Goal: Task Accomplishment & Management: Complete application form

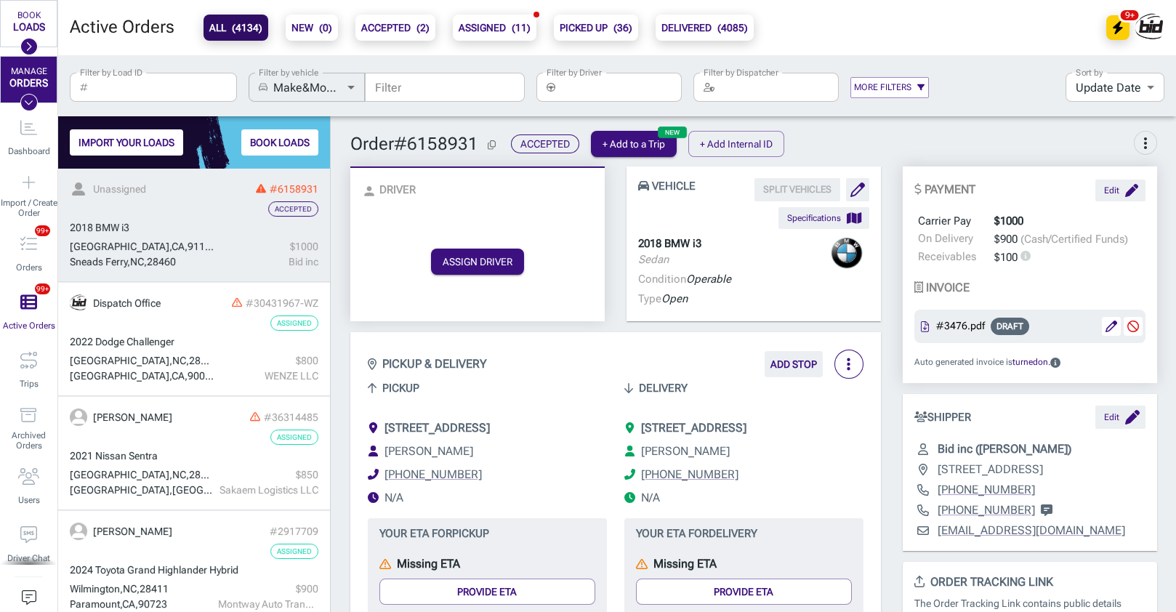
scroll to position [443, 272]
click at [374, 292] on div "ASSIGN DRIVER" at bounding box center [477, 261] width 231 height 93
click at [446, 262] on button "ASSIGN DRIVER" at bounding box center [477, 262] width 93 height 26
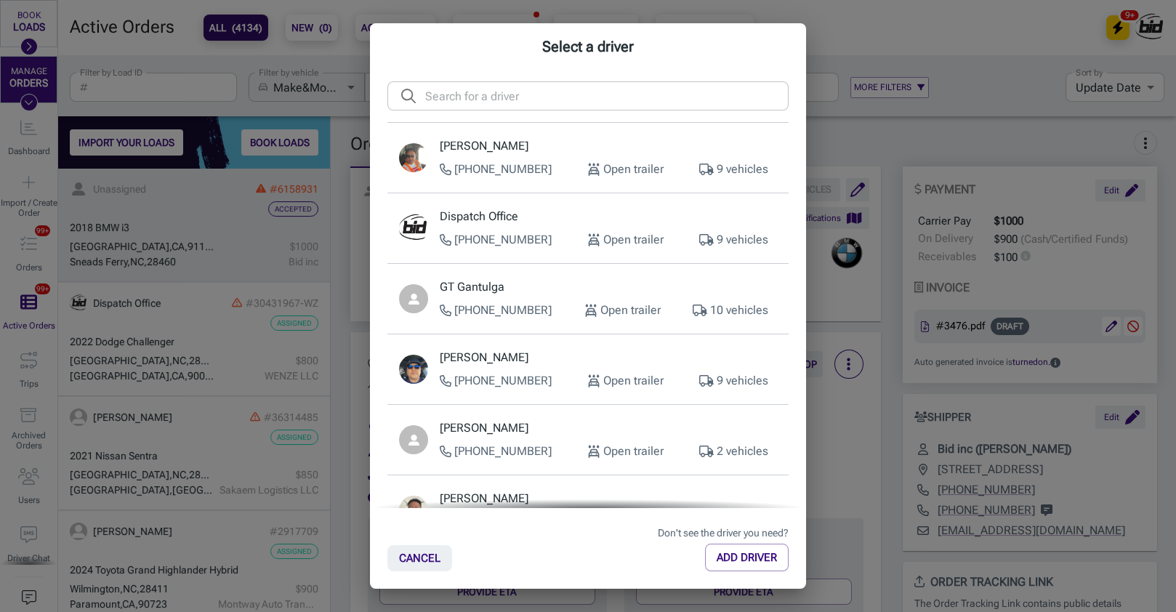
click at [520, 212] on p "Dispatch Office" at bounding box center [608, 216] width 337 height 17
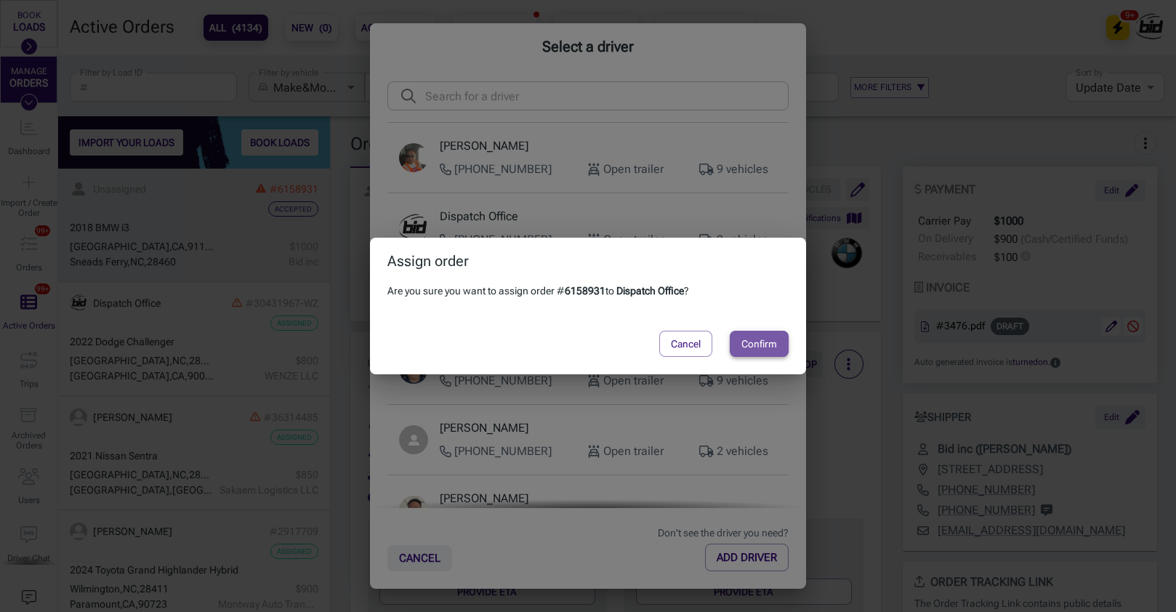
click at [762, 339] on button "Confirm" at bounding box center [759, 344] width 59 height 26
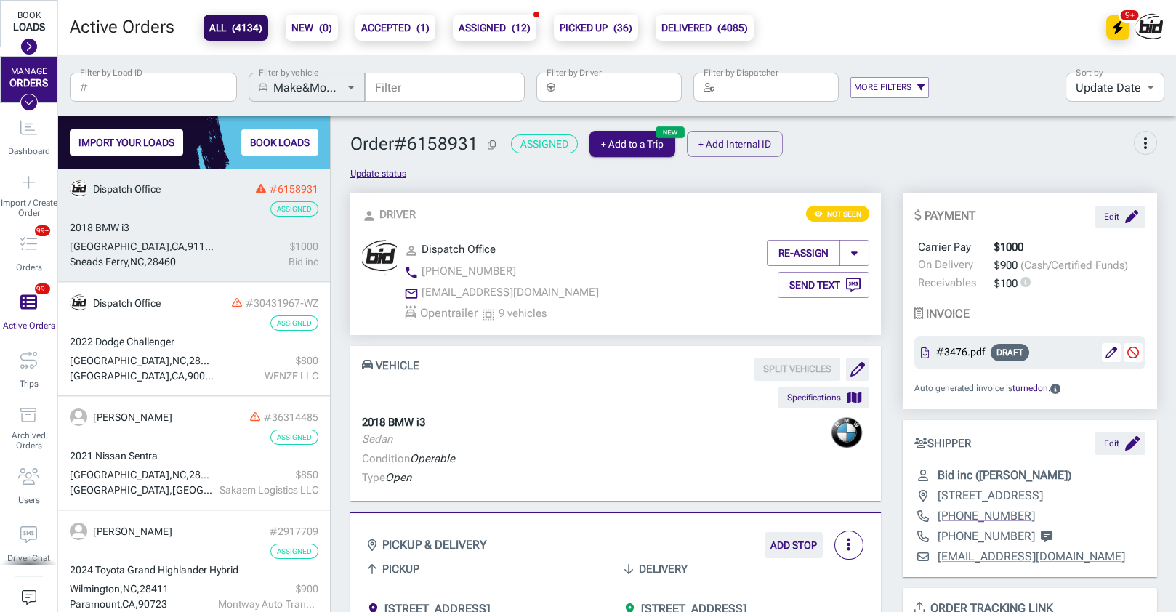
click at [18, 36] on div "BOOK LOADS" at bounding box center [29, 25] width 36 height 28
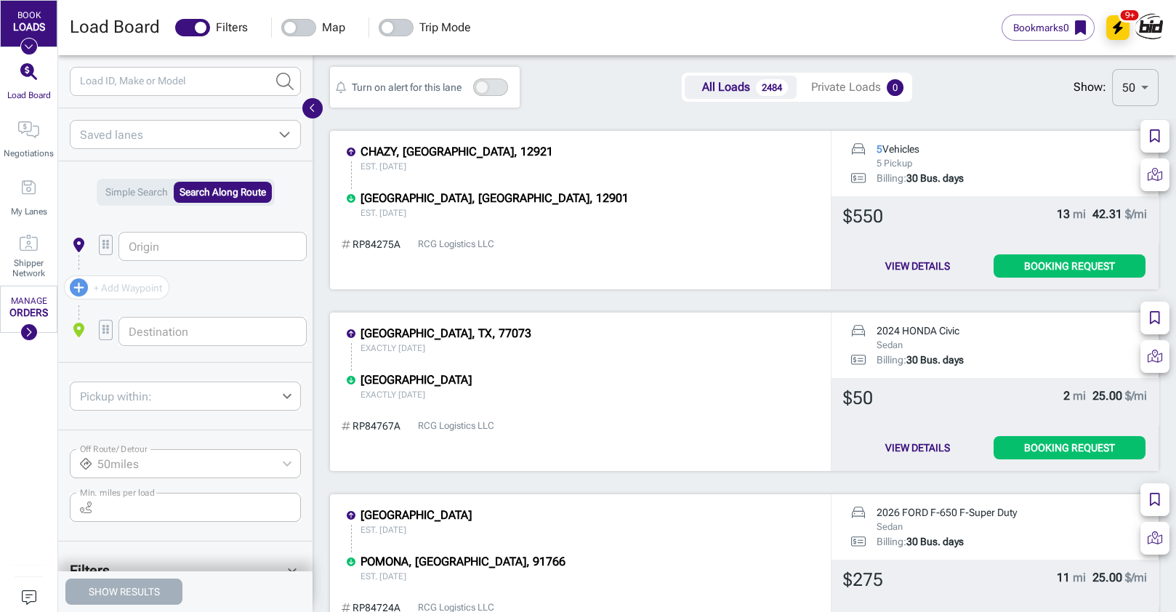
scroll to position [9078, 864]
click at [153, 80] on input "Load ID, Make or Model" at bounding box center [167, 81] width 195 height 29
paste input "3040925"
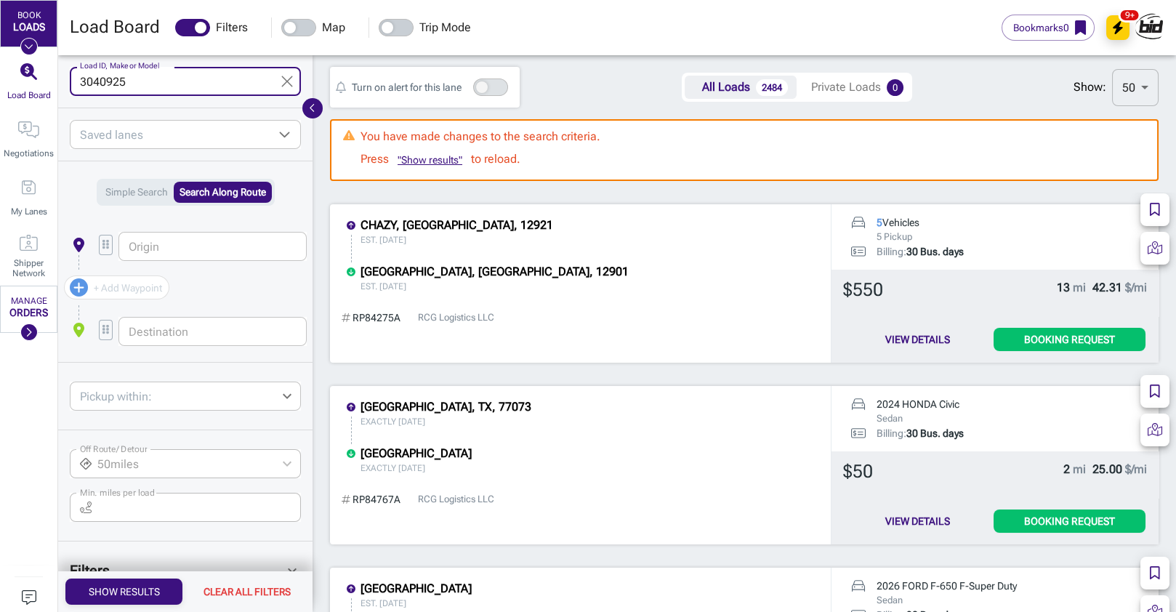
type input "3040925"
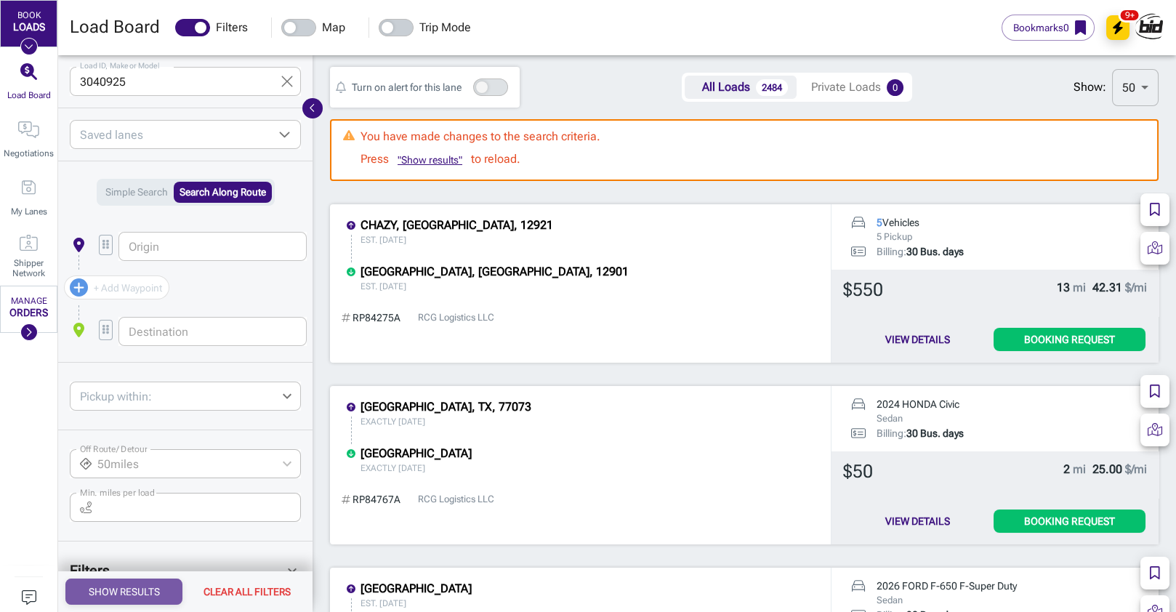
click at [133, 601] on button "Show Results" at bounding box center [123, 592] width 117 height 26
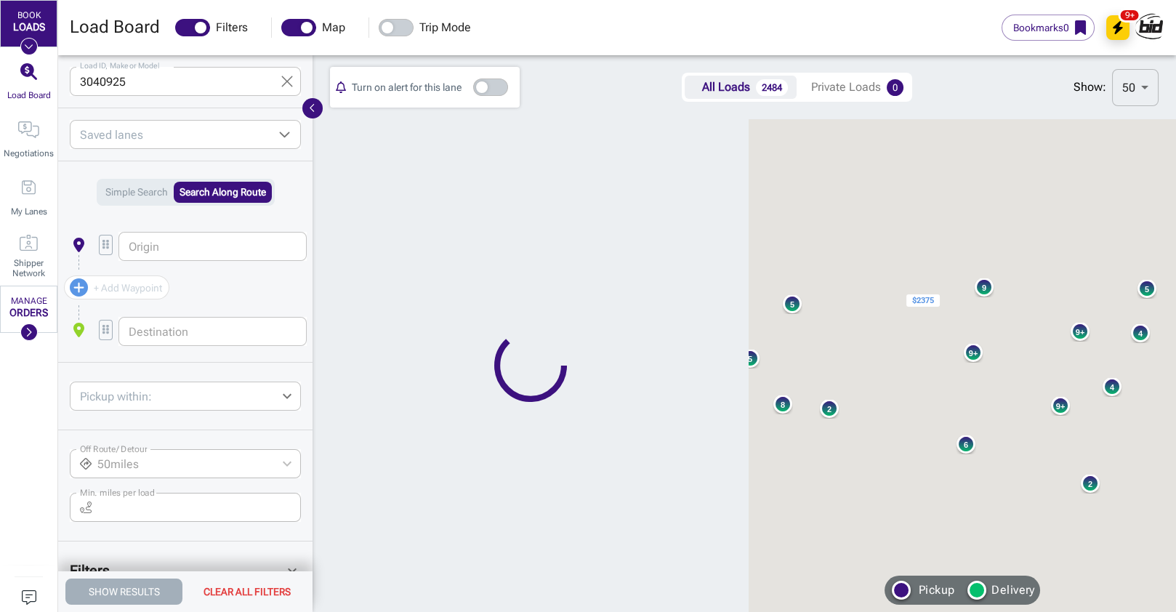
checkbox input "true"
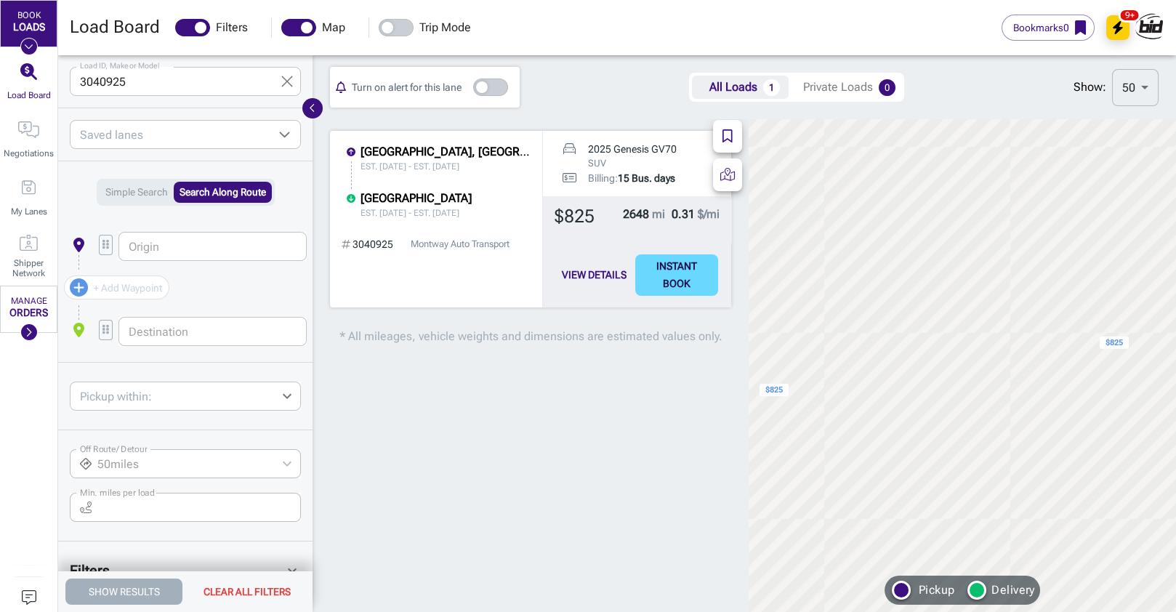
scroll to position [191, 435]
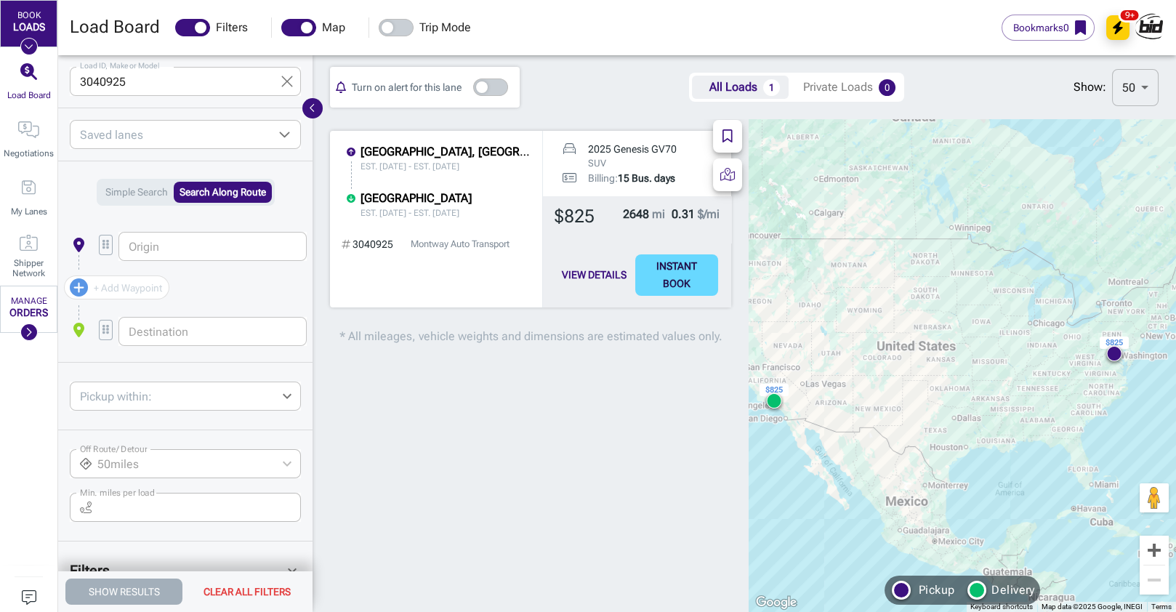
click at [600, 276] on button "View Details" at bounding box center [594, 274] width 76 height 41
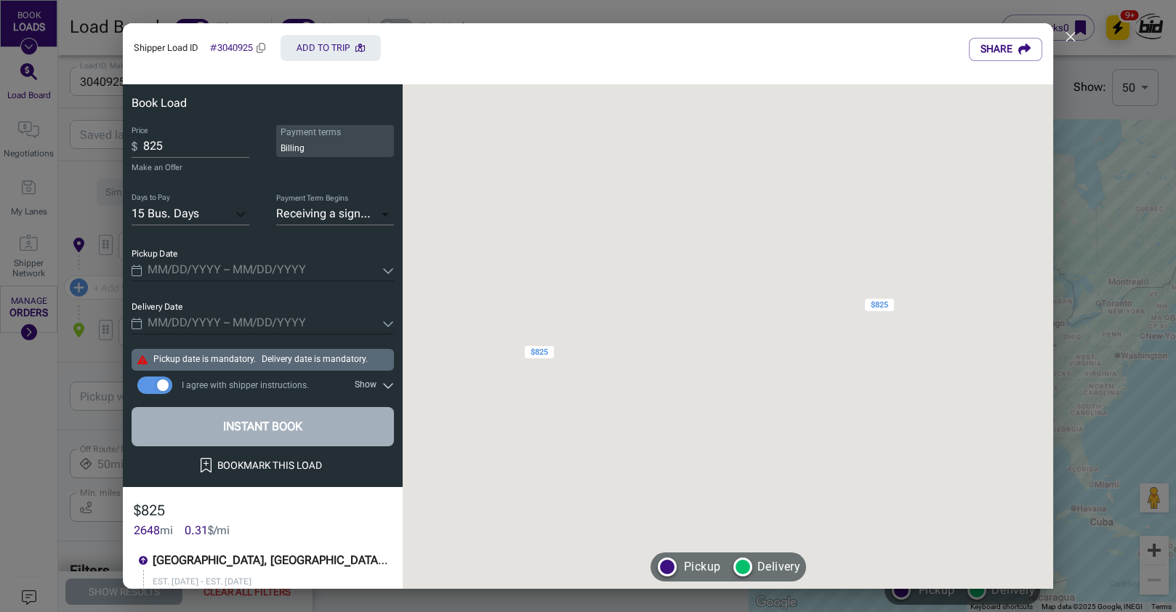
click at [164, 252] on span "Pickup Date" at bounding box center [155, 254] width 47 height 10
click at [164, 260] on input "Pickup Date" at bounding box center [262, 270] width 229 height 21
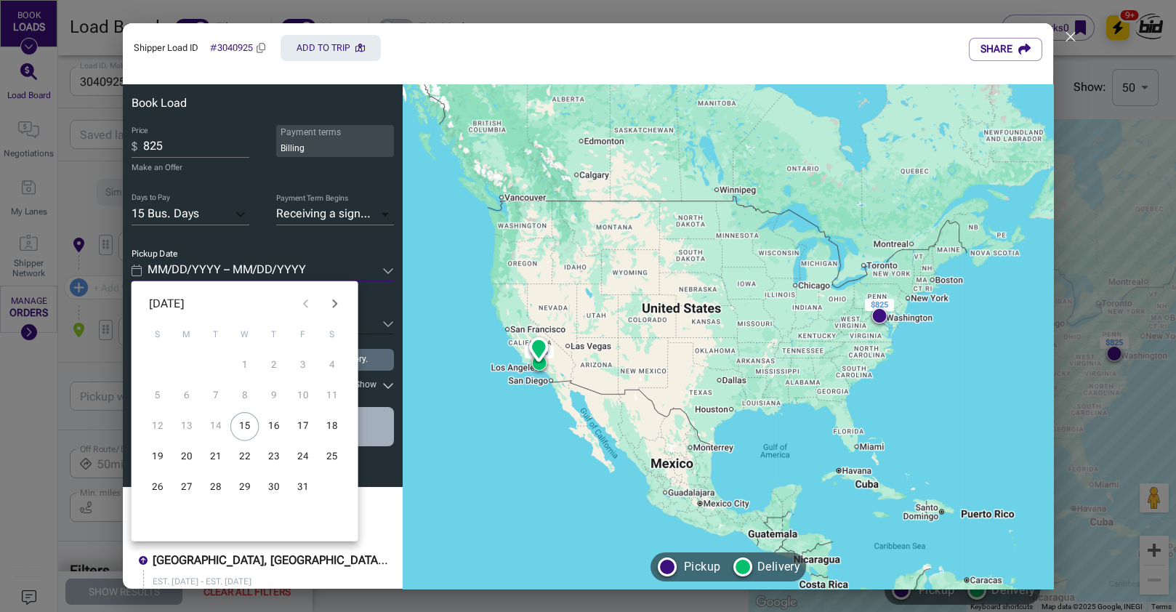
type input "MM/DD/YYYY – MM/DD/YYYY"
click at [164, 260] on input "MM/DD/YYYY – MM/DD/YYYY" at bounding box center [262, 270] width 229 height 21
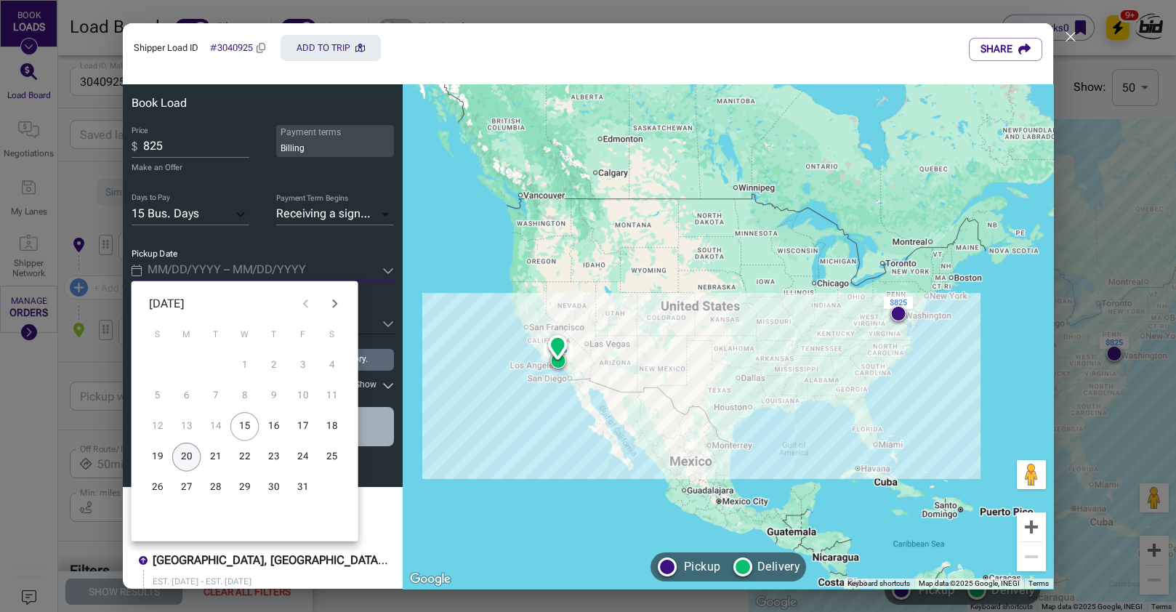
click at [190, 457] on button "20" at bounding box center [186, 457] width 29 height 29
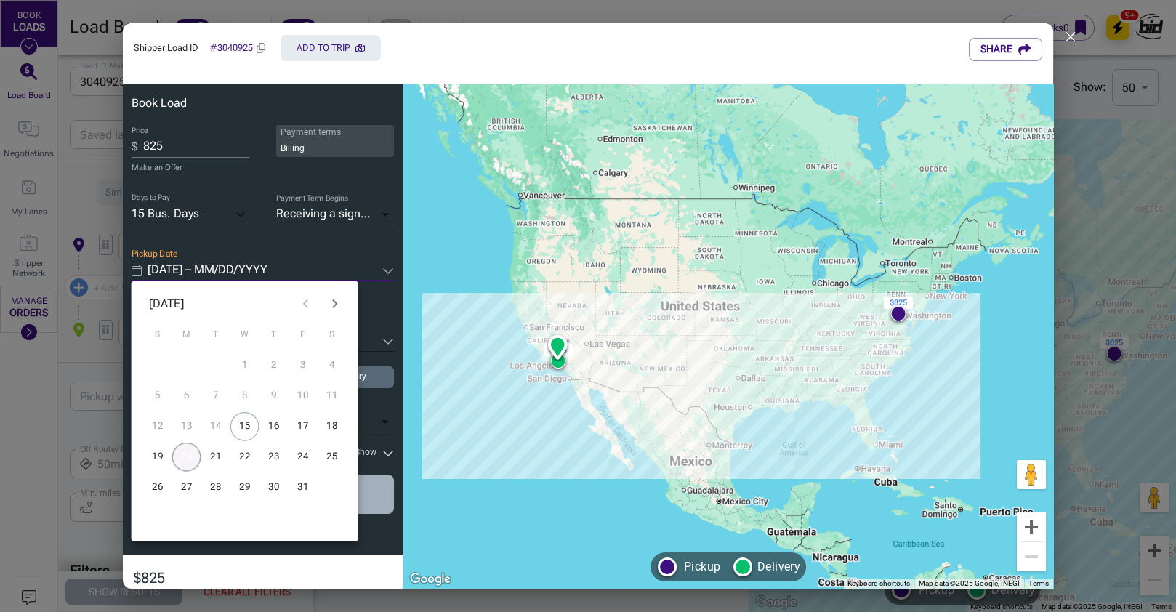
click at [180, 448] on button "20" at bounding box center [186, 457] width 29 height 29
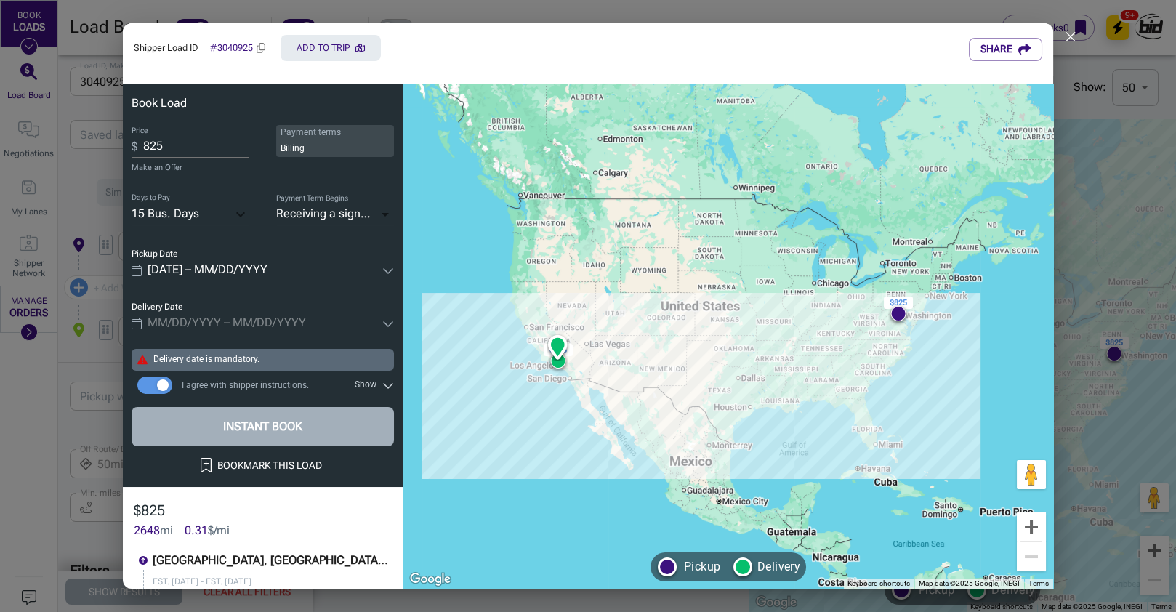
type input "[DATE] – [DATE]"
type input "MM/DD/YYYY – MM/DD/YYYY"
click at [177, 321] on input "MM/DD/YYYY – MM/DD/YYYY" at bounding box center [262, 323] width 229 height 21
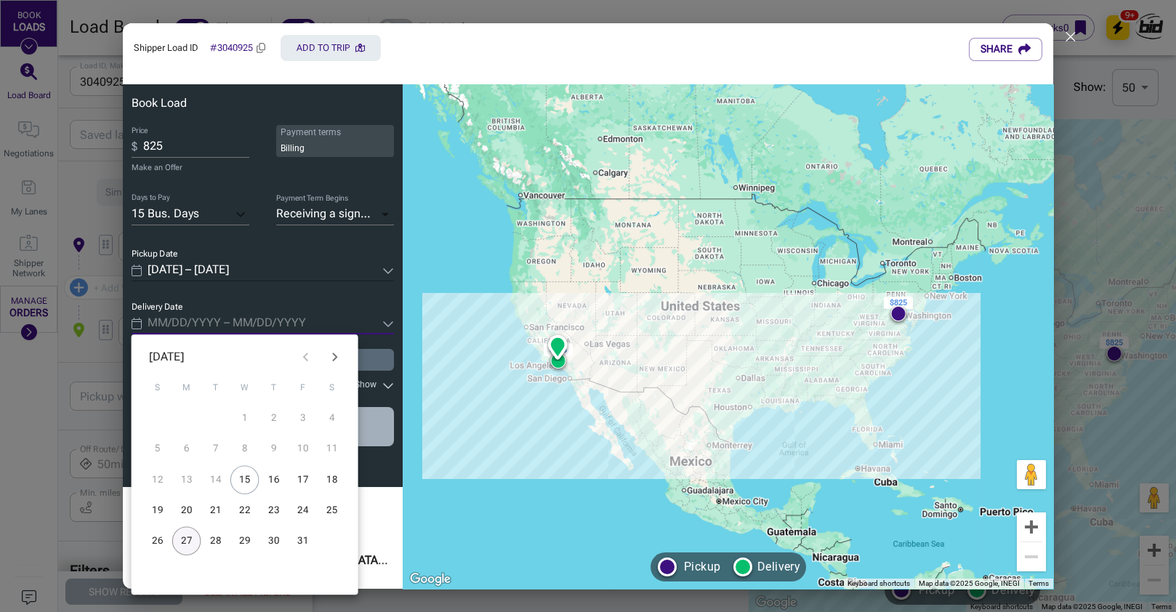
click at [182, 542] on button "27" at bounding box center [186, 540] width 29 height 29
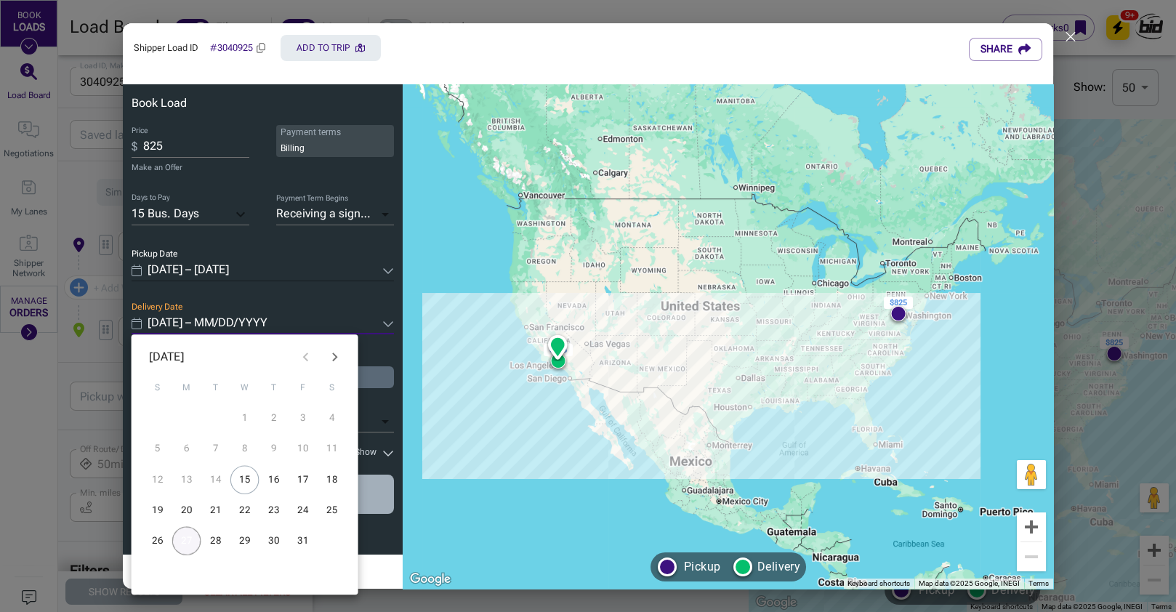
click at [182, 542] on button "27" at bounding box center [186, 540] width 29 height 29
type input "[DATE] – [DATE]"
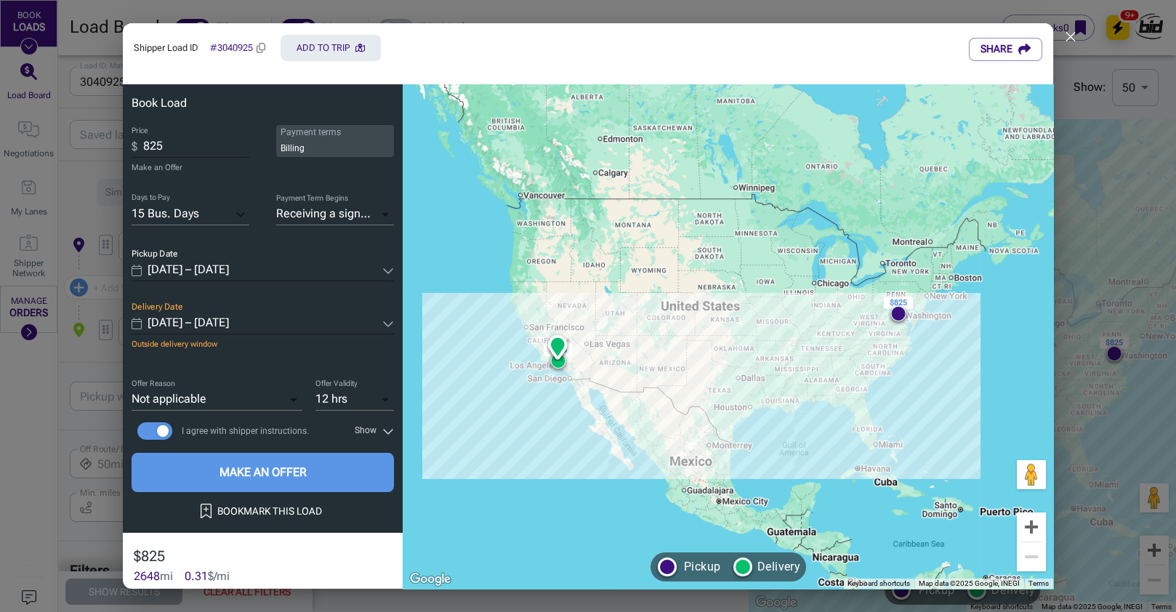
click at [201, 153] on input "825" at bounding box center [196, 147] width 106 height 21
type input "8"
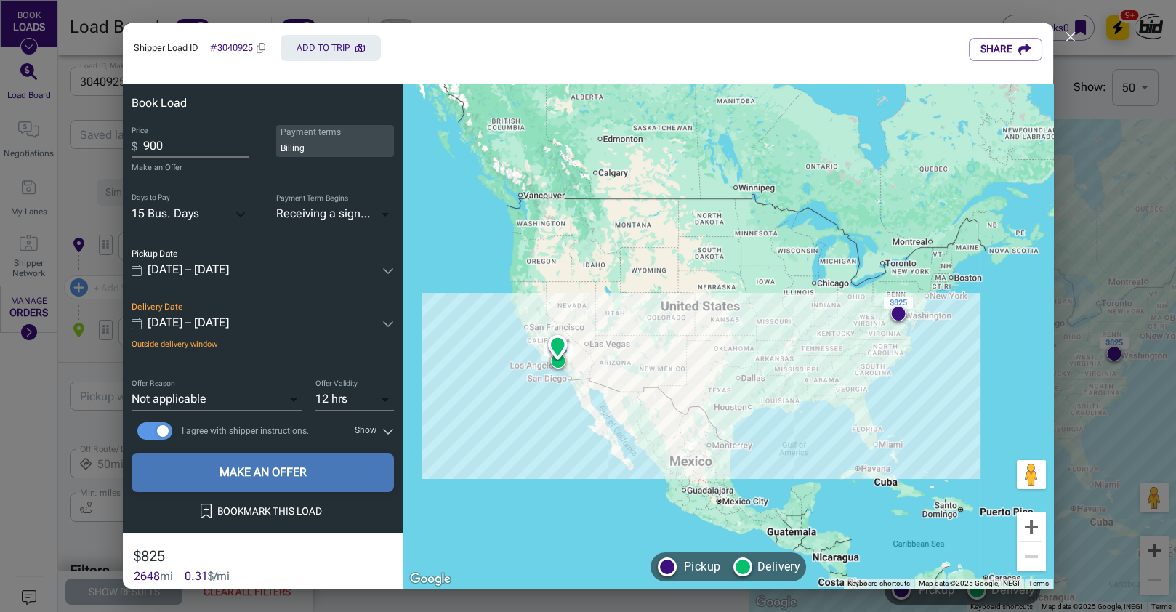
type input "900"
click at [273, 473] on button "MAKE AN OFFER" at bounding box center [263, 472] width 262 height 39
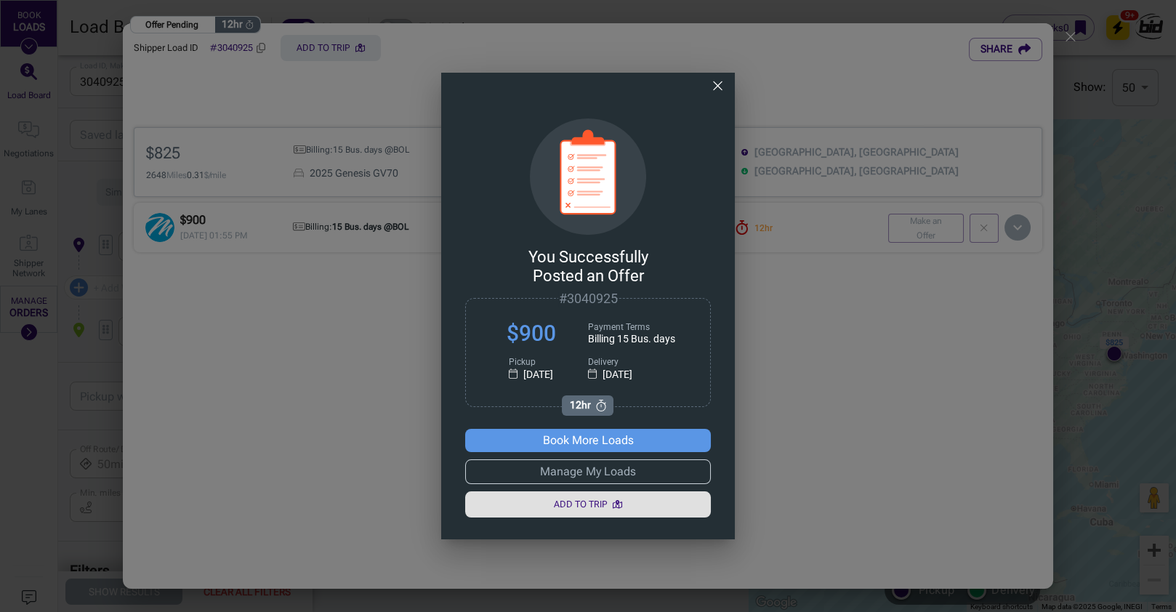
click at [89, 315] on div "You Successfully Posted an Offer # 3040925 $ 900 Payment Terms Billing 15 Bus. …" at bounding box center [588, 306] width 1176 height 612
click at [708, 87] on button "button" at bounding box center [718, 86] width 23 height 27
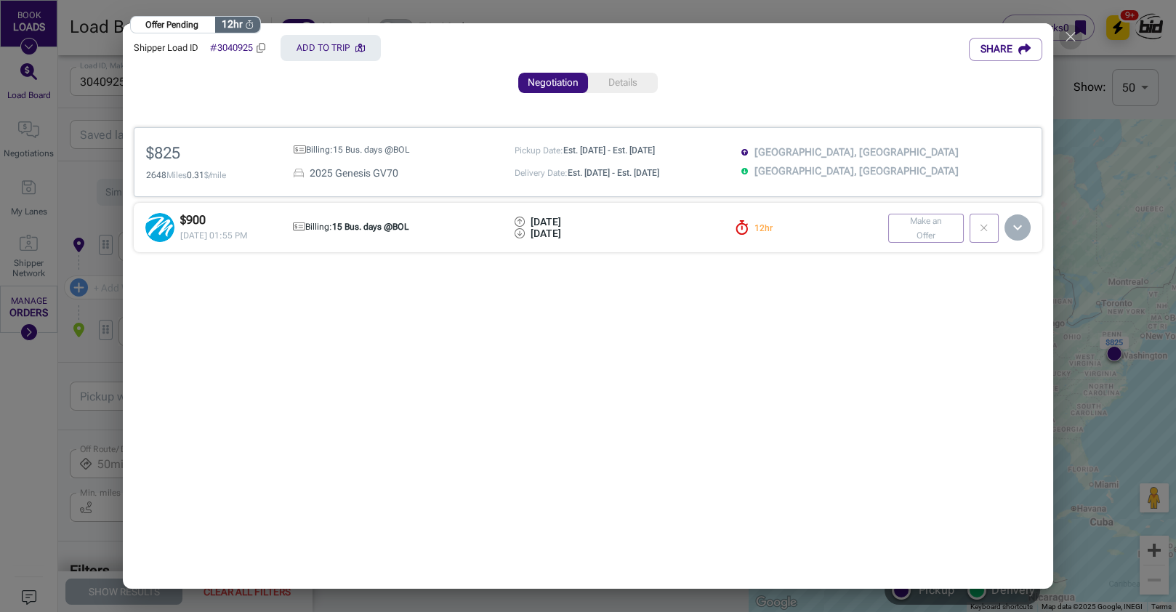
click at [1069, 39] on icon "button" at bounding box center [1070, 36] width 9 height 9
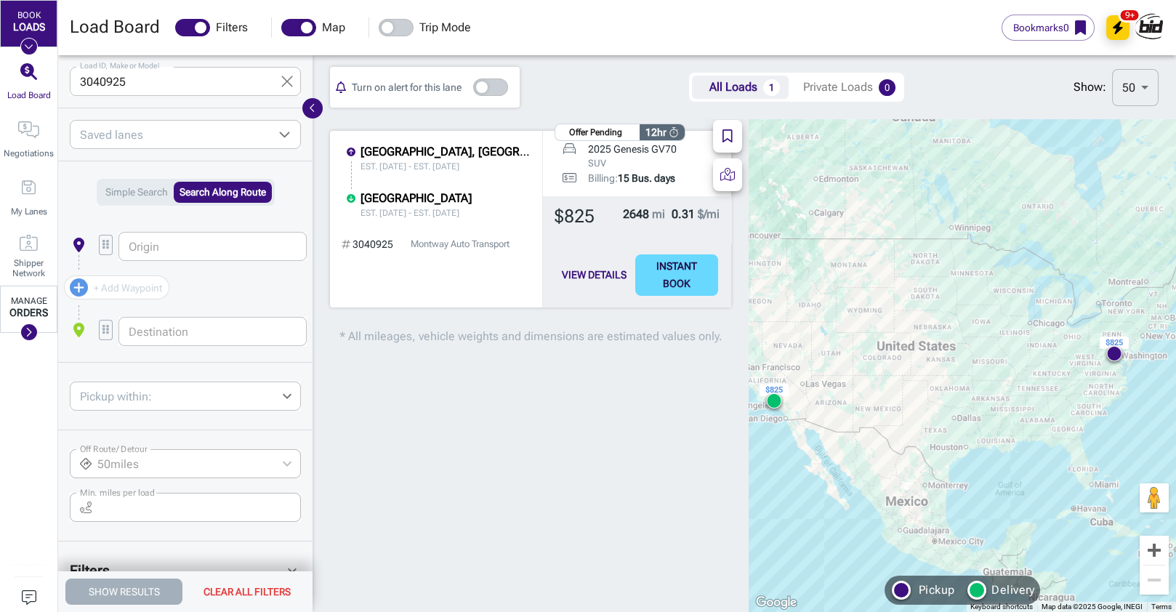
click at [10, 319] on div "MANAGE ORDERS" at bounding box center [28, 309] width 57 height 47
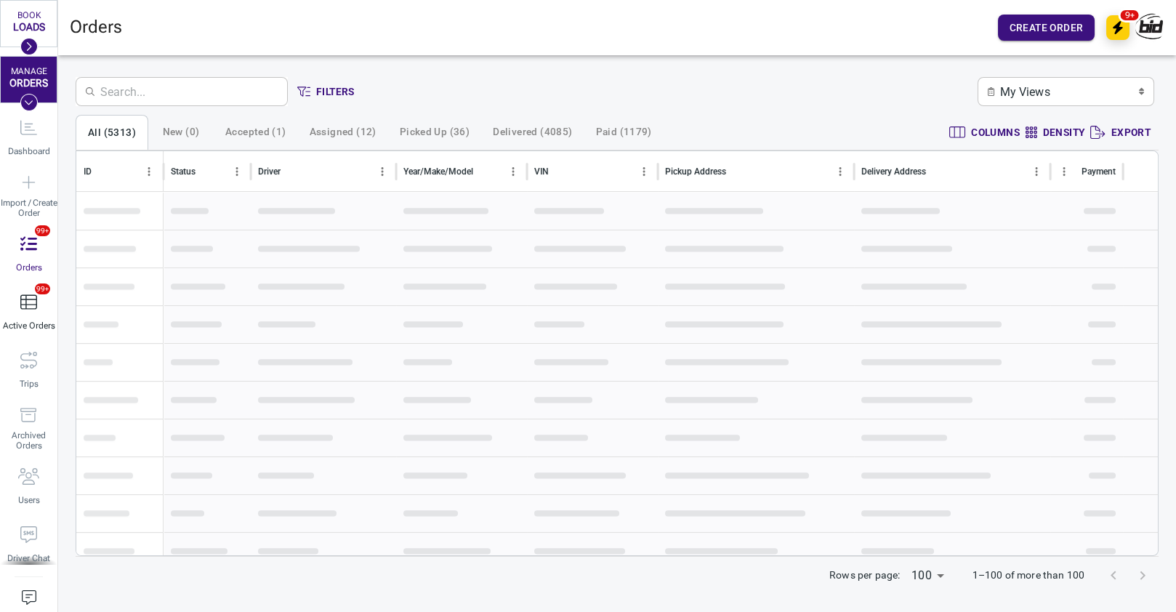
click at [36, 292] on div "Active Orders" at bounding box center [29, 313] width 52 height 58
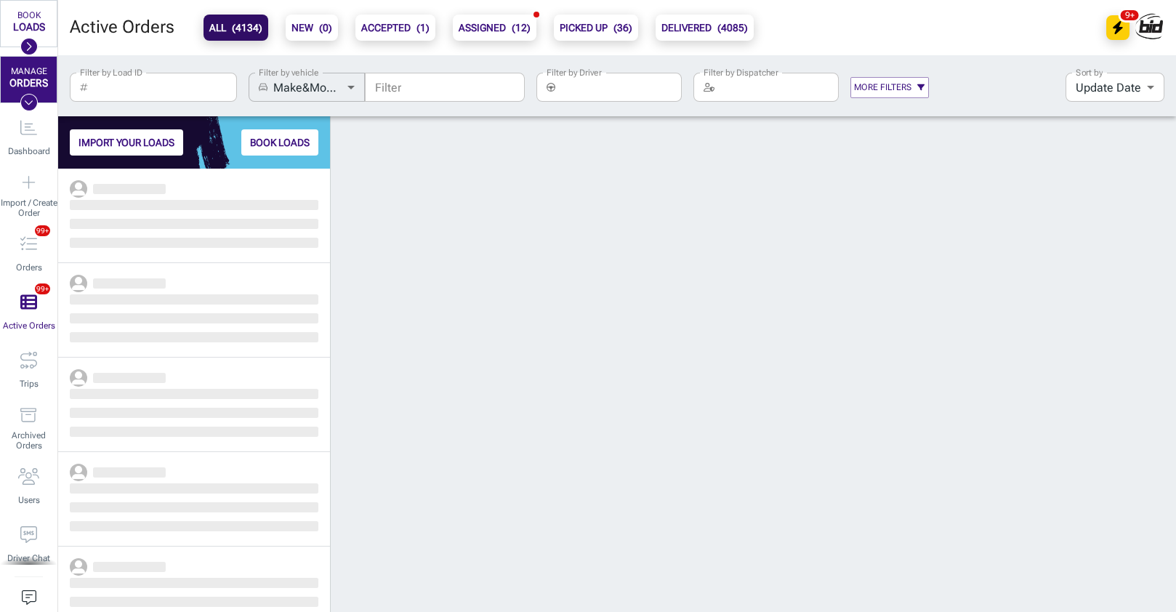
scroll to position [443, 272]
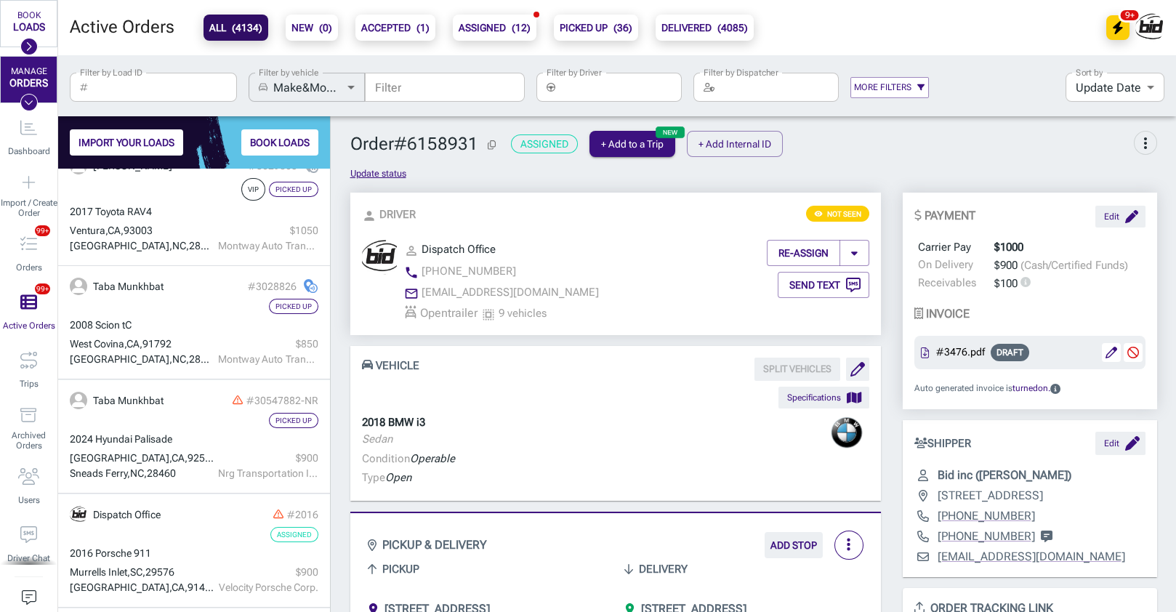
scroll to position [720, 0]
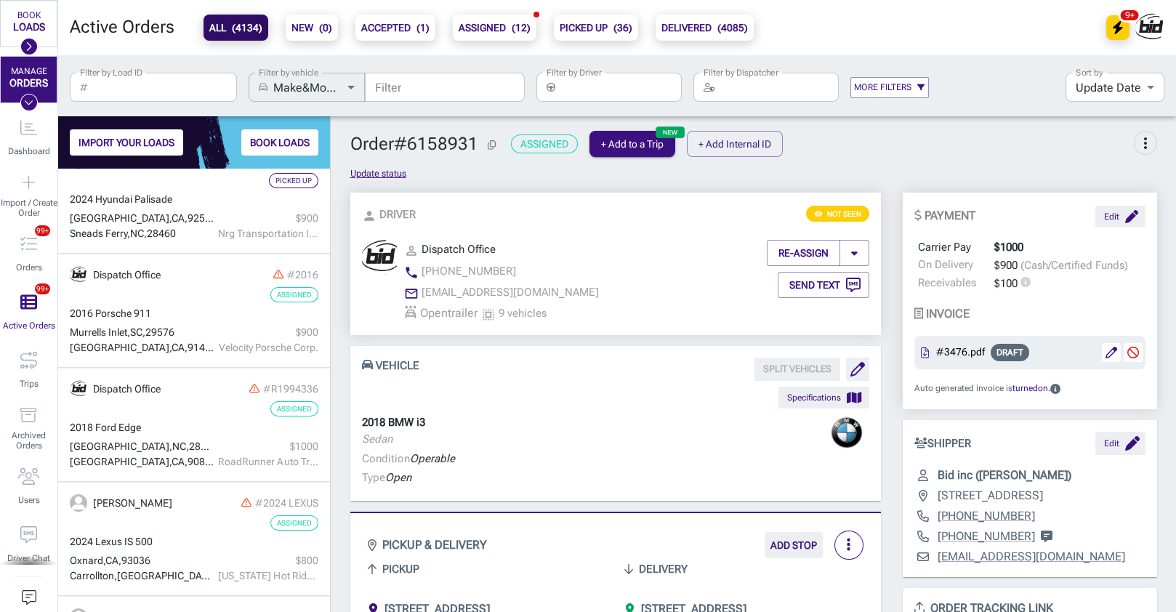
click at [608, 82] on input "Filter by Driver" at bounding box center [621, 87] width 121 height 29
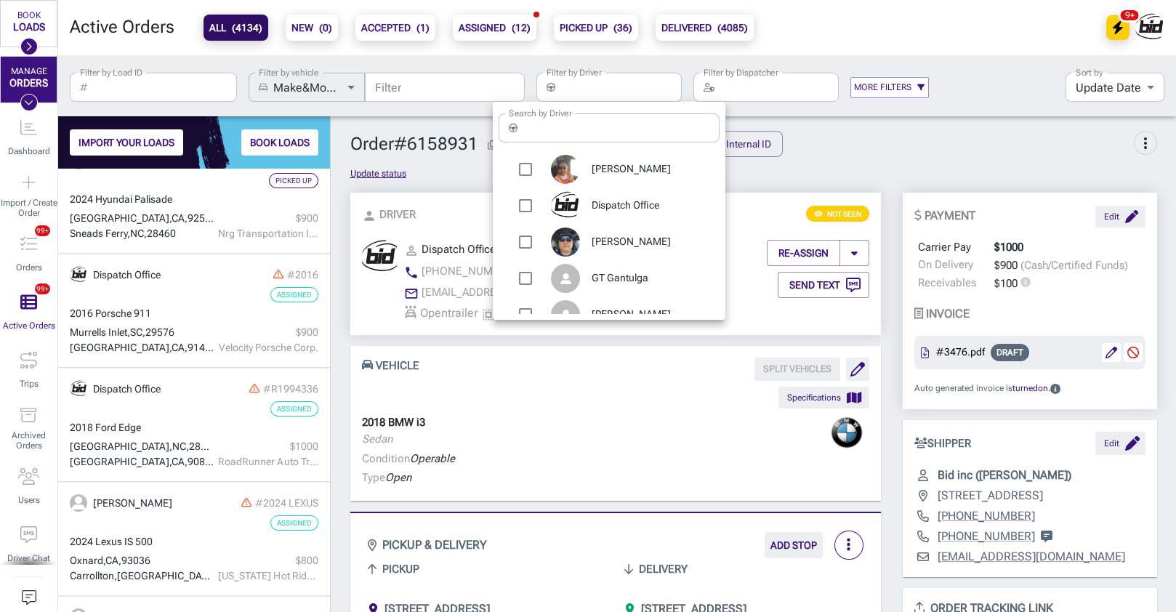
scroll to position [84, 0]
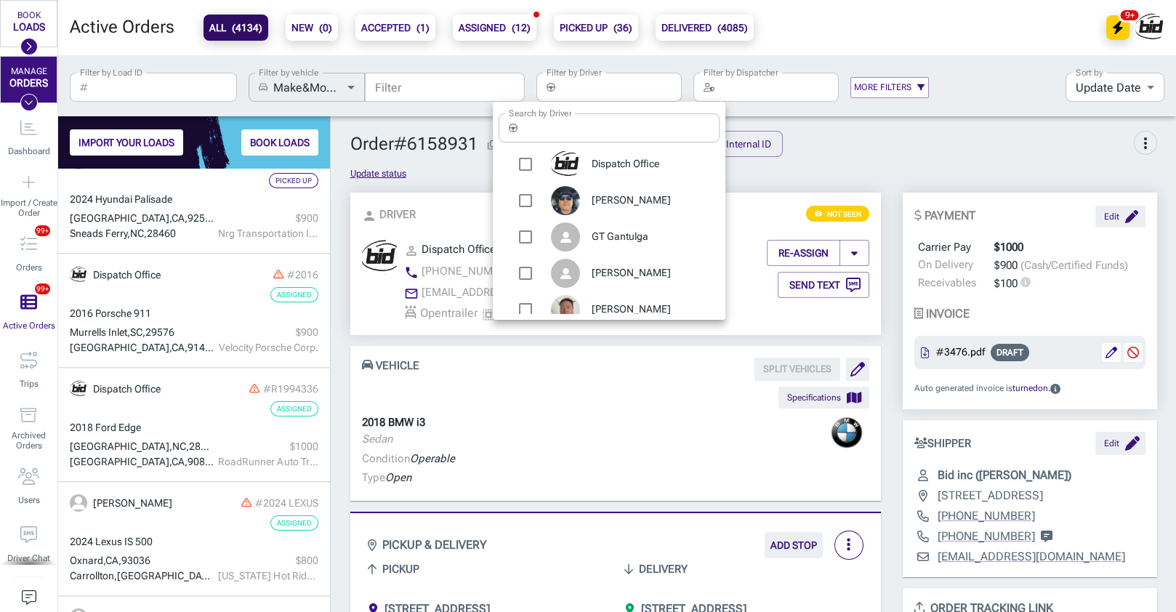
click at [570, 509] on div at bounding box center [588, 306] width 1176 height 612
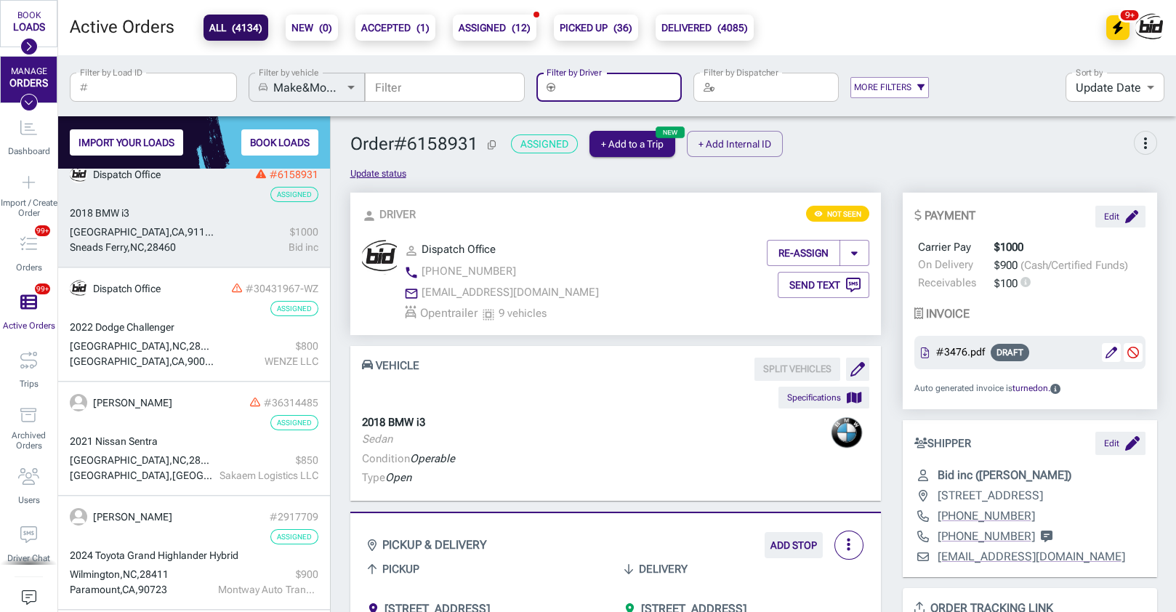
scroll to position [0, 0]
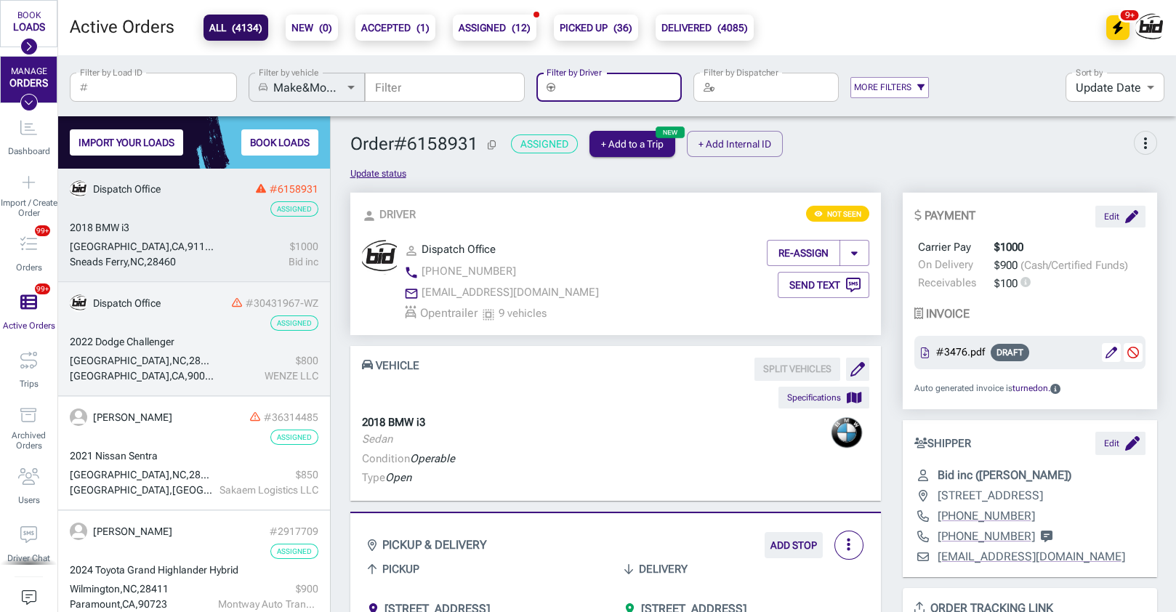
click at [244, 366] on div "$ 800" at bounding box center [268, 360] width 100 height 15
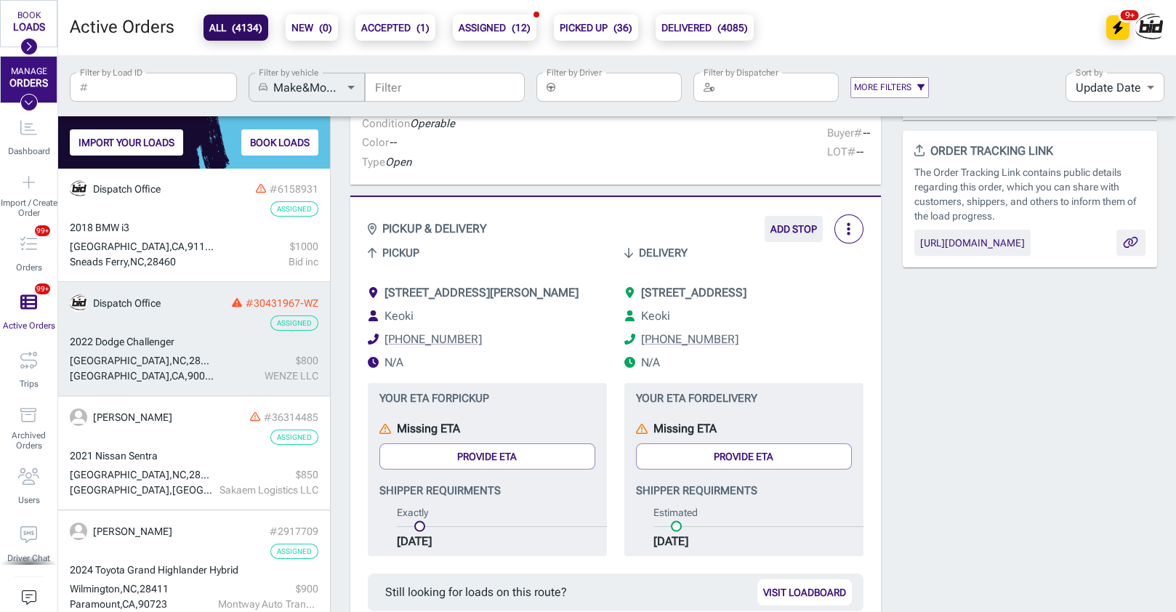
scroll to position [160, 0]
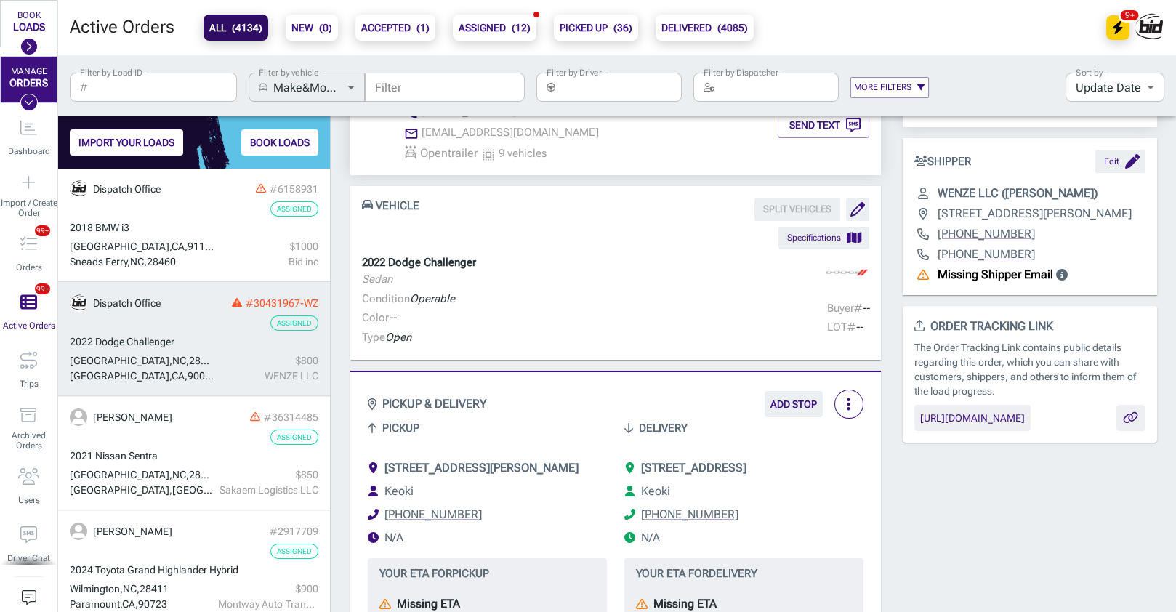
click at [716, 469] on span "[STREET_ADDRESS]" at bounding box center [693, 468] width 105 height 14
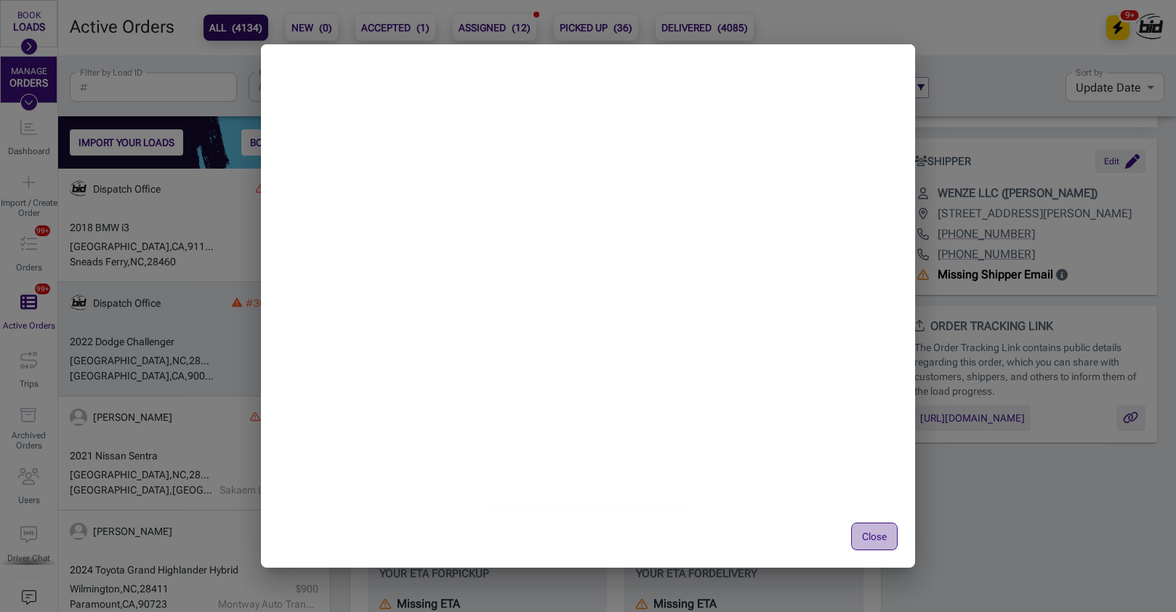
click at [869, 531] on button "Close" at bounding box center [874, 537] width 47 height 28
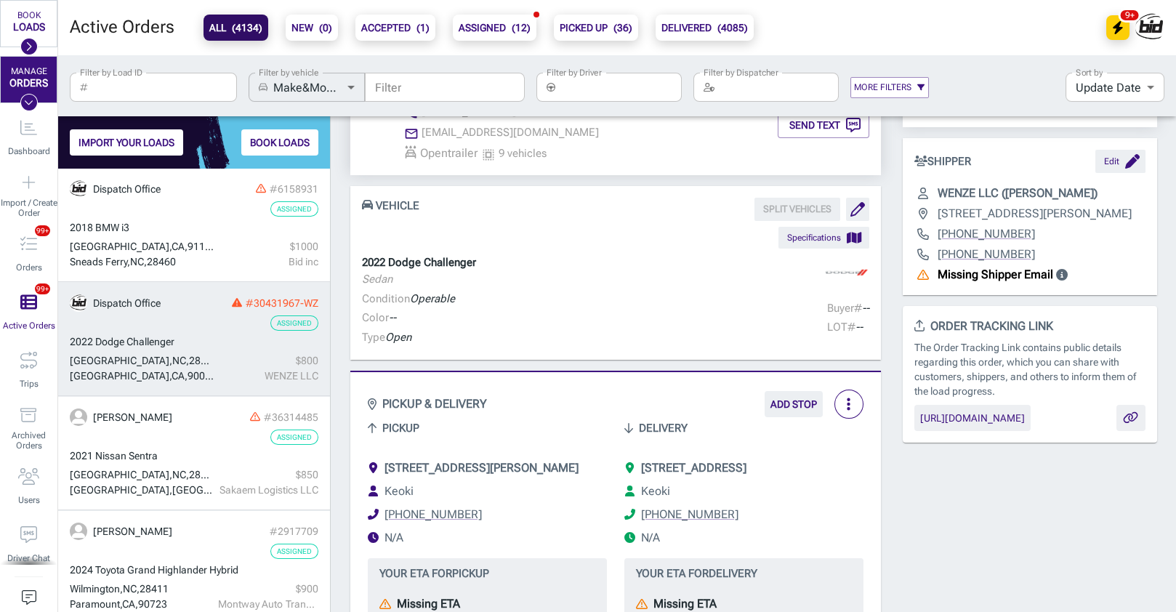
click at [435, 473] on span "[STREET_ADDRESS][PERSON_NAME]" at bounding box center [482, 468] width 194 height 14
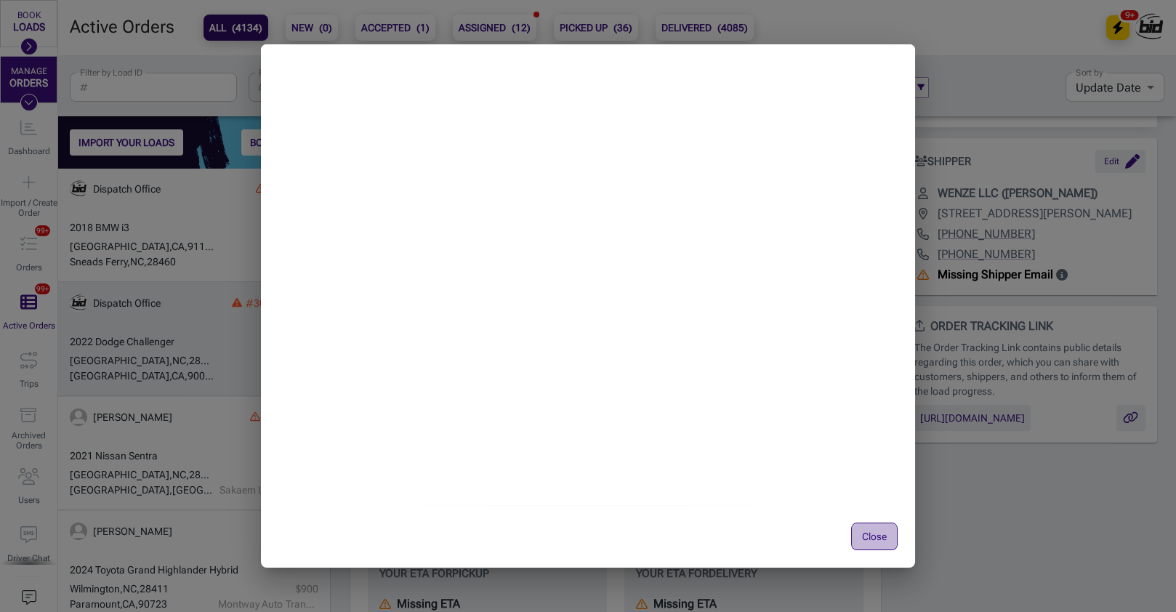
click at [883, 539] on button "Close" at bounding box center [874, 537] width 47 height 28
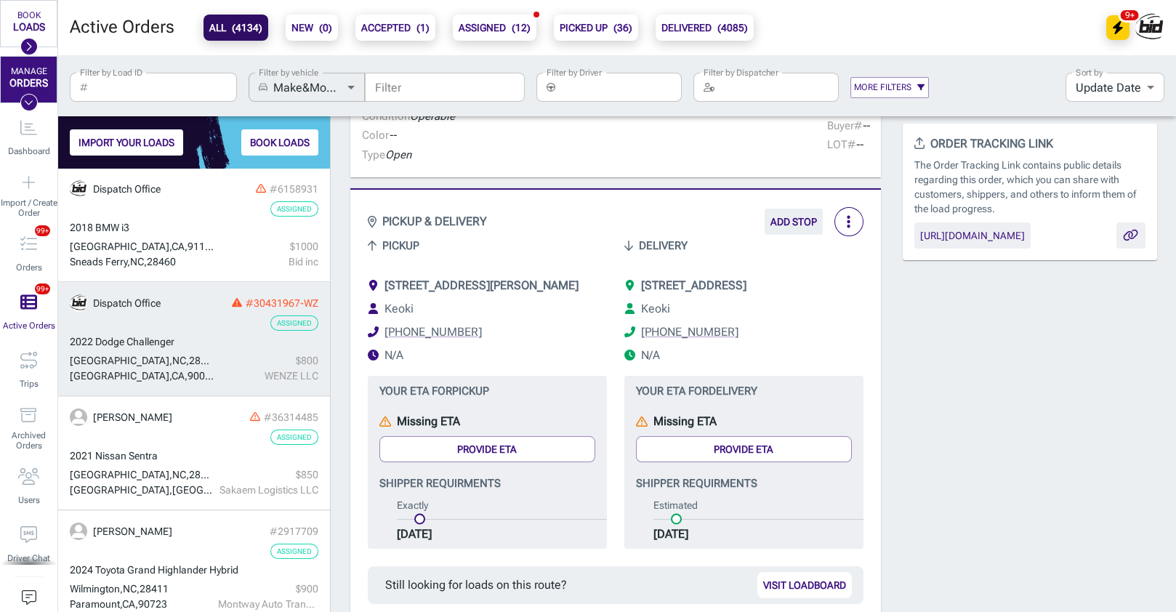
scroll to position [320, 0]
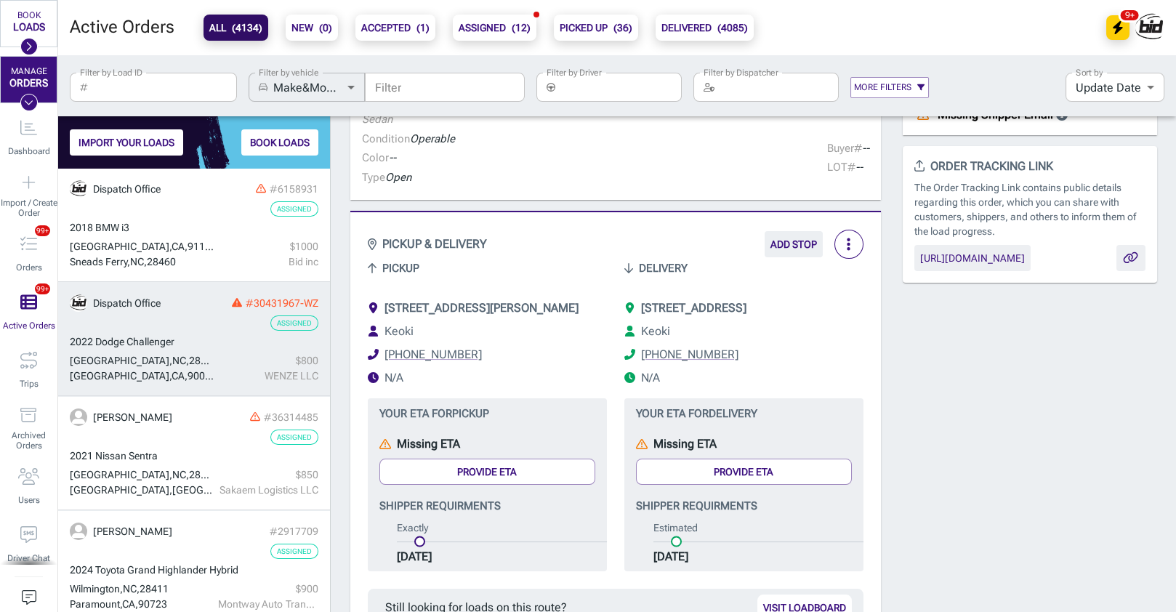
click at [856, 363] on li "[PHONE_NUMBER]" at bounding box center [743, 354] width 239 height 17
click at [398, 277] on div "Pickup" at bounding box center [478, 270] width 257 height 58
click at [504, 310] on span "[STREET_ADDRESS][PERSON_NAME]" at bounding box center [482, 308] width 194 height 14
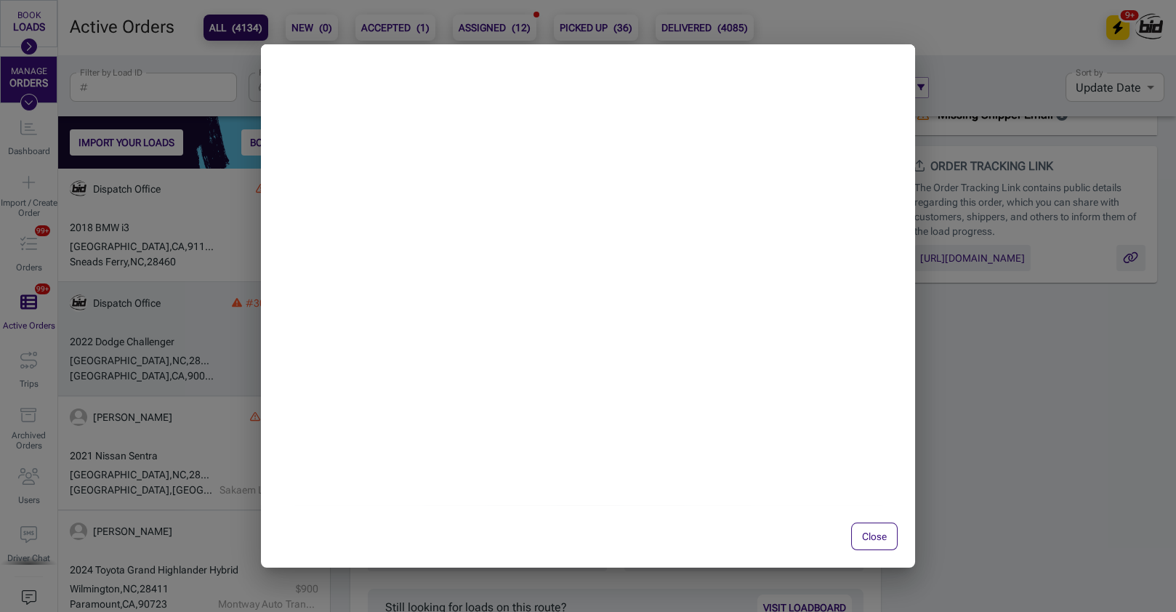
click at [879, 537] on button "Close" at bounding box center [874, 537] width 47 height 28
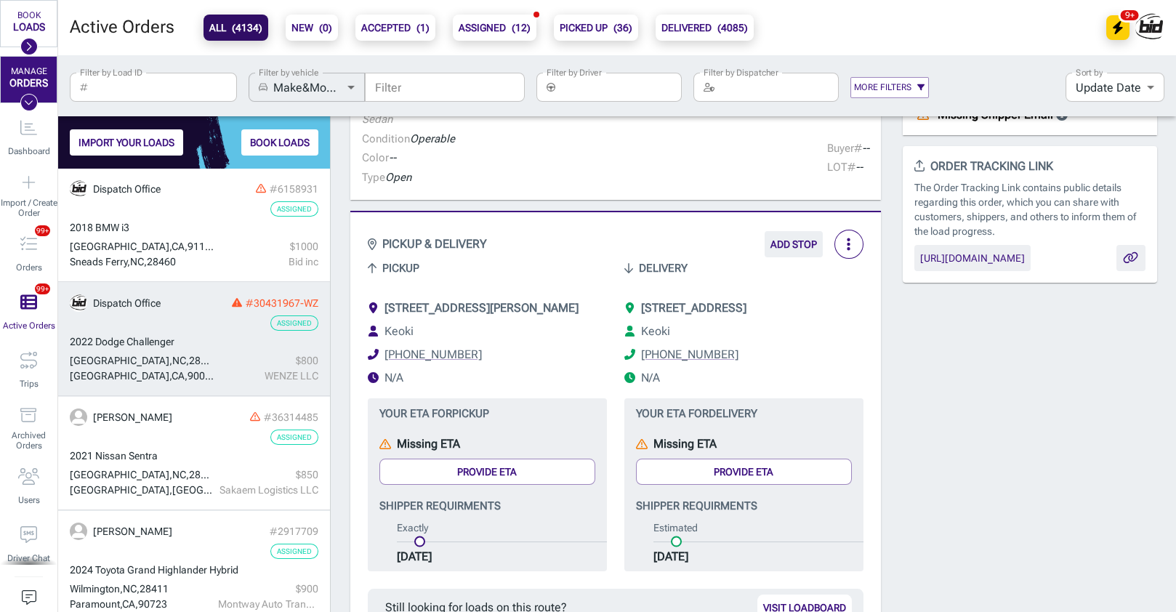
click at [555, 310] on span "[STREET_ADDRESS][PERSON_NAME]" at bounding box center [482, 308] width 194 height 14
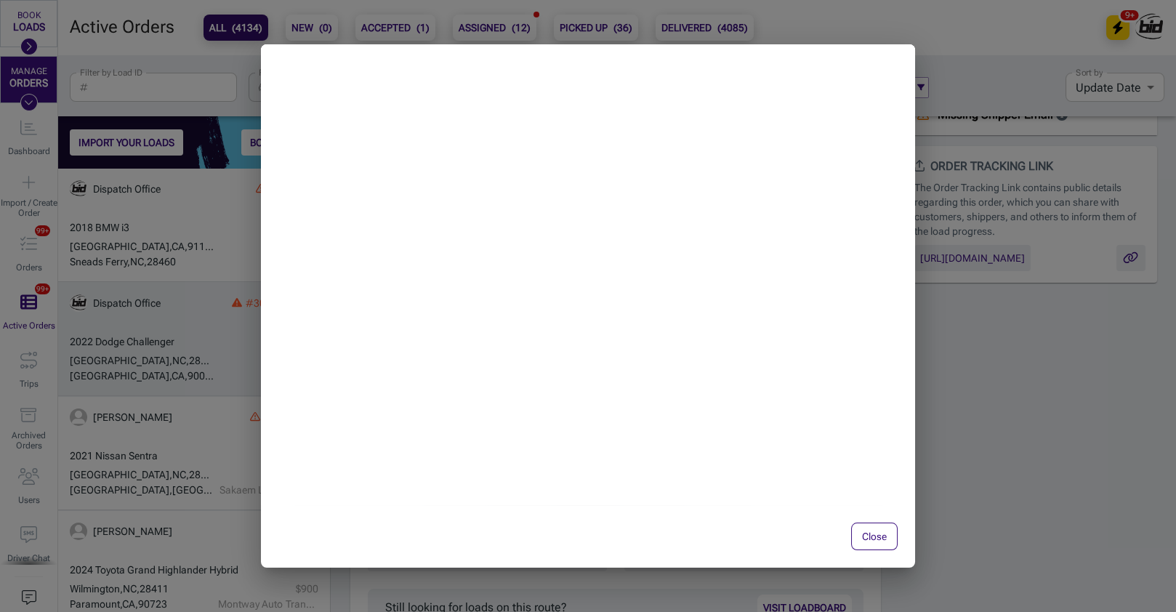
click at [882, 536] on button "Close" at bounding box center [874, 537] width 47 height 28
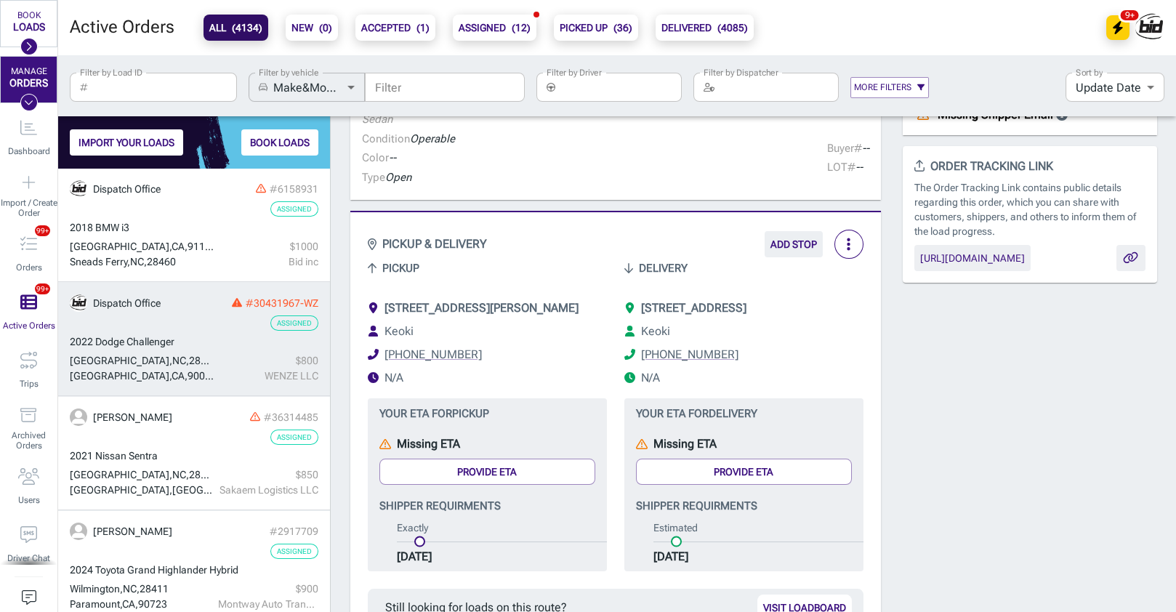
click at [532, 310] on span "[STREET_ADDRESS][PERSON_NAME]" at bounding box center [482, 308] width 194 height 14
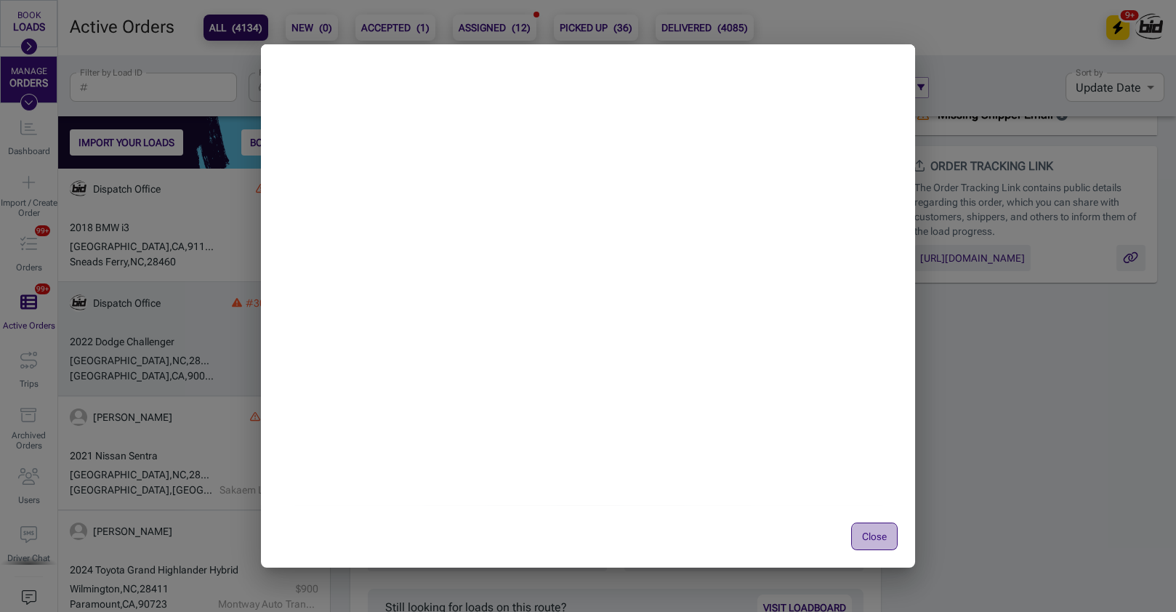
click at [890, 542] on button "Close" at bounding box center [874, 537] width 47 height 28
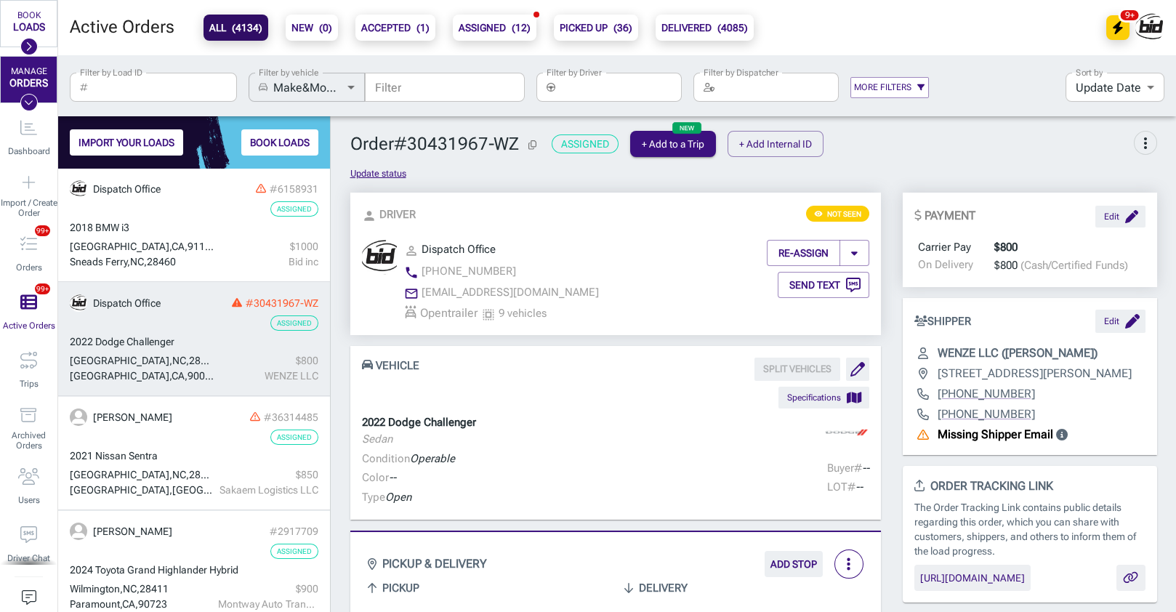
scroll to position [0, 0]
click at [796, 252] on button "RE-ASSIGN" at bounding box center [803, 253] width 73 height 26
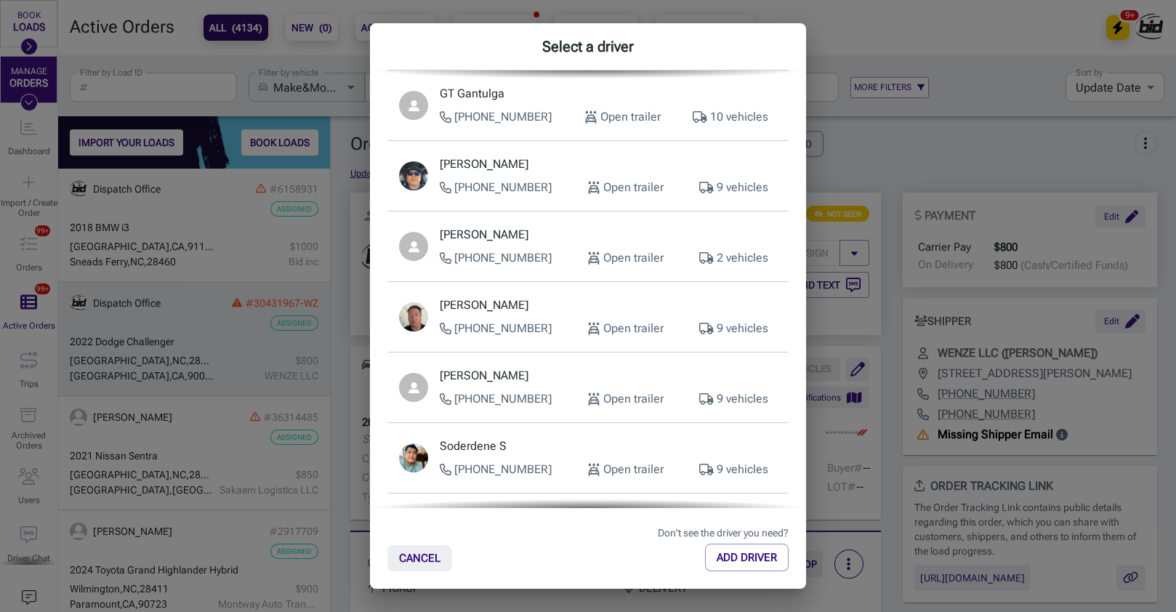
scroll to position [252, 0]
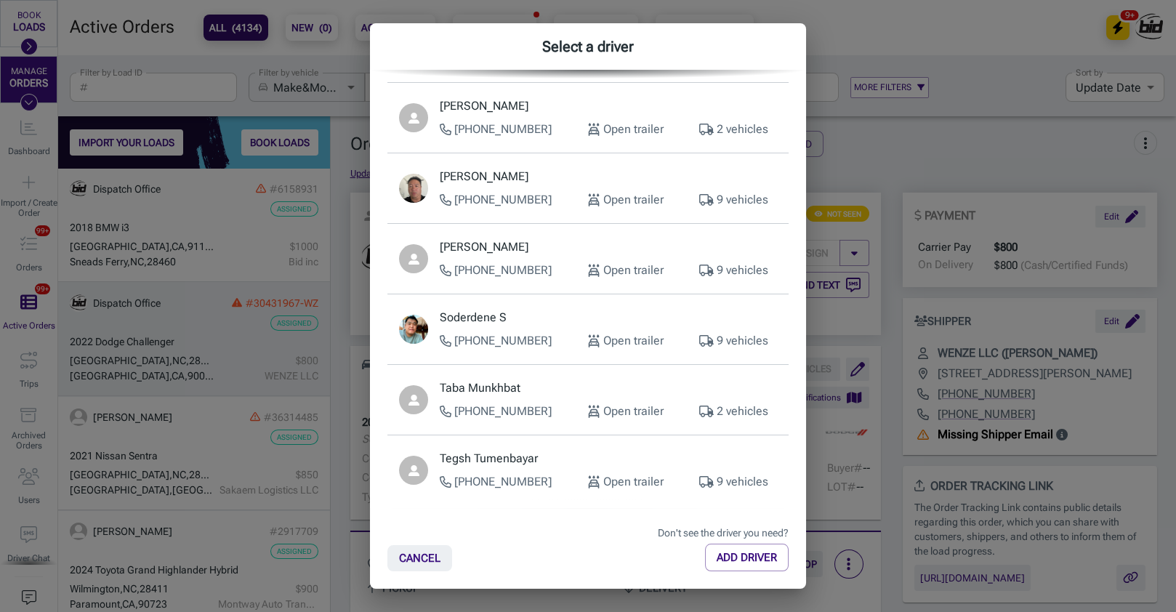
click at [324, 349] on div "Select a driver ​ ​ [PERSON_NAME] [PHONE_NUMBER] Open trailer 9 vehicles GT Gan…" at bounding box center [588, 306] width 1176 height 612
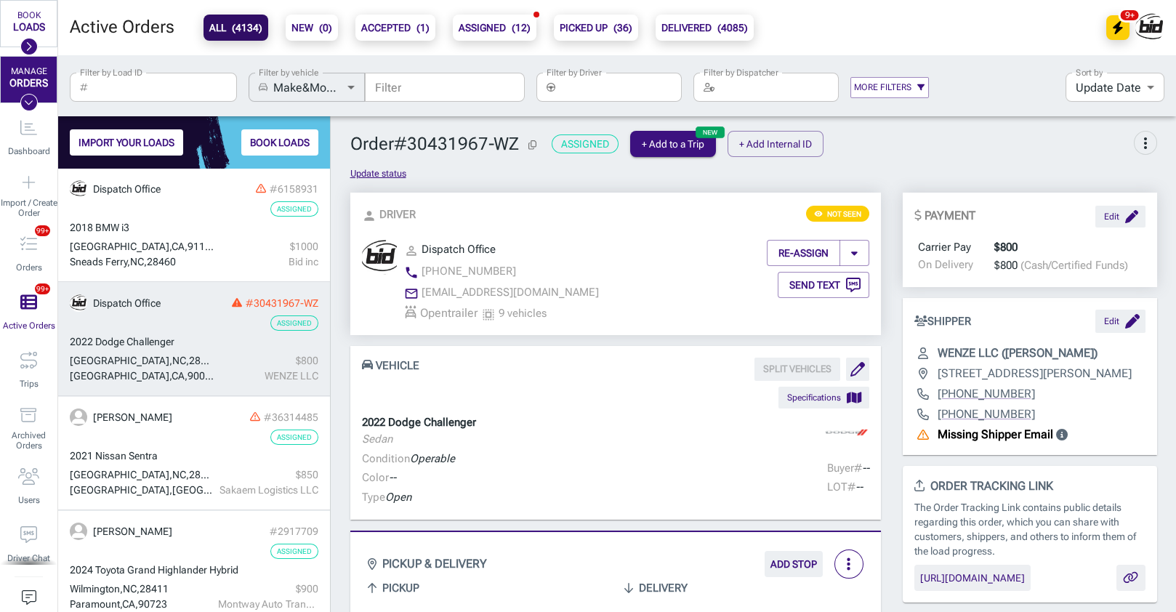
click at [427, 87] on input "Filter" at bounding box center [445, 87] width 160 height 29
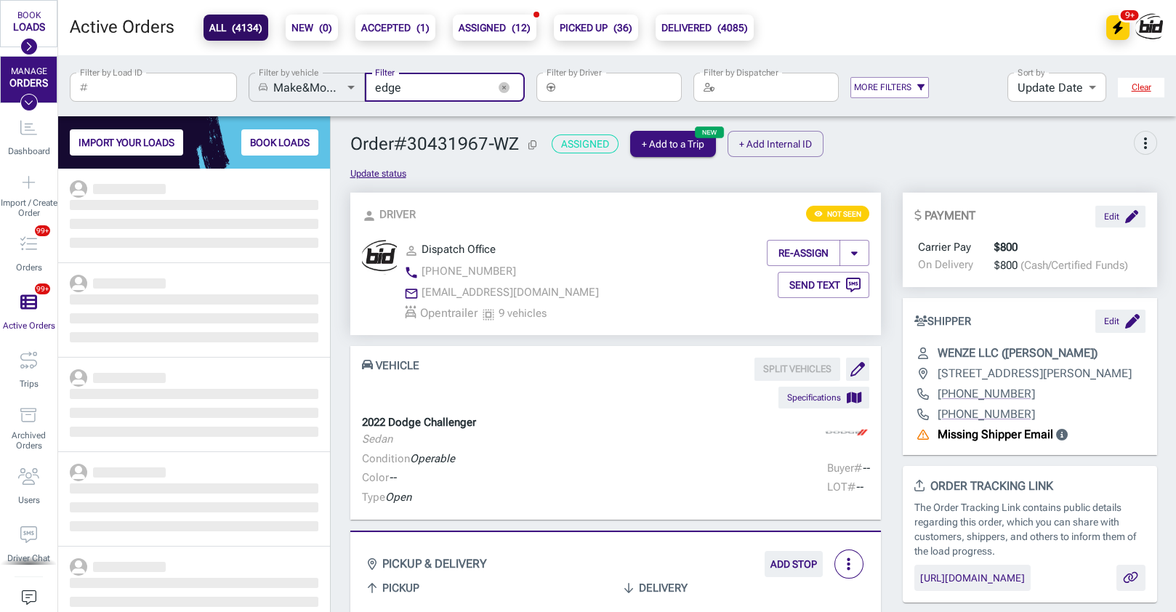
scroll to position [443, 272]
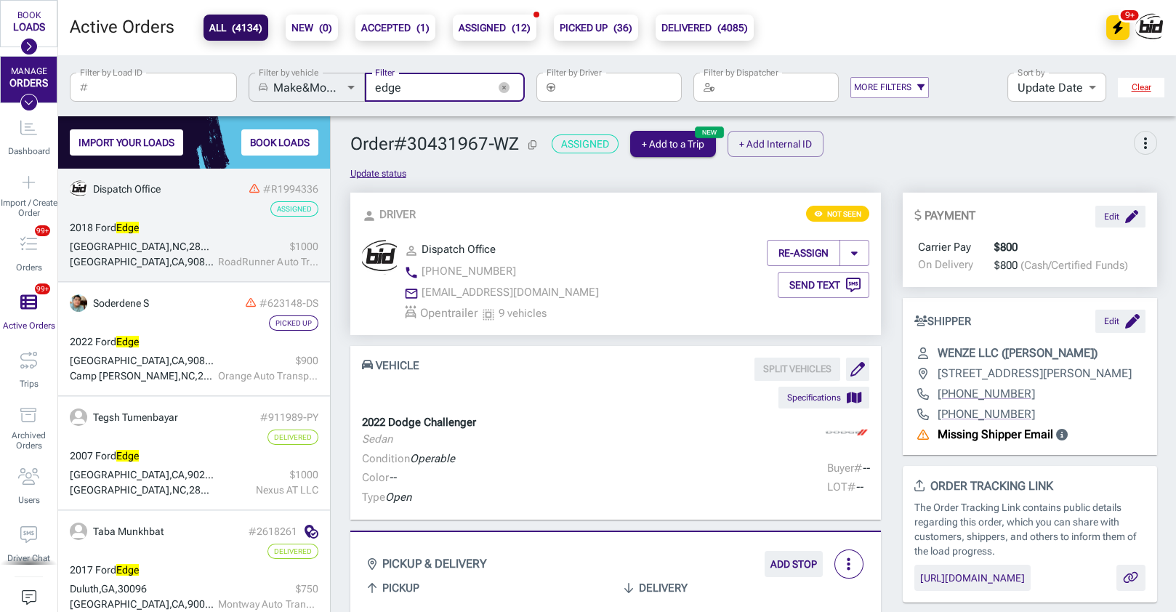
type input "edge"
click at [288, 227] on div "2018 Ford Edge" at bounding box center [194, 227] width 249 height 15
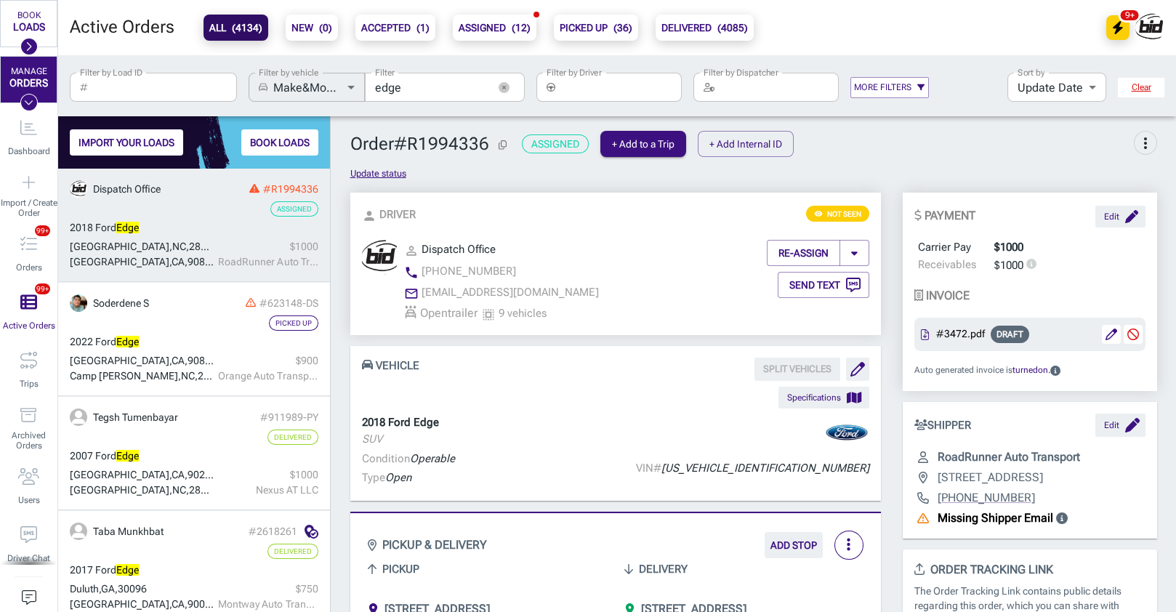
scroll to position [240, 0]
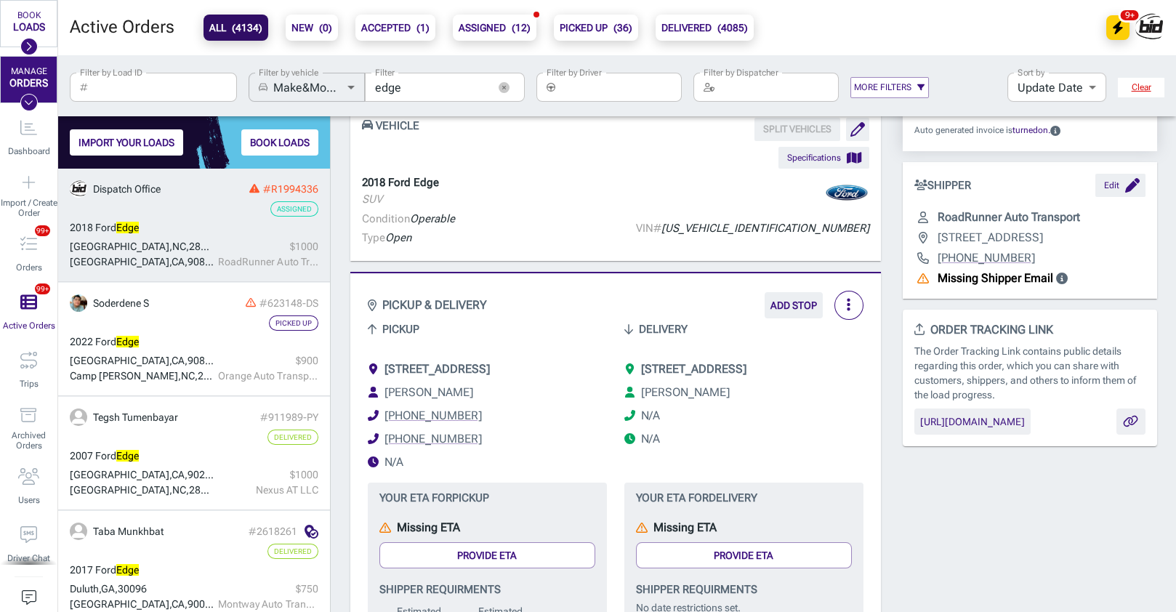
click at [405, 345] on div "[STREET_ADDRESS][GEOGRAPHIC_DATA][PERSON_NAME] [PHONE_NUMBER] [PHONE_NUMBER] N/A" at bounding box center [478, 413] width 257 height 140
click at [490, 368] on span "[STREET_ADDRESS]" at bounding box center [437, 369] width 105 height 14
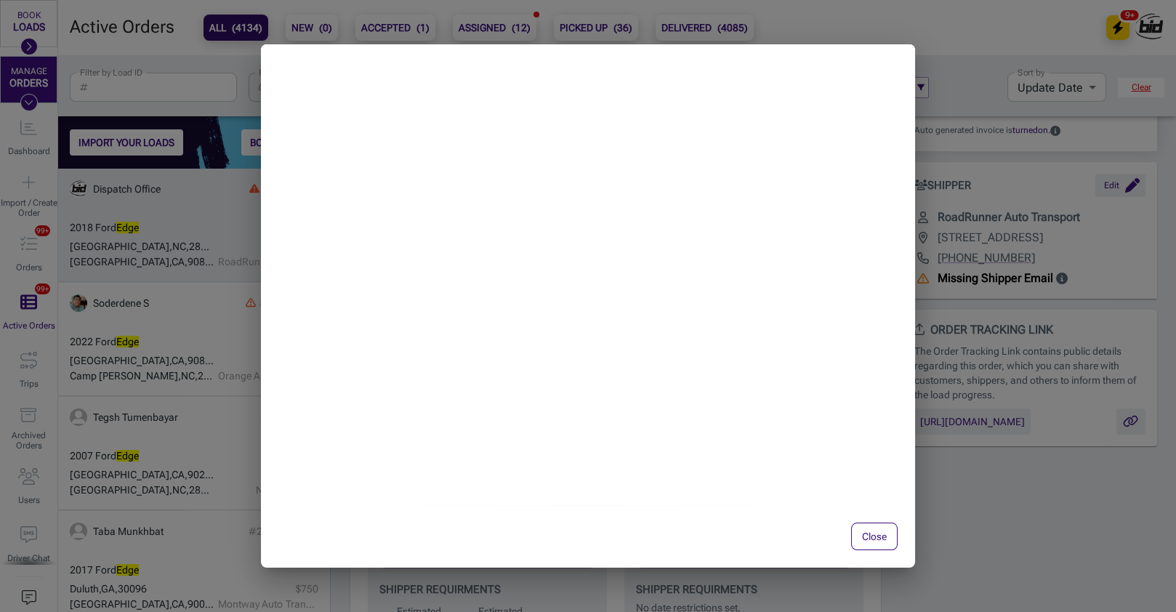
click at [880, 539] on button "Close" at bounding box center [874, 537] width 47 height 28
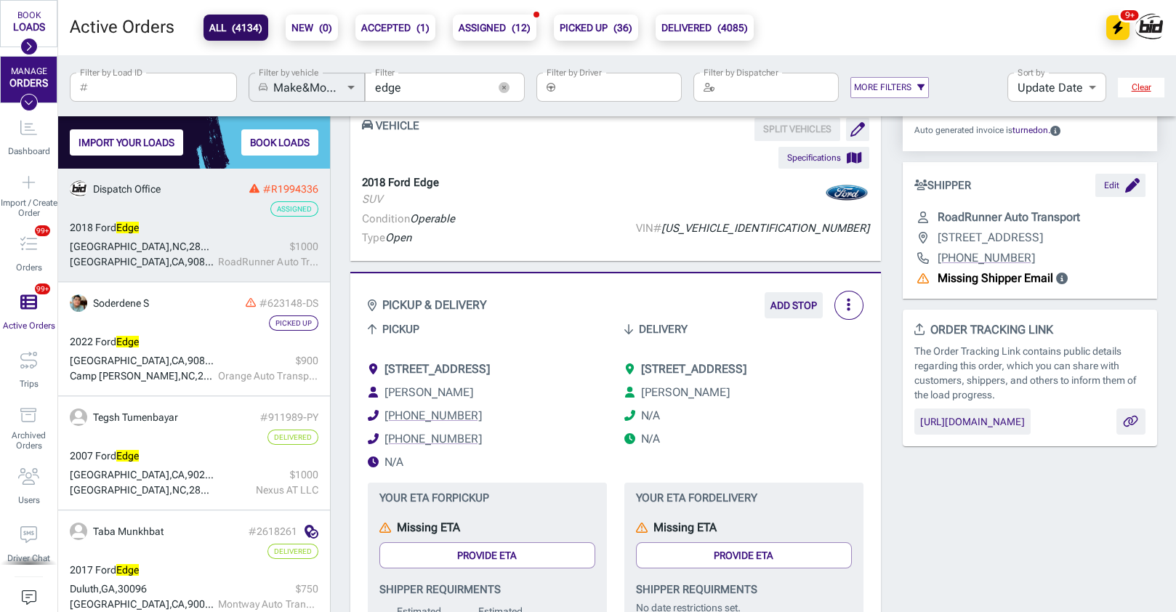
click at [450, 370] on span "[STREET_ADDRESS]" at bounding box center [437, 369] width 105 height 14
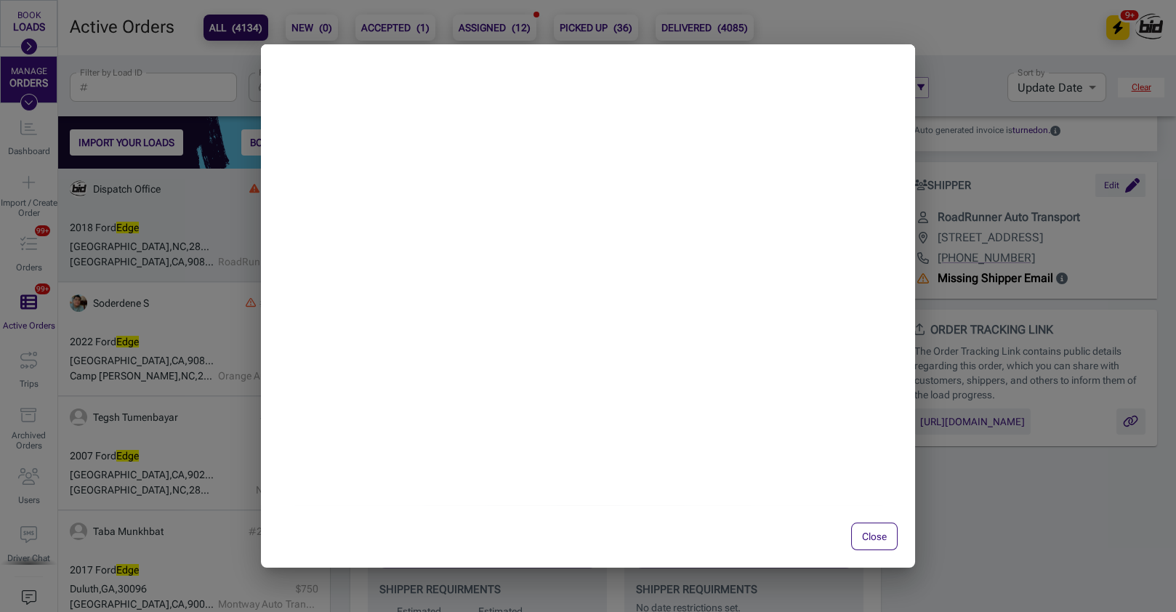
click at [885, 539] on button "Close" at bounding box center [874, 537] width 47 height 28
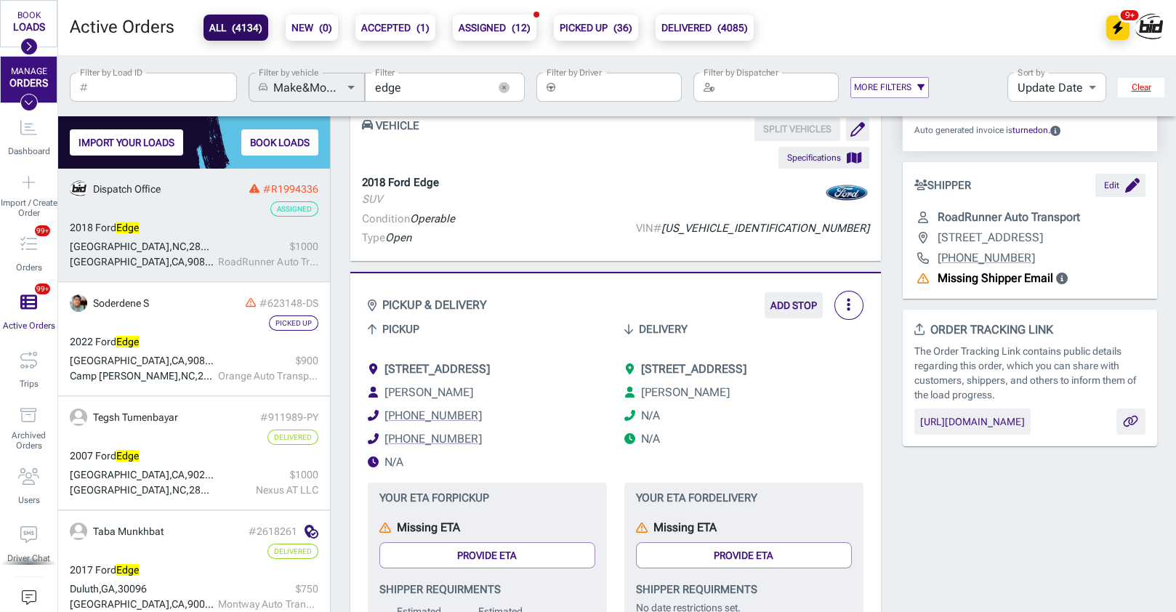
click at [490, 372] on span "[STREET_ADDRESS]" at bounding box center [437, 369] width 105 height 14
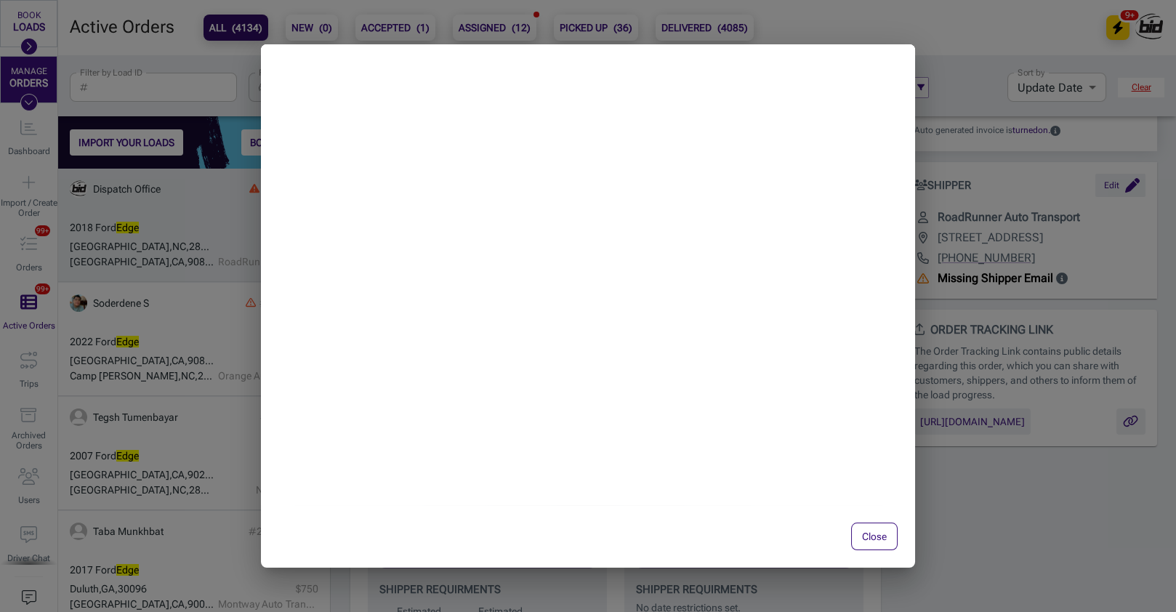
click at [880, 540] on button "Close" at bounding box center [874, 537] width 47 height 28
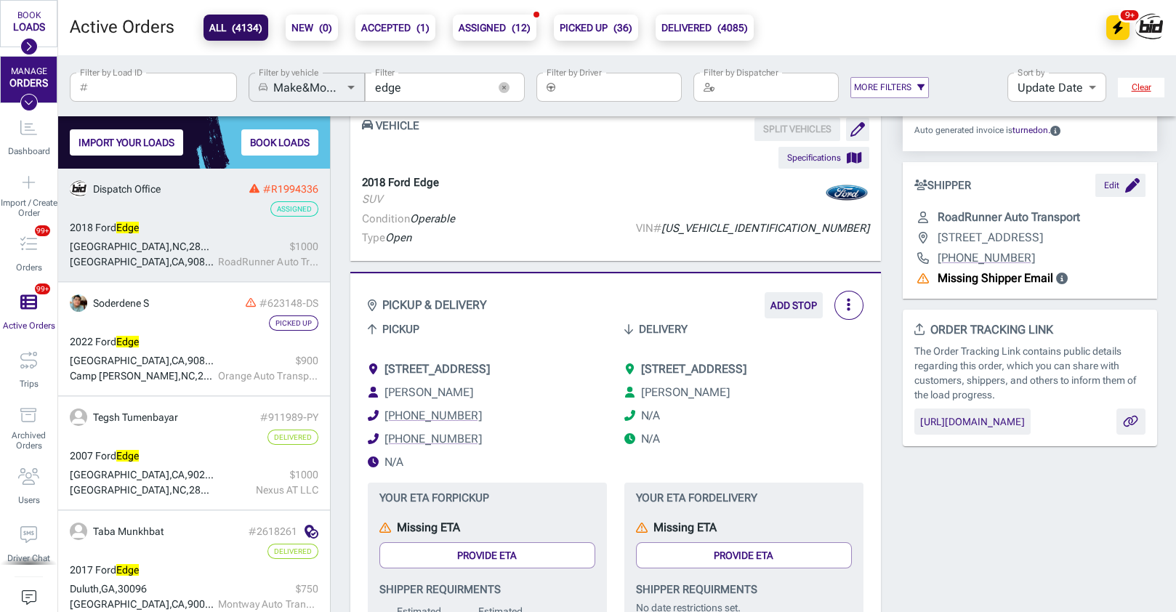
scroll to position [400, 0]
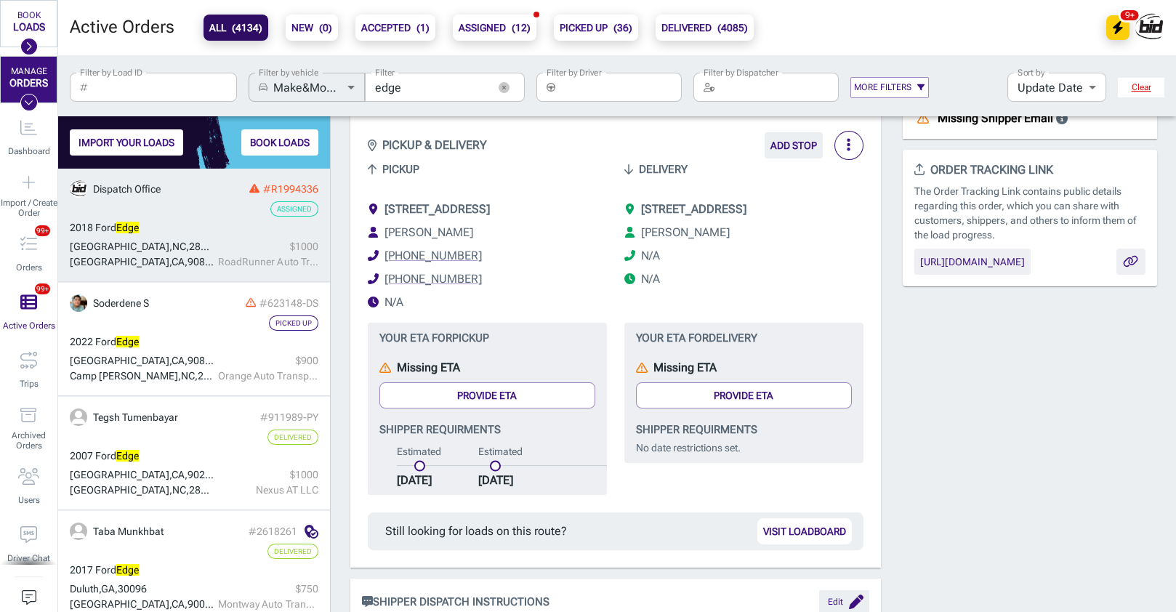
click at [348, 302] on div "PICKUP & DELIVERY ADD STOP Pickup Delivery [STREET_ADDRESS] [PERSON_NAME] [PHON…" at bounding box center [615, 340] width 552 height 457
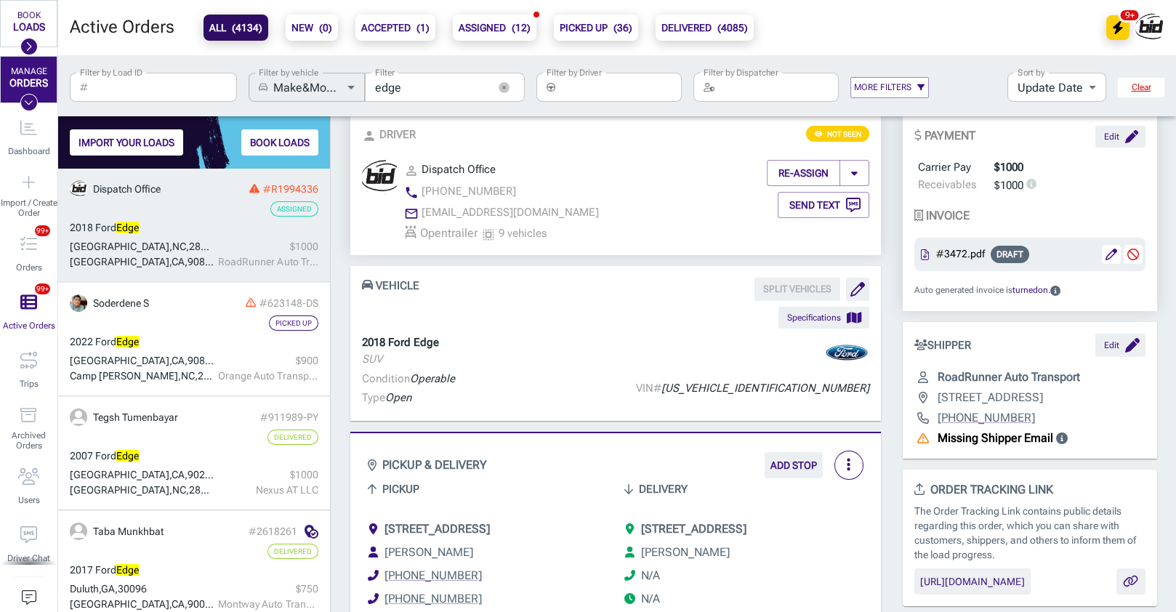
scroll to position [0, 0]
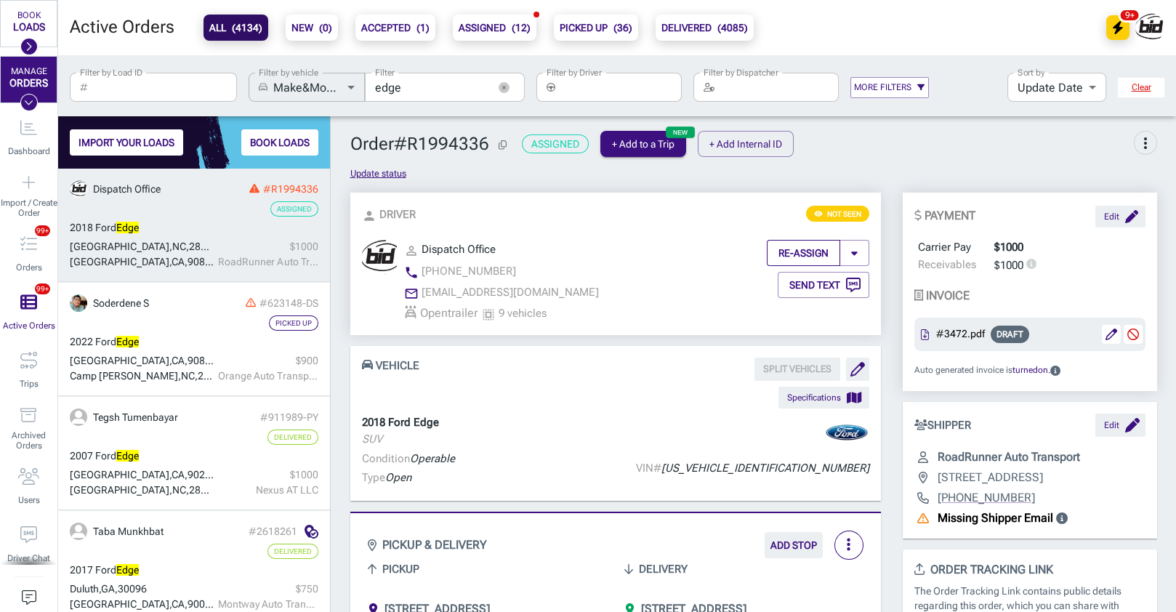
click at [811, 250] on button "RE-ASSIGN" at bounding box center [803, 253] width 73 height 26
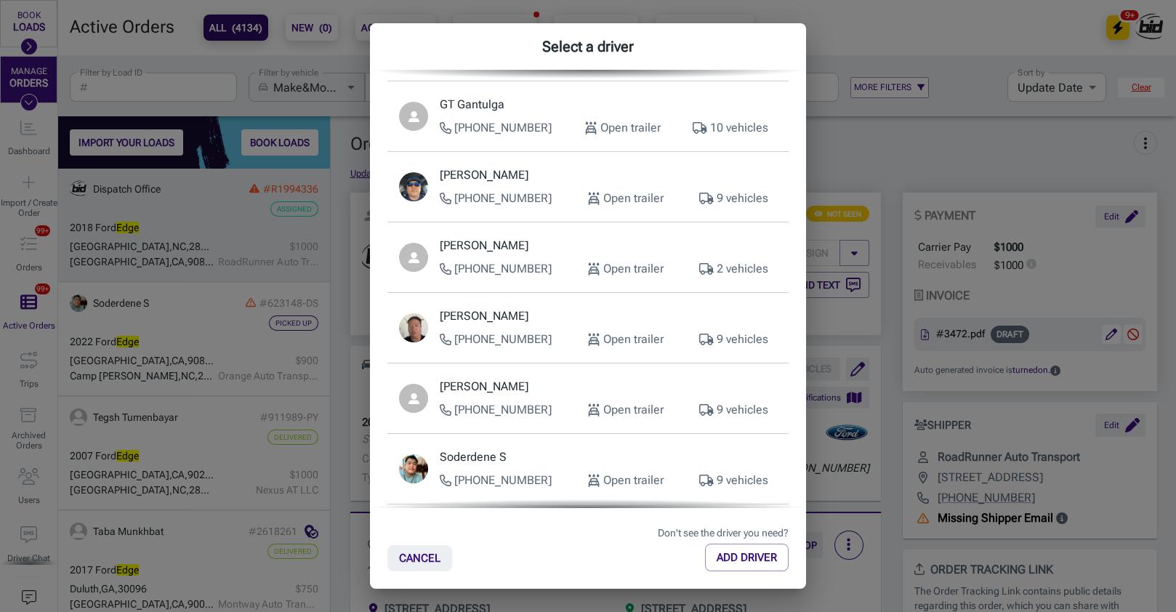
scroll to position [168, 0]
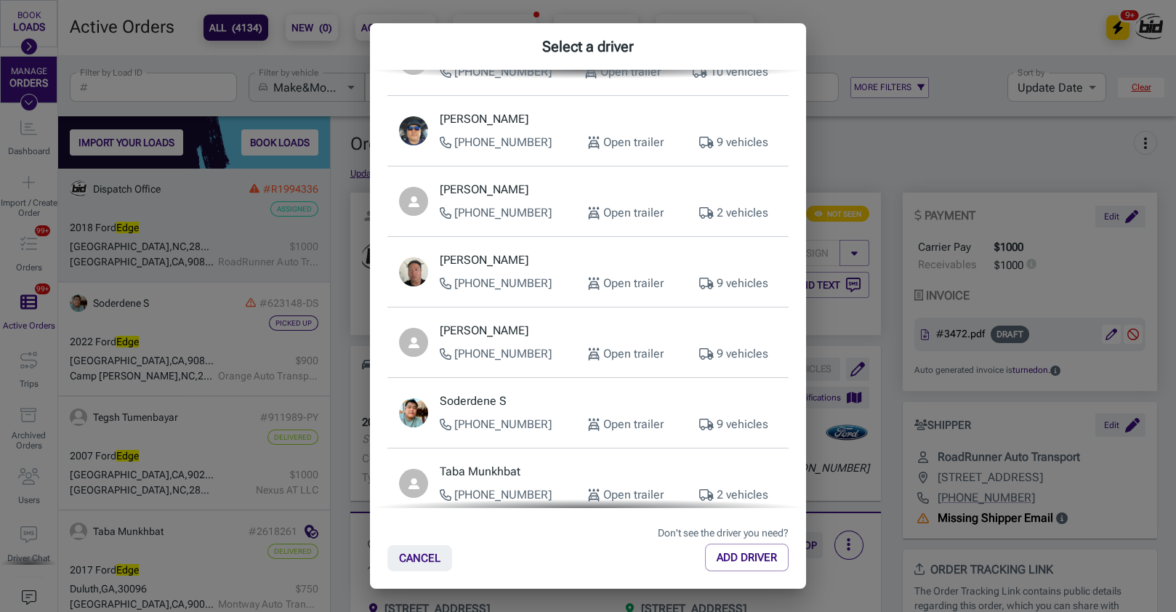
click at [521, 352] on p "[PHONE_NUMBER]" at bounding box center [496, 353] width 112 height 17
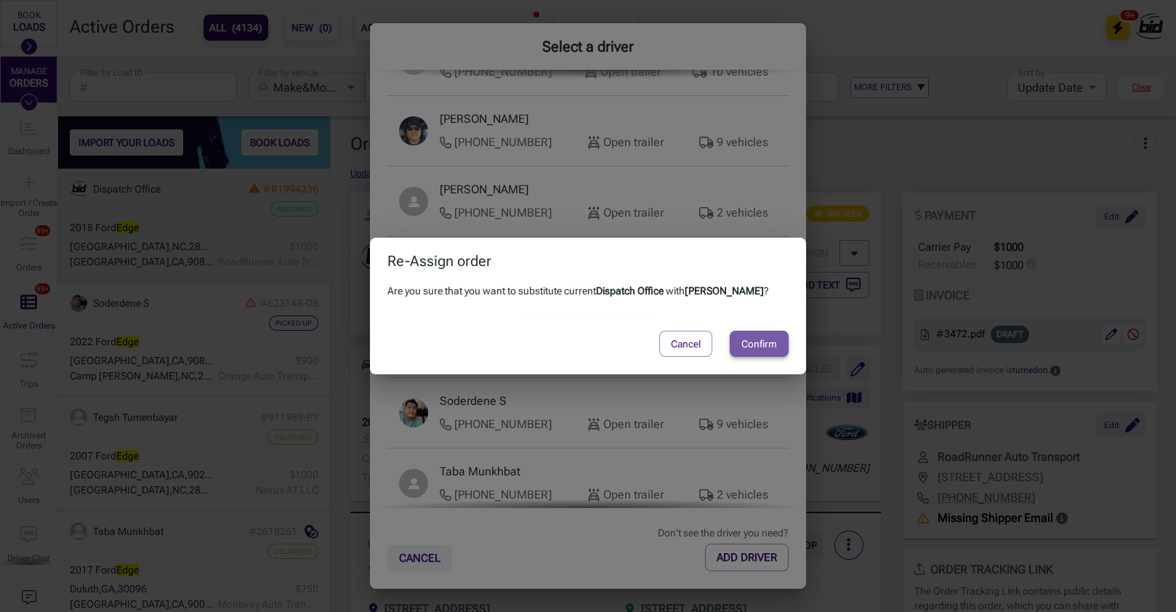
click at [772, 345] on button "Confirm" at bounding box center [759, 344] width 59 height 26
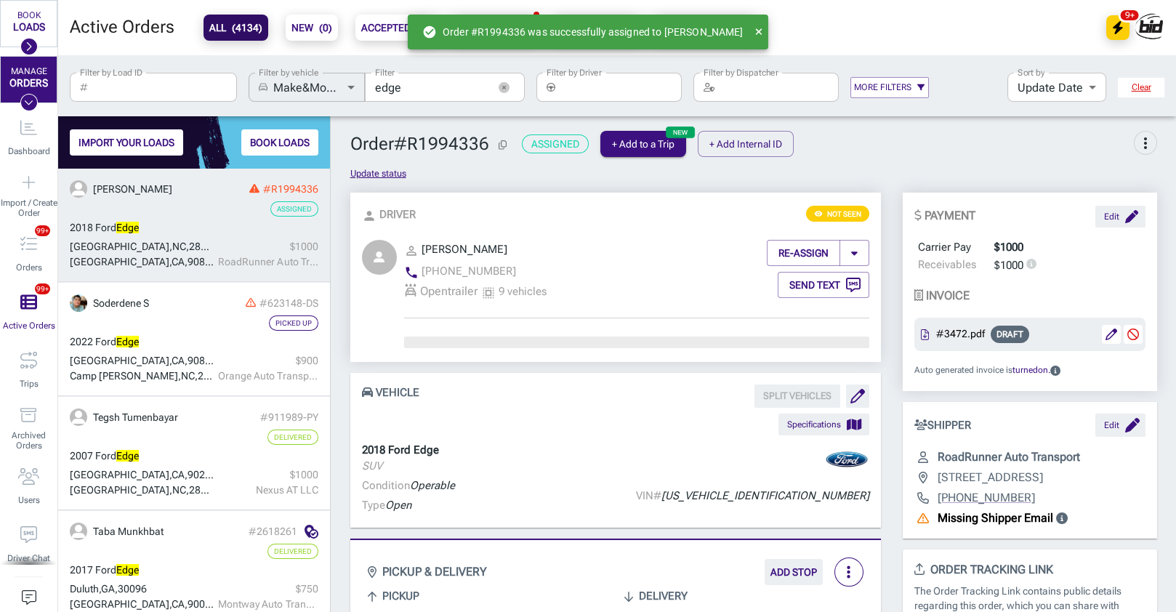
scroll to position [238, 0]
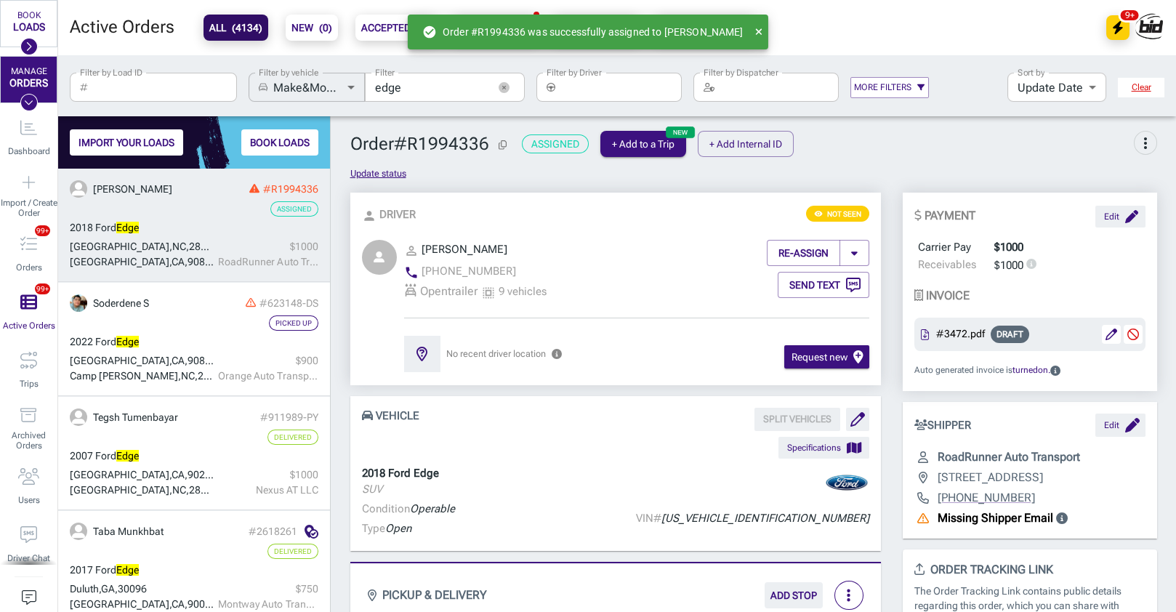
click at [342, 363] on div "person Driver remove_red_eye Not seen person_outline [PERSON_NAME] phone [PHONE…" at bounding box center [615, 289] width 552 height 193
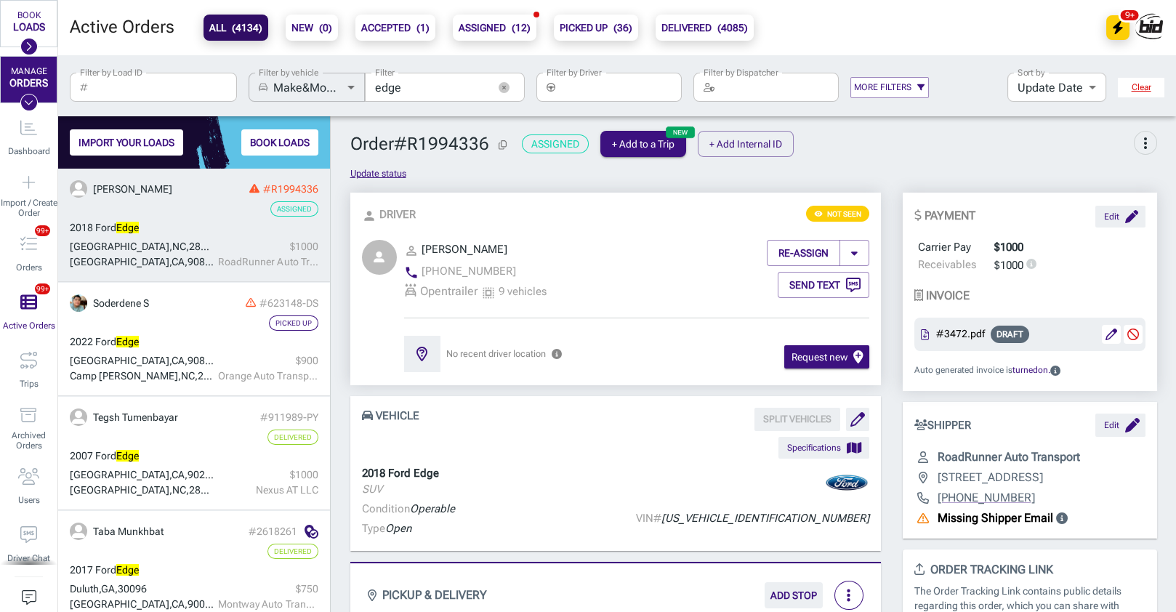
click at [385, 316] on div at bounding box center [383, 306] width 42 height 132
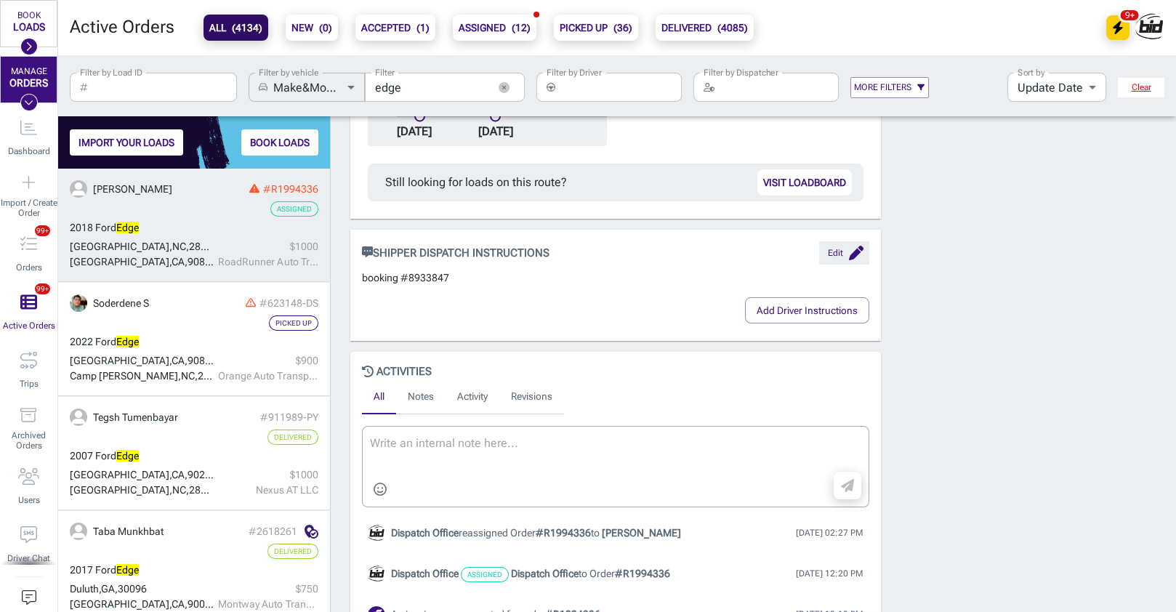
scroll to position [1144, 0]
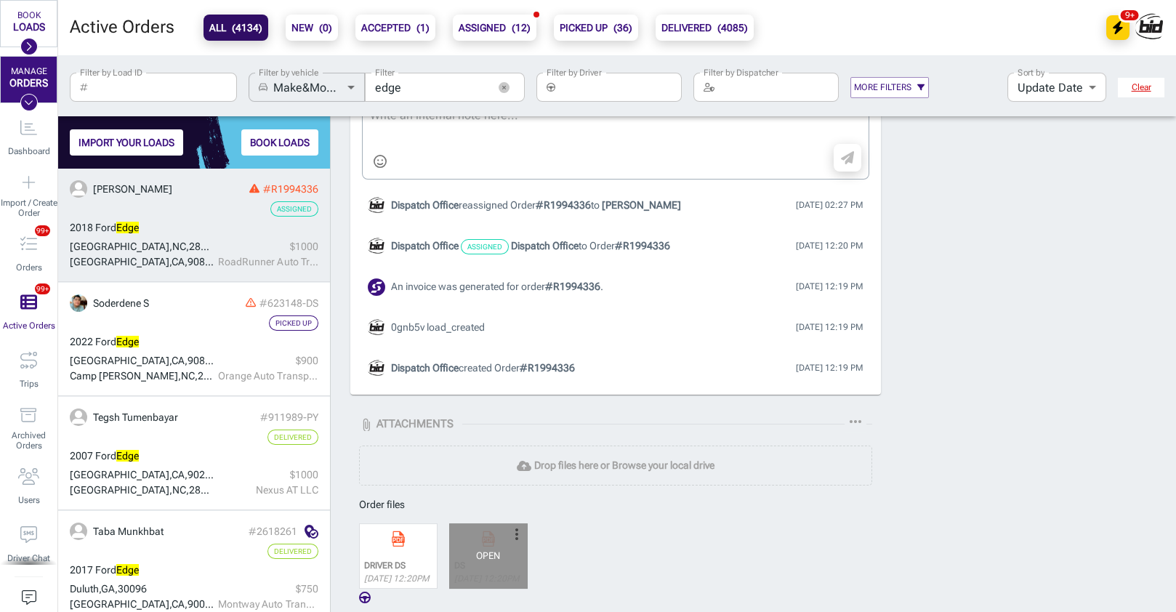
click at [467, 569] on div "OPEN" at bounding box center [488, 555] width 79 height 65
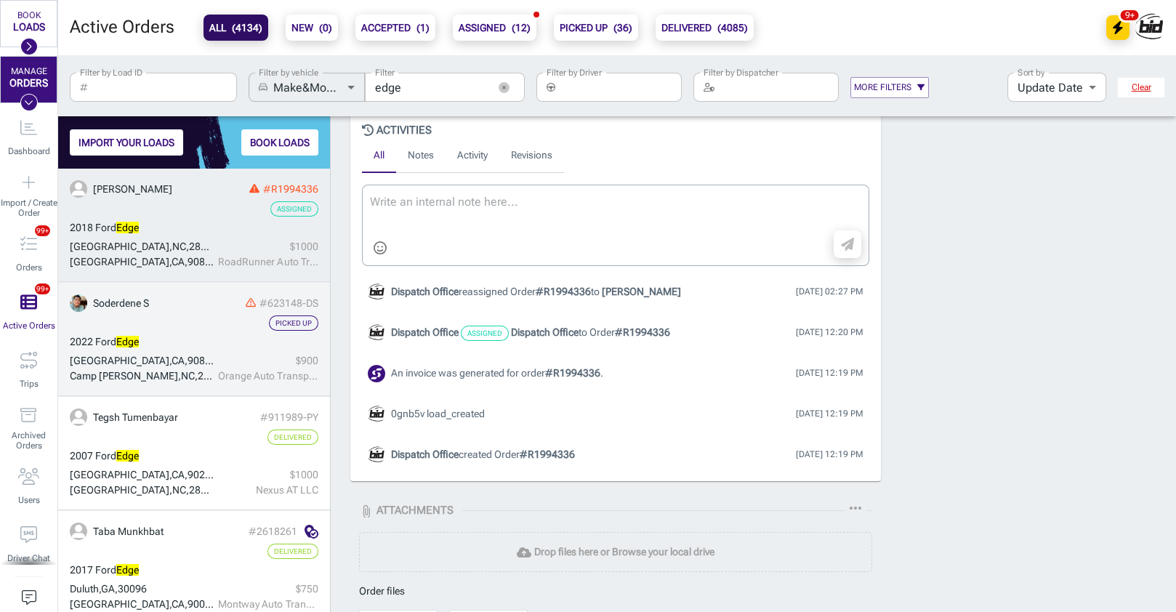
scroll to position [984, 0]
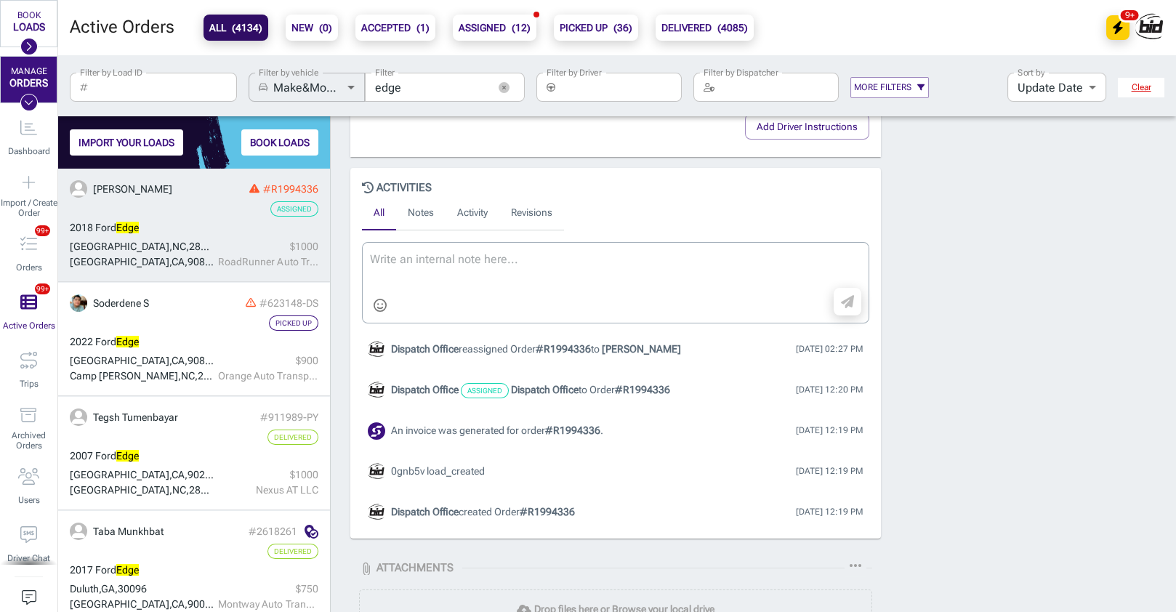
click at [339, 168] on div "SHIPPER DISPATCH INSTRUCTIONS Edit booking #8933847 Add Driver Instructions" at bounding box center [615, 107] width 552 height 122
click at [35, 190] on icon "Import / Create Order" at bounding box center [29, 182] width 15 height 17
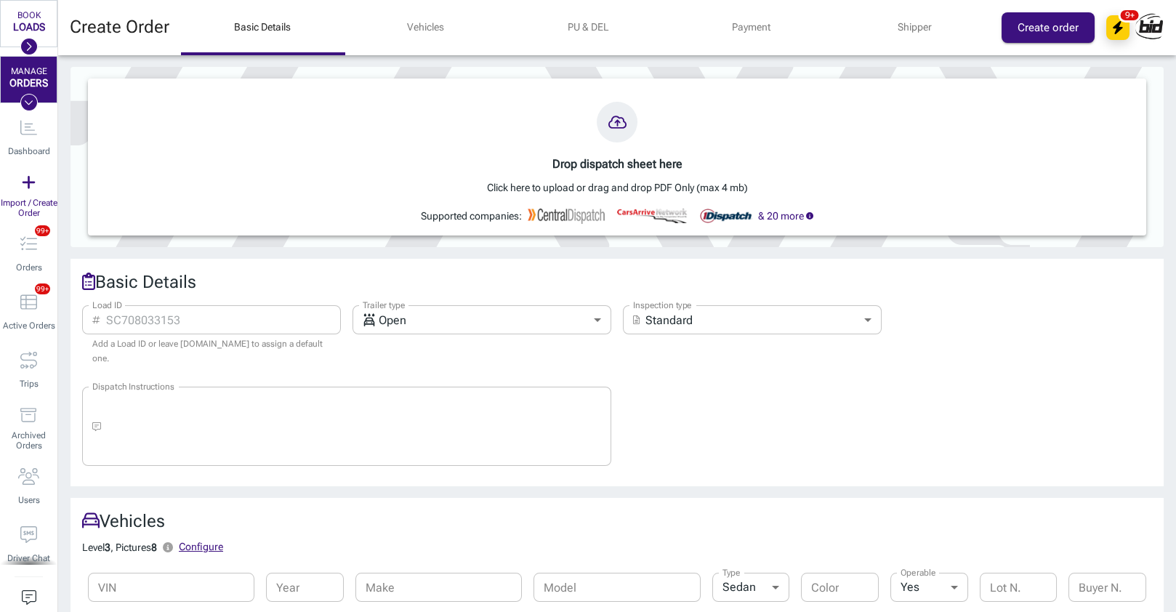
click at [148, 322] on input "Load ID" at bounding box center [224, 319] width 236 height 29
paste input "1064398"
type input "1064398"
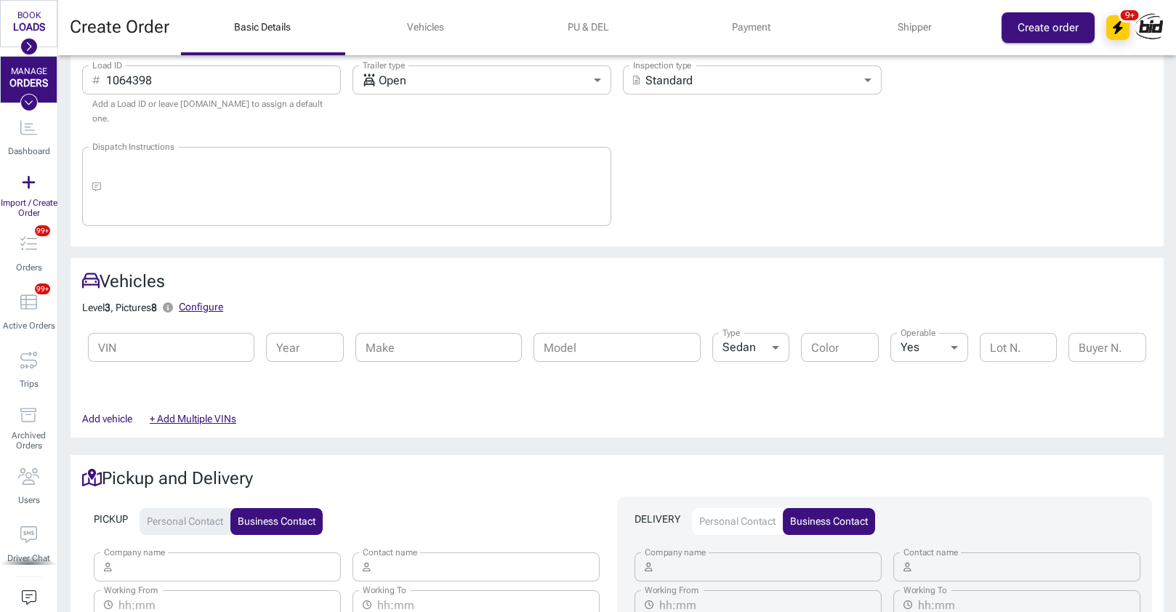
click at [276, 341] on input "Year" at bounding box center [305, 347] width 78 height 29
type input "2008"
click at [282, 377] on span "2008" at bounding box center [291, 384] width 26 height 14
click at [412, 339] on input "Make" at bounding box center [438, 347] width 166 height 29
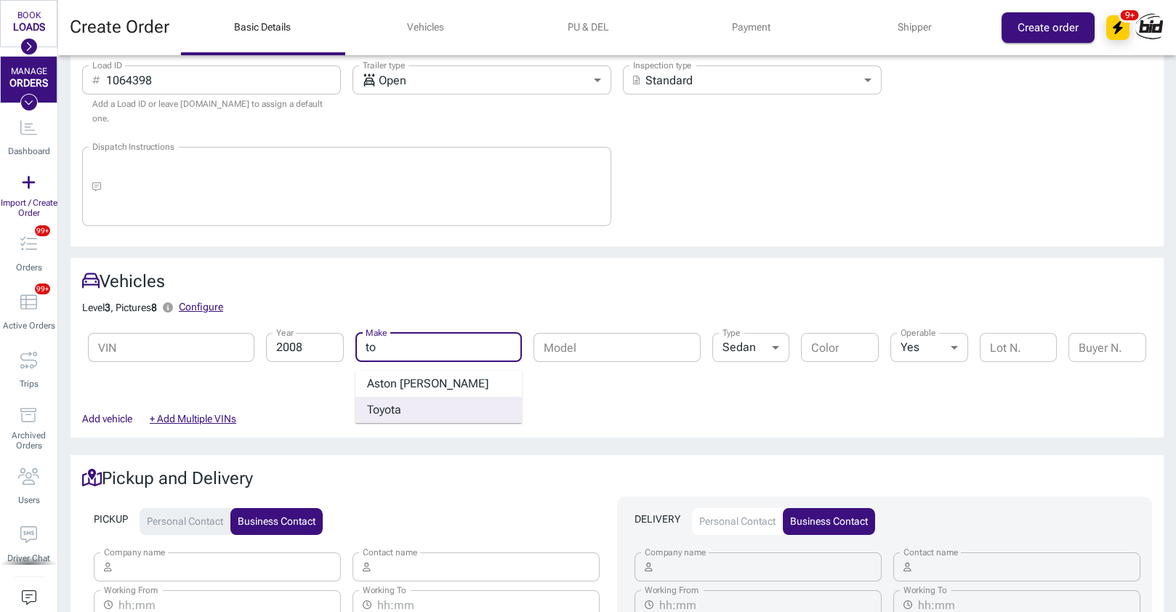
click at [420, 397] on div "To yota" at bounding box center [438, 410] width 166 height 26
type input "Toyota"
click at [573, 333] on input "Model" at bounding box center [617, 347] width 166 height 29
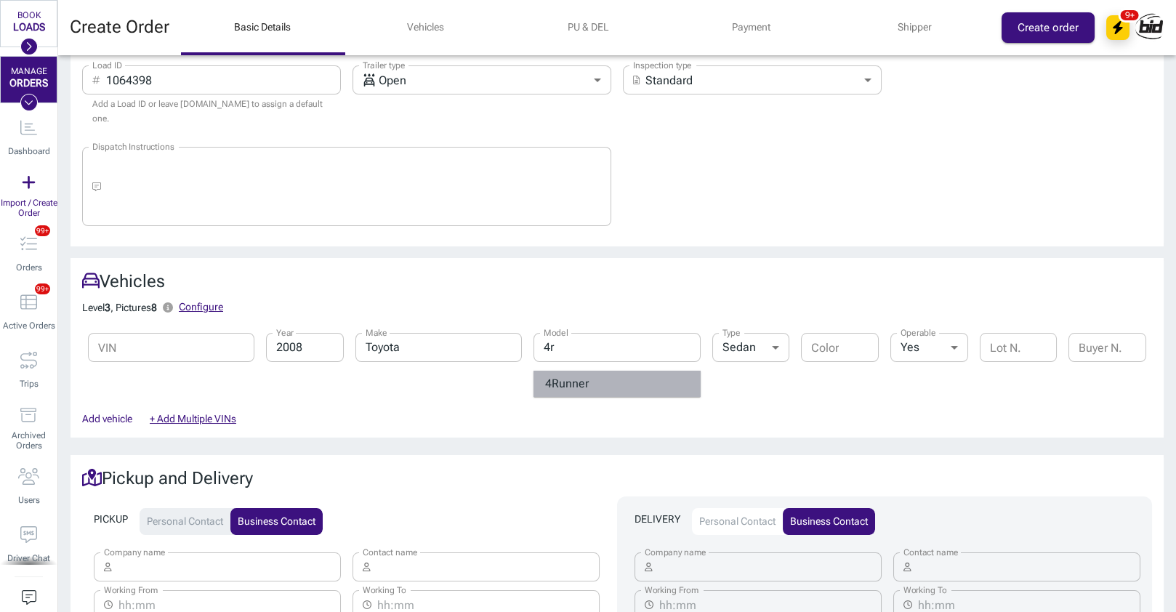
click at [576, 377] on strong "unner" at bounding box center [574, 384] width 30 height 14
type input "4Runner"
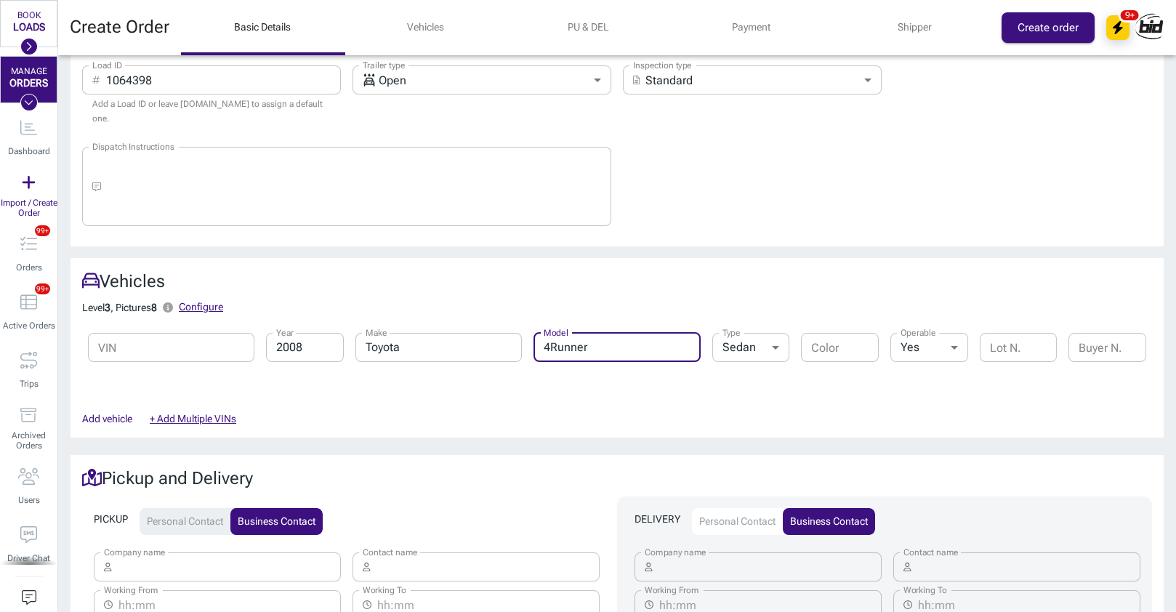
click at [190, 508] on button "Personal contact" at bounding box center [185, 522] width 91 height 28
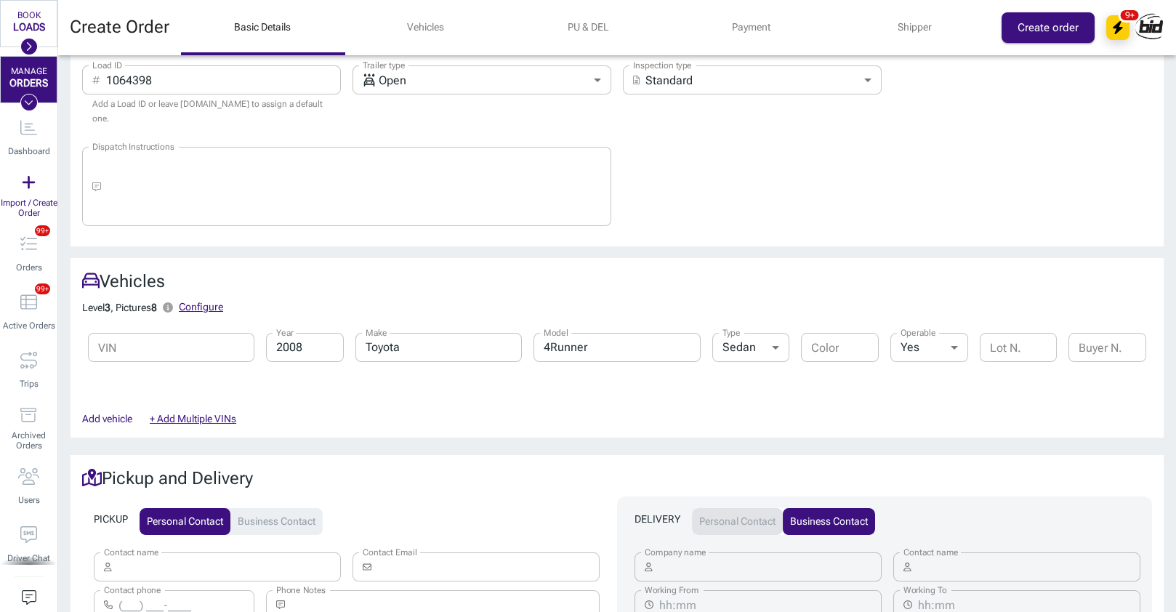
click at [734, 508] on button "Personal contact" at bounding box center [737, 522] width 91 height 28
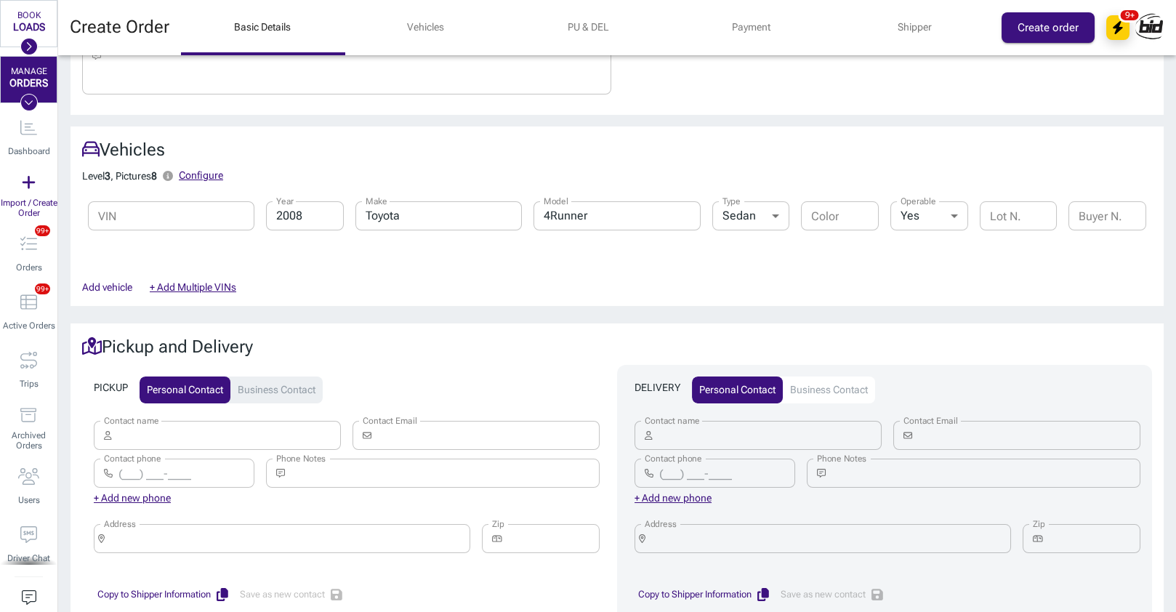
scroll to position [480, 0]
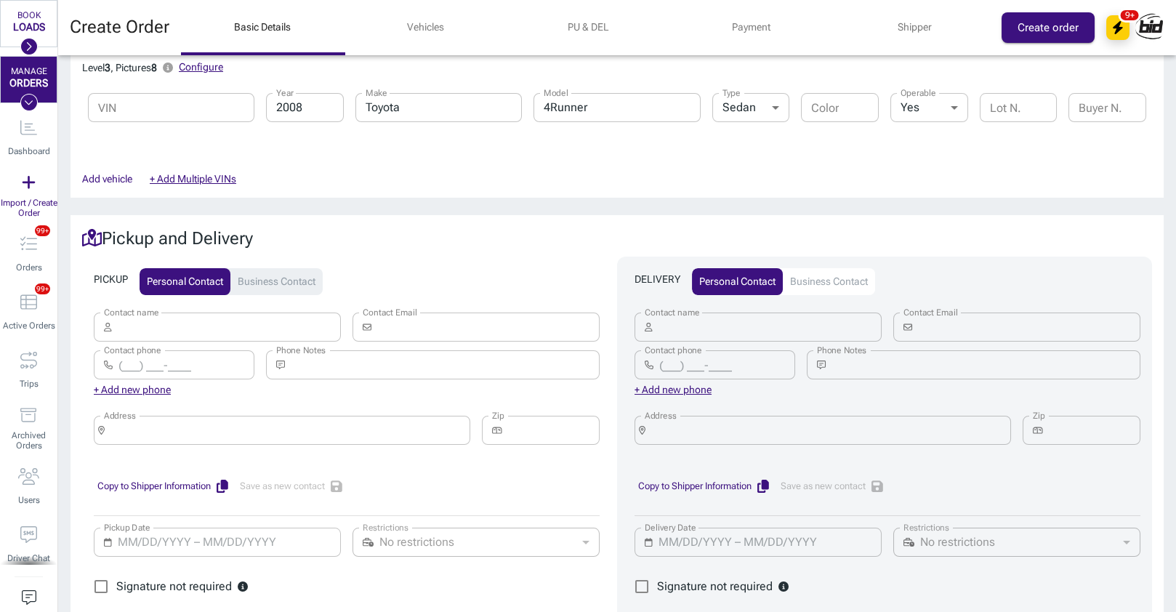
click at [260, 313] on input "Contact name" at bounding box center [230, 327] width 224 height 29
paste input "[PERSON_NAME]"
type input "[PERSON_NAME]"
click at [347, 236] on h2 "Pickup and Delivery" at bounding box center [617, 238] width 1070 height 23
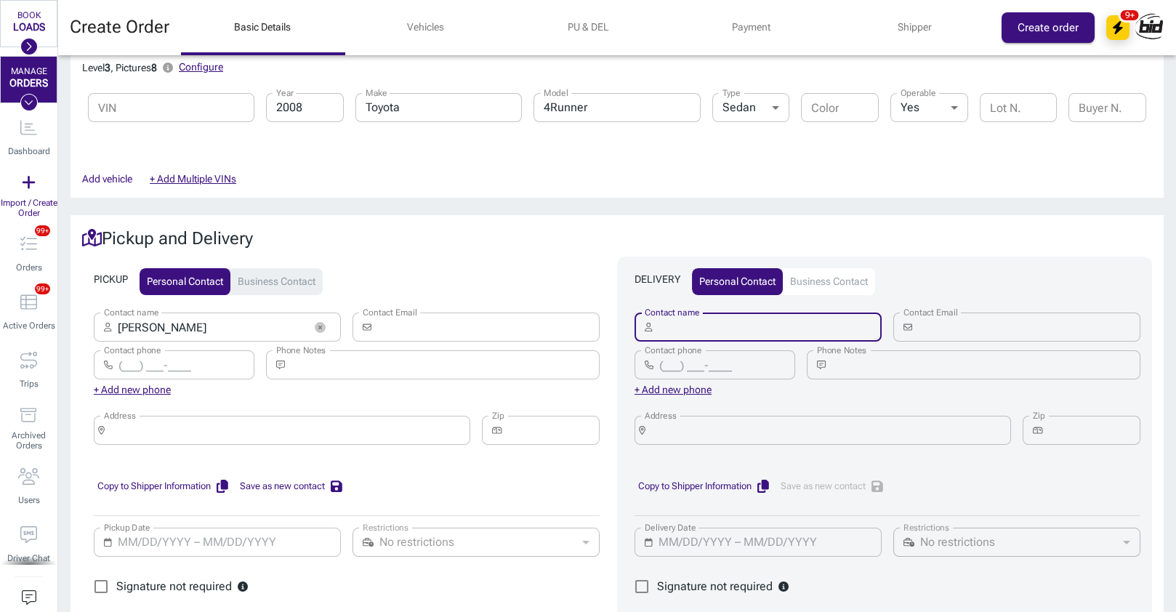
click at [688, 318] on input "Contact name" at bounding box center [771, 327] width 224 height 29
paste input "[PERSON_NAME]"
type input "[PERSON_NAME]"
click at [204, 420] on input "Address" at bounding box center [286, 430] width 353 height 20
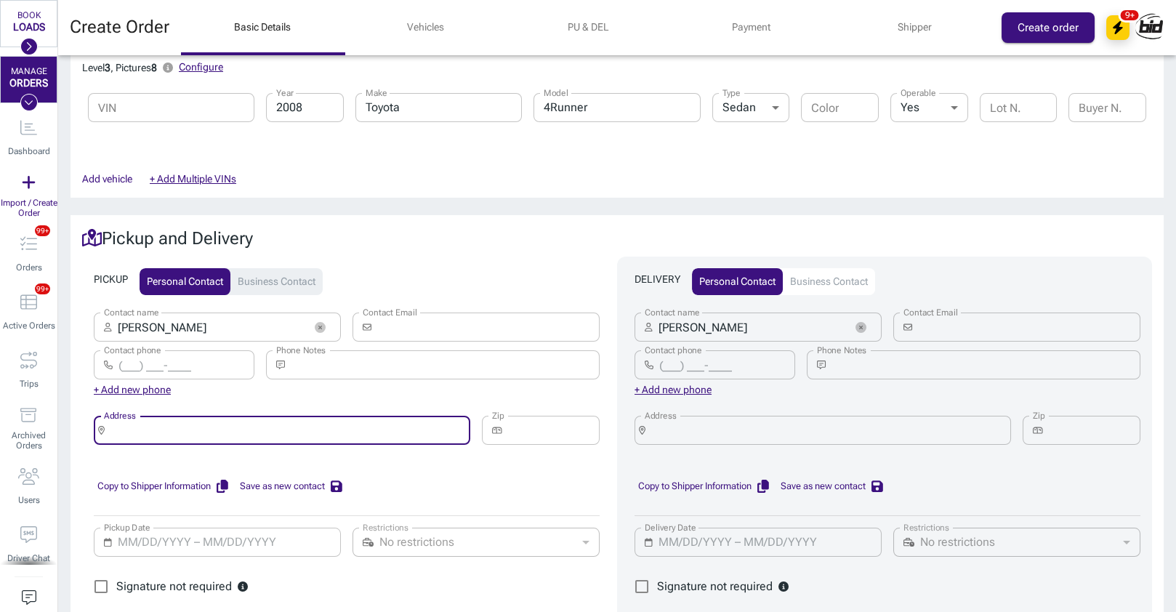
paste input "[STREET_ADDRESS]"
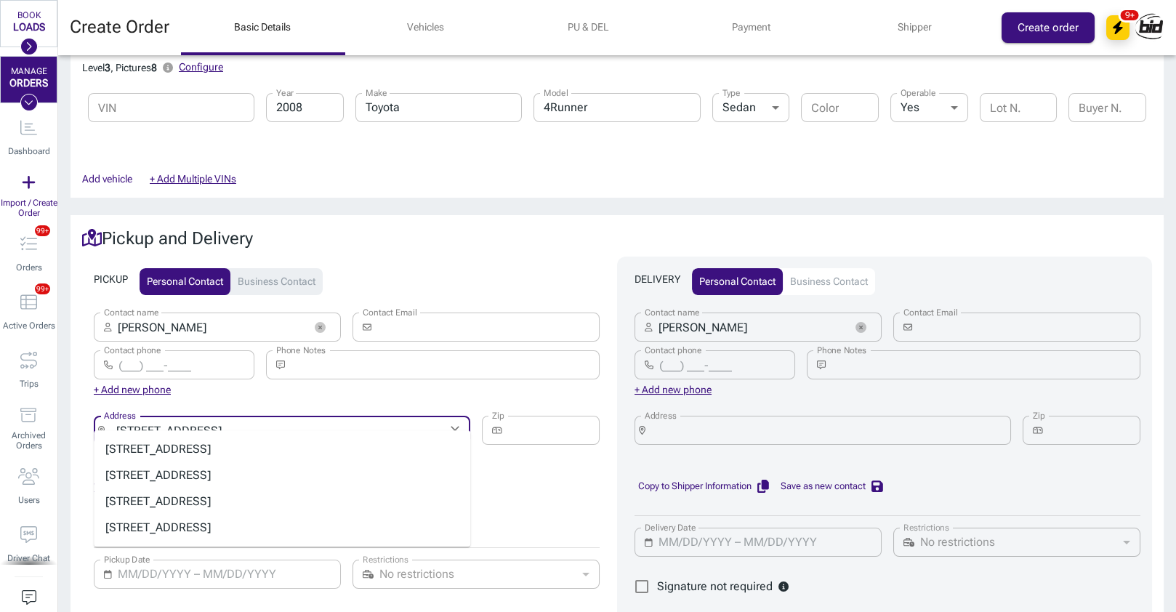
click at [242, 454] on li "[STREET_ADDRESS]" at bounding box center [282, 449] width 377 height 26
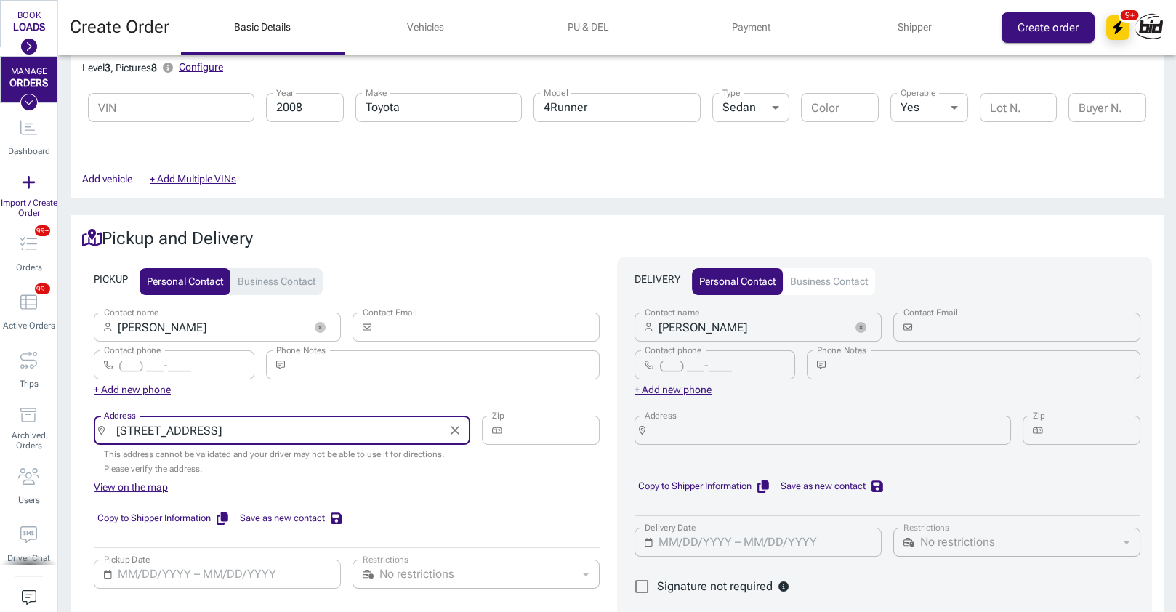
type input "[STREET_ADDRESS]"
type input "91504"
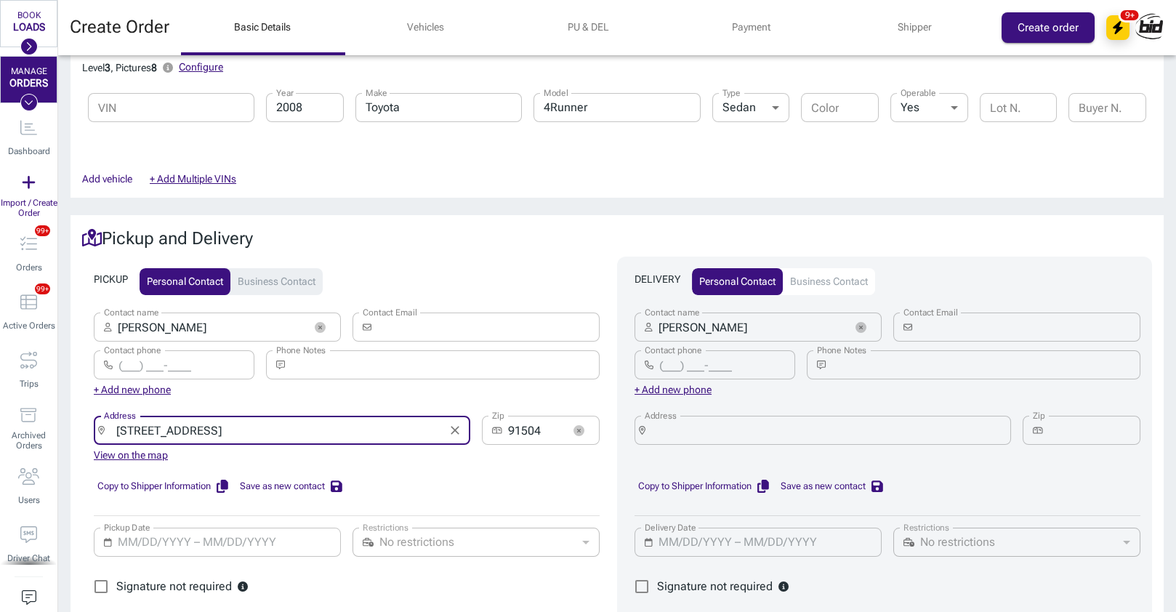
type input "[STREET_ADDRESS]"
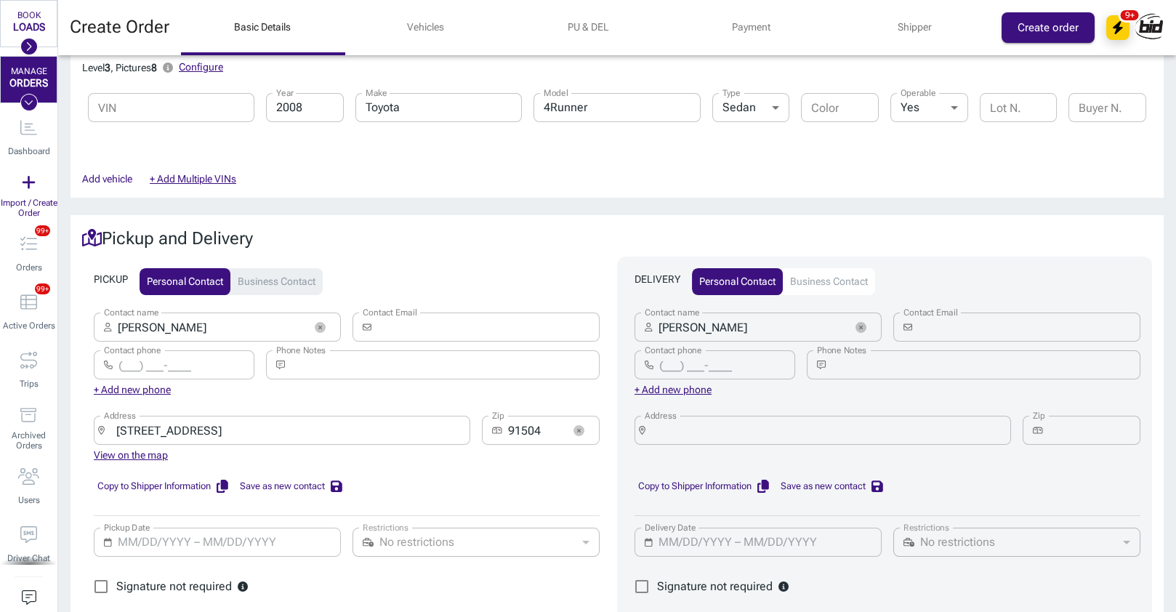
click at [321, 398] on div "Address ​ [STREET_ADDRESS] Address" at bounding box center [276, 422] width 388 height 49
click at [734, 420] on input "Address" at bounding box center [827, 430] width 353 height 20
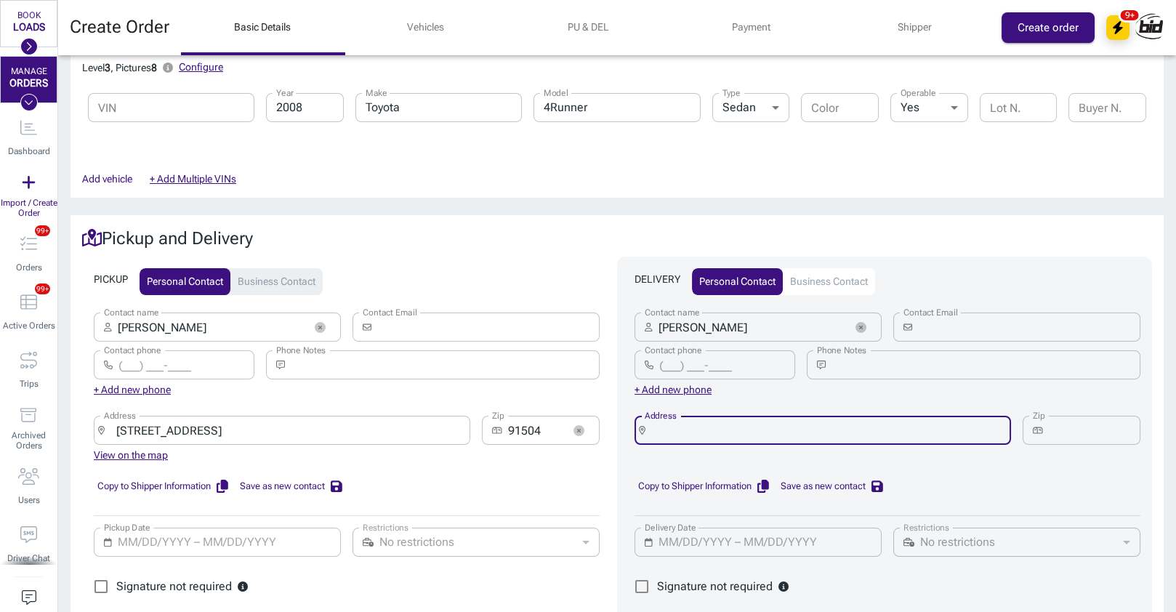
paste input "[STREET_ADDRESS]"
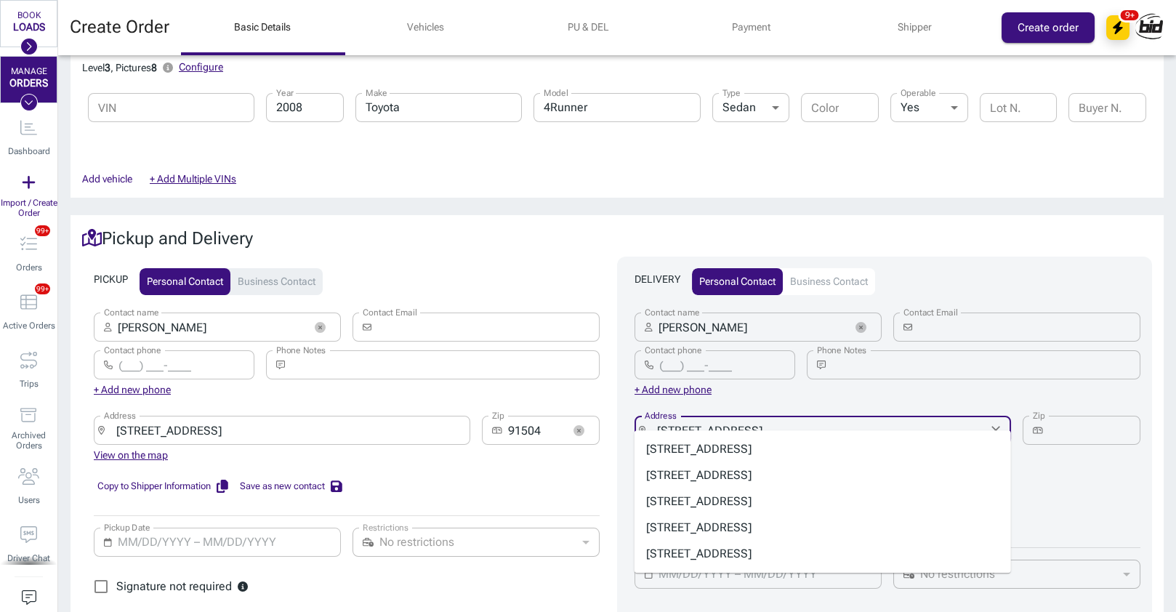
click at [795, 454] on li "[STREET_ADDRESS]" at bounding box center [823, 449] width 377 height 26
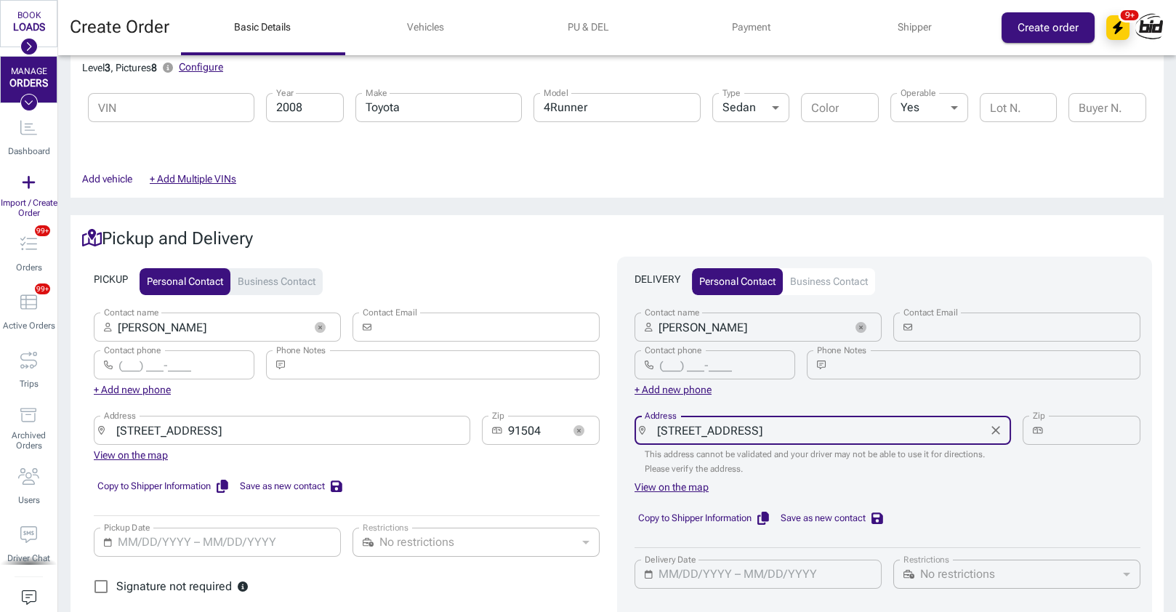
type input "[STREET_ADDRESS]"
type input "30677"
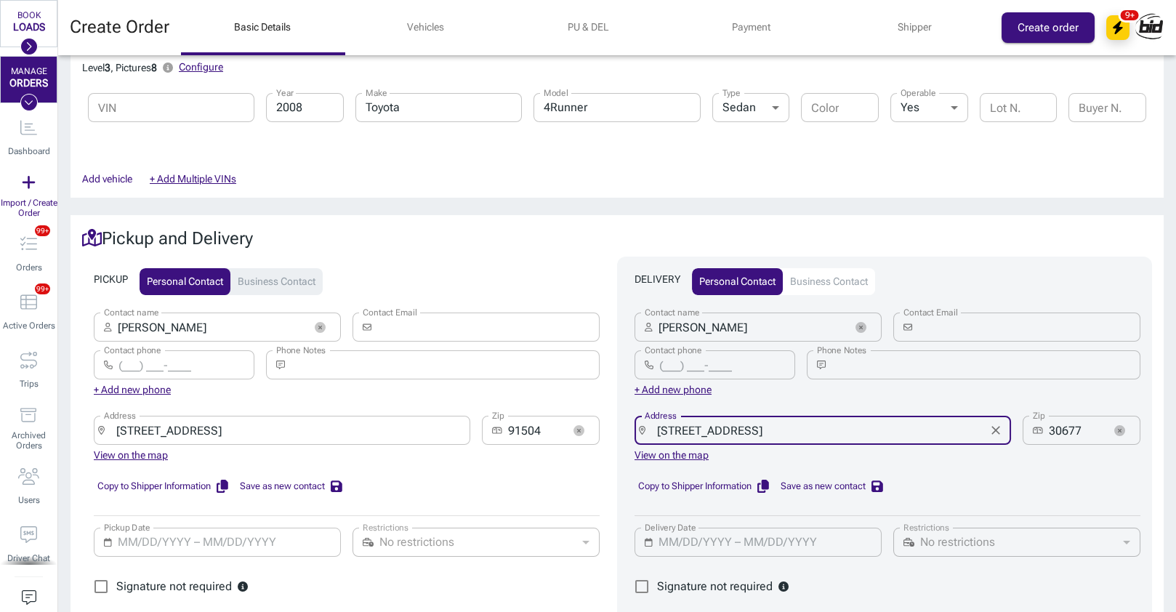
type input "[STREET_ADDRESS]"
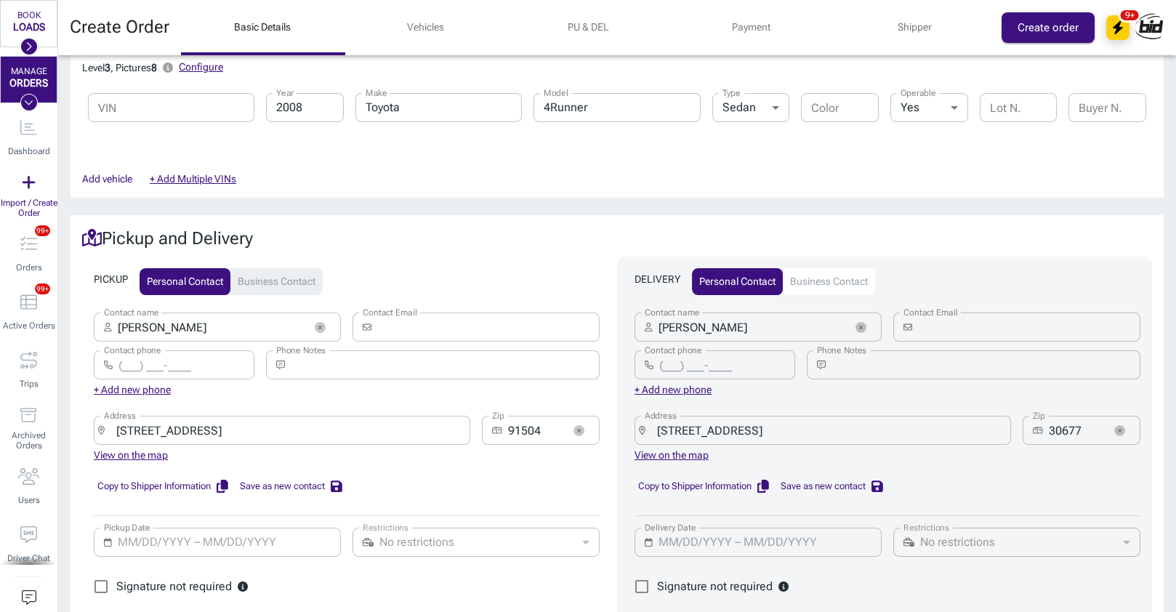
click at [214, 350] on input "Contact phone" at bounding box center [186, 364] width 136 height 29
paste input "[PHONE_NUMBER]"
type input "[PHONE_NUMBER]"
click at [353, 257] on div "PICKUP Personal contact Business contact Contact name ​ [PERSON_NAME] Contact n…" at bounding box center [349, 441] width 535 height 369
click at [718, 356] on input "Contact phone" at bounding box center [727, 364] width 136 height 29
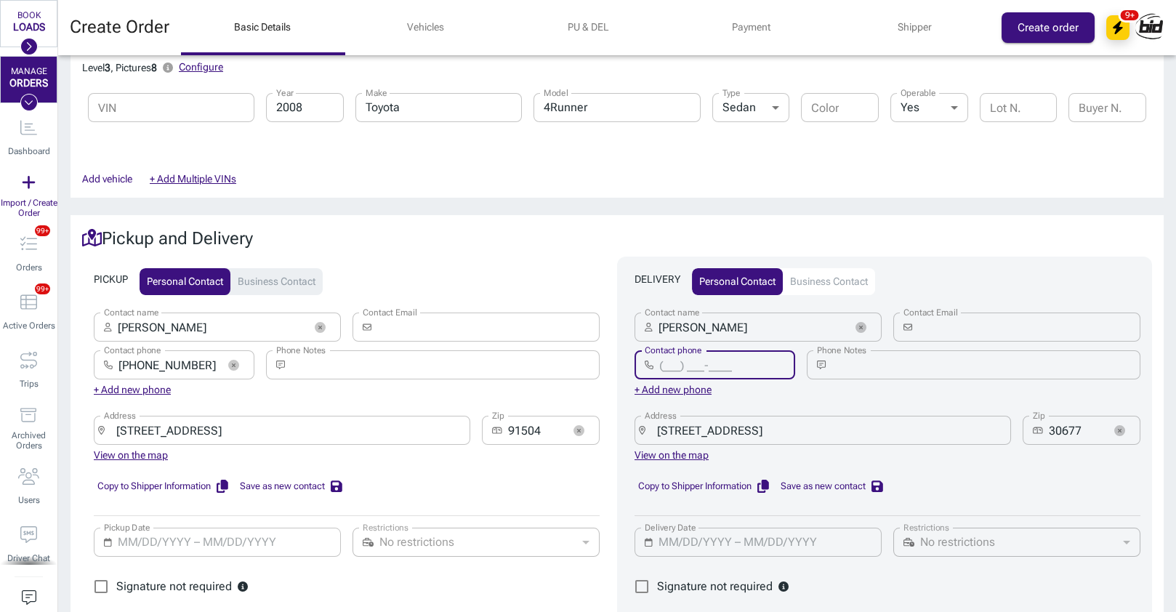
paste input "[PHONE_NUMBER]"
type input "[PHONE_NUMBER]"
click at [308, 528] on input "Pickup Date" at bounding box center [225, 542] width 214 height 29
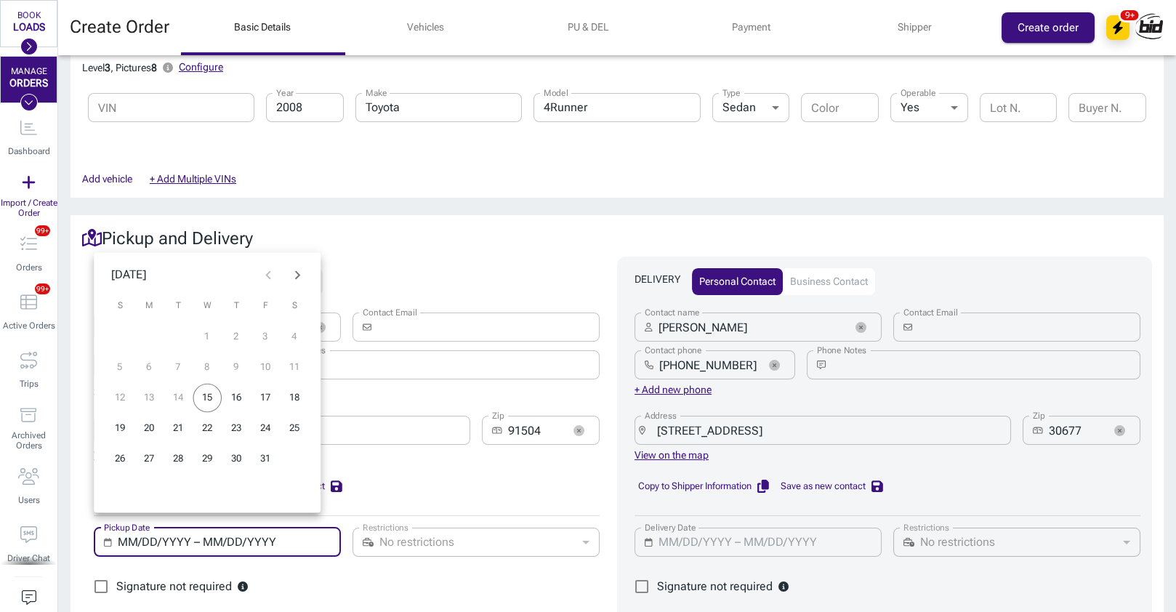
type input "MM/DD/YYYY – MM/DD/YYYY"
click at [233, 394] on button "16" at bounding box center [236, 398] width 29 height 29
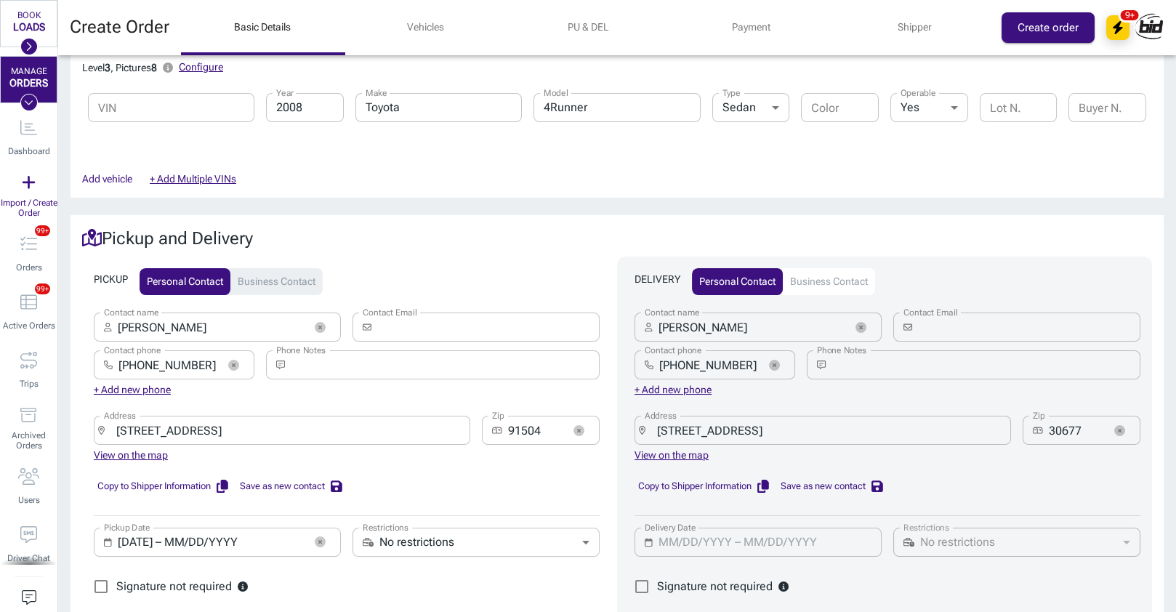
type input "[DATE] – [DATE]"
type input "MM/DD/YYYY – MM/DD/YYYY"
click at [844, 532] on input "MM/DD/YYYY – MM/DD/YYYY" at bounding box center [766, 542] width 214 height 29
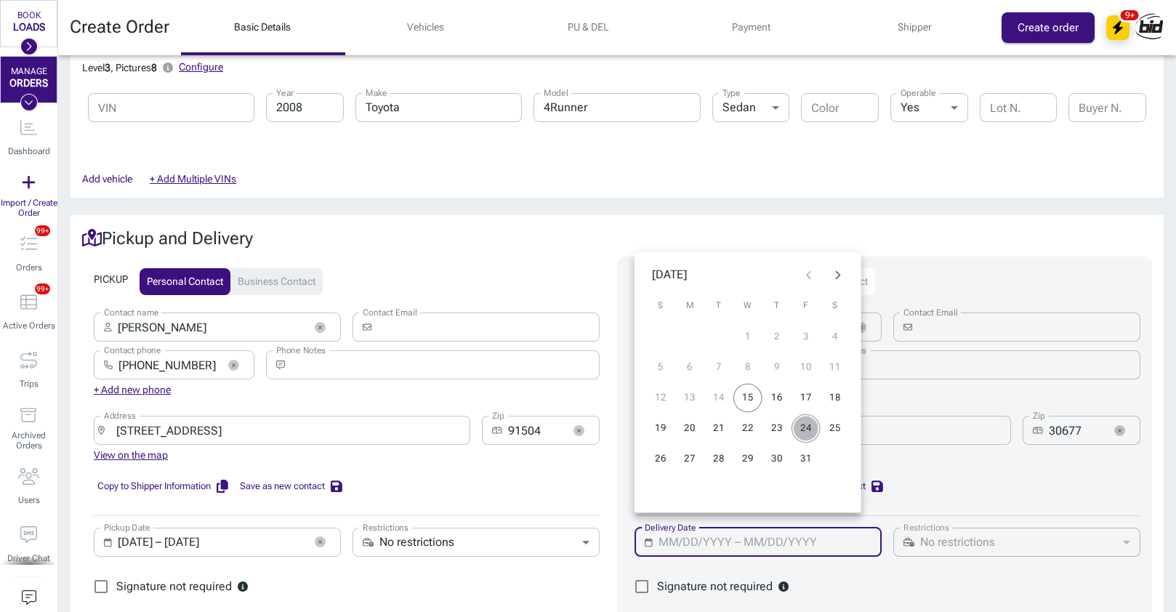
click at [801, 425] on button "24" at bounding box center [806, 428] width 29 height 29
type input "[DATE] – [DATE]"
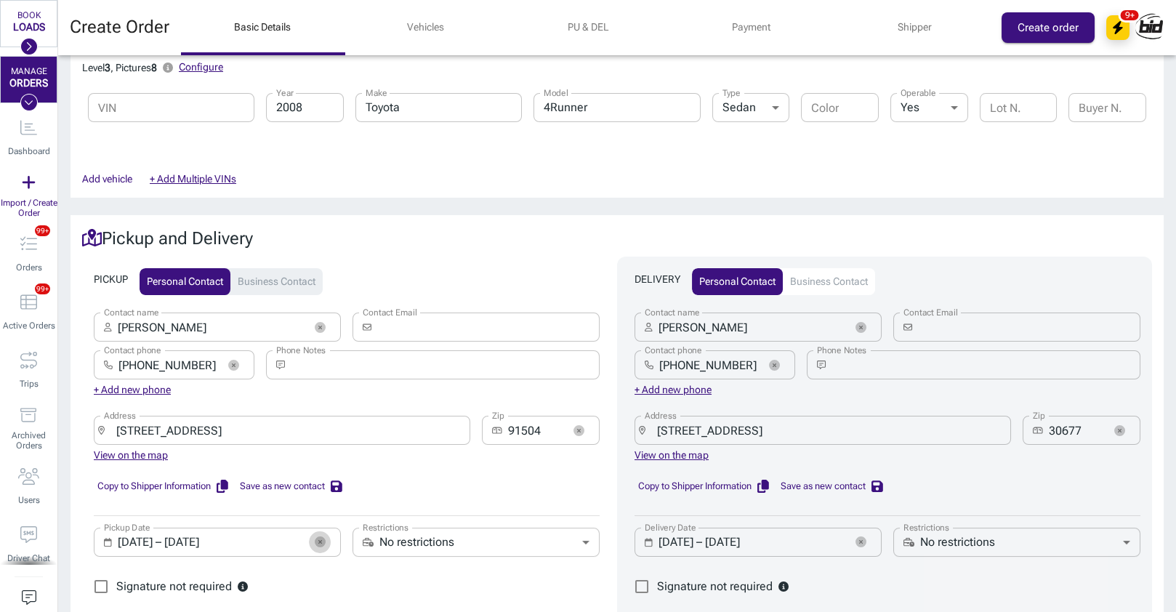
click at [327, 531] on button "button" at bounding box center [320, 542] width 22 height 22
click at [312, 528] on input "Pickup Date" at bounding box center [225, 542] width 214 height 29
type input "MM/DD/YYYY – MM/DD/YYYY"
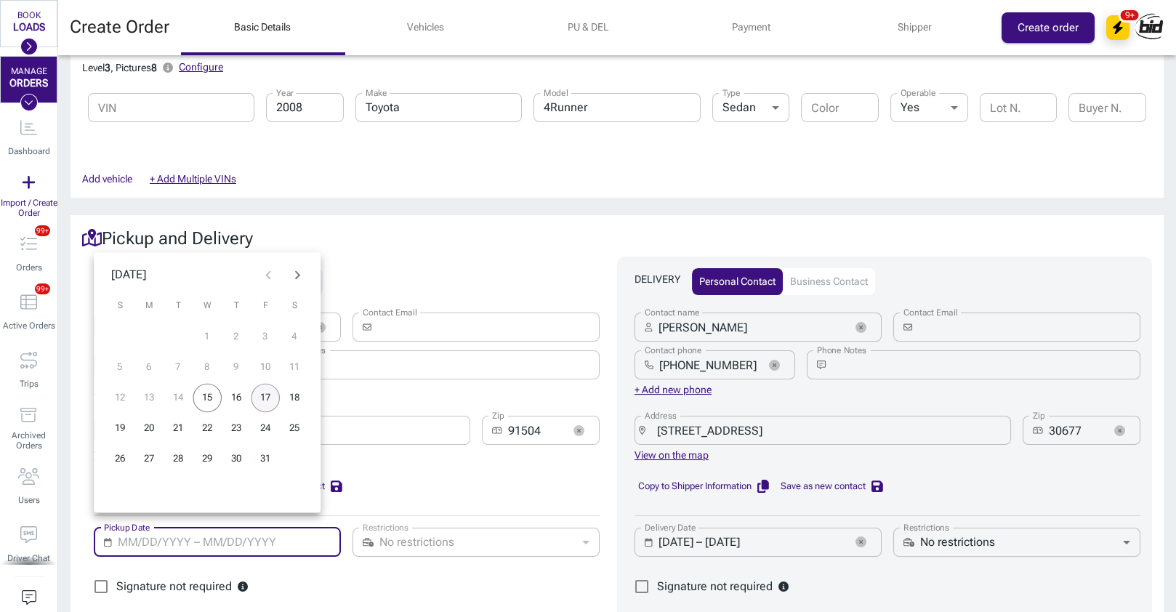
click at [269, 401] on button "17" at bounding box center [265, 398] width 29 height 29
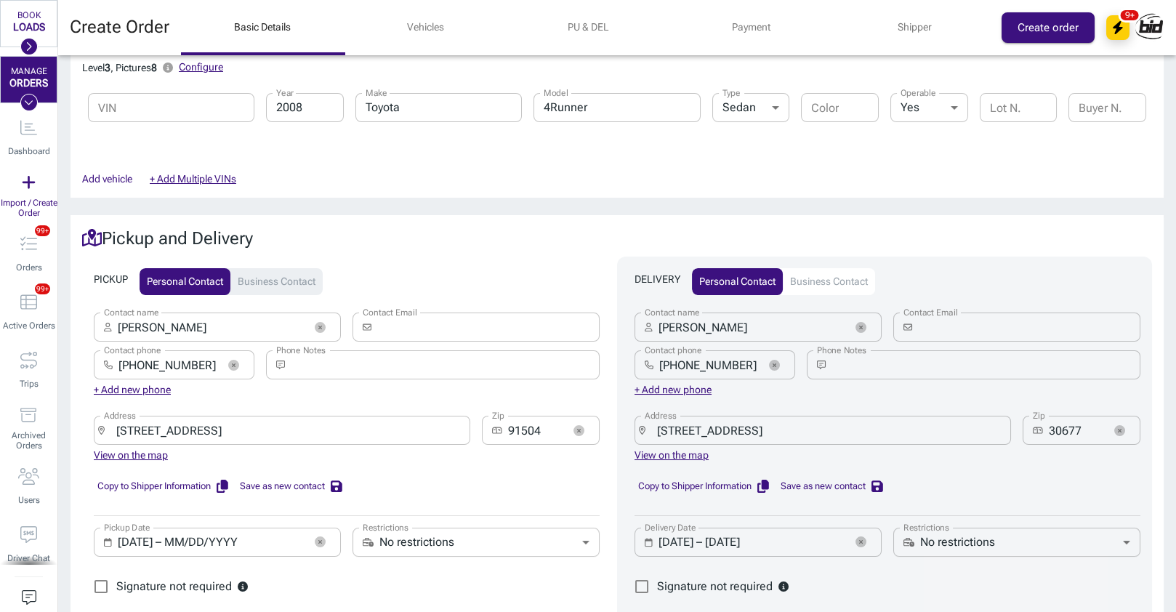
type input "[DATE] – [DATE]"
click at [861, 536] on icon "button" at bounding box center [861, 541] width 11 height 11
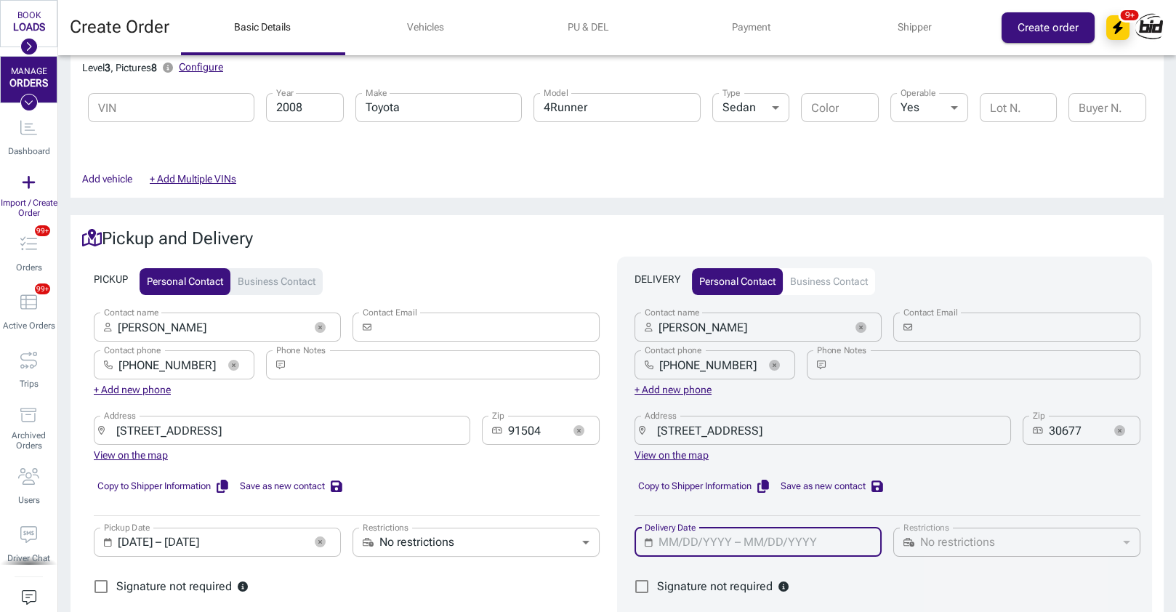
click at [704, 528] on input "Delivery Date" at bounding box center [766, 542] width 214 height 29
type input "MM/DD/YYYY – MM/DD/YYYY"
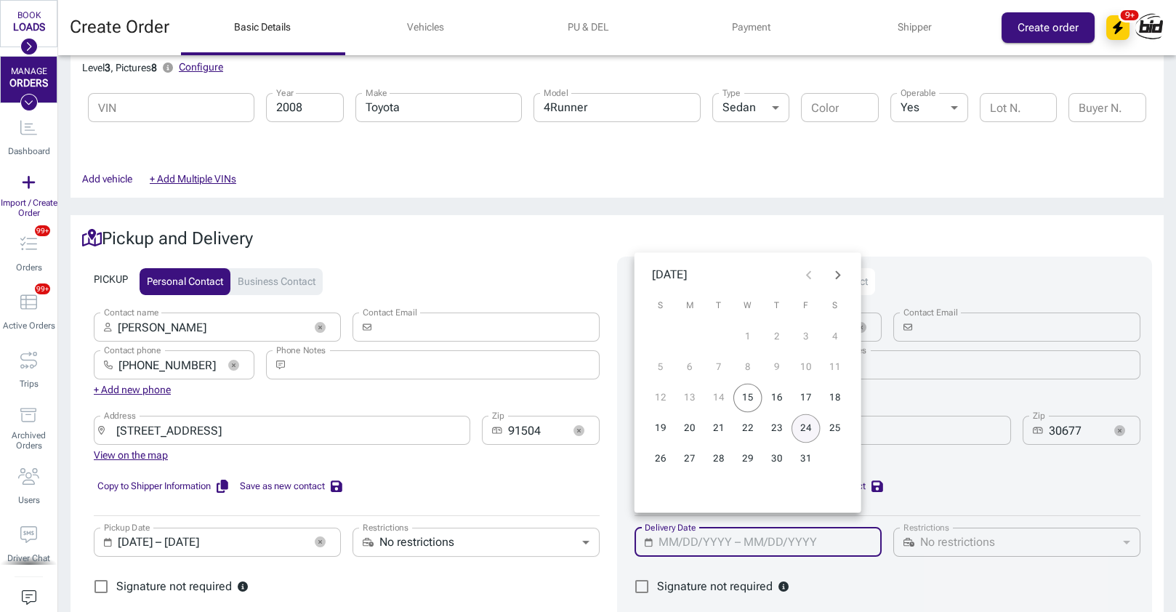
click at [805, 430] on button "24" at bounding box center [806, 428] width 29 height 29
type input "[DATE] – [DATE]"
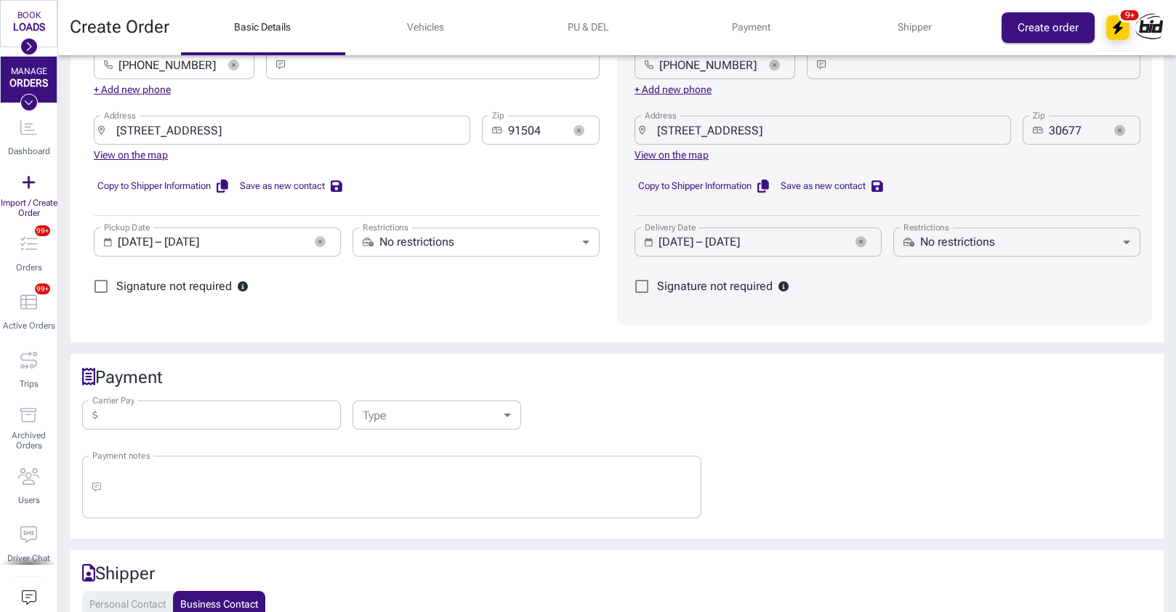
scroll to position [800, 0]
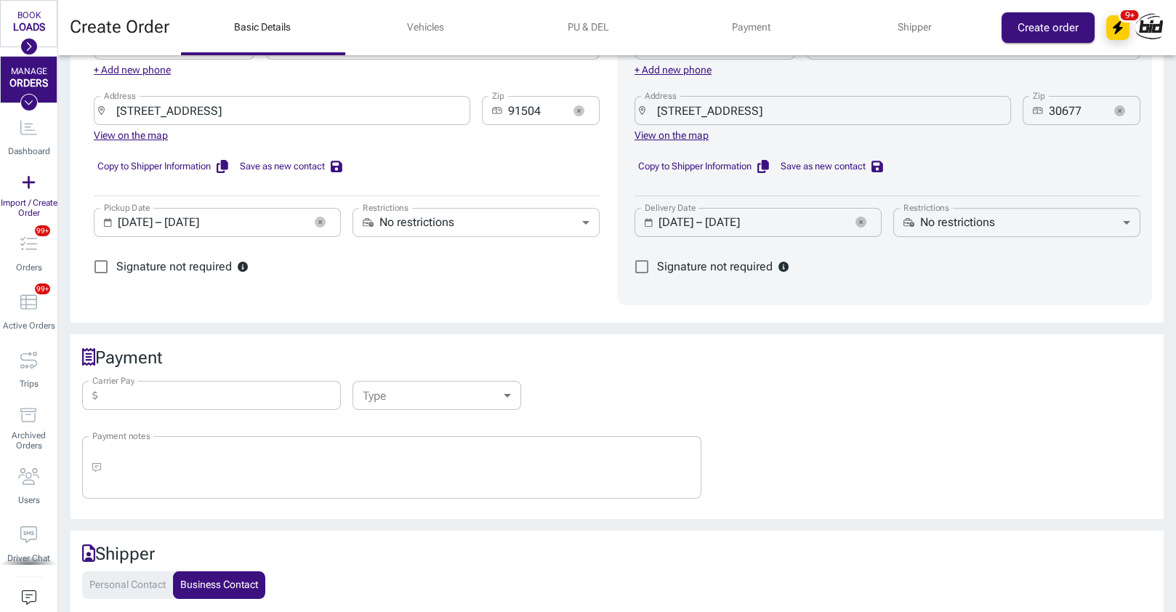
click at [256, 382] on input "Carrier Pay" at bounding box center [223, 395] width 238 height 29
type input "900"
click at [401, 385] on body "BOOK LOADS Load Board Negotiations My Lanes Shipper Network MANAGE ORDERS Dashb…" at bounding box center [588, 306] width 1176 height 612
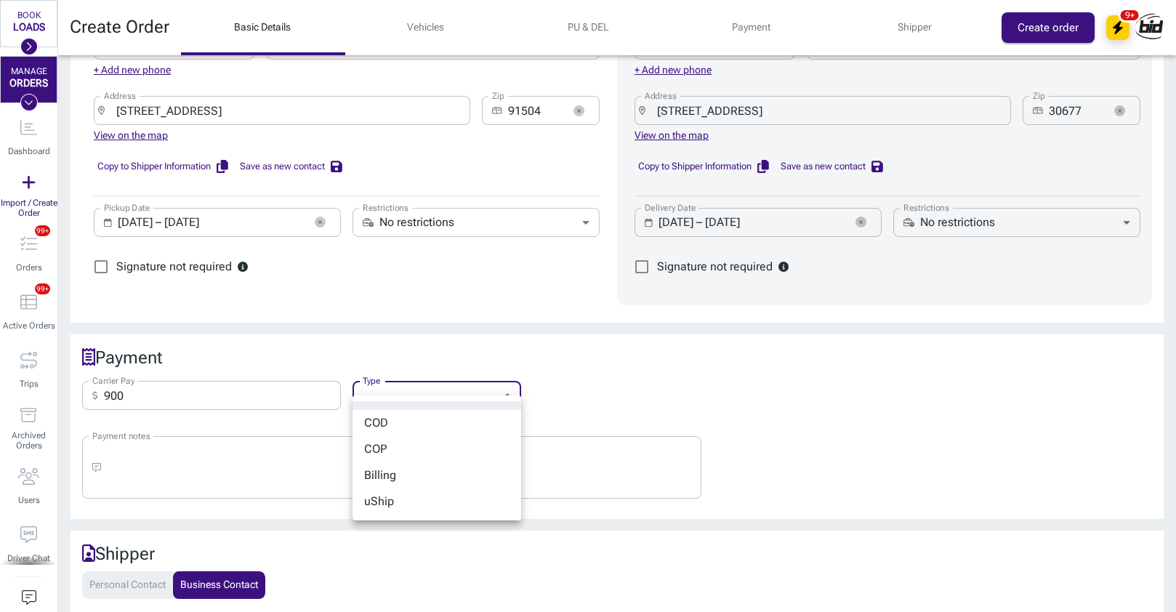
click at [395, 419] on li "COD" at bounding box center [437, 423] width 169 height 26
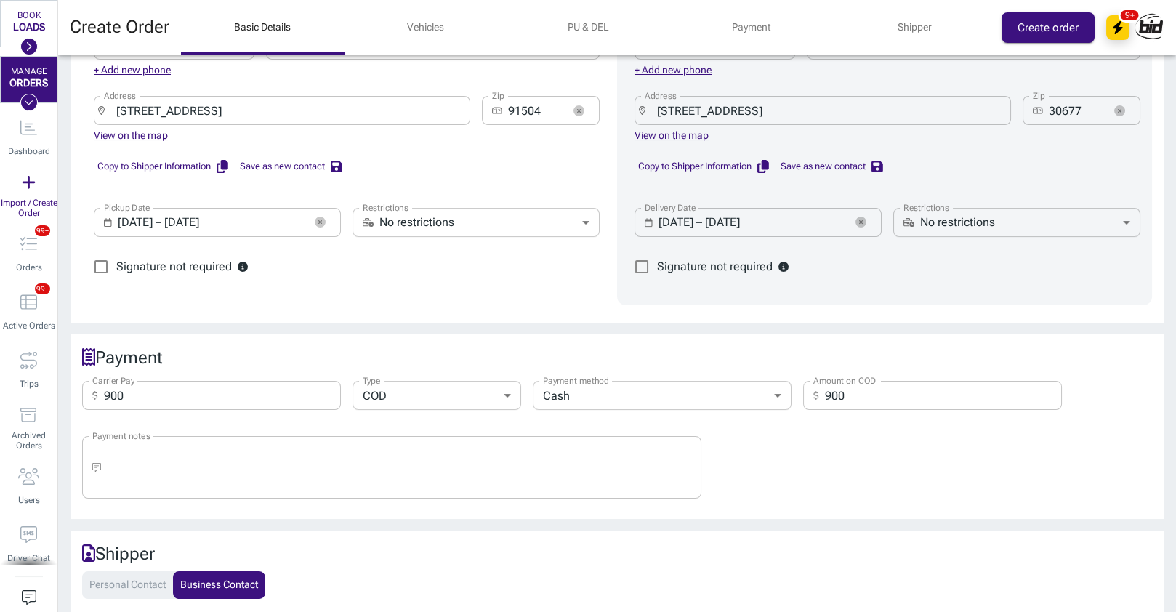
click at [392, 346] on h2 "Payment" at bounding box center [617, 357] width 1070 height 23
click at [425, 383] on body "BOOK LOADS Load Board Negotiations My Lanes Shipper Network MANAGE ORDERS Dashb…" at bounding box center [588, 306] width 1176 height 612
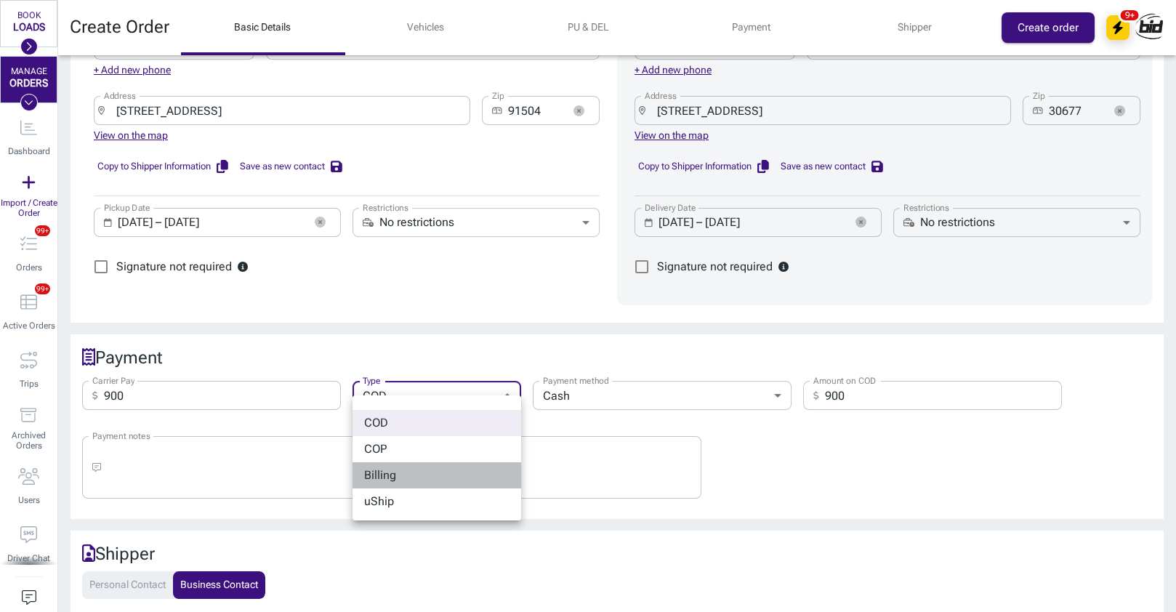
click at [428, 471] on li "Billing" at bounding box center [437, 475] width 169 height 26
type input "billing"
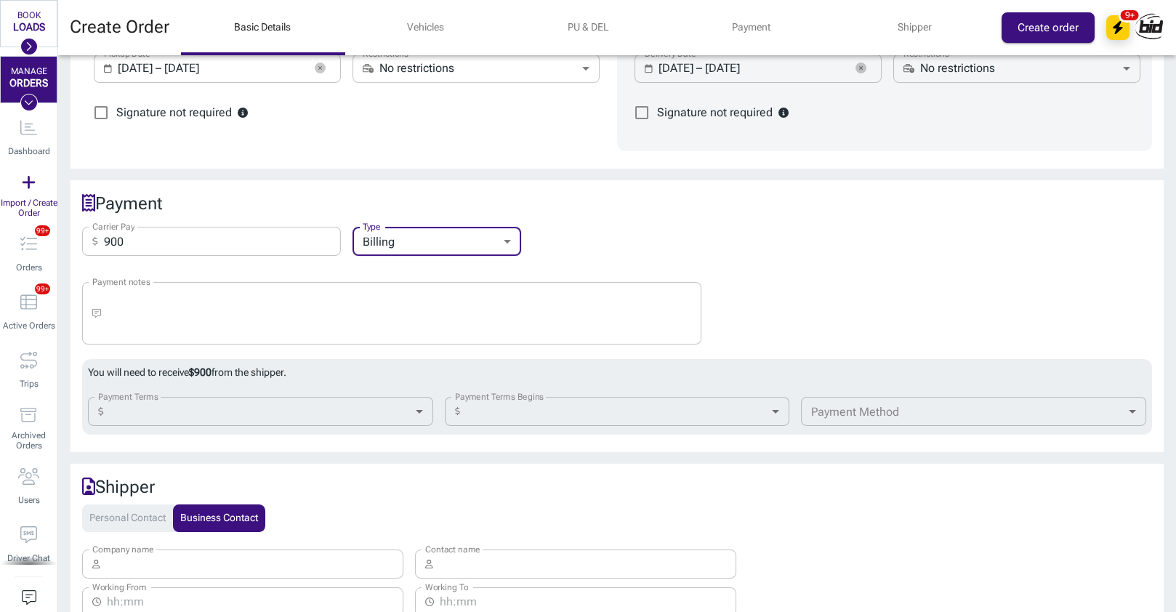
scroll to position [1120, 0]
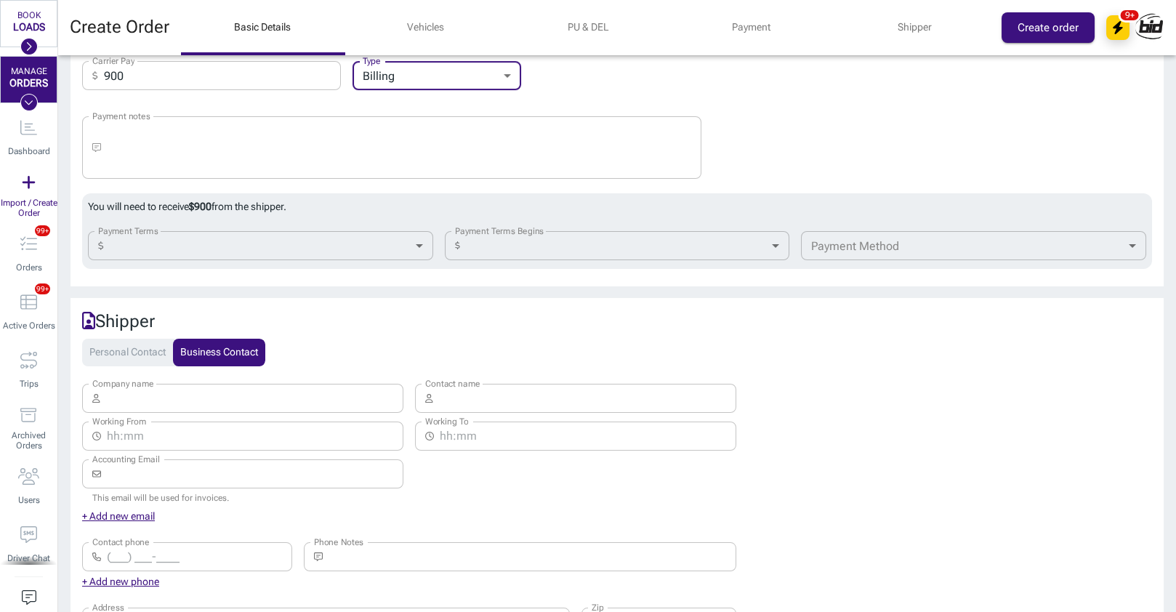
click at [289, 396] on input "Company name" at bounding box center [255, 398] width 298 height 29
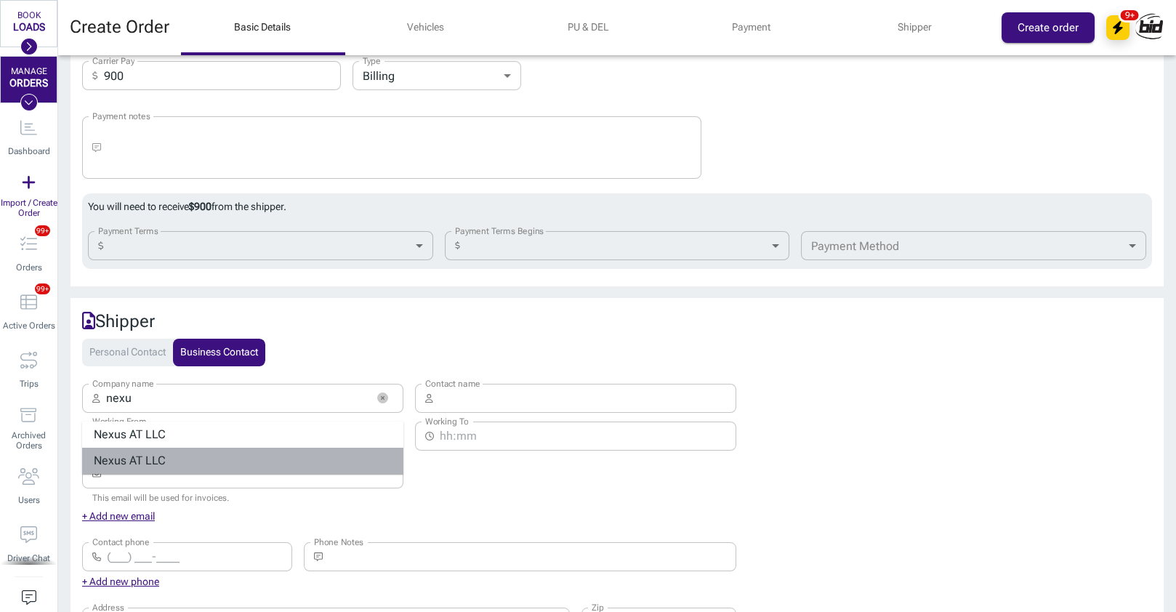
click at [155, 454] on strong "s AT LLC" at bounding box center [143, 461] width 45 height 14
type input "Nexus AT LLC"
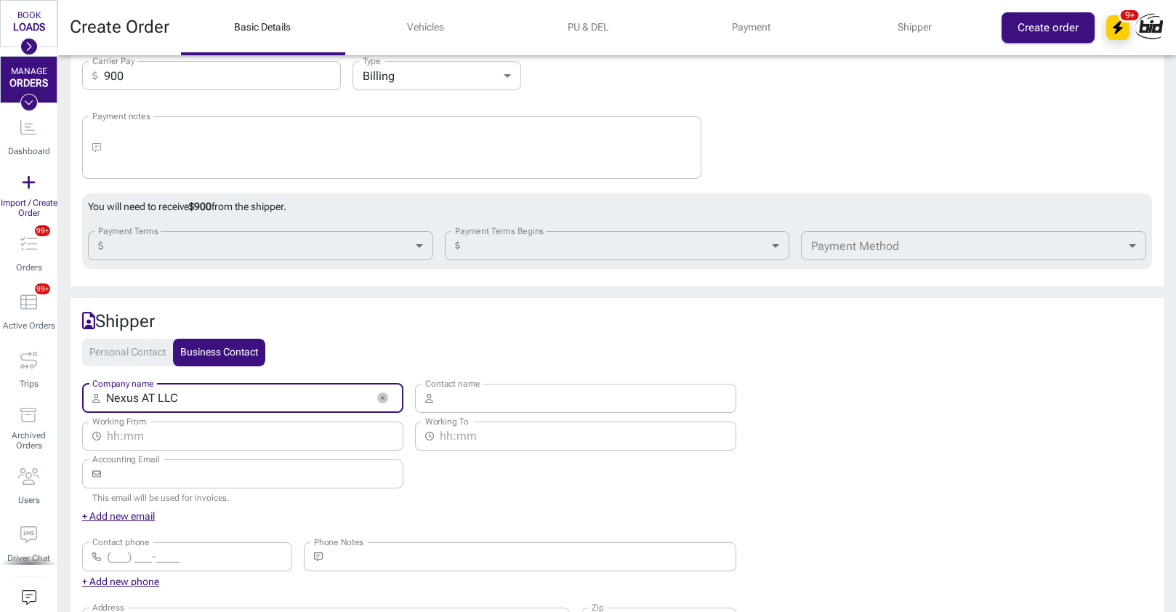
type input "[PHONE_NUMBER]"
type input "[STREET_ADDRESS][US_STATE]"
type input "60611"
click at [388, 387] on button "button" at bounding box center [382, 398] width 22 height 22
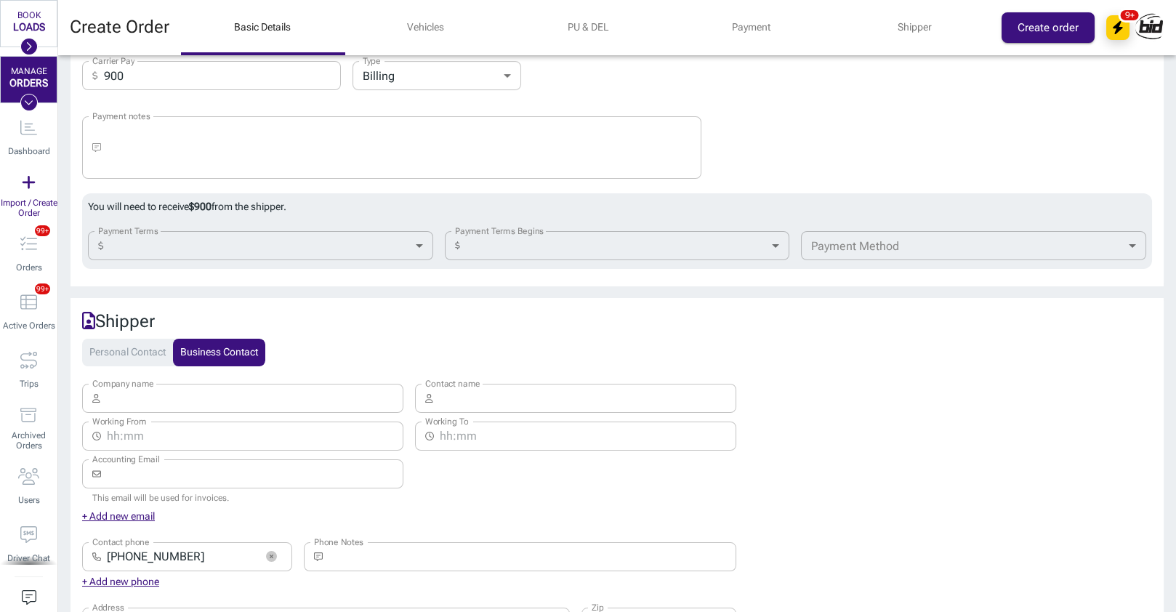
click at [345, 384] on input "Company name" at bounding box center [255, 398] width 298 height 29
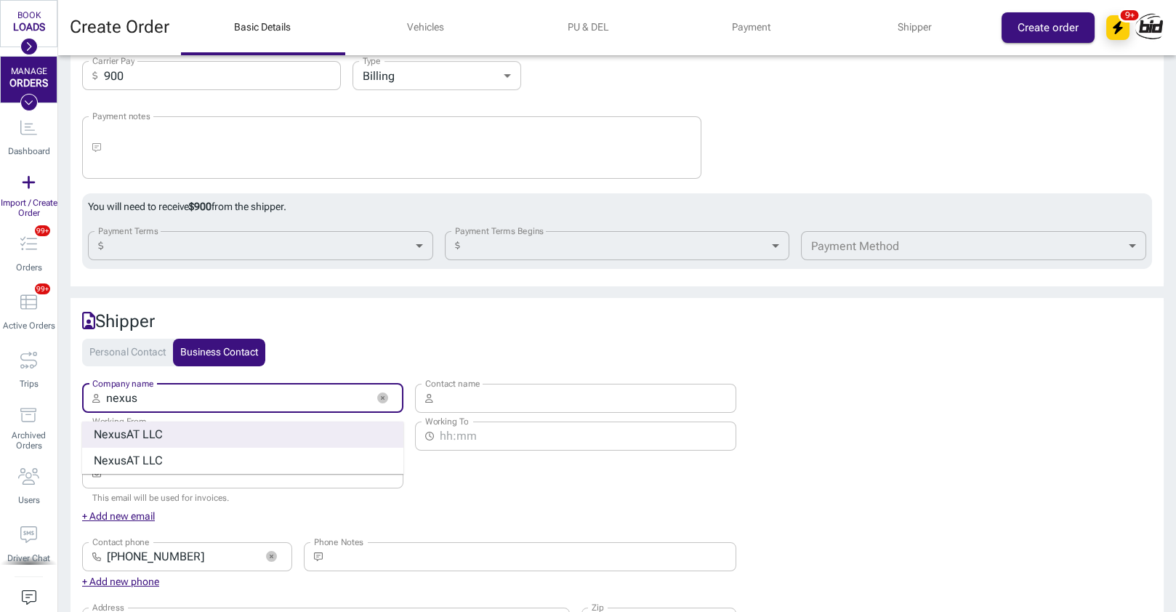
click at [180, 423] on div "Nexus AT LLC" at bounding box center [242, 435] width 321 height 26
type input "Nexus AT LLC"
type input "[EMAIL_ADDRESS][DOMAIN_NAME]"
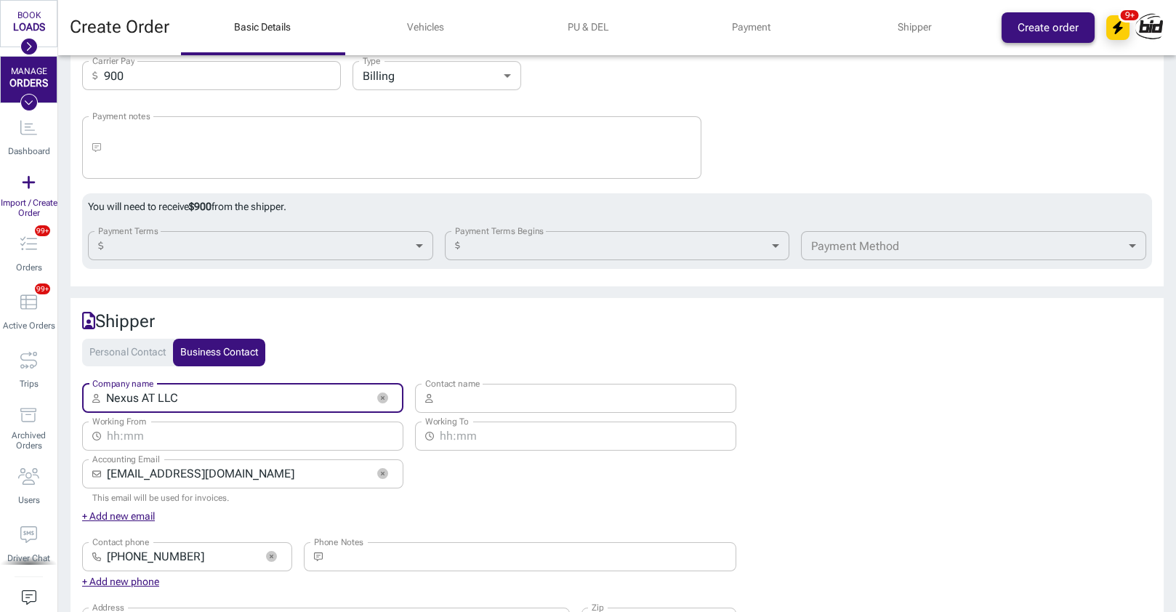
click at [1026, 24] on button "Create order" at bounding box center [1048, 27] width 93 height 31
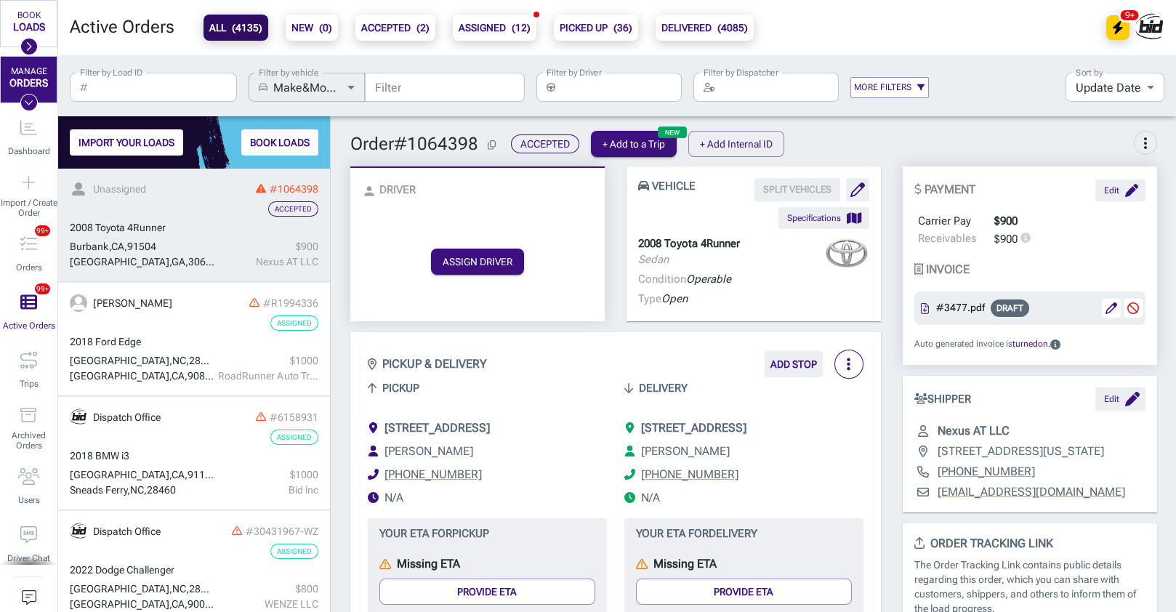
scroll to position [1, 0]
click at [510, 260] on button "ASSIGN DRIVER" at bounding box center [477, 262] width 93 height 26
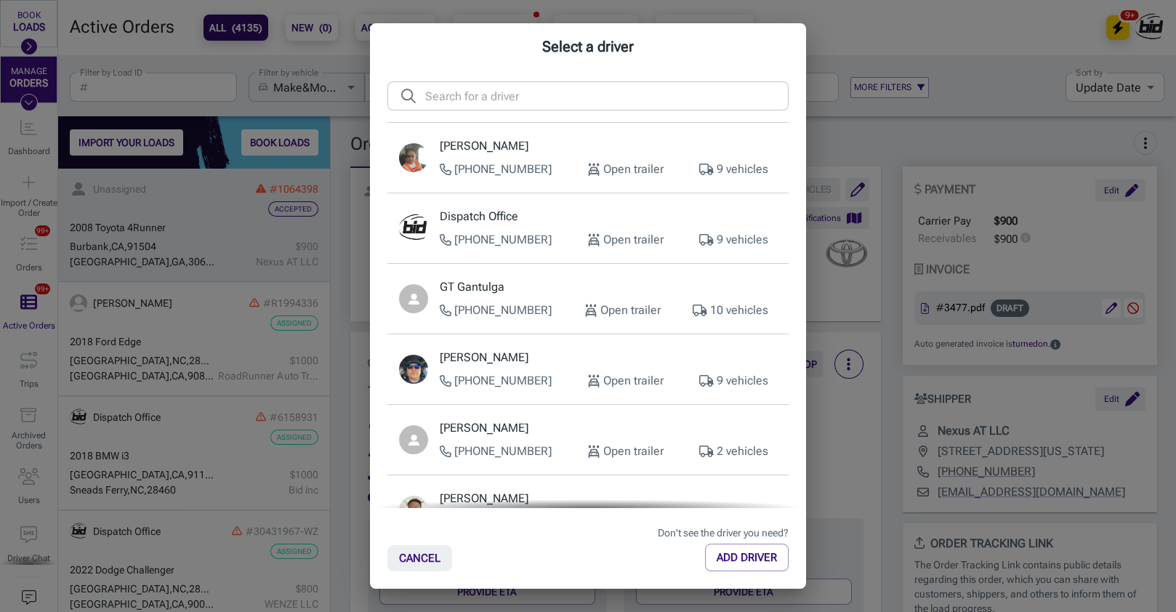
click at [530, 228] on div "Dispatch Office [PHONE_NUMBER] Open trailer 9 vehicles" at bounding box center [608, 228] width 337 height 41
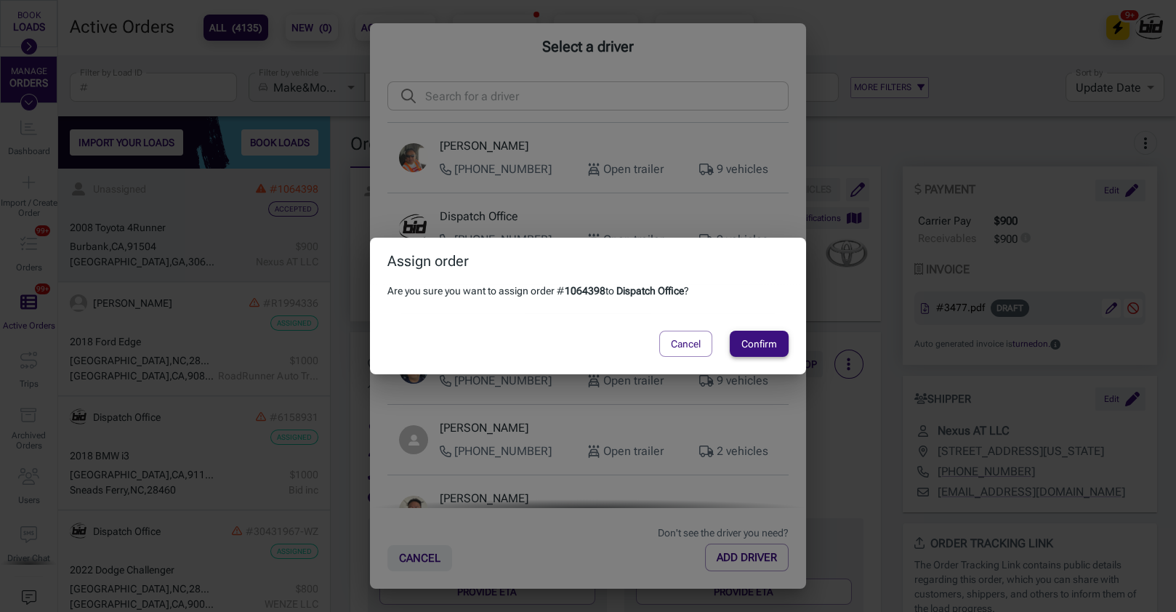
click at [758, 343] on button "Confirm" at bounding box center [759, 344] width 59 height 26
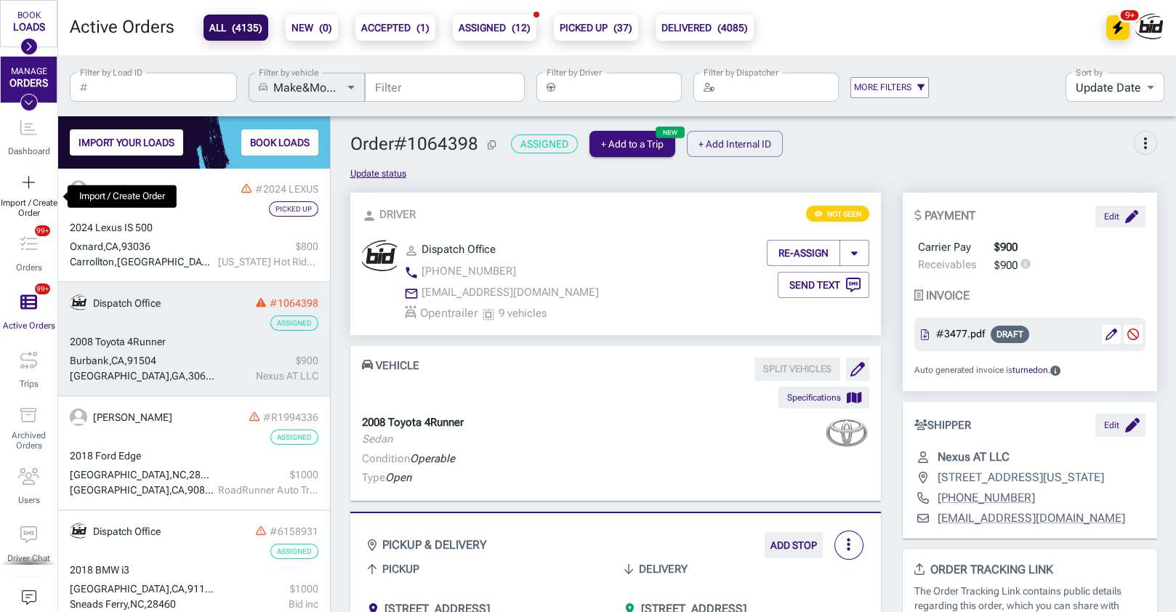
click at [30, 193] on div "Import / Create Order" at bounding box center [28, 196] width 57 height 58
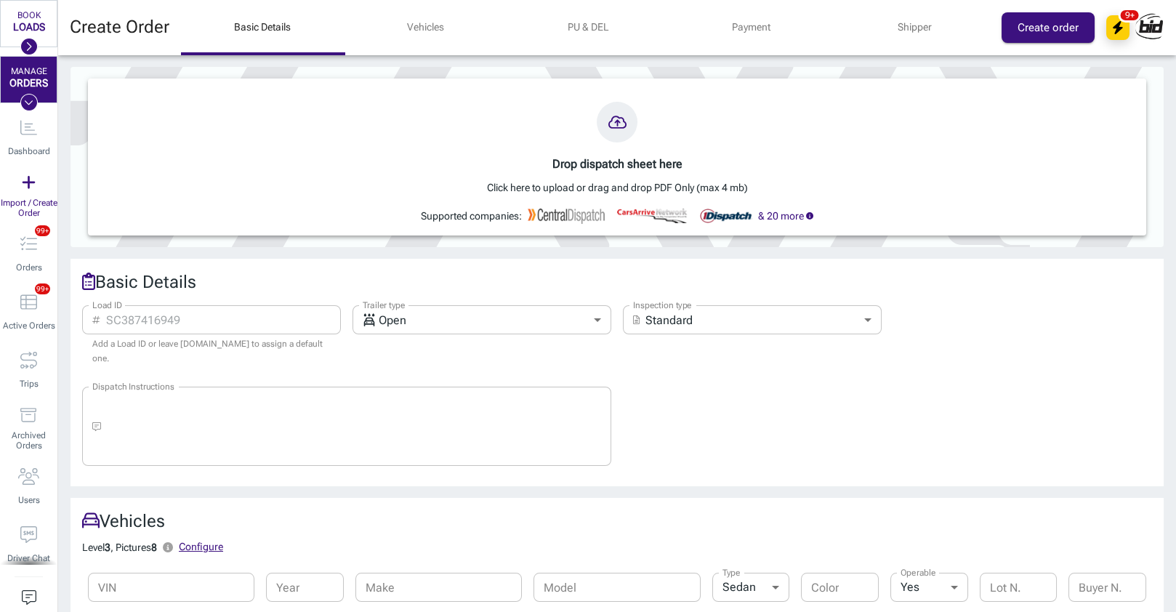
click at [211, 321] on input "Load ID" at bounding box center [224, 319] width 236 height 29
paste input "1062605"
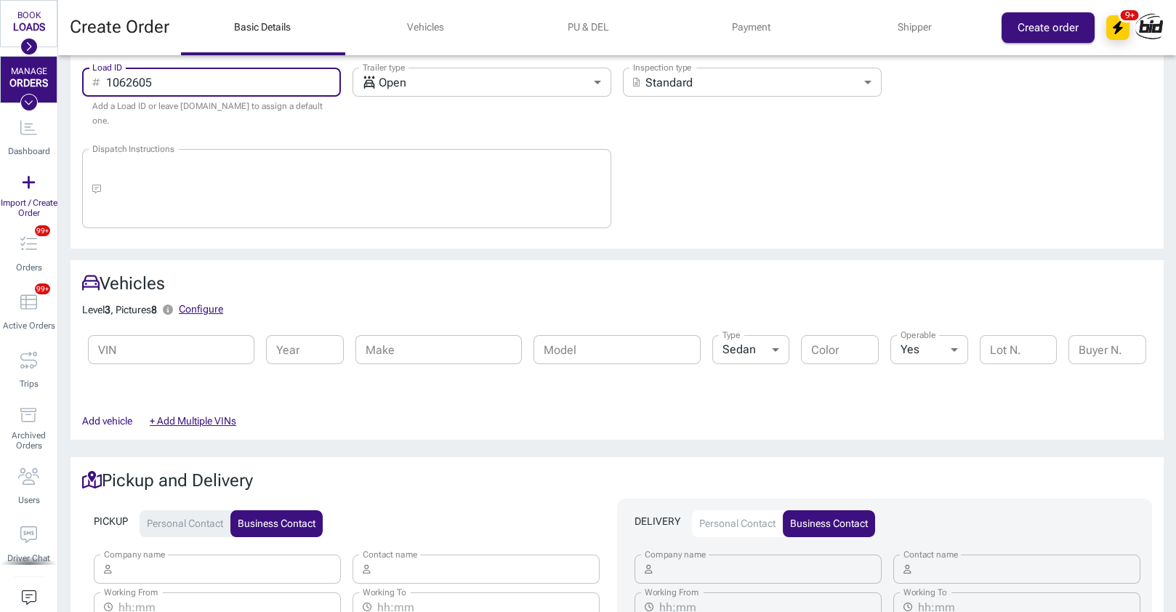
scroll to position [240, 0]
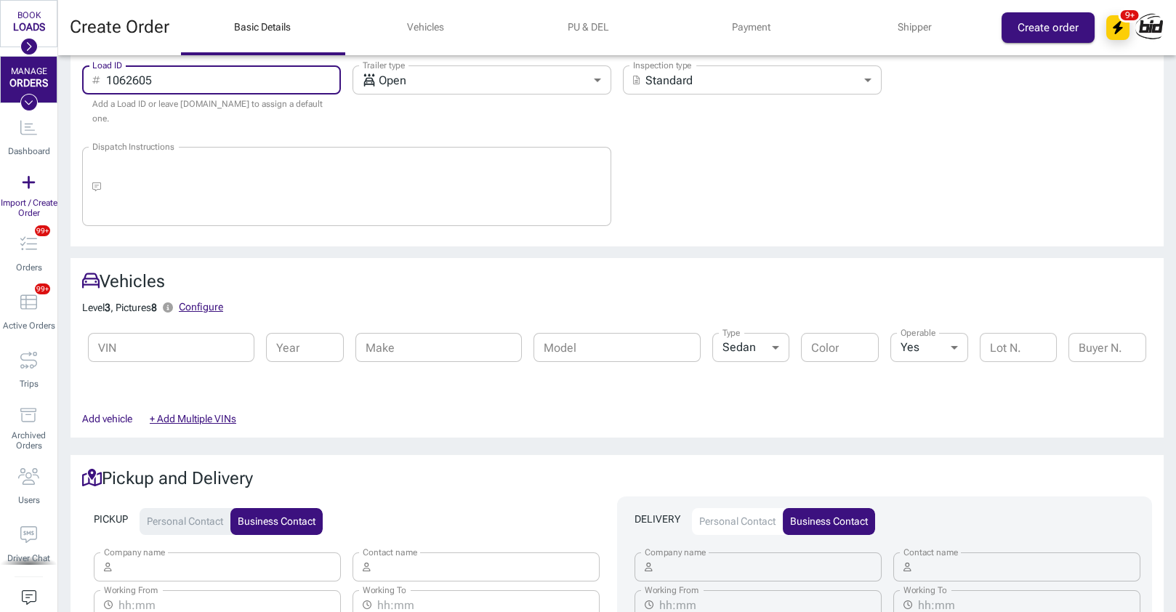
type input "1062605"
click at [291, 334] on input "Year" at bounding box center [305, 347] width 78 height 29
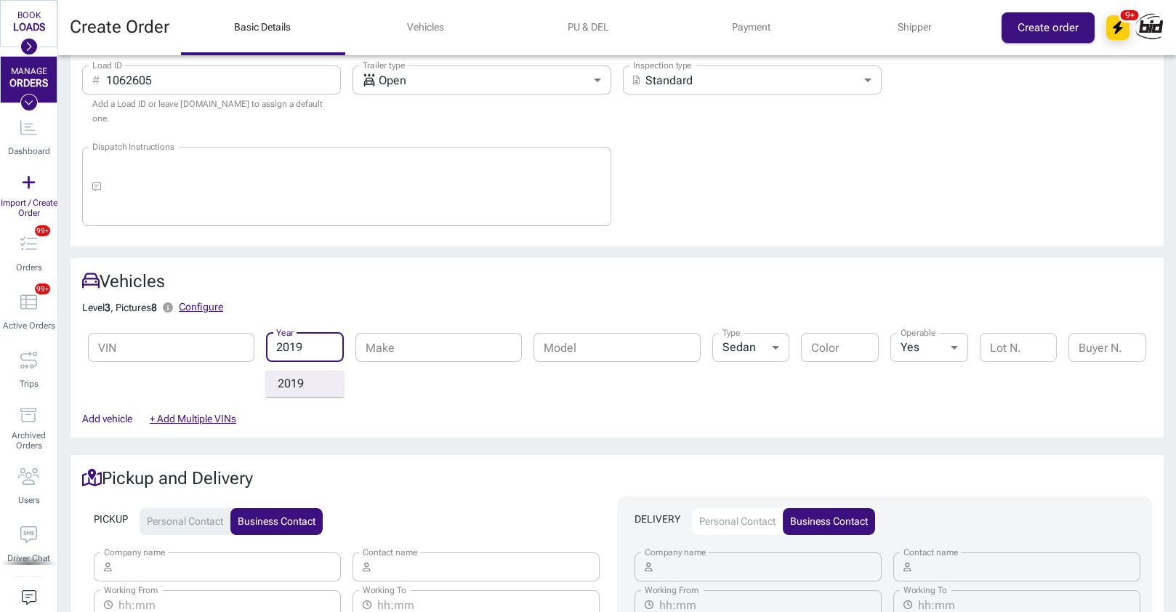
type input "2019"
click at [302, 375] on div "2019" at bounding box center [291, 383] width 26 height 17
click at [430, 337] on input "Make" at bounding box center [438, 347] width 166 height 29
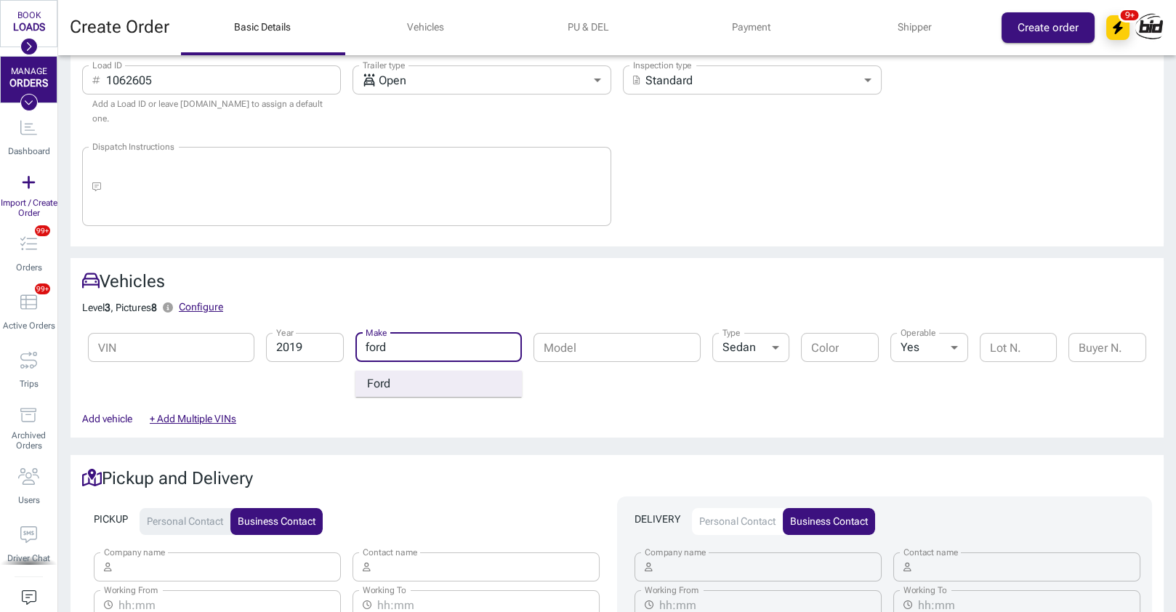
click at [431, 374] on div "Ford" at bounding box center [438, 384] width 166 height 26
type input "Ford"
click at [652, 343] on input "Model" at bounding box center [617, 347] width 166 height 29
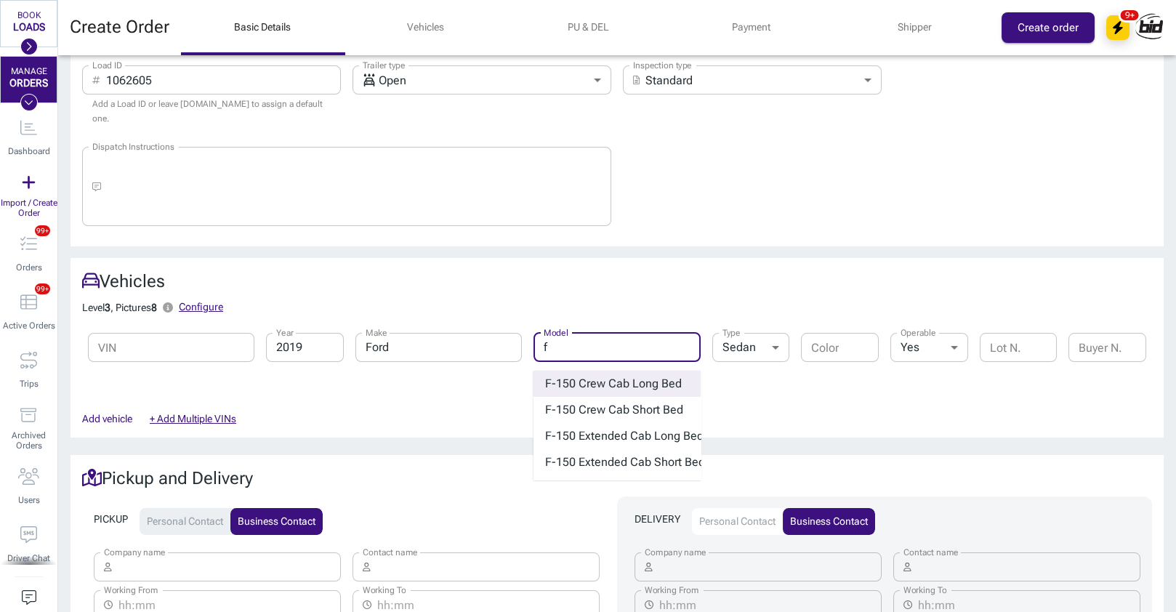
click at [644, 377] on strong "-150 Crew Cab Long Bed" at bounding box center [617, 384] width 130 height 14
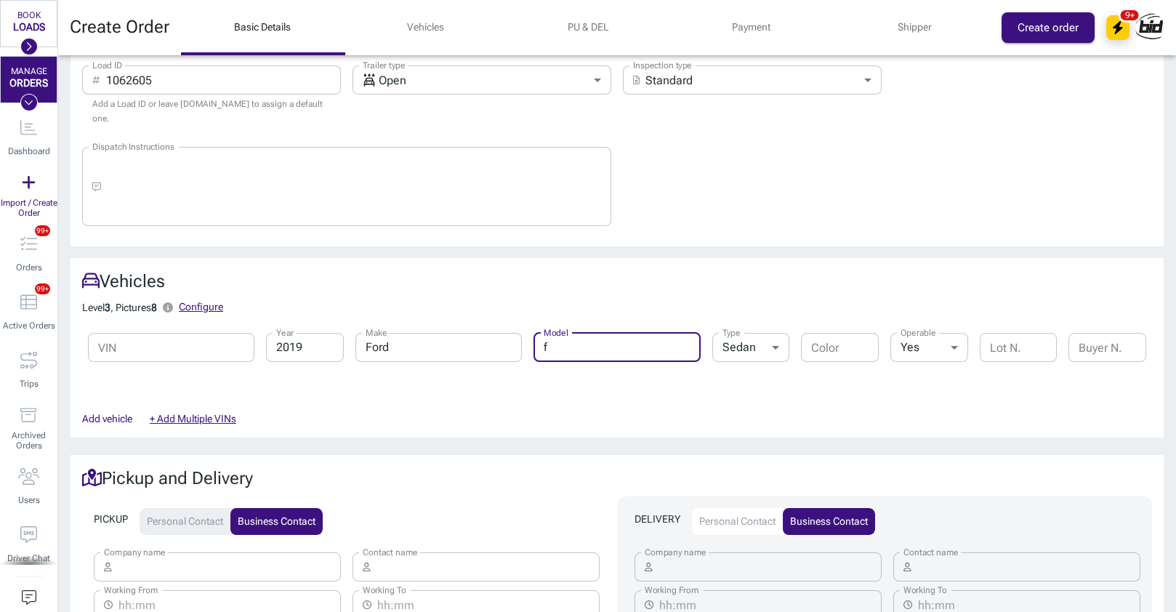
type input "F-150 Crew Cab Long Bed"
click at [778, 400] on div "Add vehicle + Add Multiple VINs" at bounding box center [617, 419] width 1093 height 39
click at [192, 508] on button "Personal contact" at bounding box center [185, 522] width 91 height 28
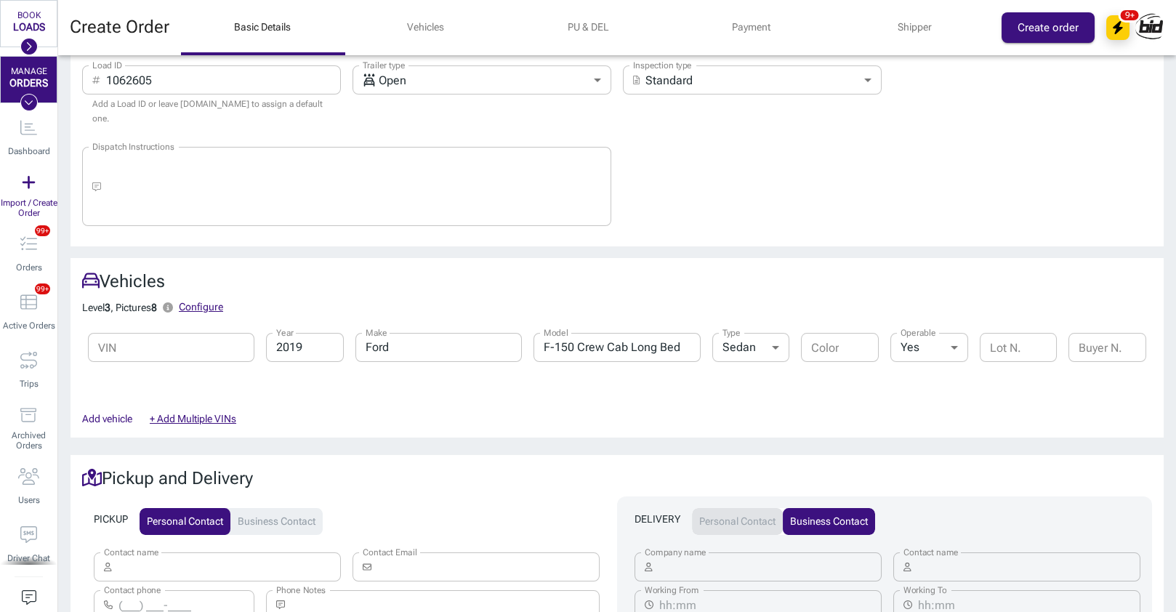
click at [756, 508] on button "Personal contact" at bounding box center [737, 522] width 91 height 28
click at [225, 557] on input "Contact name" at bounding box center [230, 566] width 224 height 29
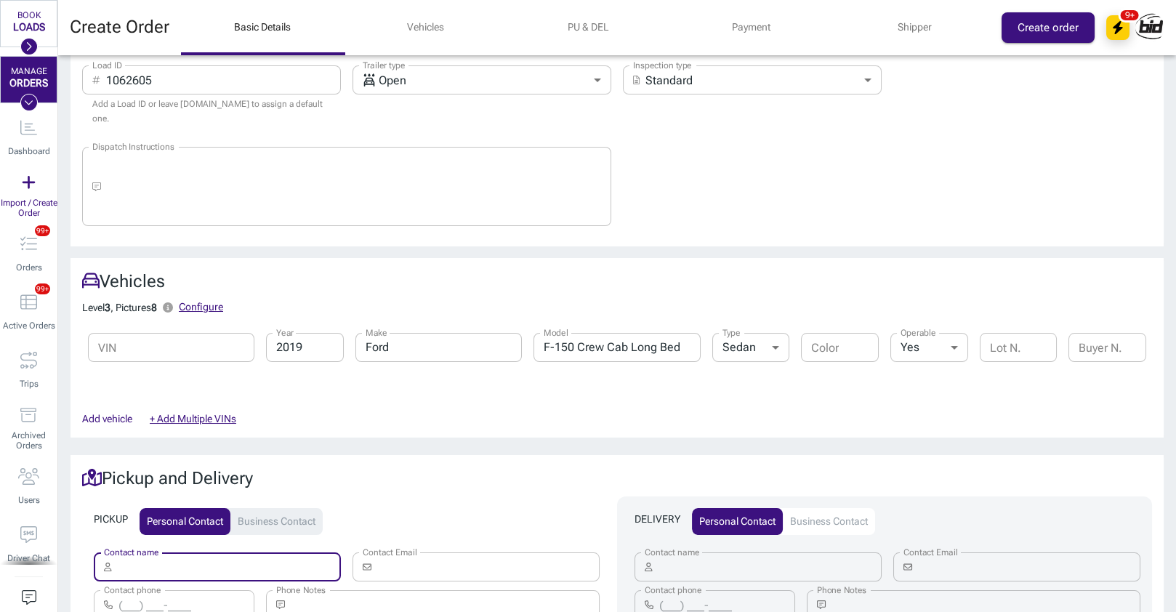
paste input "[PERSON_NAME]"
type input "[PERSON_NAME]"
click at [750, 552] on input "Contact name" at bounding box center [771, 566] width 224 height 29
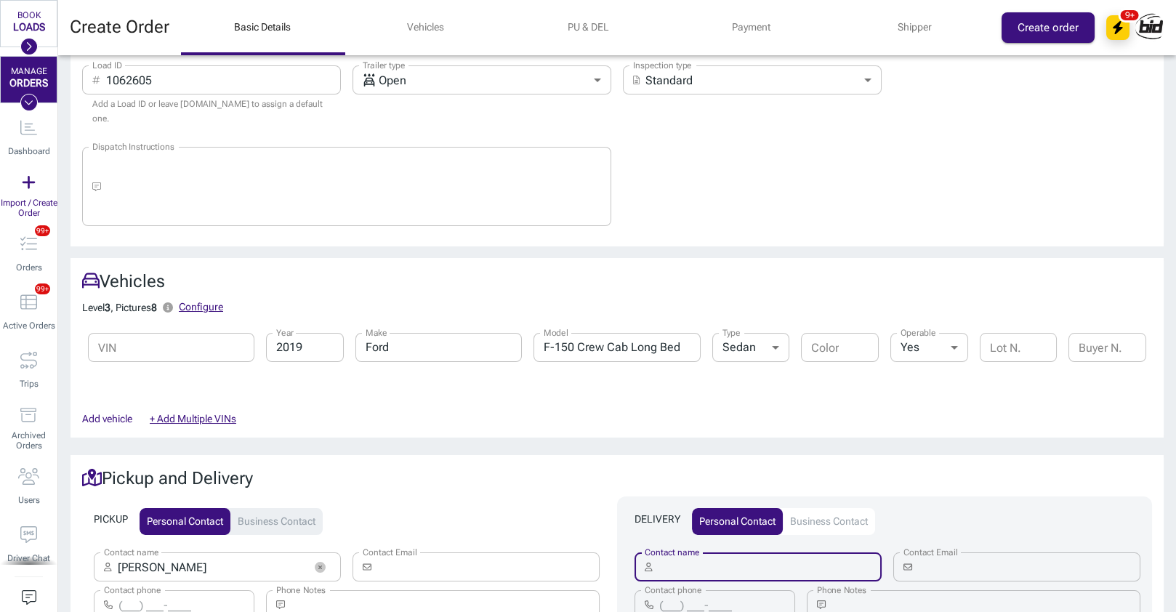
paste input "[PERSON_NAME]"
type input "[PERSON_NAME]"
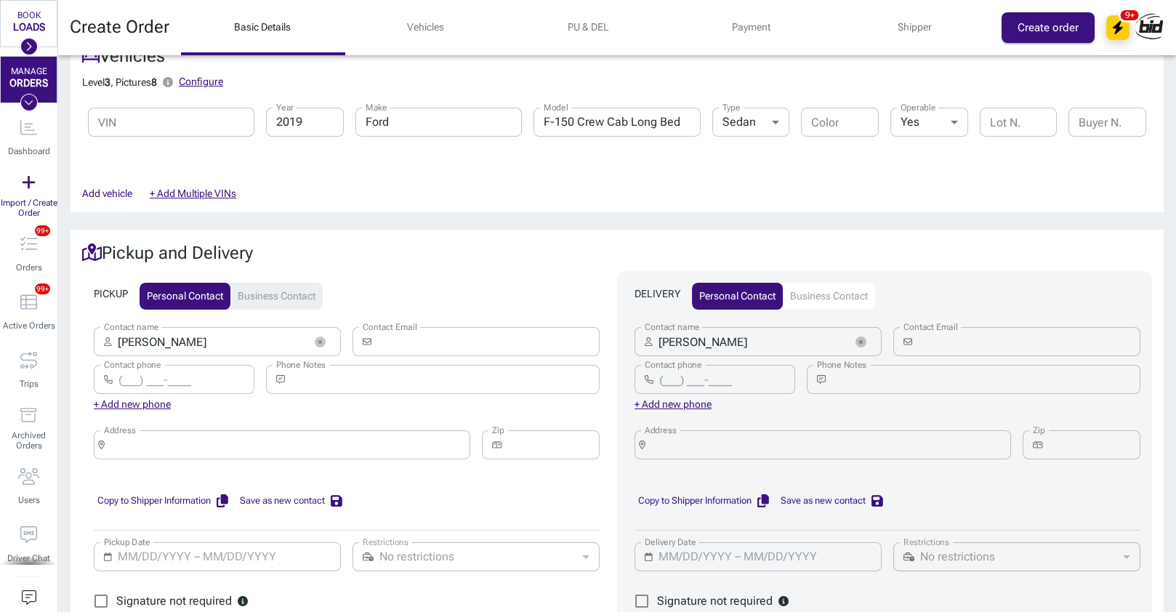
scroll to position [480, 0]
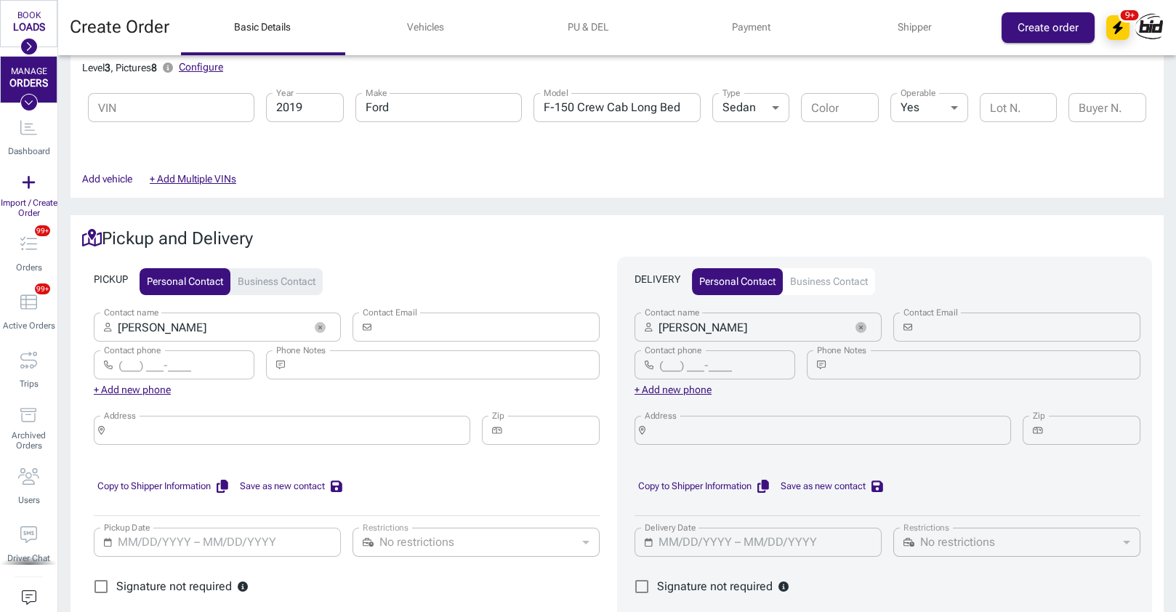
click at [291, 420] on input "Address" at bounding box center [286, 430] width 353 height 20
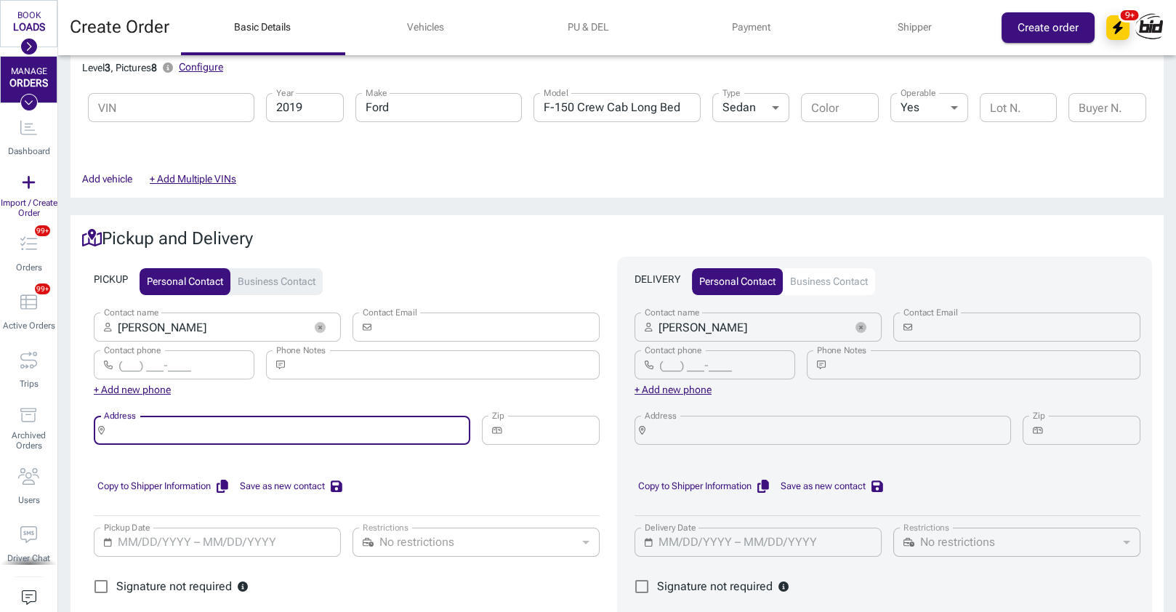
paste input "[STREET_ADDRESS]"
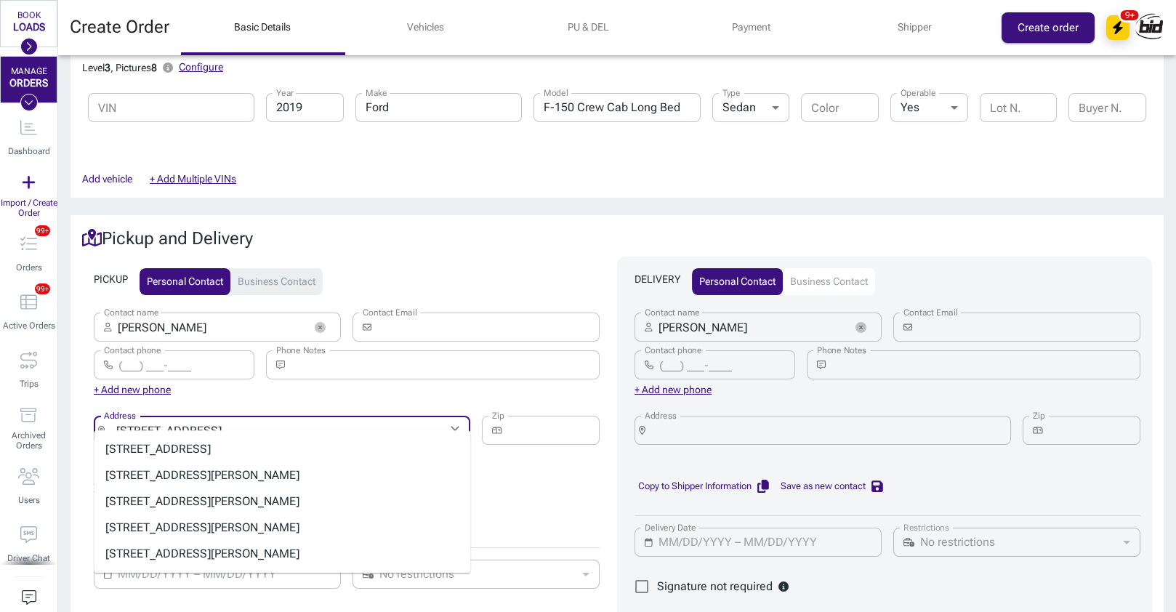
click at [316, 451] on li "[STREET_ADDRESS]" at bounding box center [282, 449] width 377 height 26
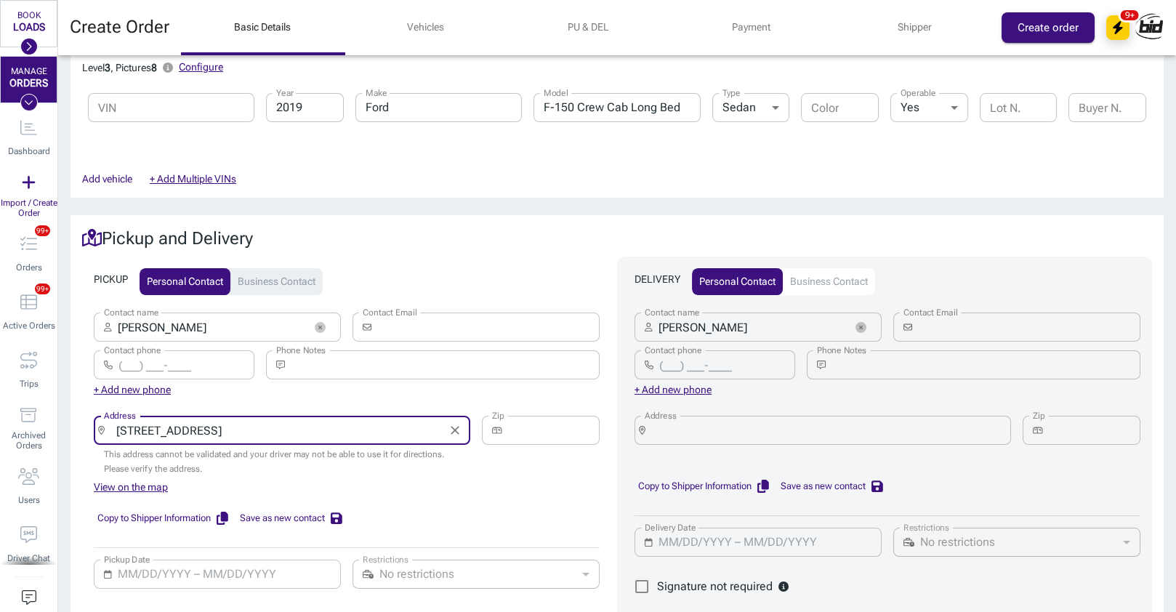
type input "[GEOGRAPHIC_DATA], [GEOGRAPHIC_DATA]"
type input "52411"
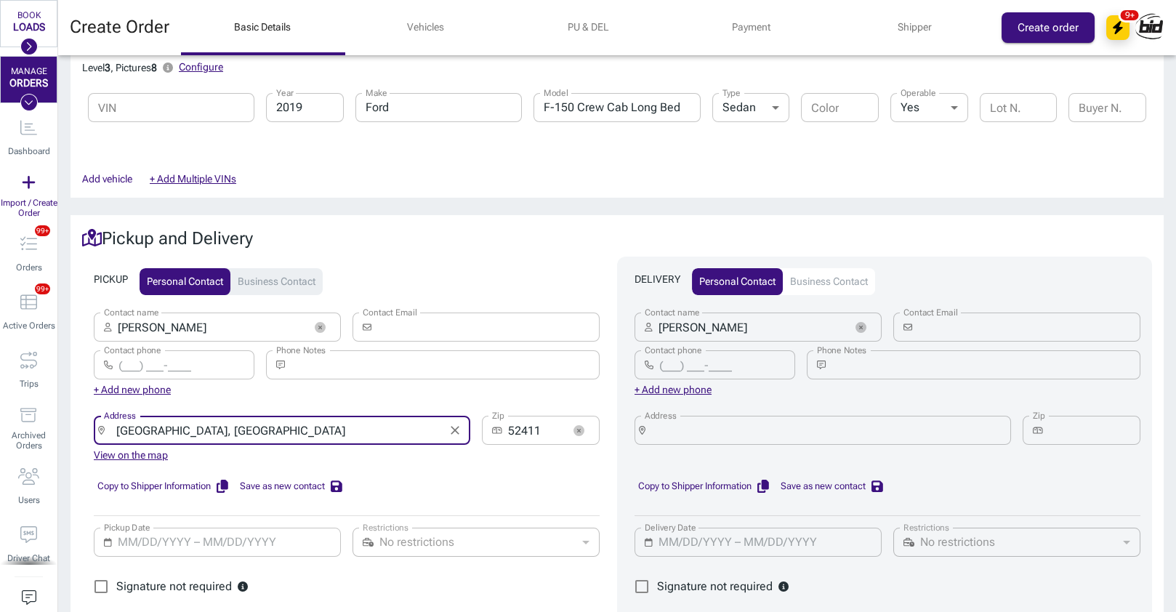
click at [466, 416] on div "[GEOGRAPHIC_DATA], [GEOGRAPHIC_DATA] Address" at bounding box center [282, 430] width 377 height 29
click at [461, 423] on icon "Clear" at bounding box center [455, 430] width 15 height 15
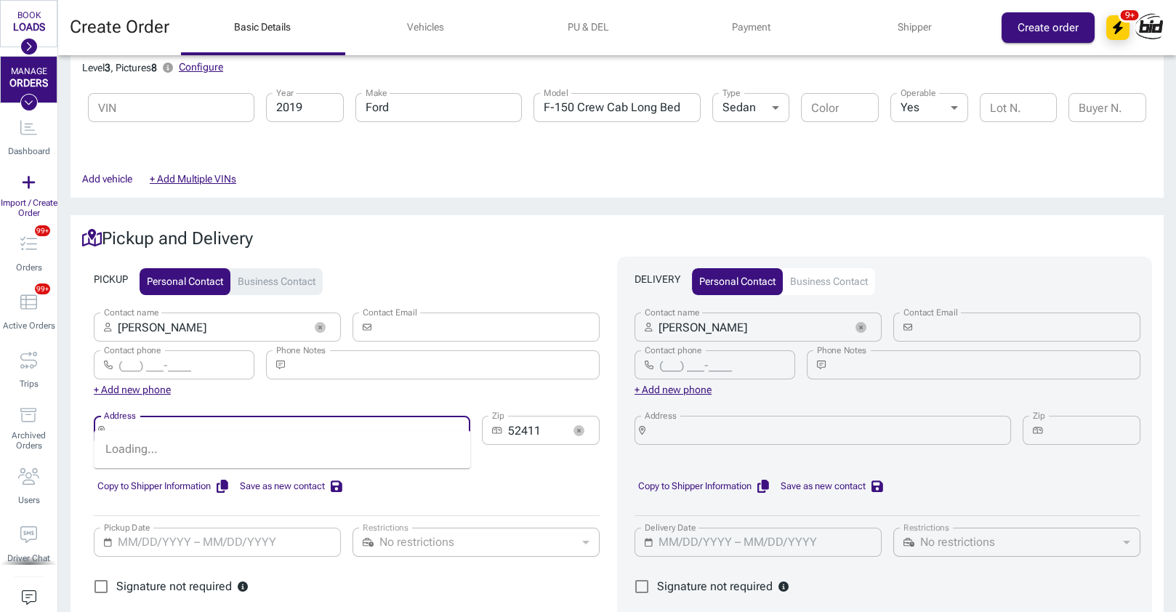
paste input "[STREET_ADDRESS]"
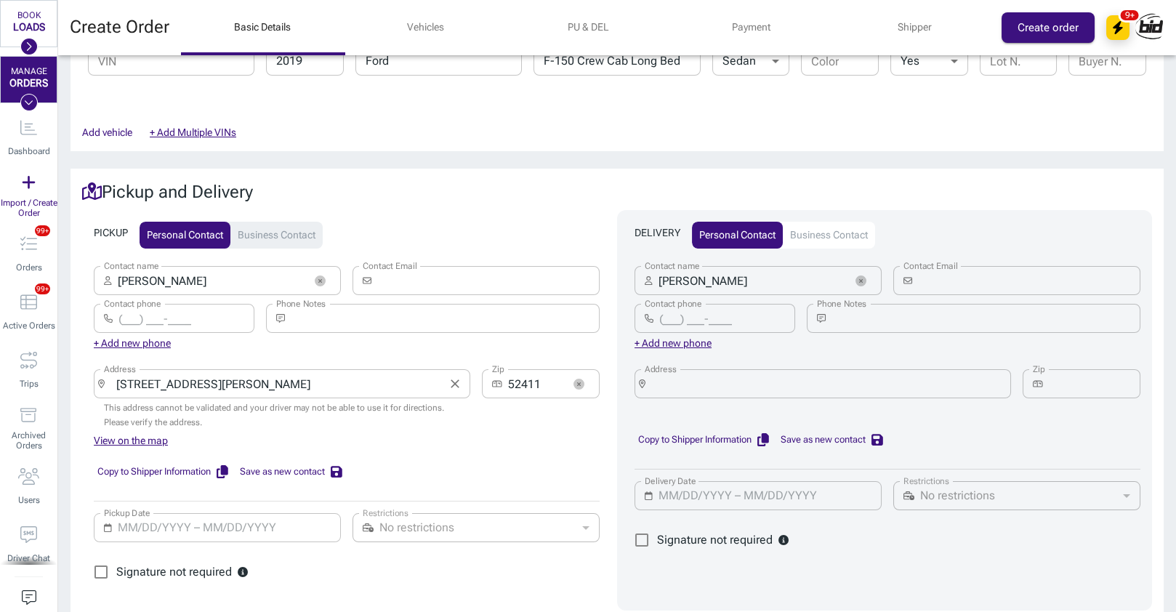
scroll to position [560, 0]
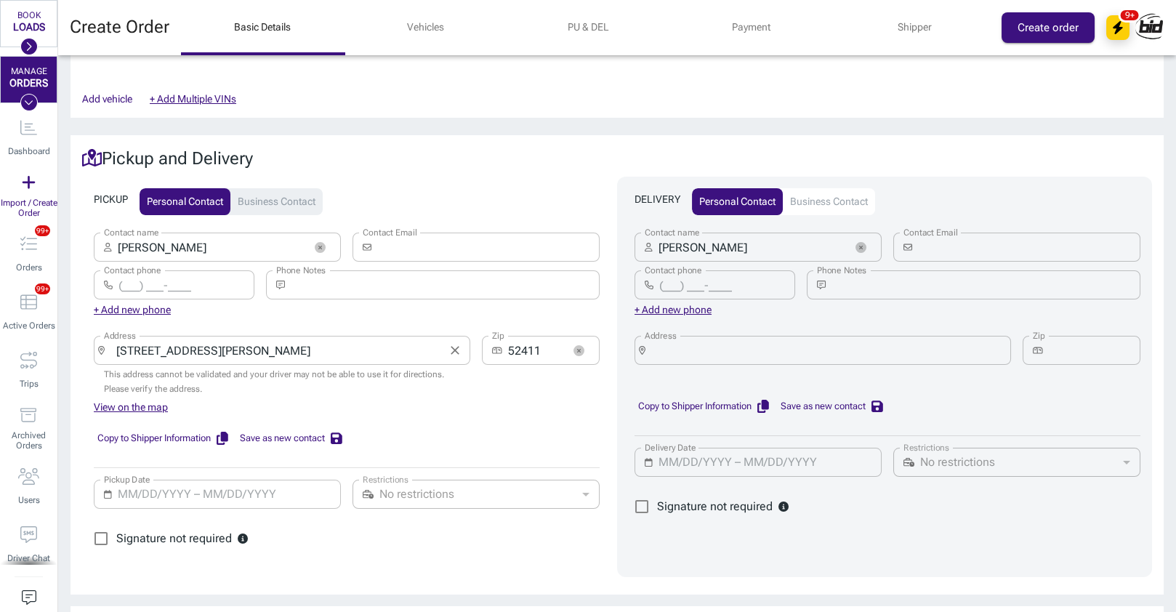
click at [281, 340] on input "[STREET_ADDRESS][PERSON_NAME]" at bounding box center [275, 350] width 331 height 20
click at [378, 400] on div "View on the map" at bounding box center [347, 408] width 506 height 16
click at [390, 340] on input "[GEOGRAPHIC_DATA]" at bounding box center [275, 350] width 331 height 20
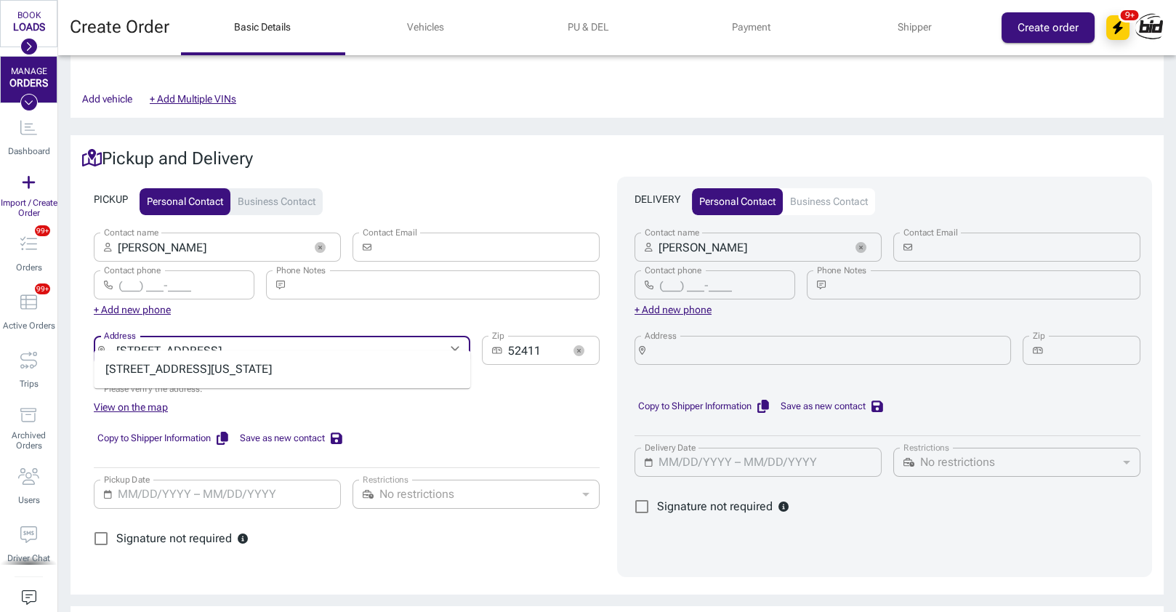
click at [376, 367] on li "[STREET_ADDRESS][US_STATE]" at bounding box center [282, 369] width 377 height 26
type input "[GEOGRAPHIC_DATA], [GEOGRAPHIC_DATA], [GEOGRAPHIC_DATA]"
type input "92653"
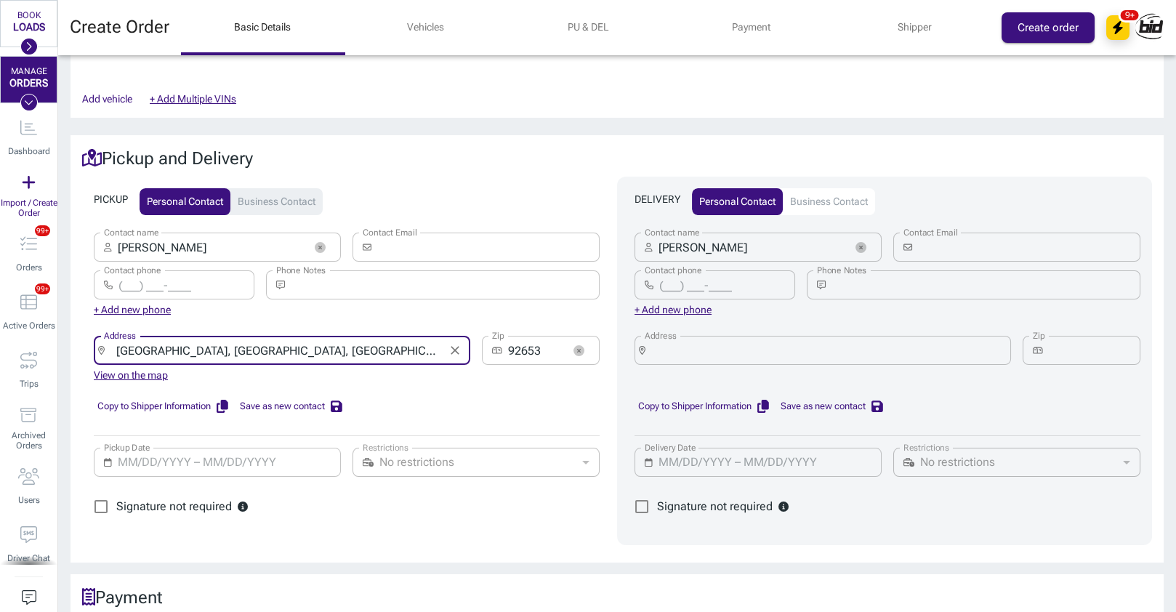
click at [459, 343] on icon "Clear" at bounding box center [455, 350] width 15 height 15
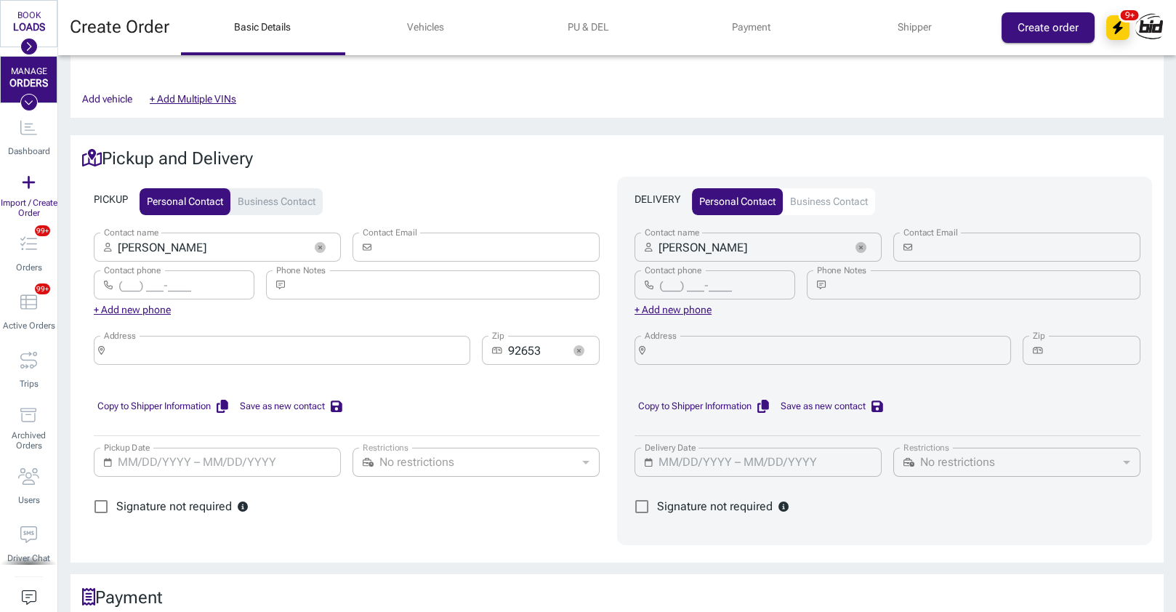
click at [347, 303] on div "+ Add new phone" at bounding box center [347, 310] width 506 height 16
click at [709, 280] on input "Contact phone" at bounding box center [727, 284] width 136 height 29
paste input "[PHONE_NUMBER]"
type input "[PHONE_NUMBER]"
click at [372, 384] on div "Copy to Shipper Information Save as new contact" at bounding box center [347, 407] width 506 height 46
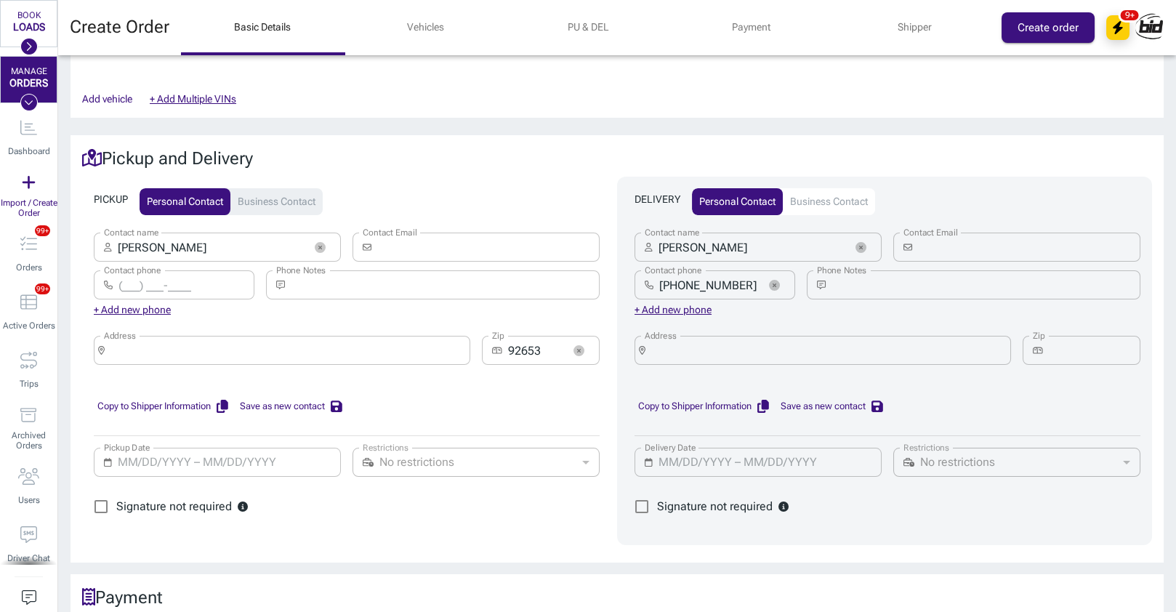
click at [711, 342] on input "Address" at bounding box center [827, 350] width 353 height 20
paste input "[GEOGRAPHIC_DATA]"
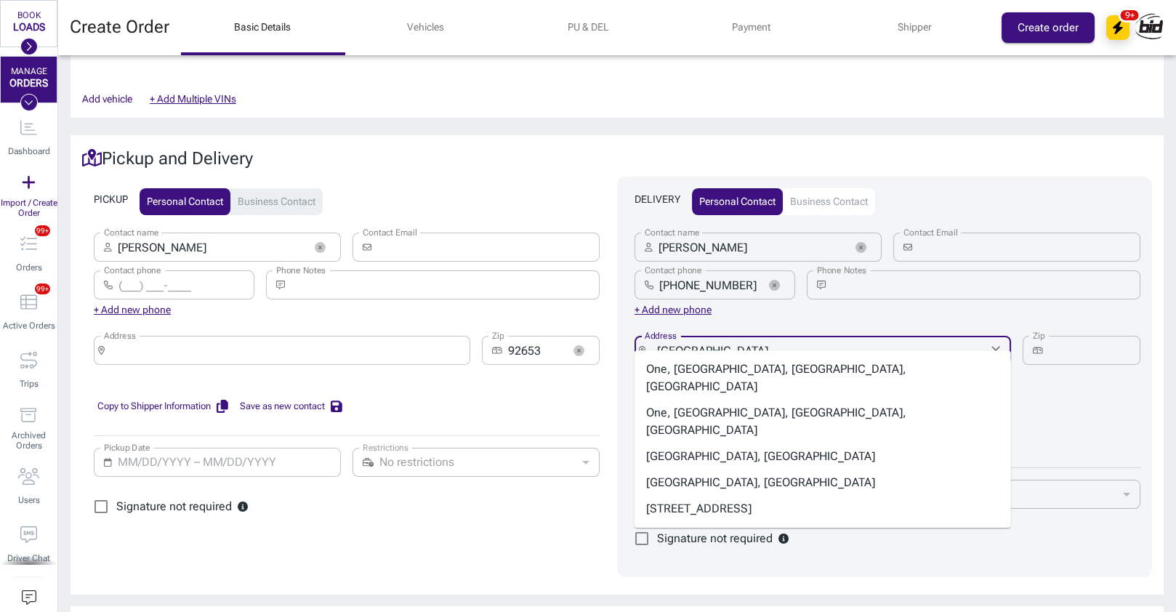
click at [737, 363] on li "One, [GEOGRAPHIC_DATA], [GEOGRAPHIC_DATA], [GEOGRAPHIC_DATA]" at bounding box center [823, 378] width 377 height 44
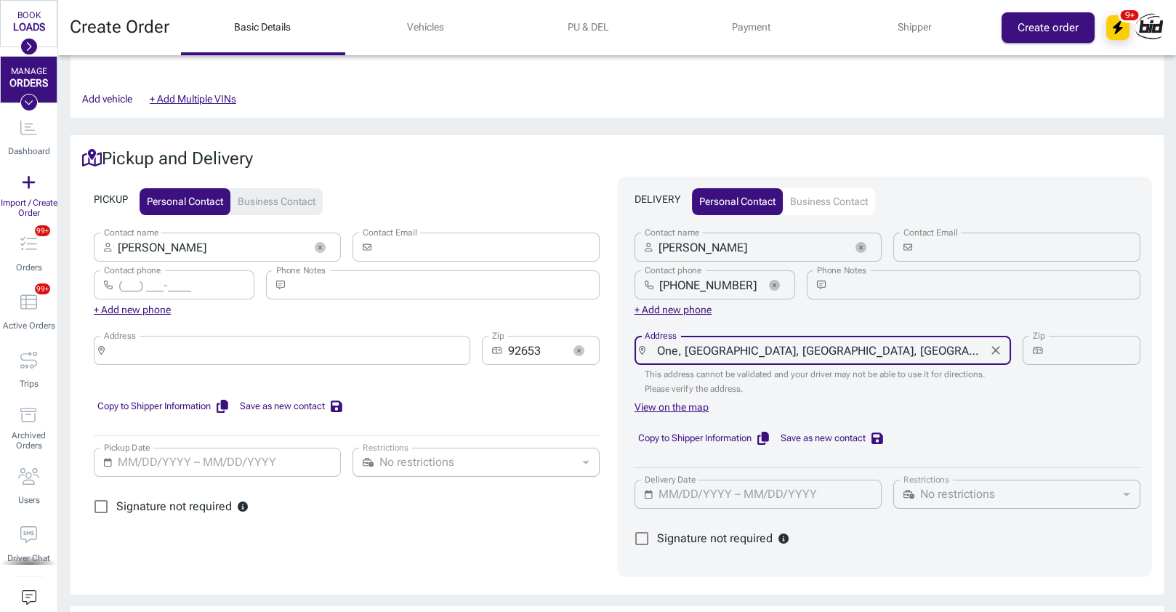
type input "[GEOGRAPHIC_DATA], [GEOGRAPHIC_DATA], [GEOGRAPHIC_DATA]"
type input "27260"
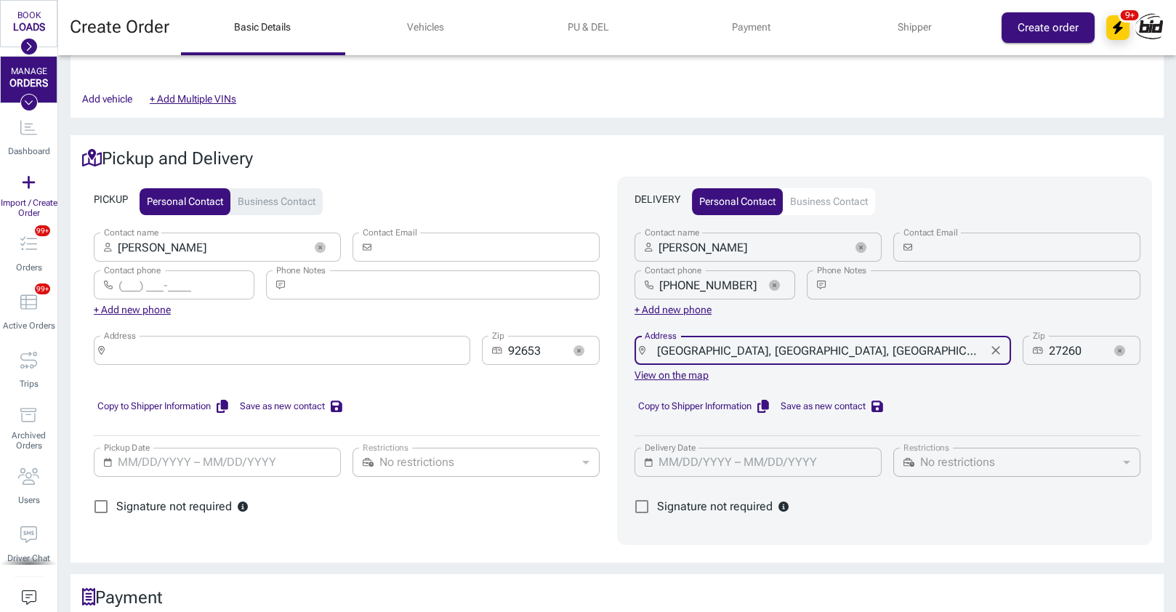
type input "[GEOGRAPHIC_DATA], [GEOGRAPHIC_DATA], [GEOGRAPHIC_DATA]"
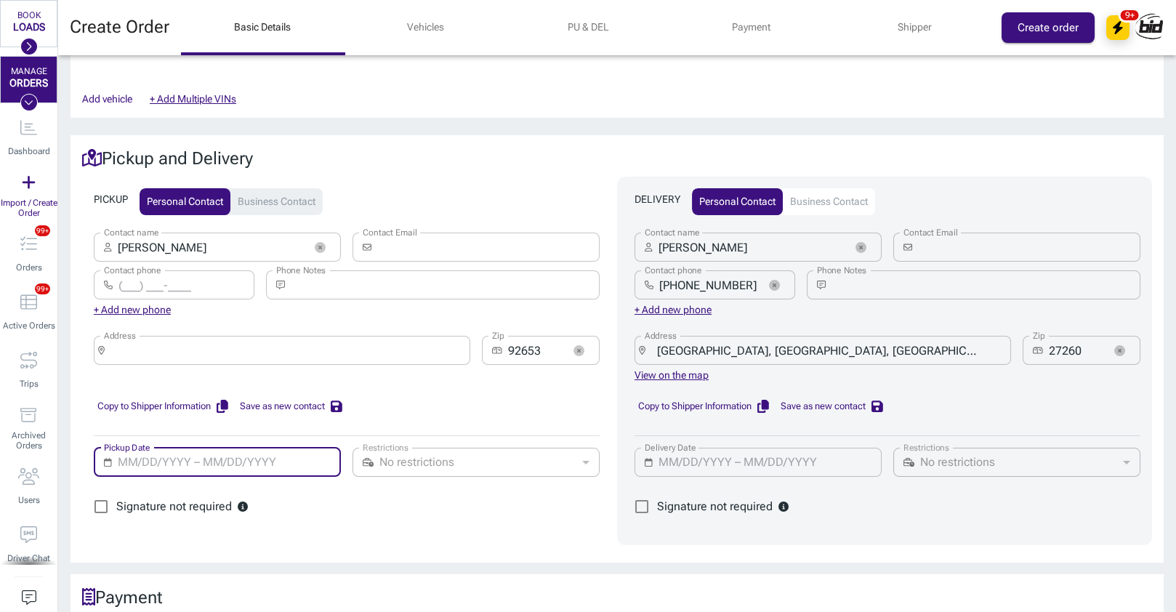
type input "MM/DD/YYYY – MM/DD/YYYY"
click at [254, 448] on input "MM/DD/YYYY – MM/DD/YYYY" at bounding box center [225, 462] width 214 height 29
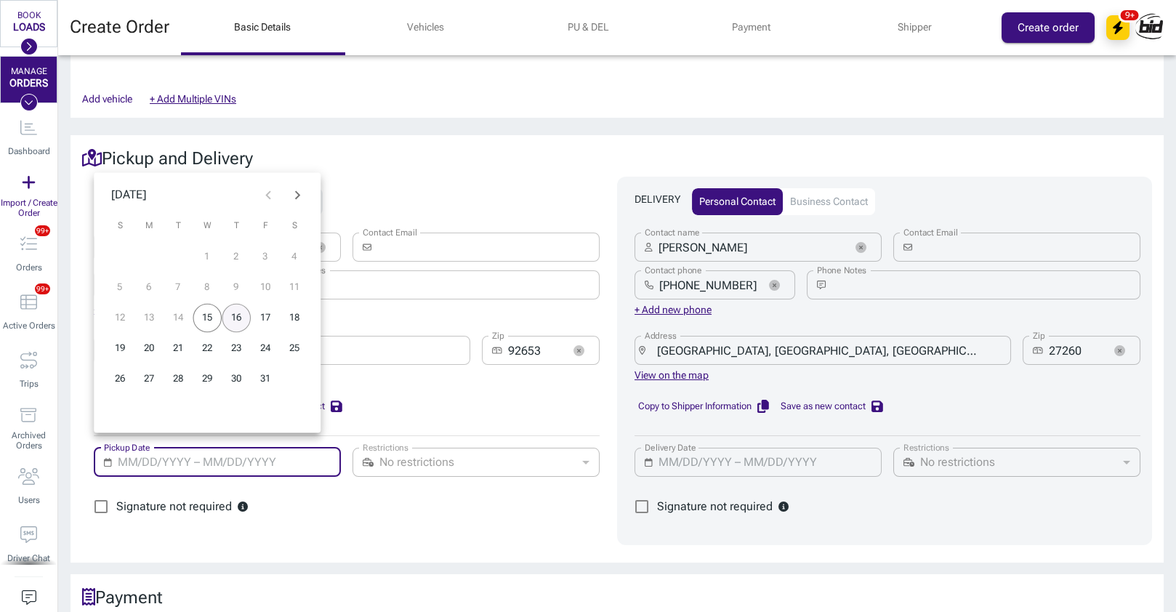
click at [236, 315] on button "16" at bounding box center [236, 318] width 29 height 29
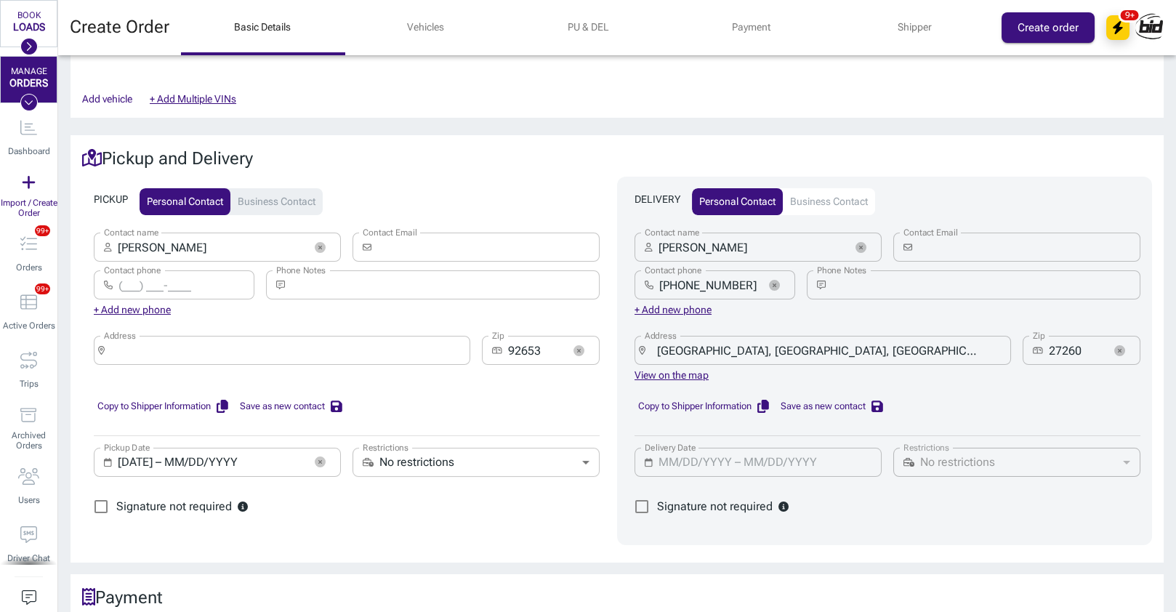
type input "[DATE] – [DATE]"
click at [383, 385] on div "Copy to Shipper Information Save as new contact" at bounding box center [347, 407] width 506 height 46
type input "MM/DD/YYYY – MM/DD/YYYY"
click at [739, 451] on input "MM/DD/YYYY – MM/DD/YYYY" at bounding box center [766, 462] width 214 height 29
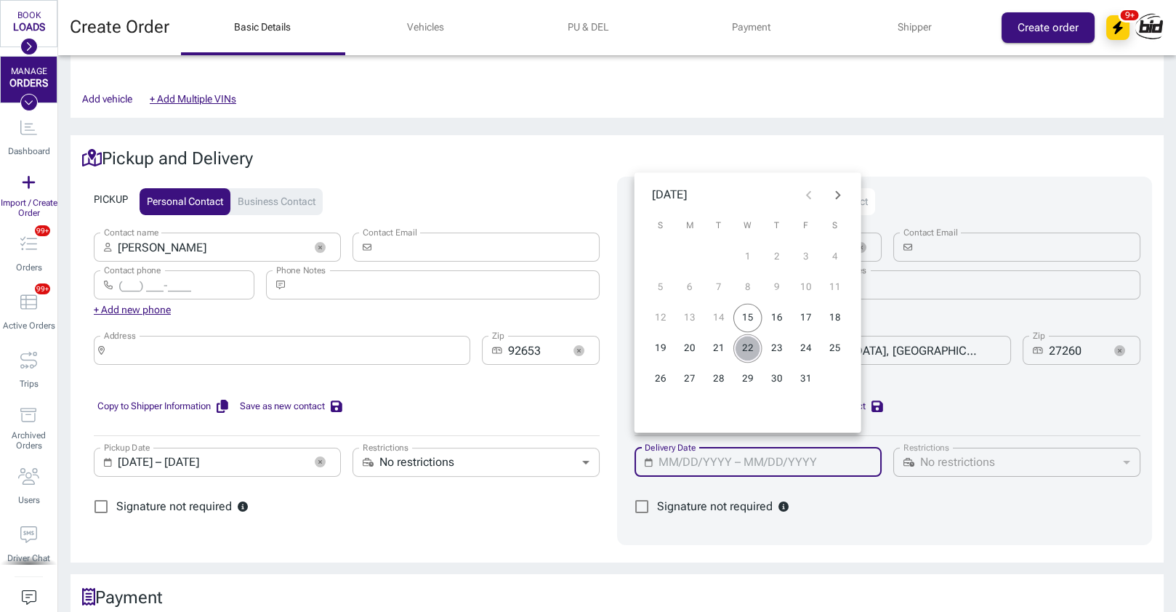
click at [756, 350] on button "22" at bounding box center [748, 348] width 29 height 29
type input "[DATE] – [DATE]"
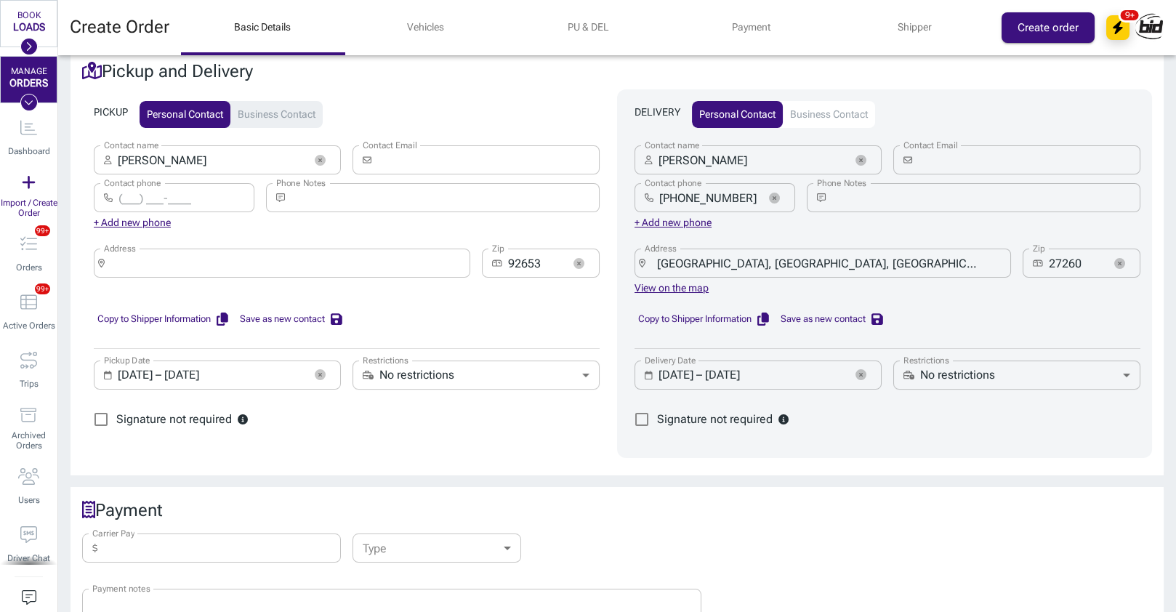
scroll to position [720, 0]
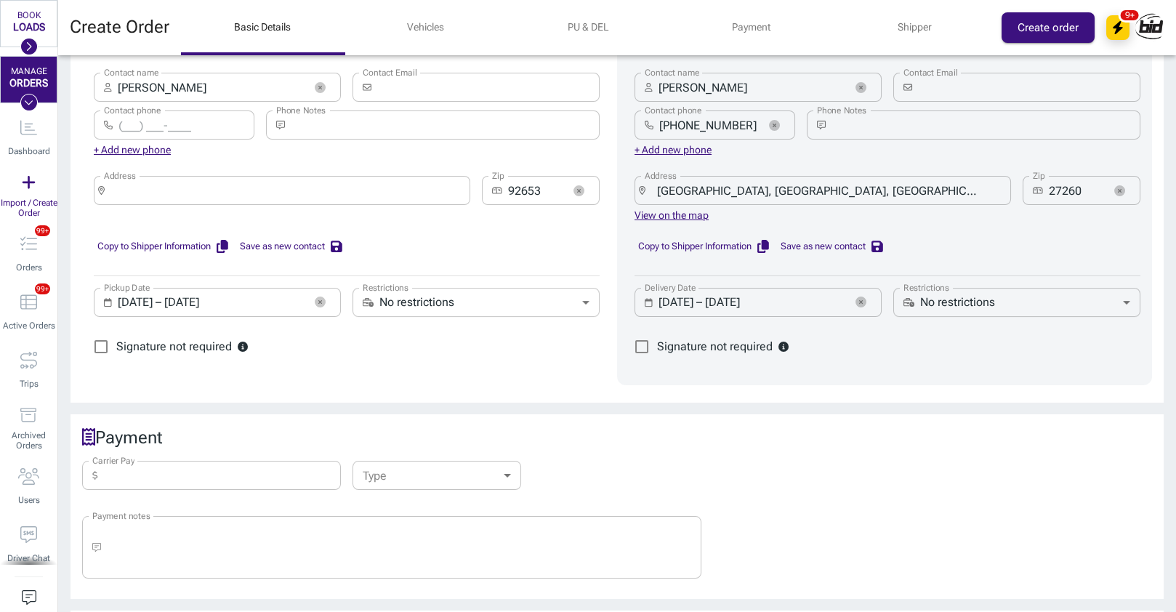
click at [242, 461] on input "Carrier Pay" at bounding box center [223, 475] width 238 height 29
type input "1,475"
click at [451, 457] on body "BOOK LOADS Load Board Negotiations My Lanes Shipper Network MANAGE ORDERS Dashb…" at bounding box center [588, 306] width 1176 height 612
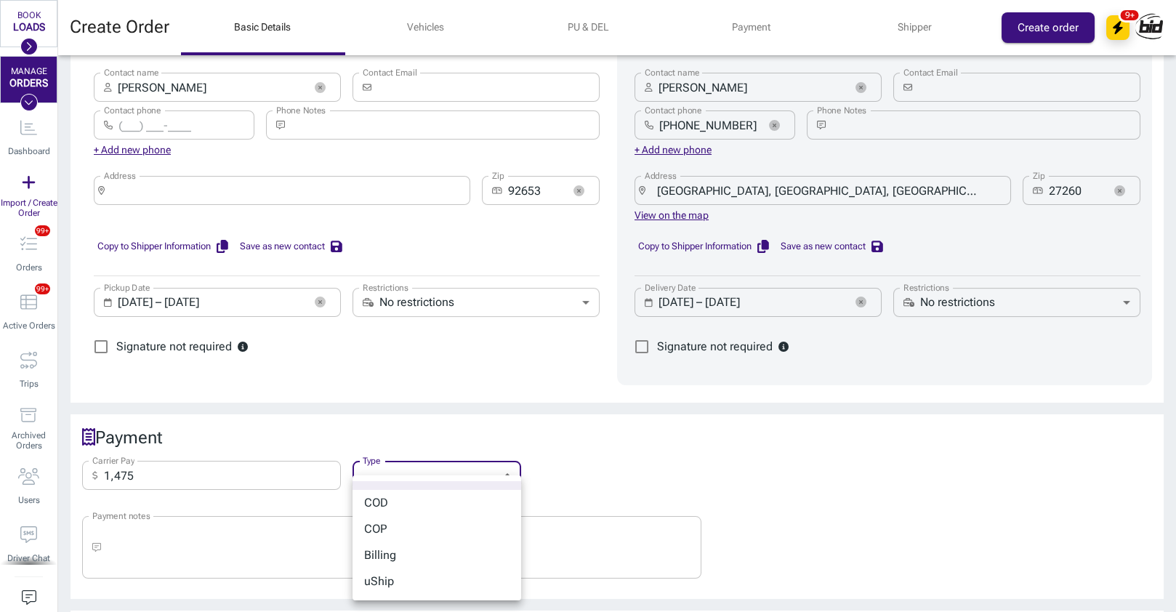
click at [419, 502] on li "COD" at bounding box center [437, 503] width 169 height 26
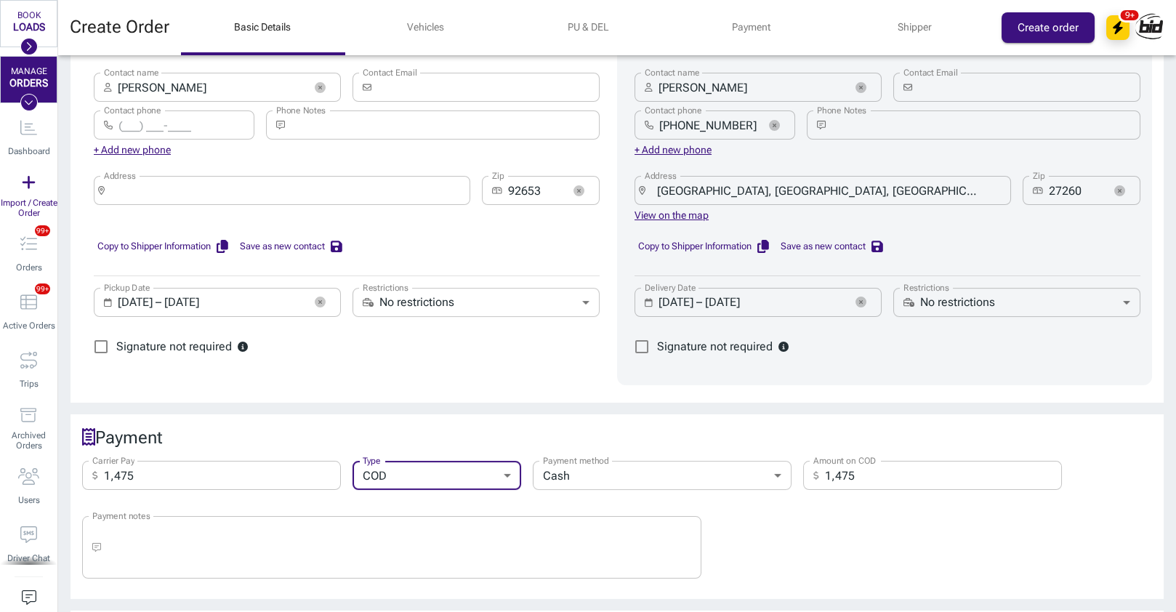
type input "cod"
click at [922, 465] on input "1,475" at bounding box center [944, 475] width 238 height 29
click at [348, 403] on div "Payment Carrier Pay ​ 1,475 Carrier Pay ​ Type COD cod Type Payment method Cash…" at bounding box center [611, 501] width 1105 height 196
click at [980, 462] on input "1,475" at bounding box center [944, 475] width 238 height 29
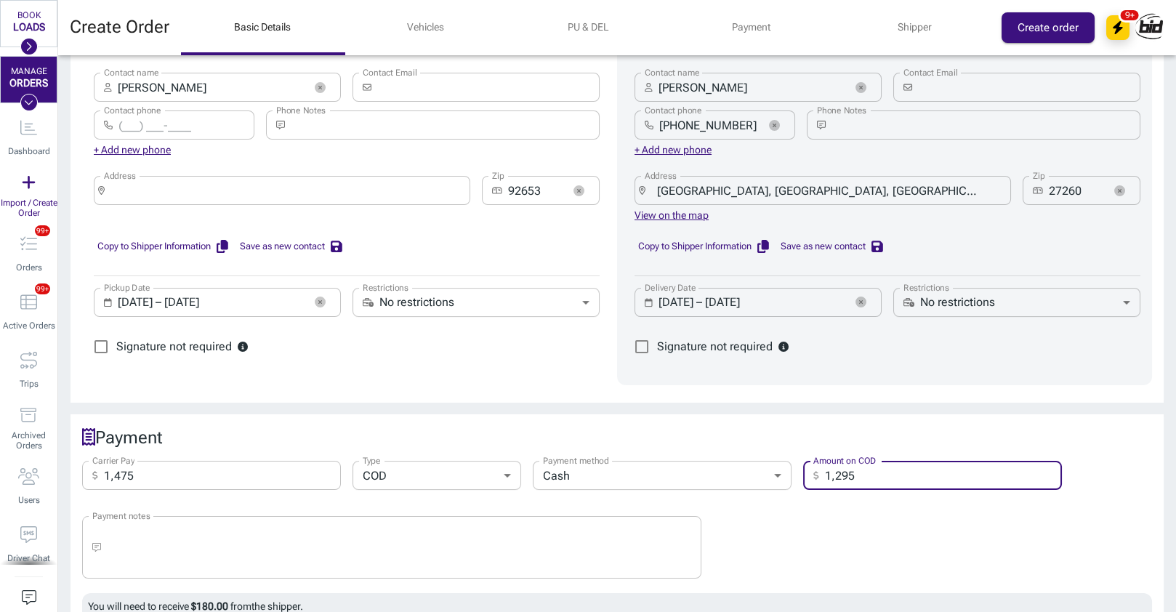
type input "1,295"
click at [1028, 526] on div "Payment notes ​ x Payment notes" at bounding box center [612, 540] width 1082 height 83
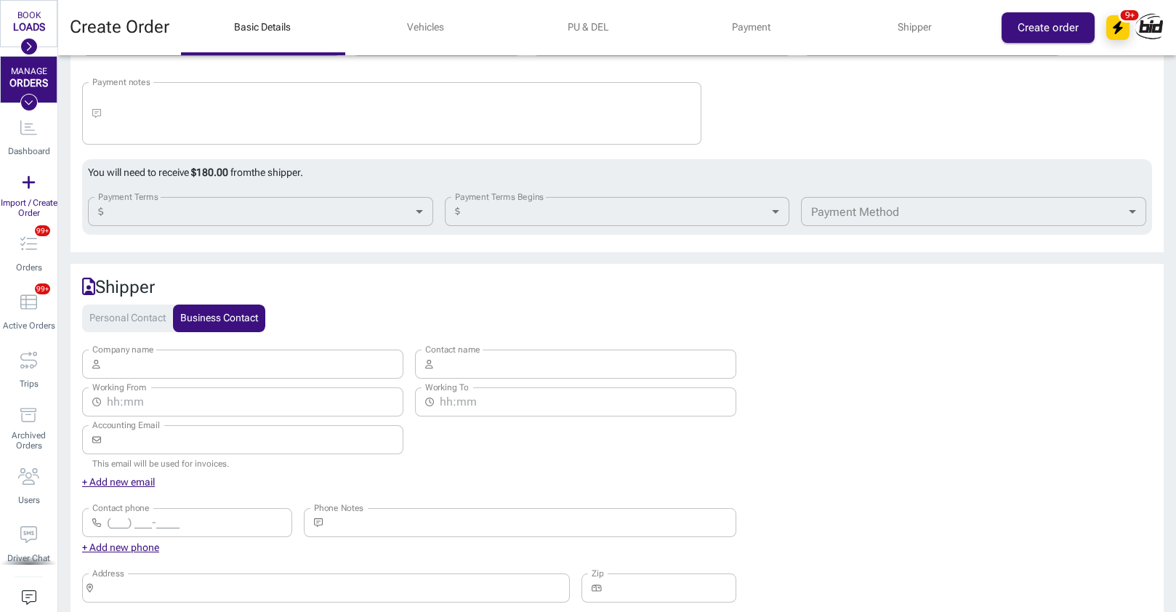
scroll to position [1199, 0]
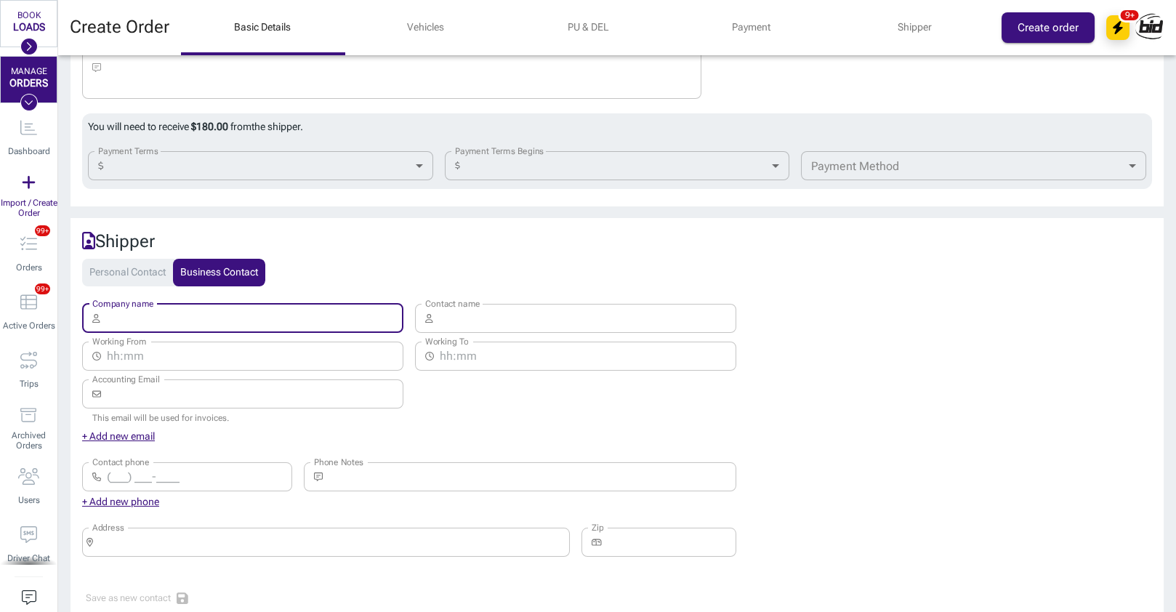
click at [294, 305] on input "Company name" at bounding box center [255, 318] width 298 height 29
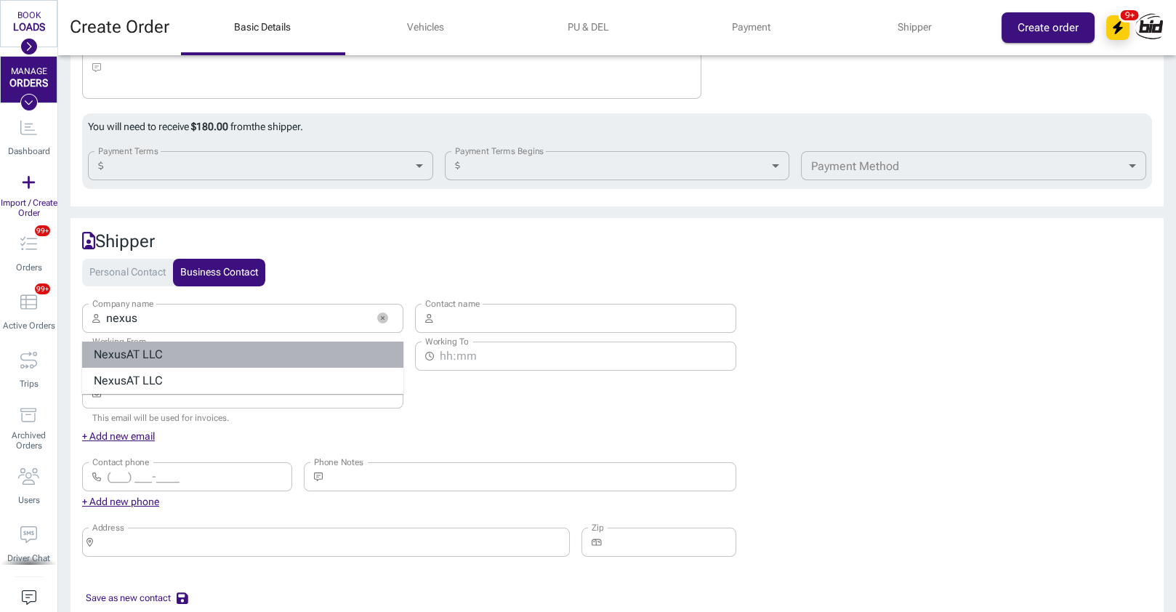
click at [203, 350] on div "Nexus AT LLC" at bounding box center [242, 355] width 321 height 26
type input "Nexus AT LLC"
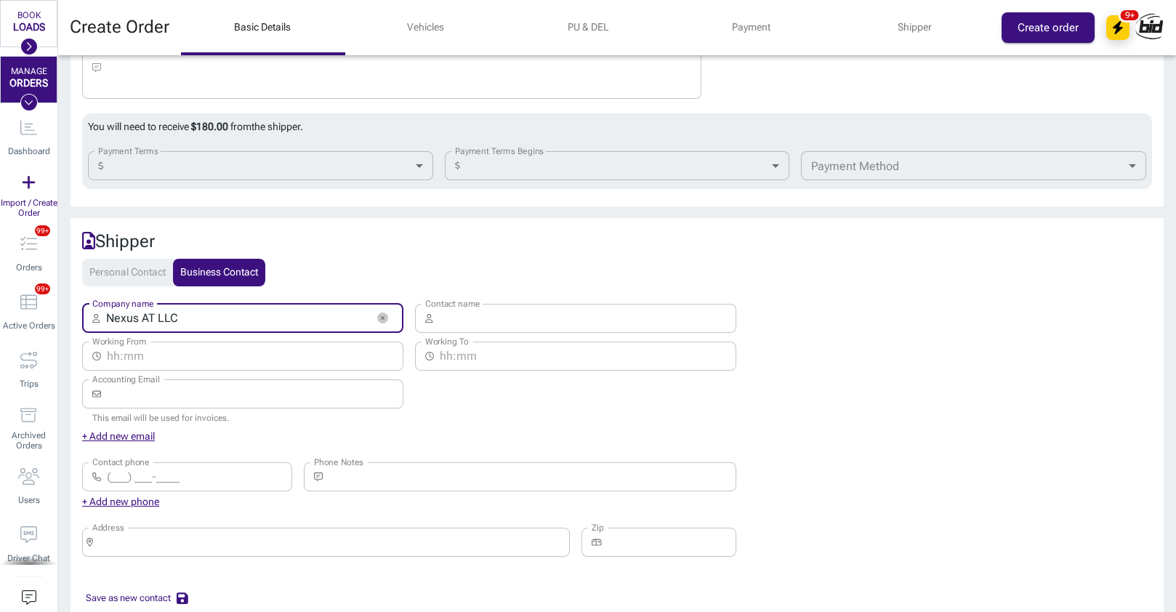
type input "[EMAIL_ADDRESS][DOMAIN_NAME]"
type input "[PHONE_NUMBER]"
type input "[STREET_ADDRESS][US_STATE]"
type input "60611"
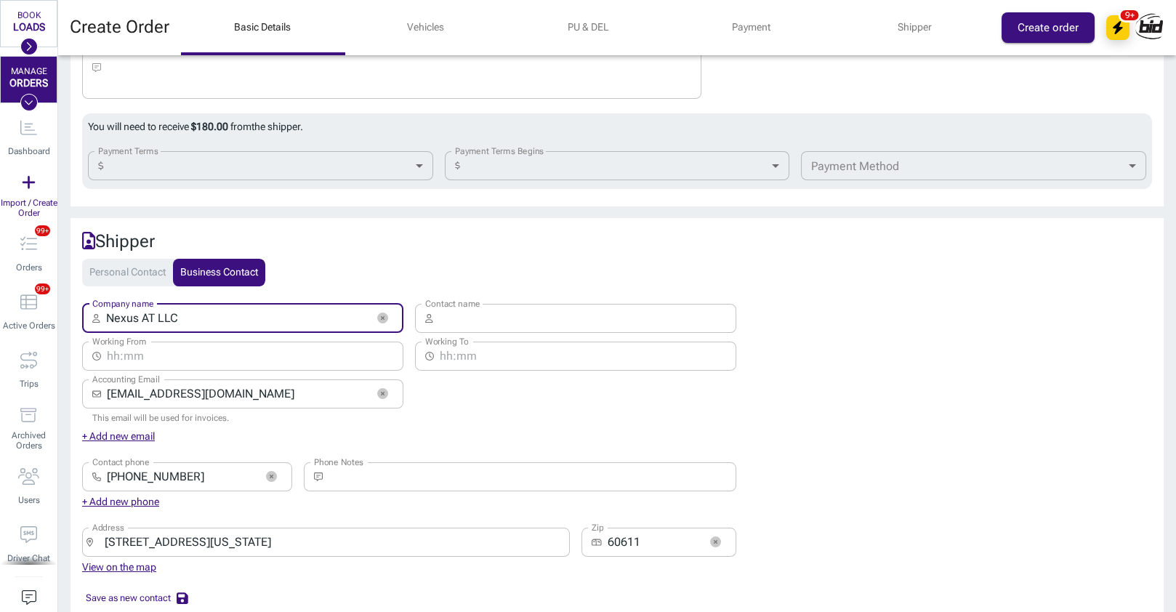
click at [1034, 45] on div "Create Order Basic Details Vehicles PU & DEL Payment Shipper Create order 9+" at bounding box center [617, 27] width 1118 height 55
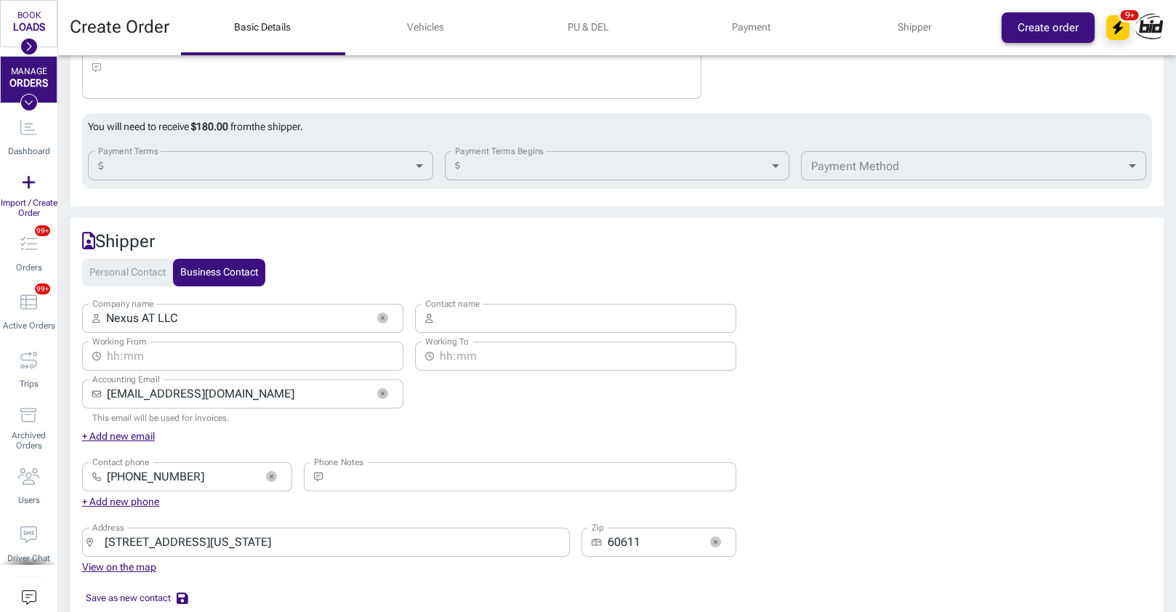
click at [1036, 42] on button "Create order" at bounding box center [1048, 27] width 93 height 31
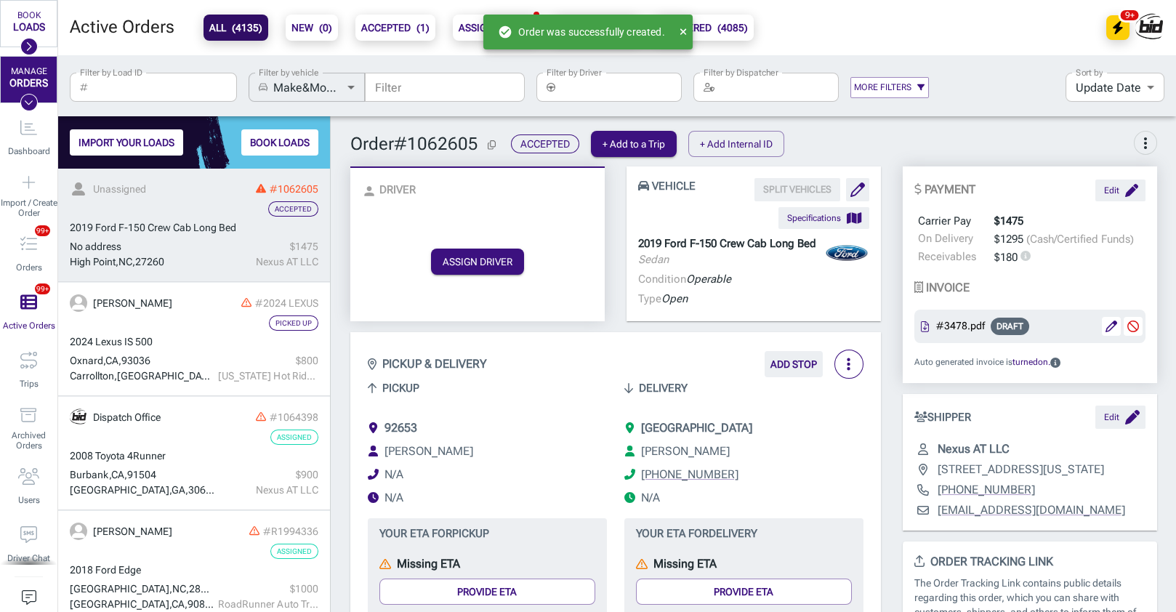
scroll to position [443, 272]
click at [374, 266] on div "ASSIGN DRIVER" at bounding box center [477, 261] width 231 height 93
click at [859, 365] on button "button" at bounding box center [849, 364] width 29 height 29
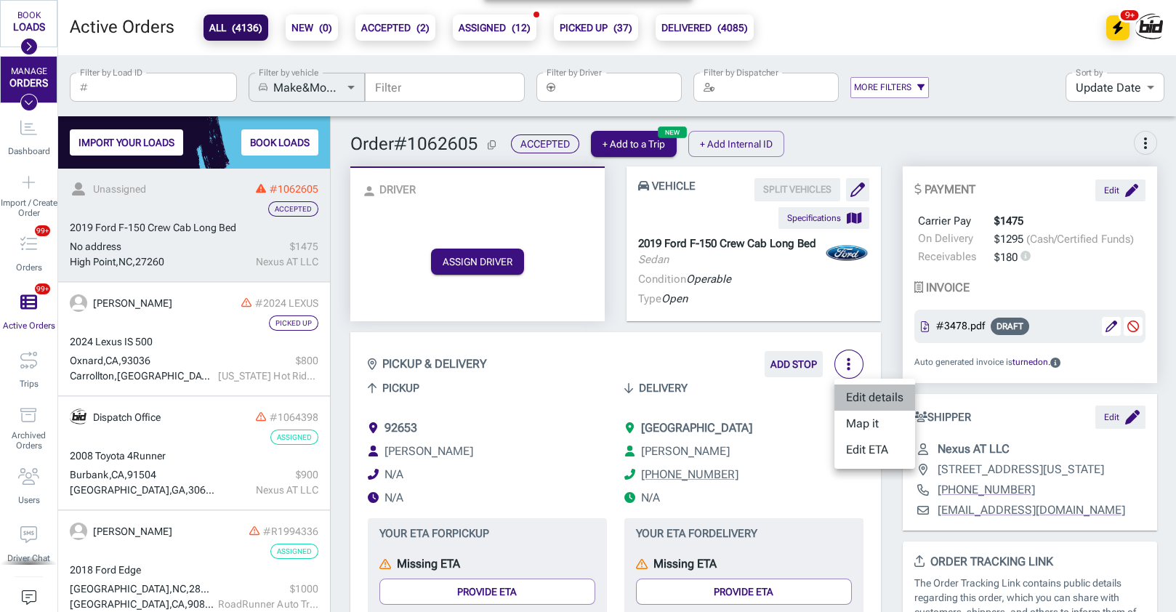
click at [889, 396] on li "Edit details" at bounding box center [875, 398] width 81 height 26
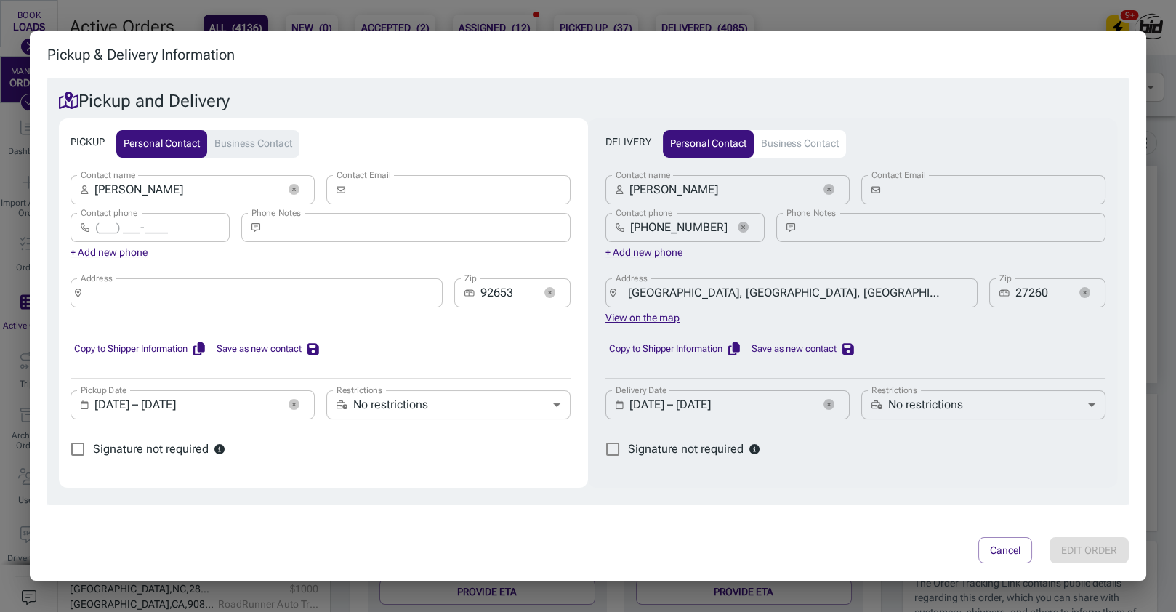
click at [556, 291] on button "button" at bounding box center [550, 293] width 22 height 22
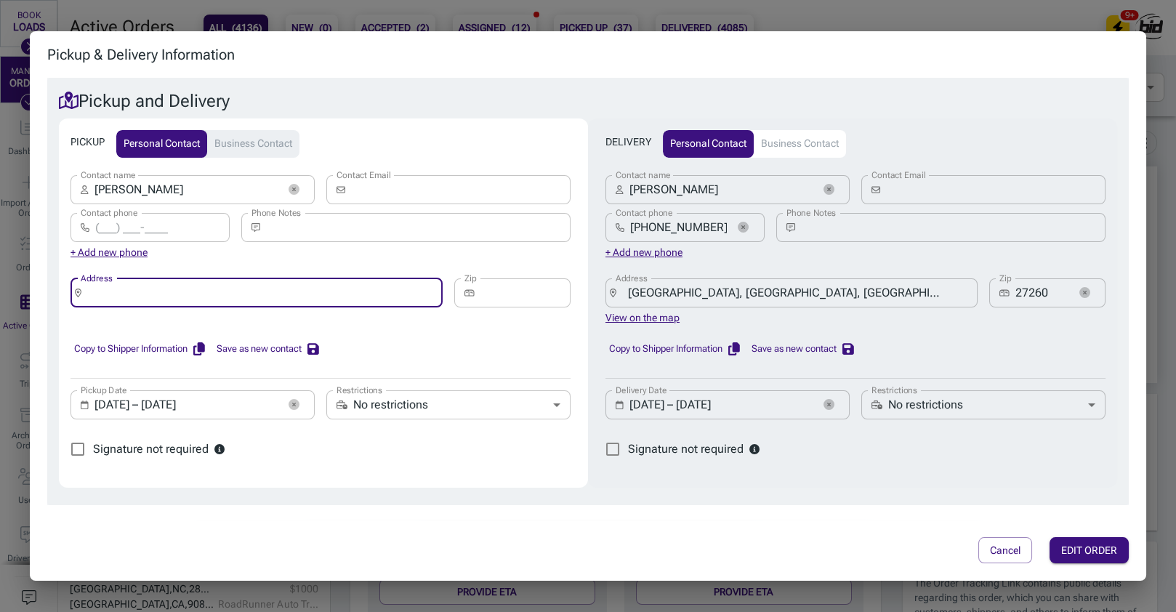
click at [380, 293] on input "Address" at bounding box center [261, 293] width 349 height 20
paste input "[STREET_ADDRESS]"
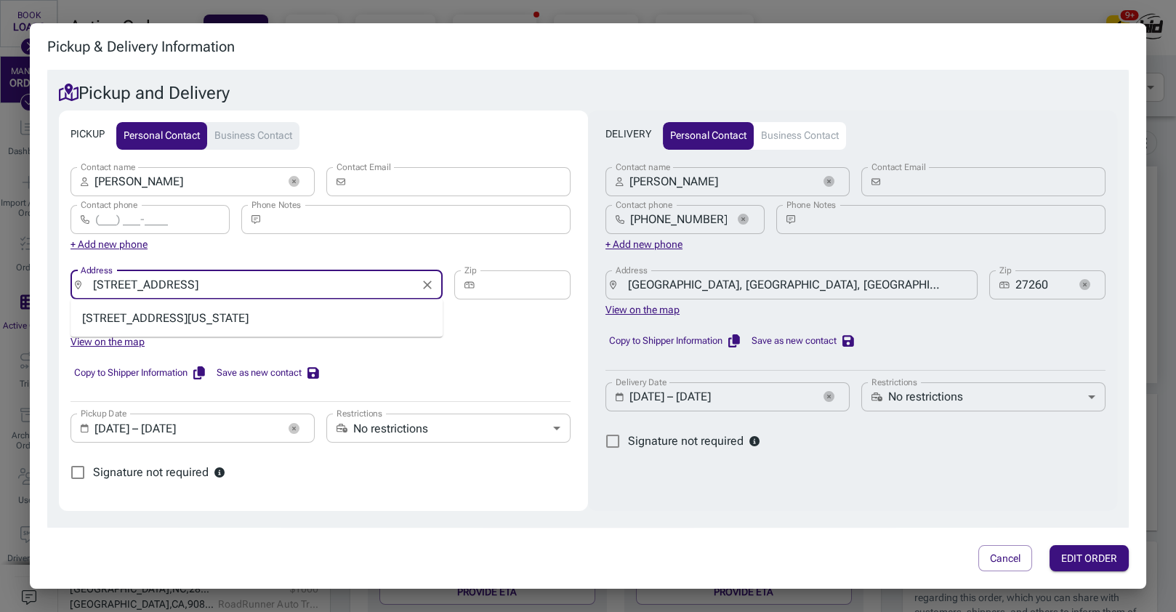
type input "[STREET_ADDRESS]"
click at [492, 363] on div "Copy to Shipper Information Save as new contact" at bounding box center [321, 373] width 500 height 46
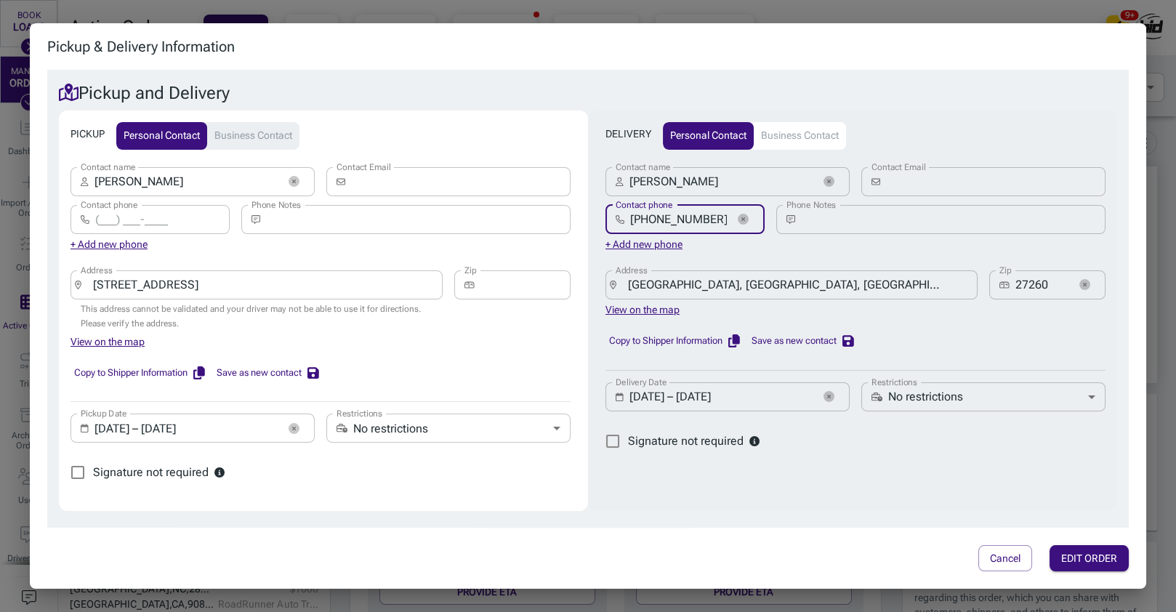
click at [672, 222] on input "[PHONE_NUMBER]" at bounding box center [678, 219] width 97 height 29
click at [121, 212] on input "Contact phone" at bounding box center [162, 219] width 134 height 29
paste input "[PHONE_NUMBER]"
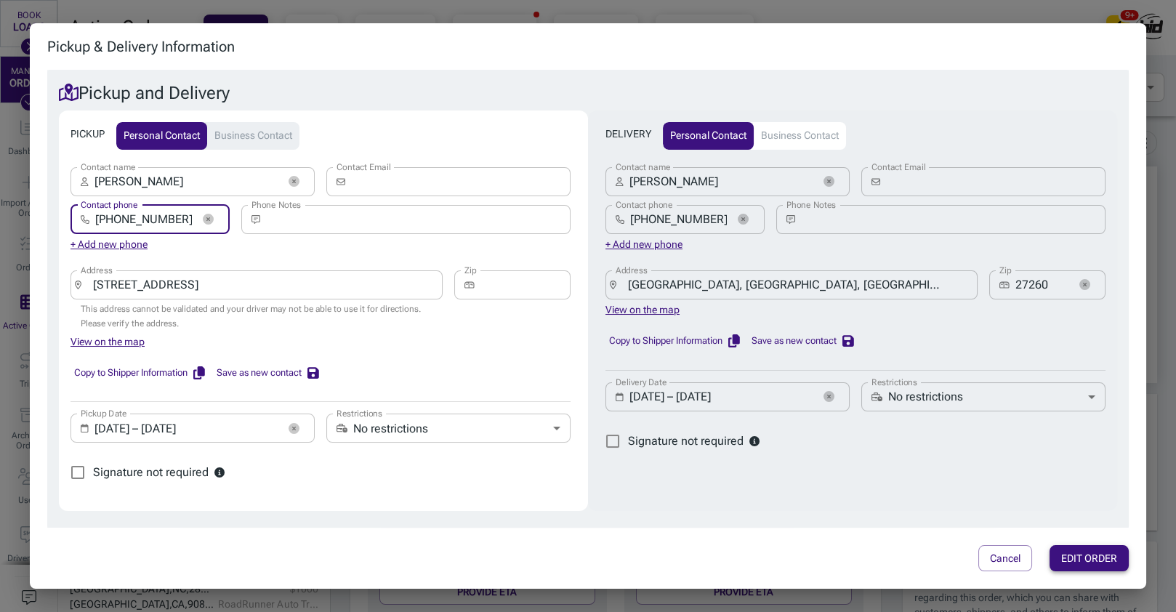
type input "[PHONE_NUMBER]"
click at [1068, 554] on button "EDIT ORDER" at bounding box center [1089, 558] width 79 height 27
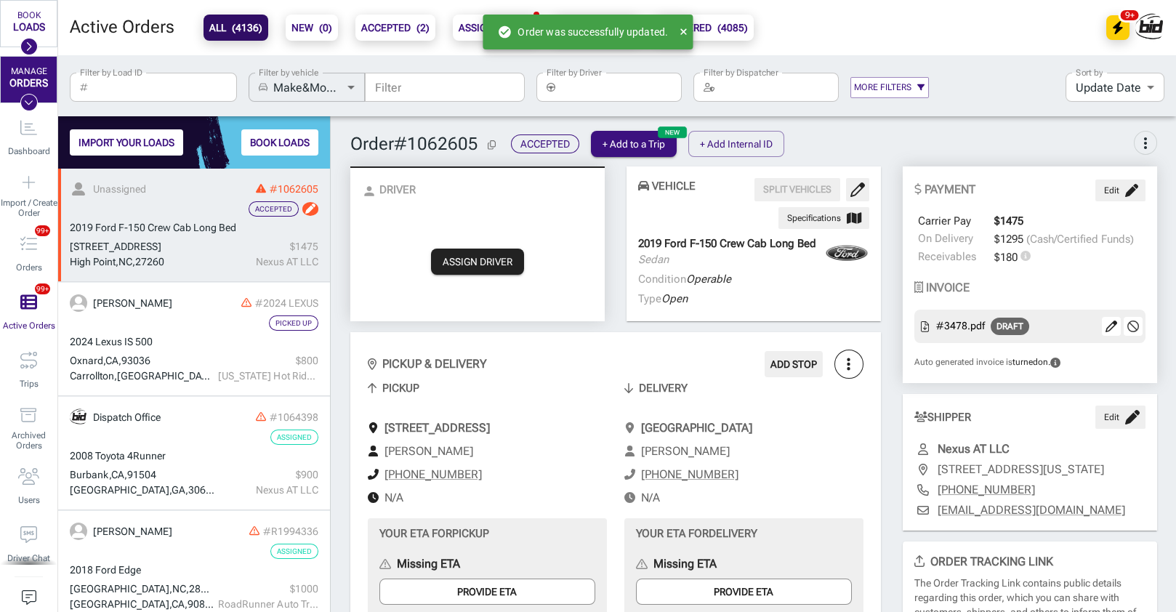
click at [492, 249] on span "ASSIGN DRIVER" at bounding box center [477, 262] width 93 height 26
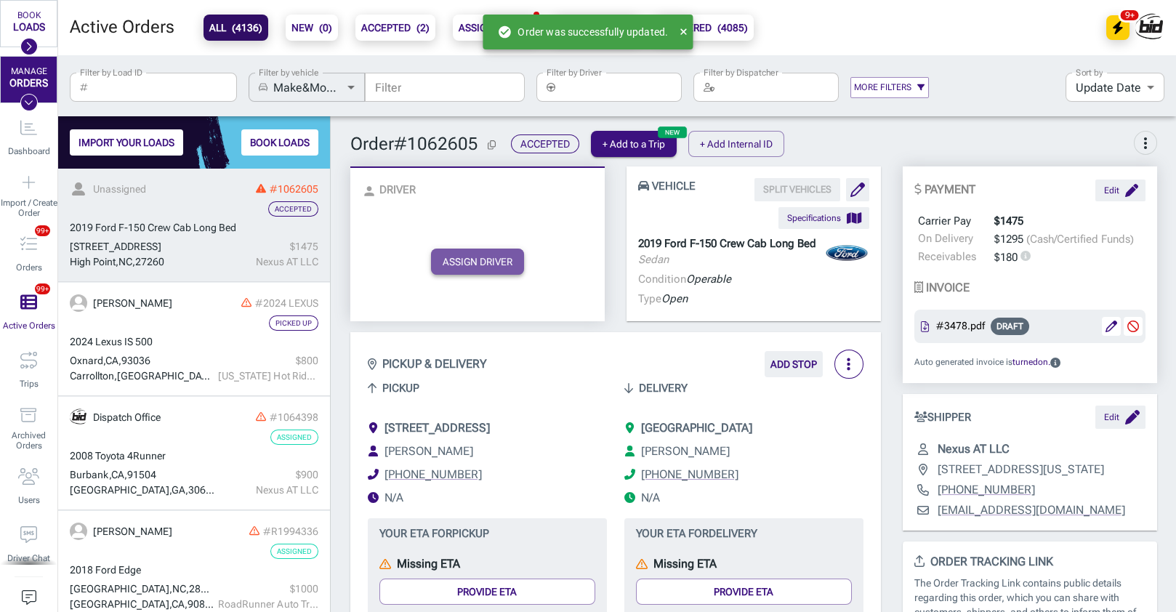
click at [489, 261] on button "ASSIGN DRIVER" at bounding box center [477, 262] width 93 height 26
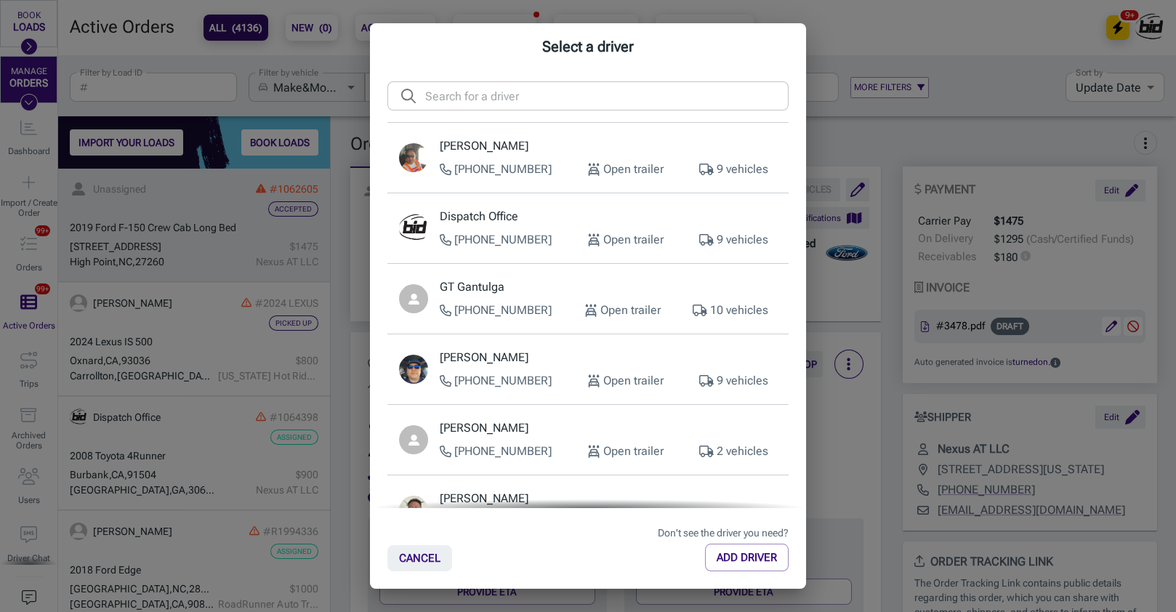
click at [497, 441] on div "[PERSON_NAME] [PHONE_NUMBER] Open trailer 2 vehicles" at bounding box center [608, 439] width 337 height 41
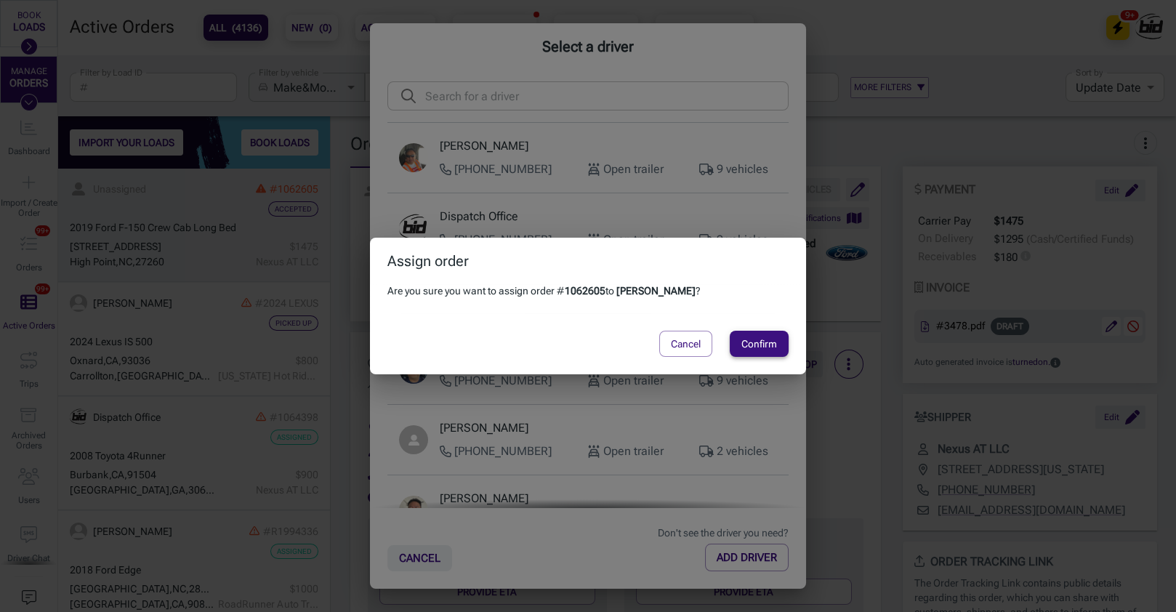
click at [776, 340] on button "Confirm" at bounding box center [759, 344] width 59 height 26
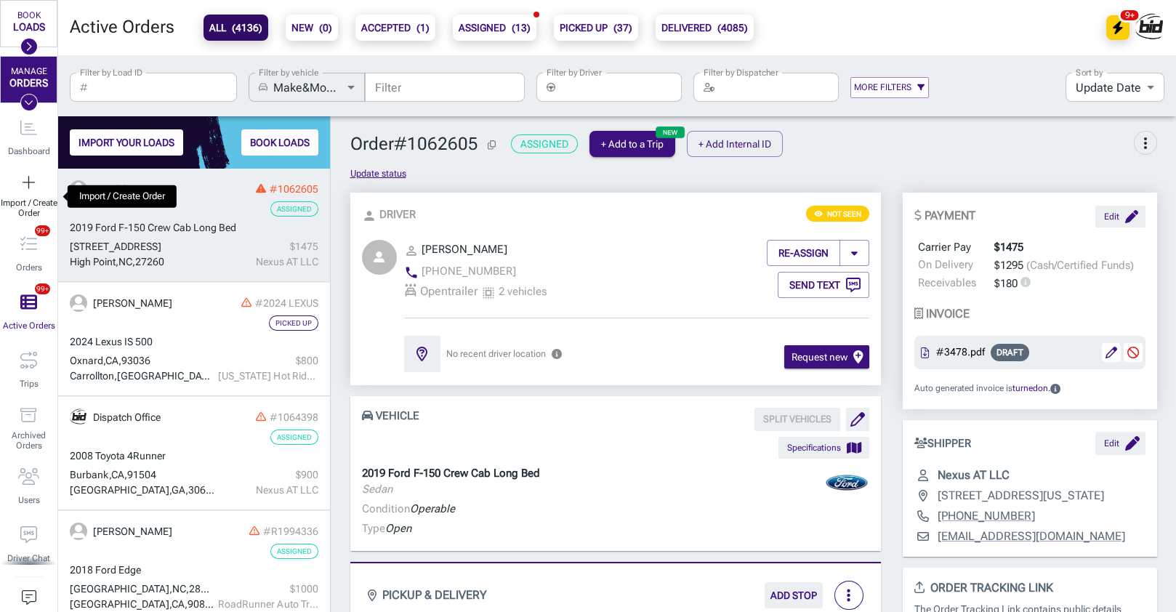
click at [21, 198] on span "Import / Create Order" at bounding box center [28, 208] width 57 height 20
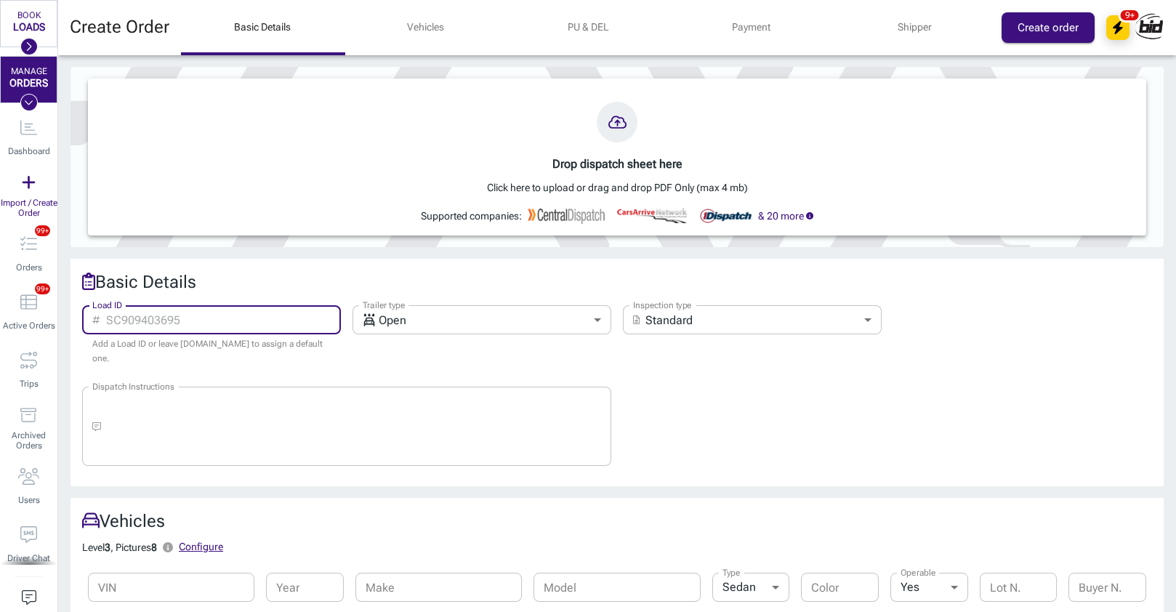
click at [202, 316] on input "Load ID" at bounding box center [224, 319] width 236 height 29
paste input "412225"
type input "412225"
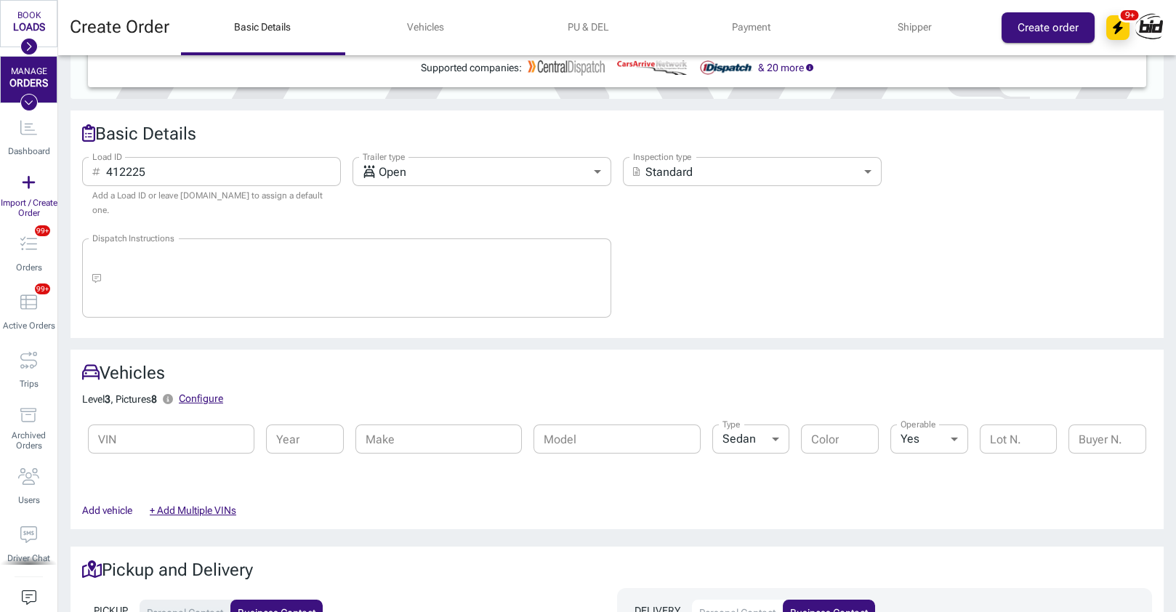
scroll to position [240, 0]
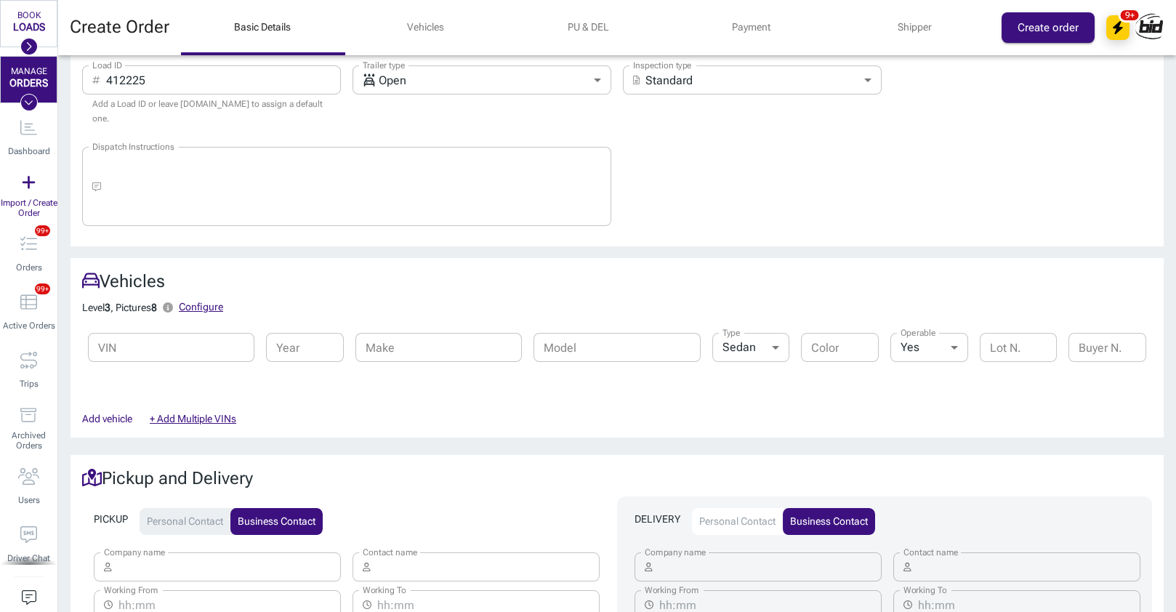
click at [314, 345] on input "Year" at bounding box center [305, 347] width 78 height 29
type input "2019"
click at [327, 371] on div "2019" at bounding box center [305, 384] width 78 height 26
click at [435, 333] on input "Make" at bounding box center [438, 347] width 166 height 29
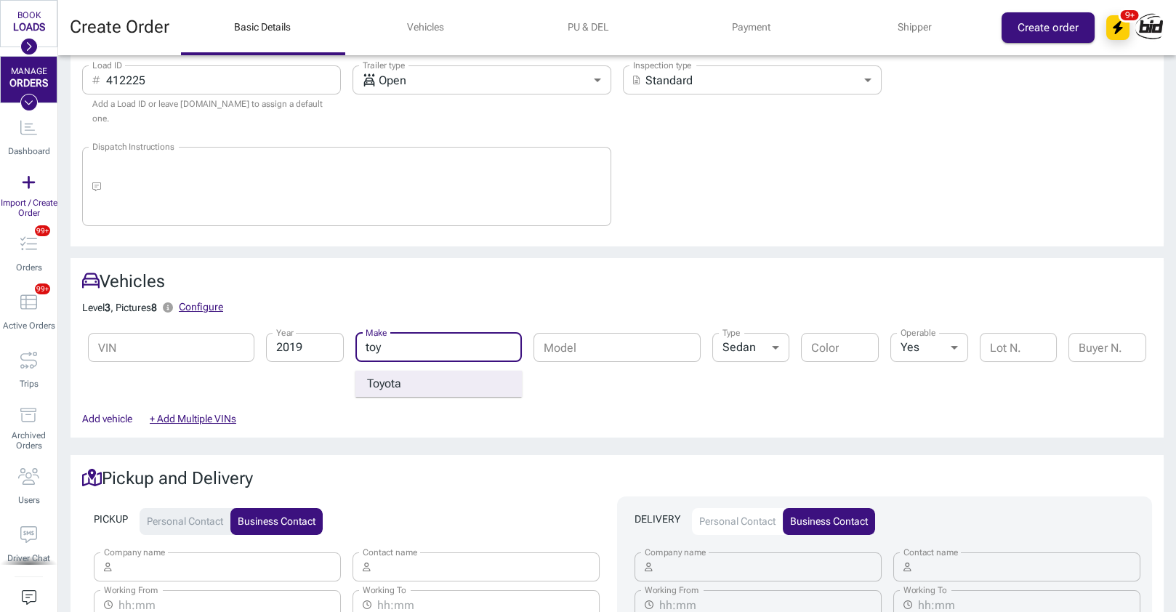
click at [438, 371] on div "Toy ota" at bounding box center [438, 384] width 166 height 26
type input "Toyota"
click at [579, 337] on input "Model" at bounding box center [617, 347] width 166 height 29
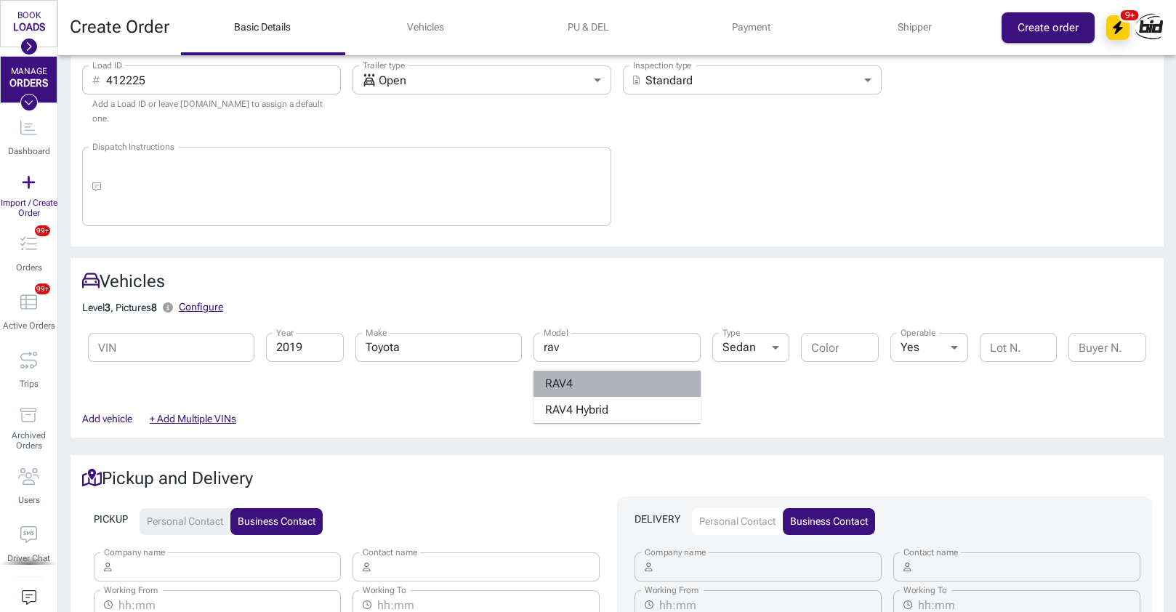
click at [580, 376] on div "RAV 4" at bounding box center [617, 384] width 166 height 26
type input "RAV4"
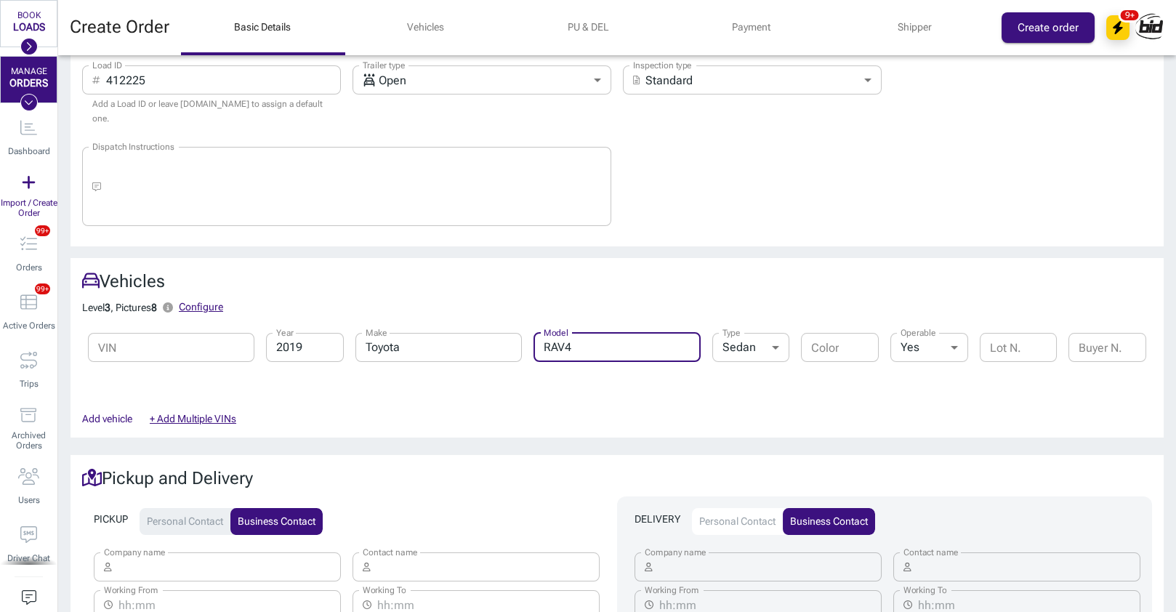
click at [172, 517] on button "Personal contact" at bounding box center [185, 522] width 91 height 28
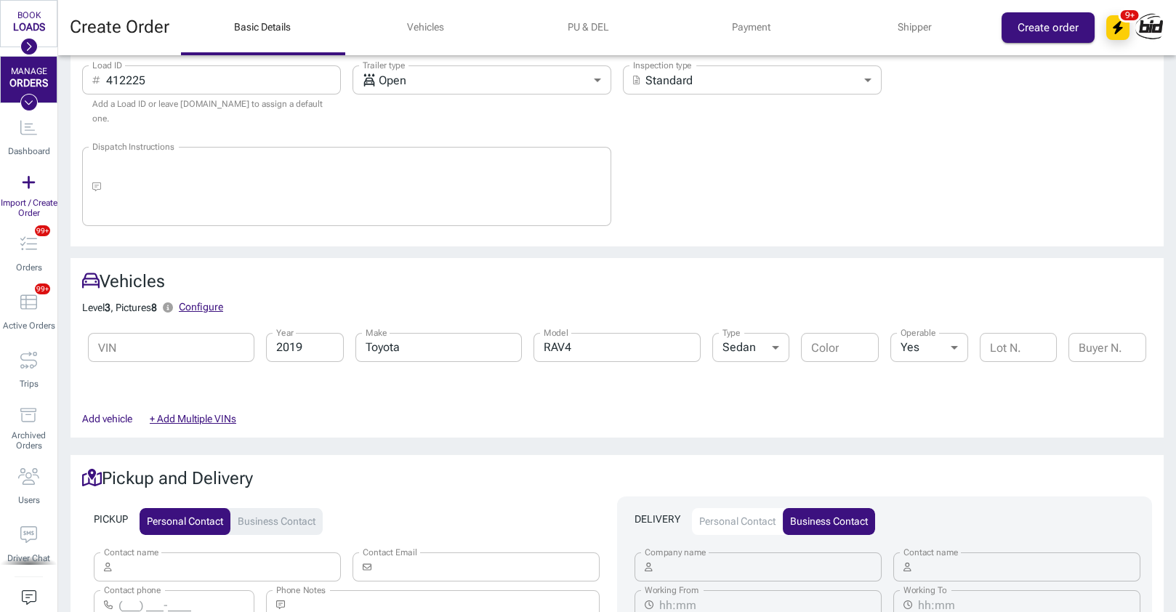
click at [733, 508] on button "Personal contact" at bounding box center [737, 522] width 91 height 28
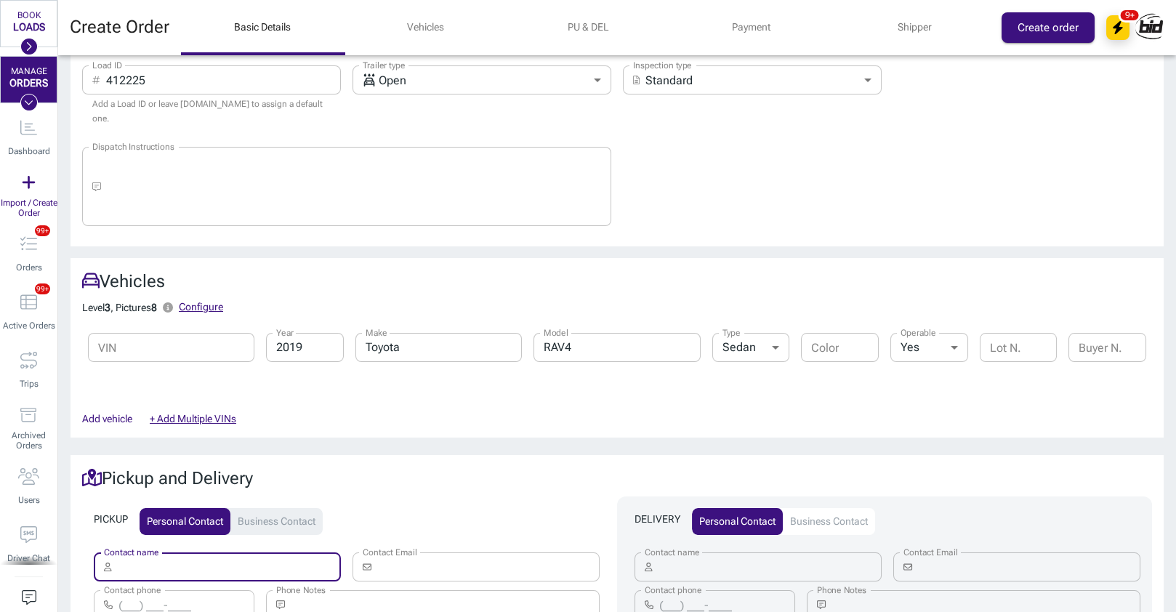
click at [256, 552] on input "Contact name" at bounding box center [230, 566] width 224 height 29
paste input "[PERSON_NAME]"
type input "[PERSON_NAME]"
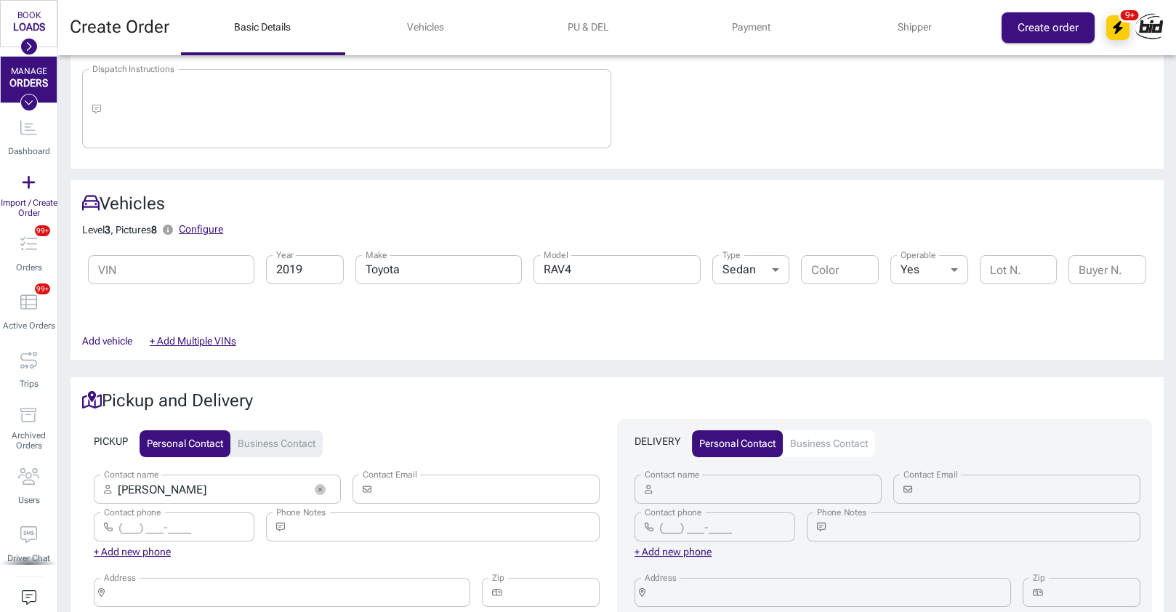
scroll to position [320, 0]
drag, startPoint x: 263, startPoint y: 568, endPoint x: 266, endPoint y: 576, distance: 8.5
click at [265, 580] on input "Address" at bounding box center [286, 590] width 353 height 20
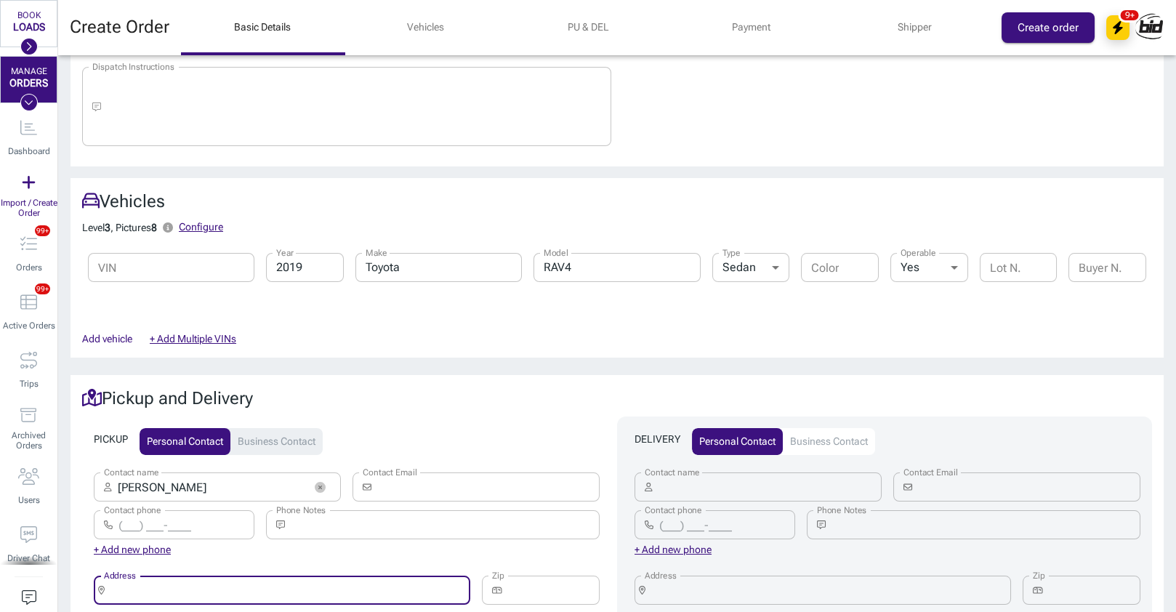
paste input "[STREET_ADDRESS][PERSON_NAME]"
type input "[STREET_ADDRESS][PERSON_NAME]"
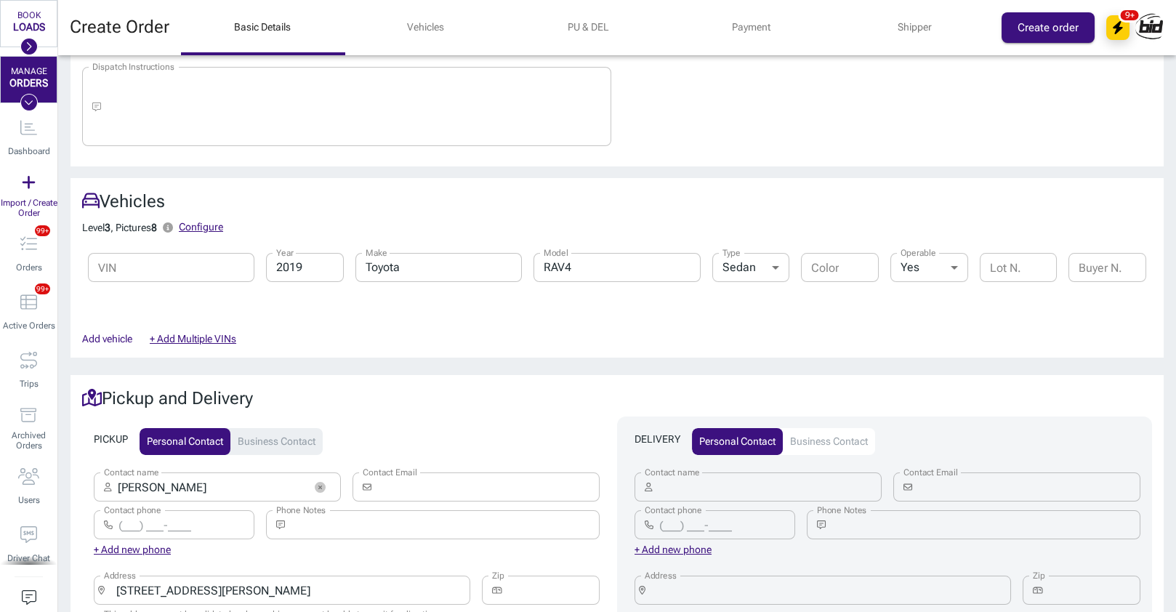
click at [345, 363] on div "Pickup and Delivery PICKUP Personal contact Business contact Contact name ​ [PE…" at bounding box center [611, 598] width 1105 height 470
click at [741, 473] on input "Contact name" at bounding box center [771, 487] width 224 height 29
paste input "TRI"
type input "TRI"
click at [355, 394] on h2 "Pickup and Delivery" at bounding box center [617, 398] width 1070 height 23
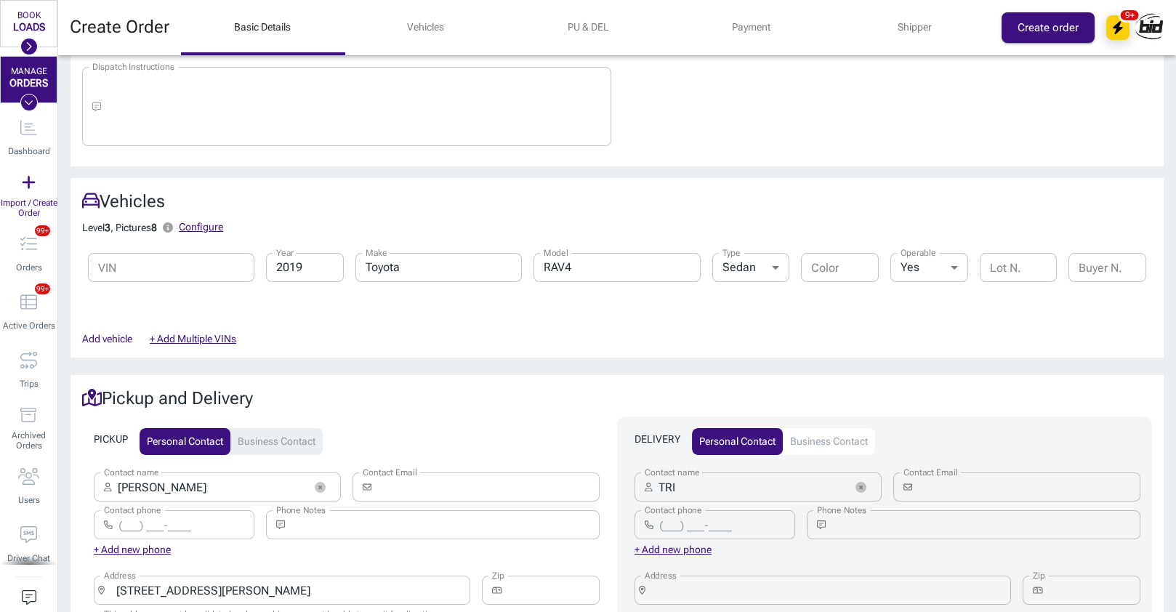
click at [782, 580] on input "Address" at bounding box center [827, 590] width 353 height 20
paste input "[STREET_ADDRESS]"
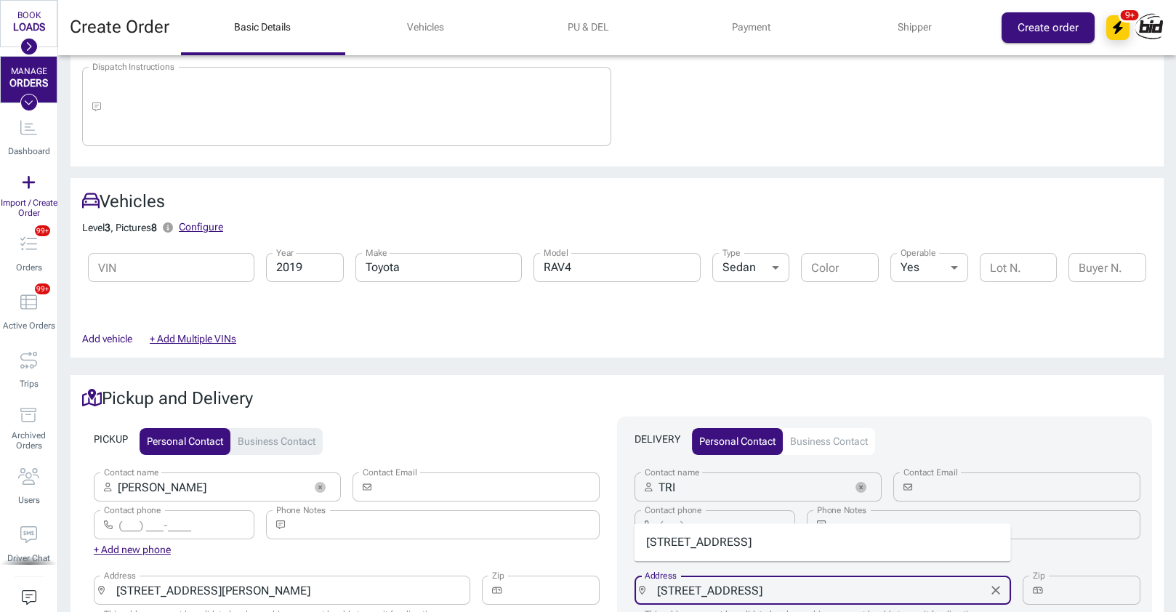
click at [825, 552] on li "[STREET_ADDRESS]" at bounding box center [823, 542] width 377 height 26
type input "[STREET_ADDRESS]"
type input "30813"
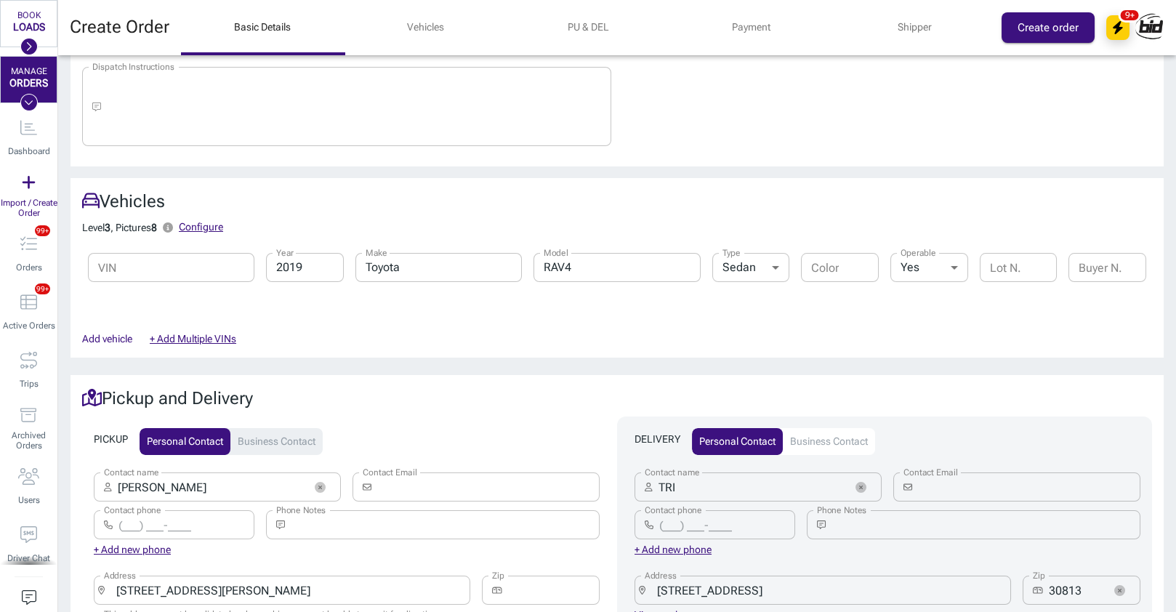
click at [216, 516] on input "Contact phone" at bounding box center [186, 524] width 136 height 29
paste input "[PHONE_NUMBER]"
type input "[PHONE_NUMBER]"
click at [396, 387] on h2 "Pickup and Delivery" at bounding box center [617, 398] width 1070 height 23
click at [700, 510] on input "Contact phone" at bounding box center [727, 524] width 136 height 29
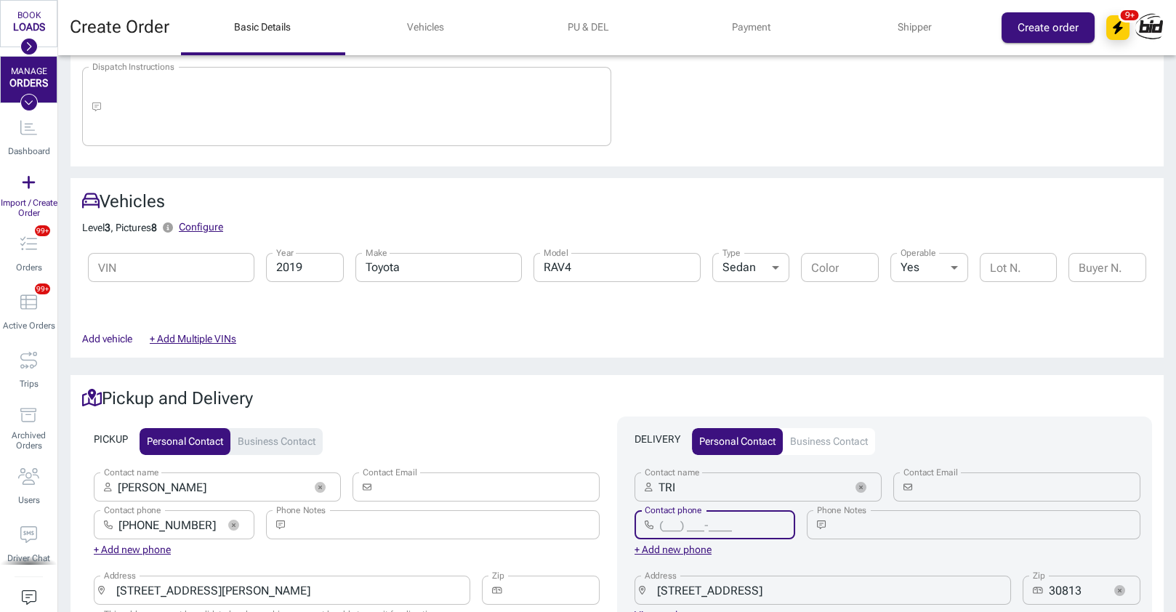
paste input "(323) 616-062_"
type input "(323) 616-062_"
click at [777, 520] on icon "button" at bounding box center [774, 525] width 11 height 11
click at [373, 417] on div "PICKUP Personal contact Business contact Contact name ​ [PERSON_NAME] Contact n…" at bounding box center [349, 617] width 535 height 401
click at [736, 510] on input "Contact phone" at bounding box center [727, 524] width 136 height 29
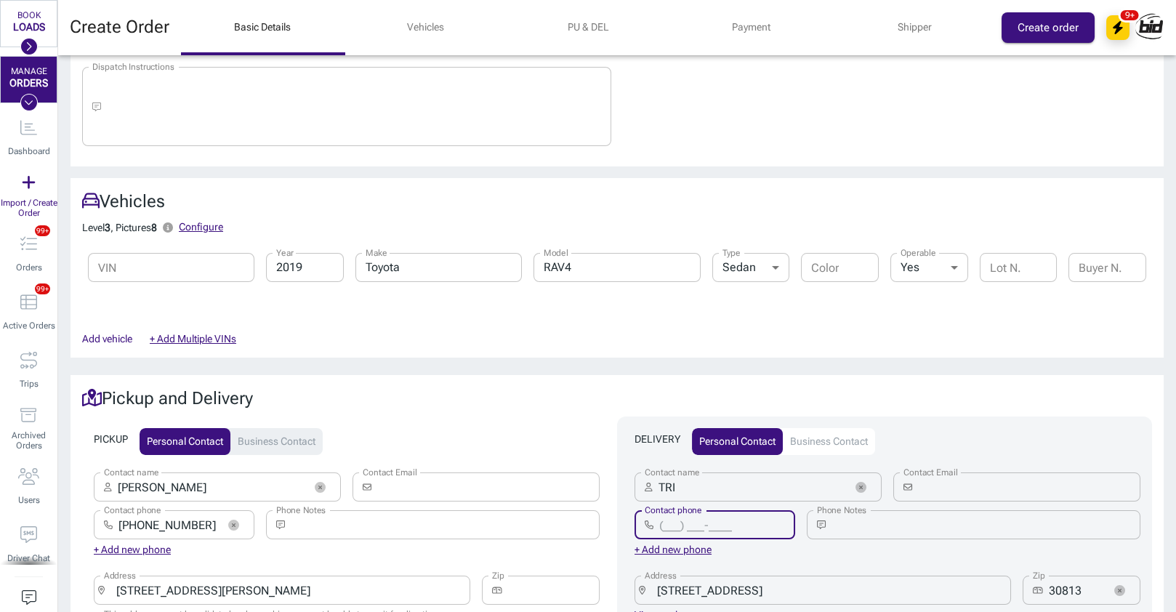
paste input "[PHONE_NUMBER]"
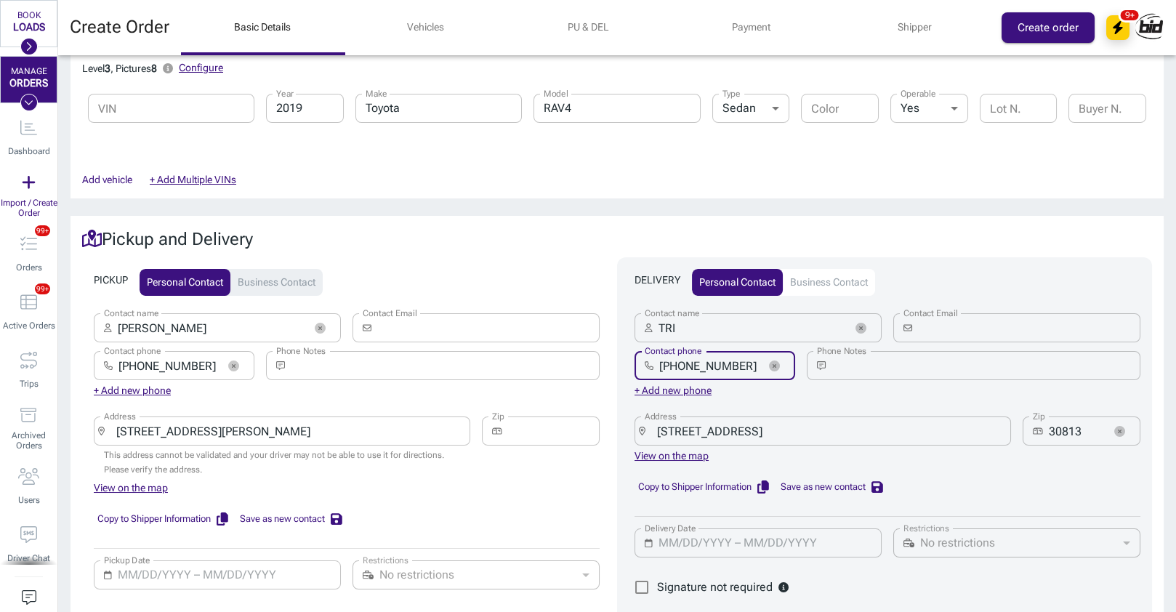
scroll to position [480, 0]
type input "[PHONE_NUMBER]"
click at [255, 560] on input "Pickup Date" at bounding box center [225, 574] width 214 height 29
type input "MM/DD/YYYY – MM/DD/YYYY"
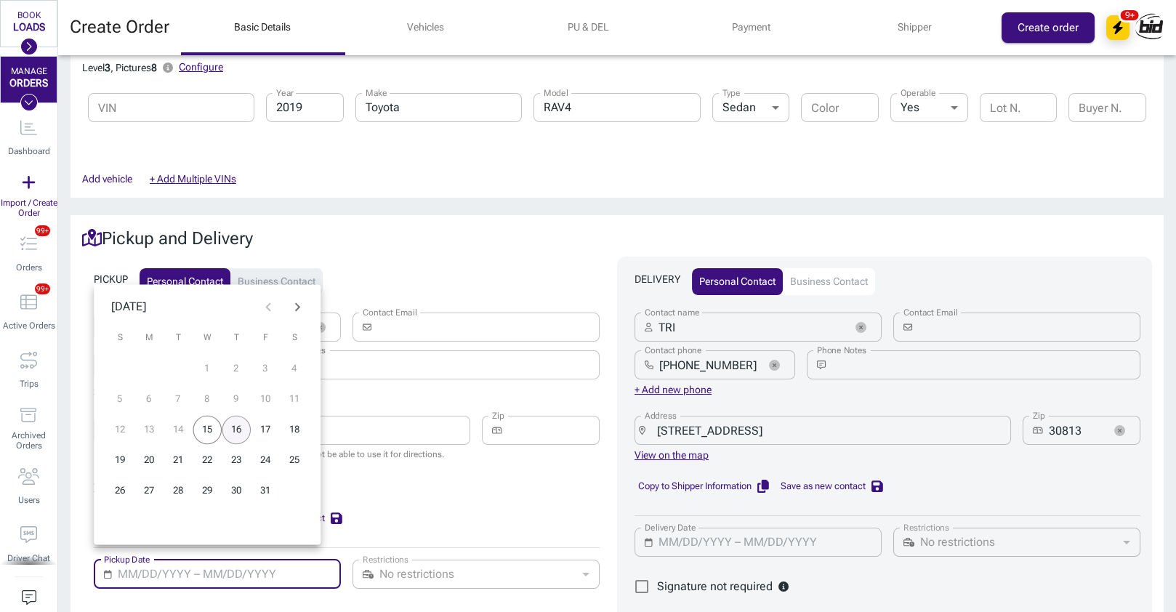
click at [230, 431] on button "16" at bounding box center [236, 430] width 29 height 29
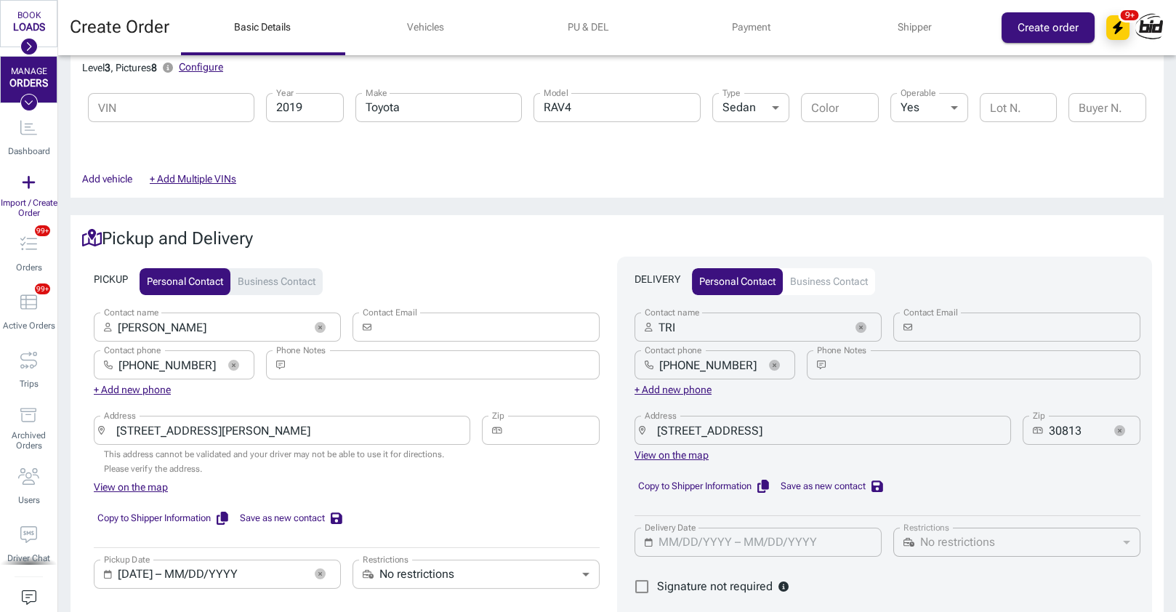
type input "[DATE] – [DATE]"
type input "MM/DD/YYYY – MM/DD/YYYY"
click at [805, 532] on input "MM/DD/YYYY – MM/DD/YYYY" at bounding box center [766, 542] width 214 height 29
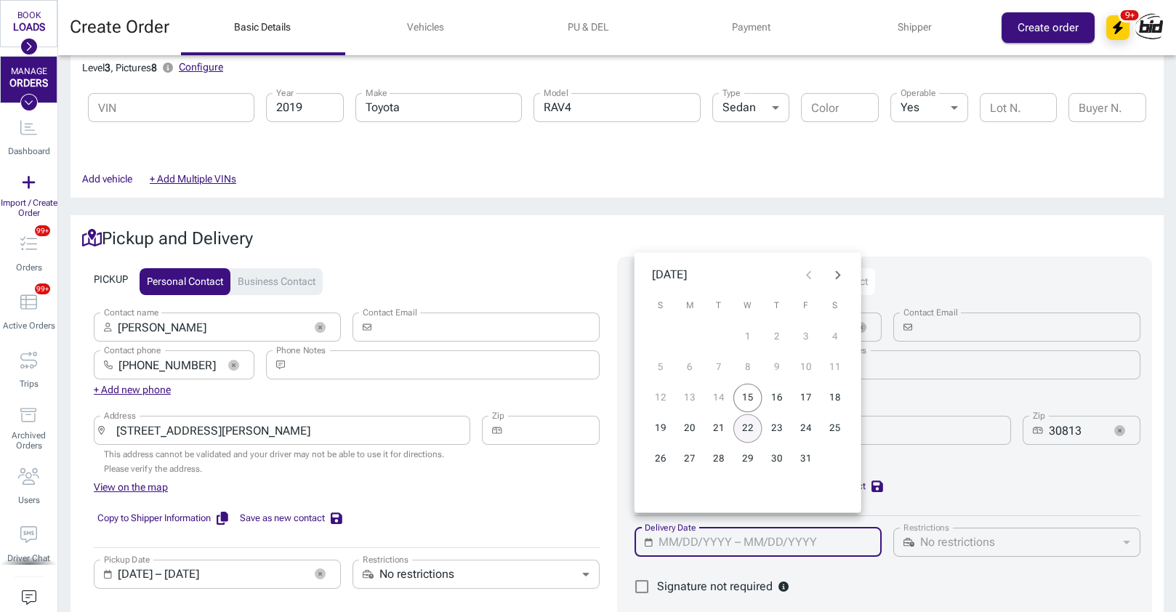
click at [753, 433] on button "22" at bounding box center [748, 428] width 29 height 29
type input "[DATE] – [DATE]"
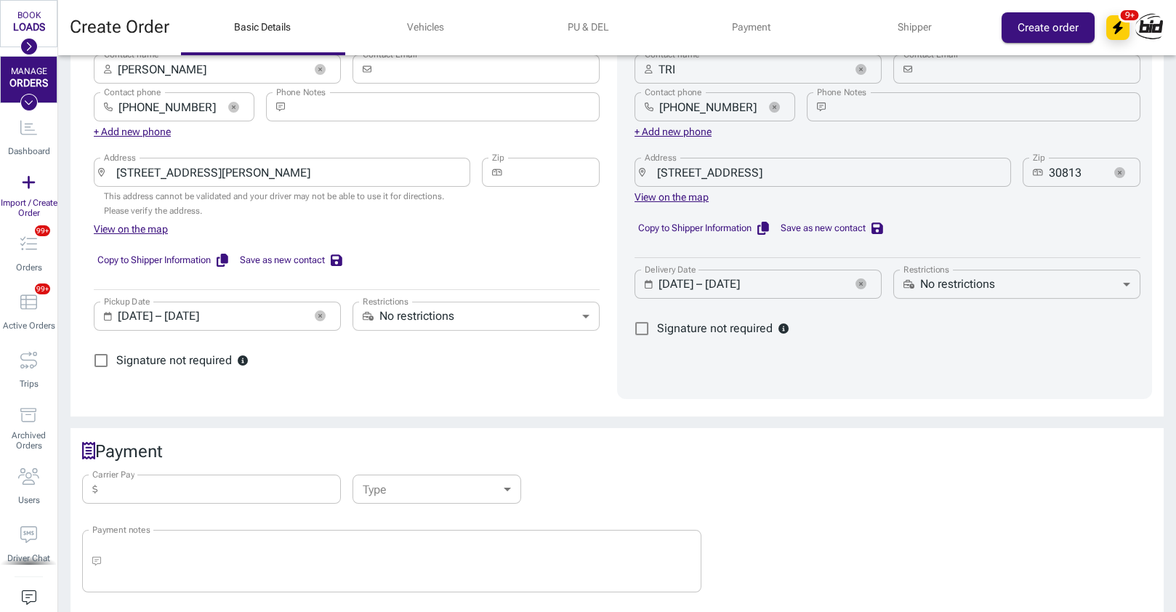
scroll to position [800, 0]
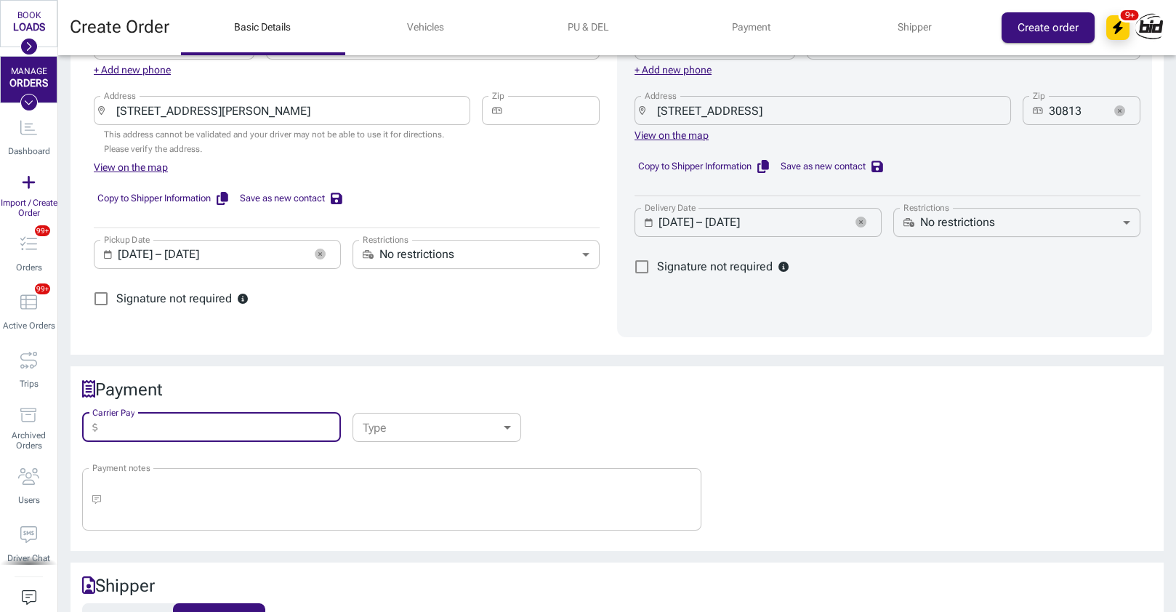
click at [274, 413] on input "Carrier Pay" at bounding box center [223, 427] width 238 height 29
type input "850"
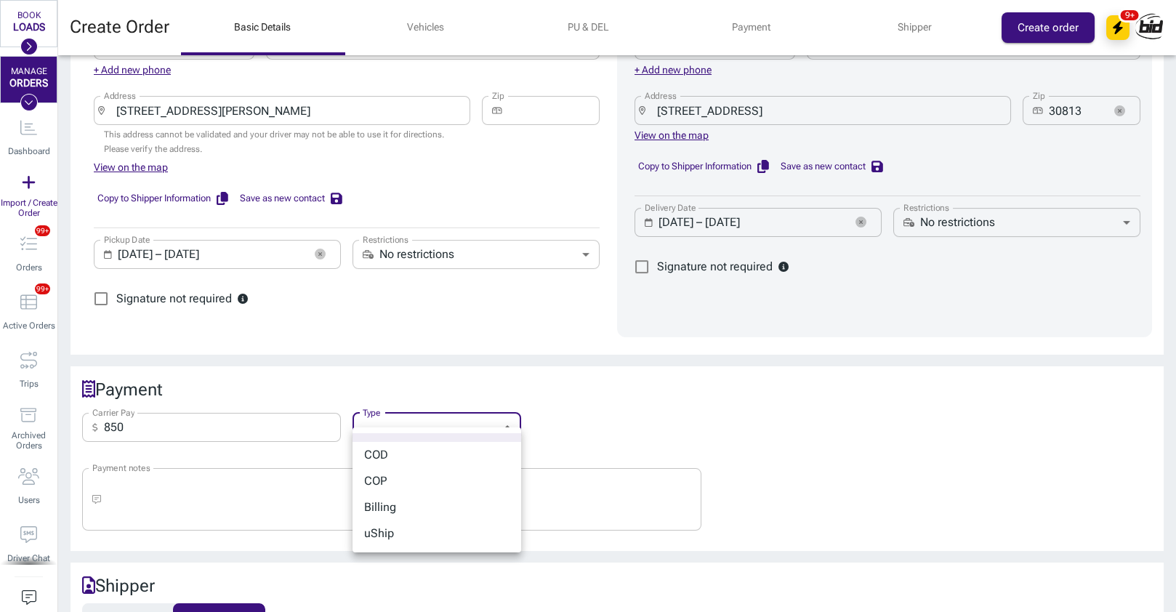
click at [461, 421] on body "BOOK LOADS Load Board Negotiations My Lanes Shipper Network MANAGE ORDERS Dashb…" at bounding box center [588, 306] width 1176 height 612
click at [422, 461] on li "COD" at bounding box center [437, 455] width 169 height 26
type input "cod"
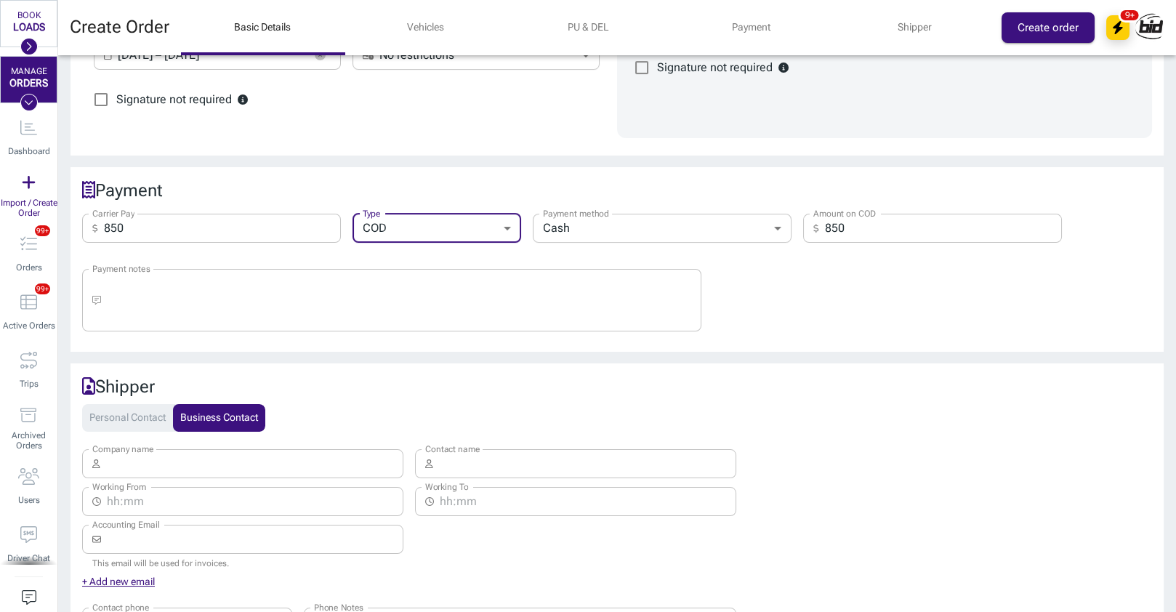
scroll to position [1040, 0]
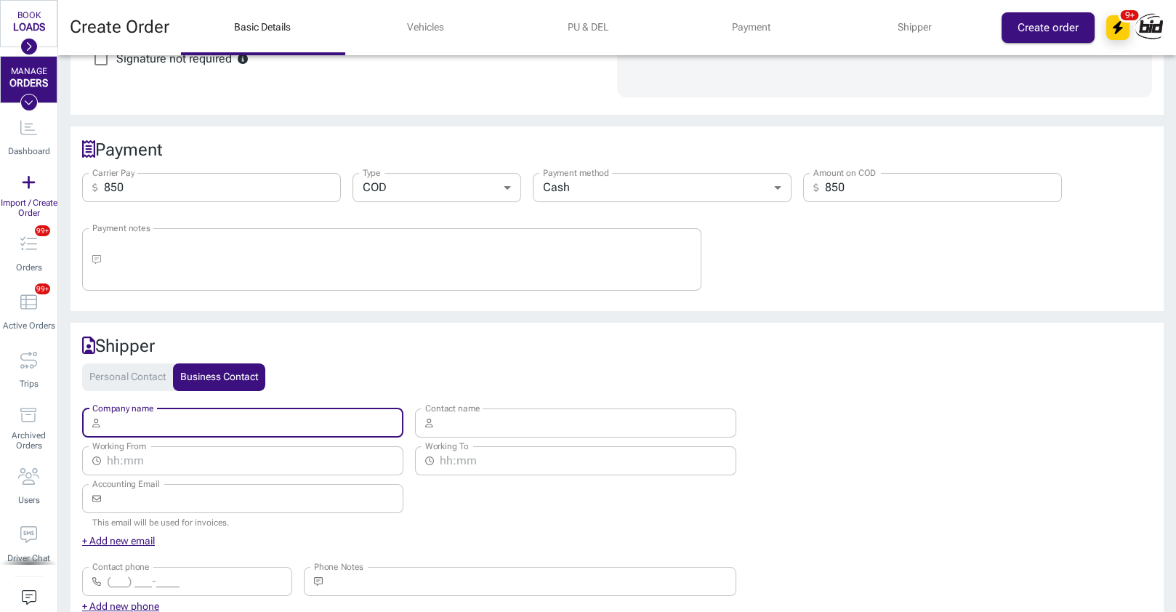
click at [260, 409] on input "Company name" at bounding box center [255, 423] width 298 height 29
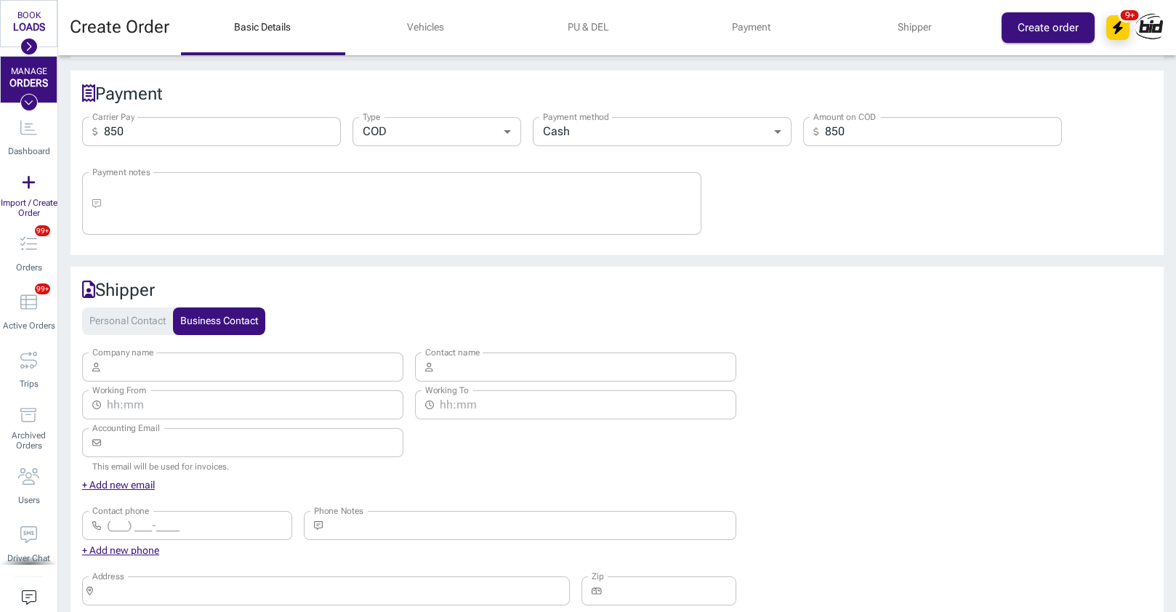
scroll to position [1120, 0]
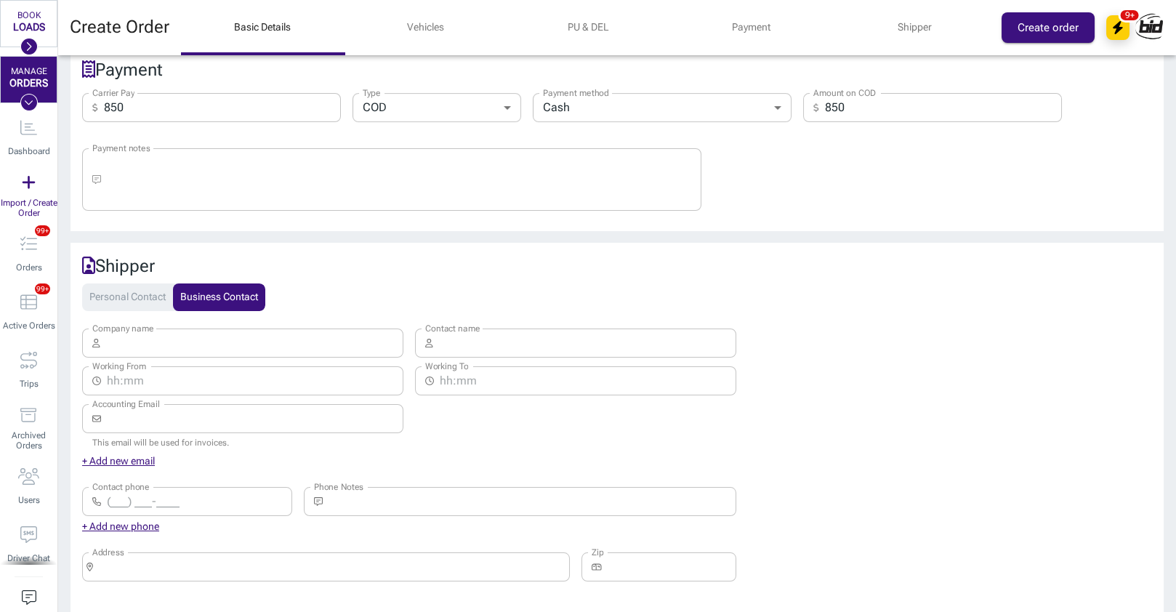
click at [249, 329] on input "Company name" at bounding box center [255, 343] width 298 height 29
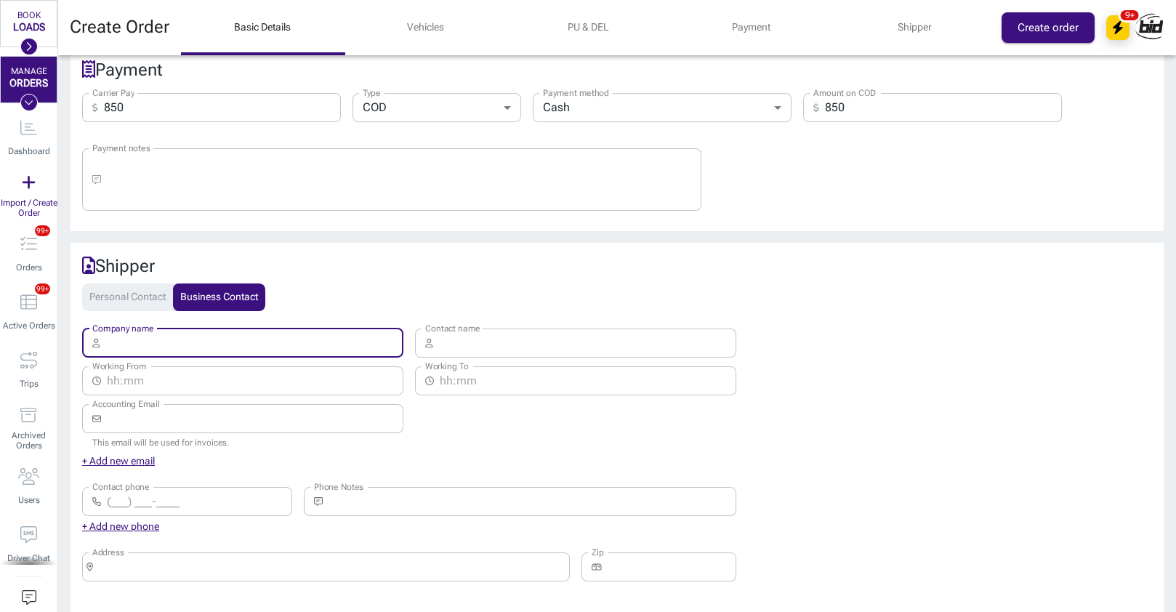
paste input "Direct Express Auto Transport Co."
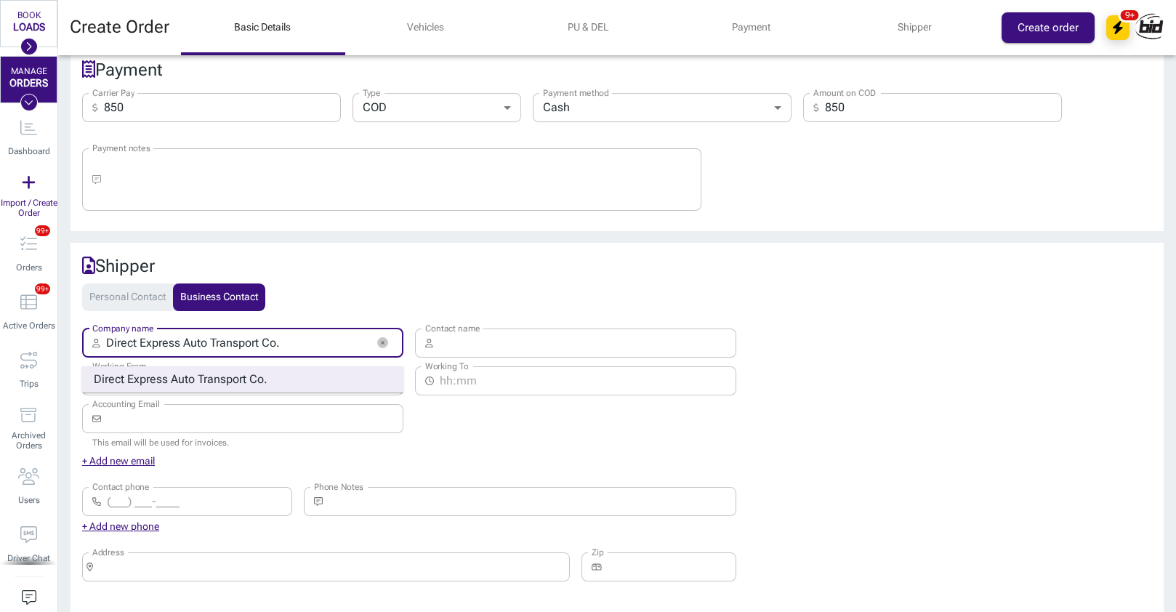
type input "Direct Express Auto Transport Co."
click at [218, 372] on span "Transport" at bounding box center [222, 379] width 49 height 14
type input "[PHONE_NUMBER]"
type input "[STREET_ADDRESS]"
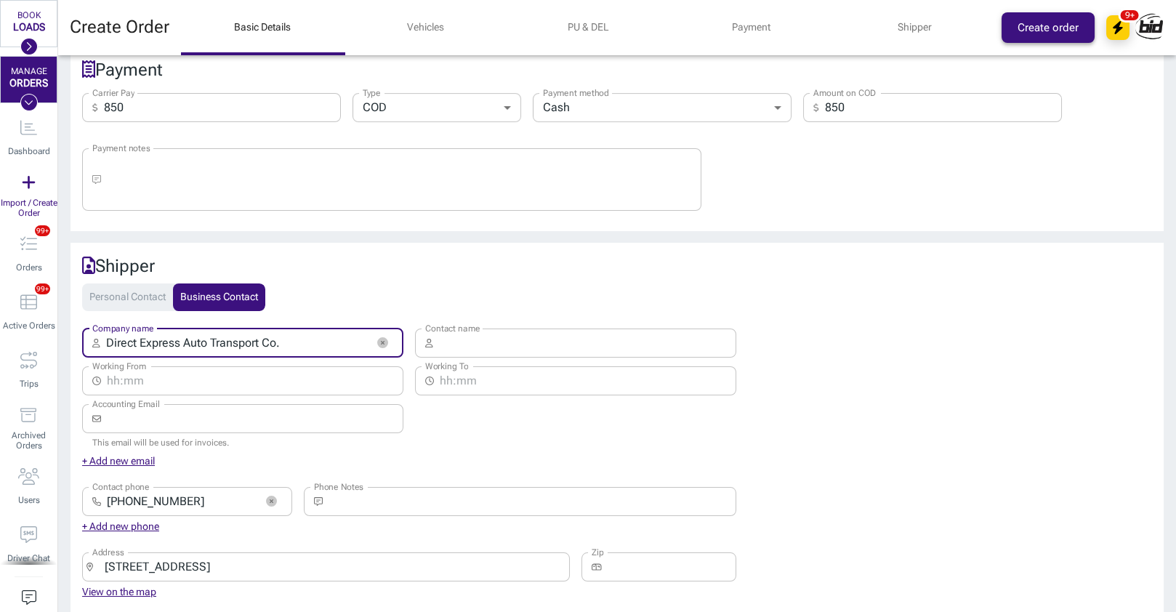
click at [1048, 33] on button "Create order" at bounding box center [1048, 27] width 93 height 31
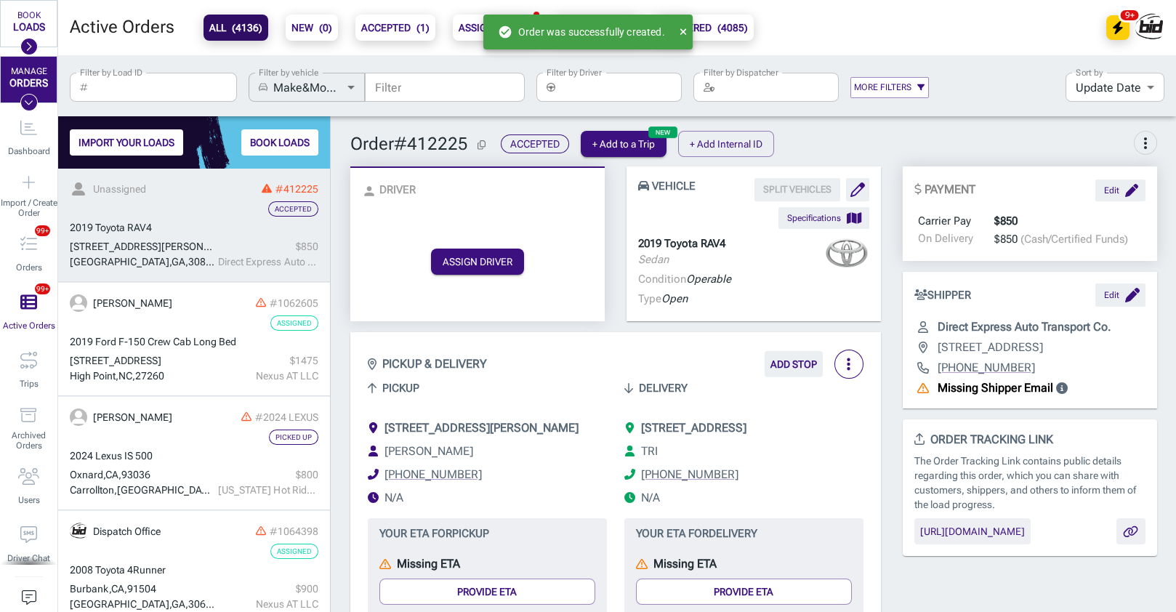
scroll to position [443, 272]
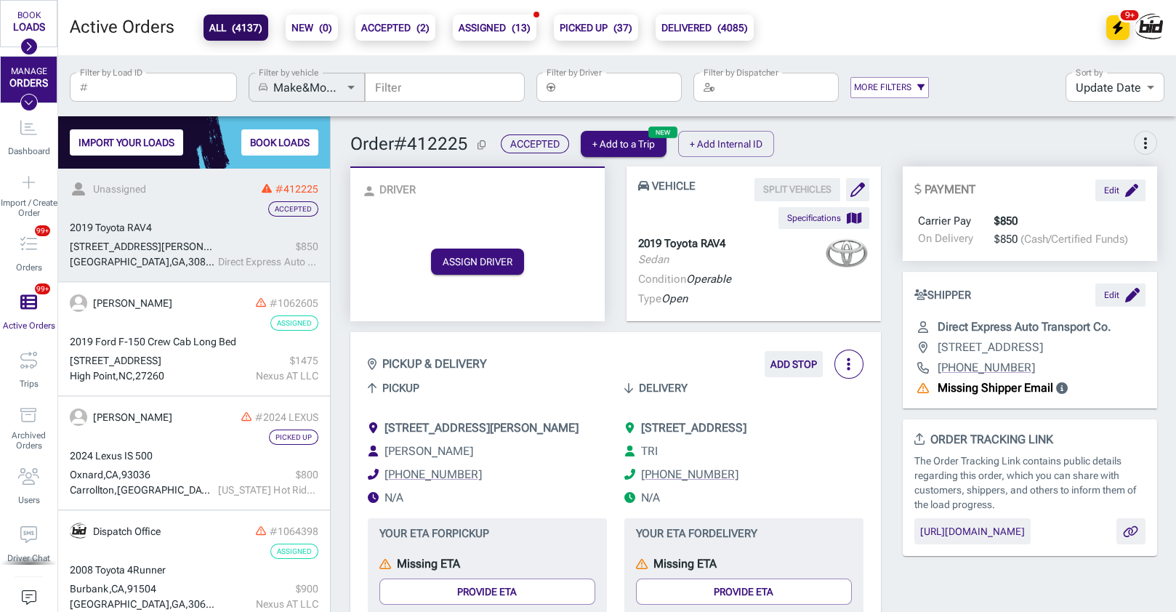
click at [380, 268] on div "ASSIGN DRIVER" at bounding box center [477, 261] width 231 height 93
click at [500, 273] on button "ASSIGN DRIVER" at bounding box center [477, 262] width 93 height 26
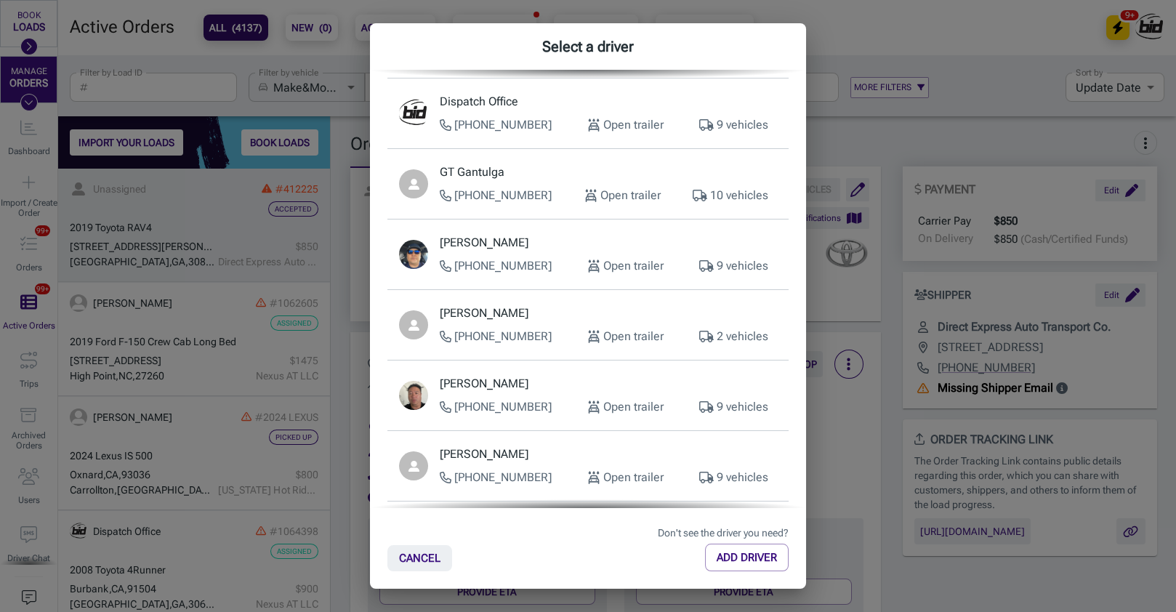
scroll to position [168, 0]
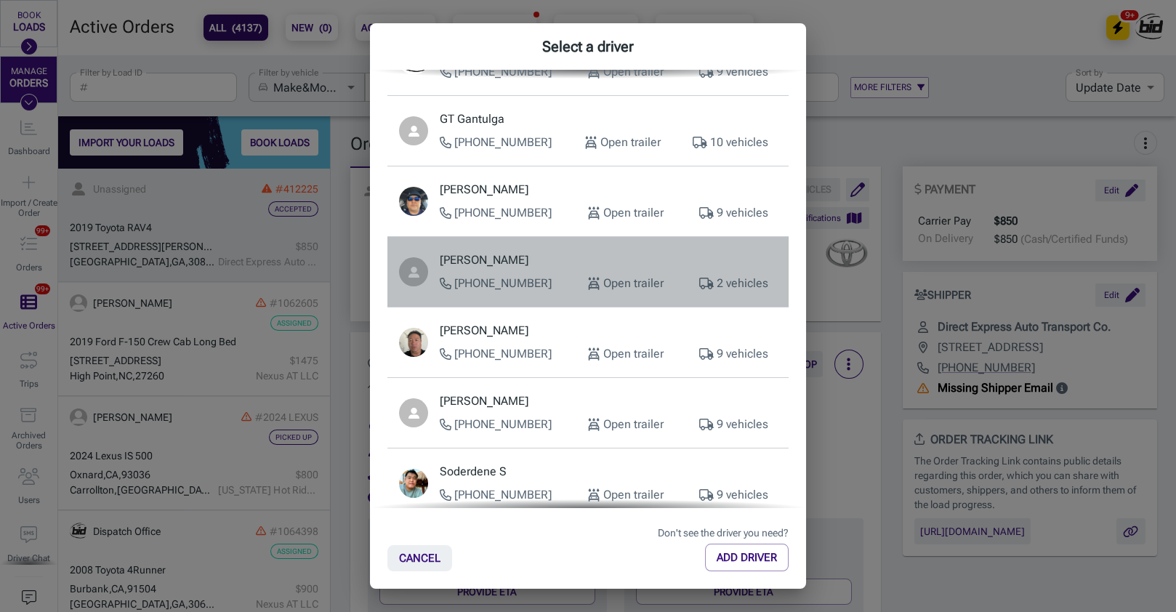
click at [524, 270] on div "[PERSON_NAME] [PHONE_NUMBER] Open trailer 2 vehicles" at bounding box center [608, 272] width 337 height 41
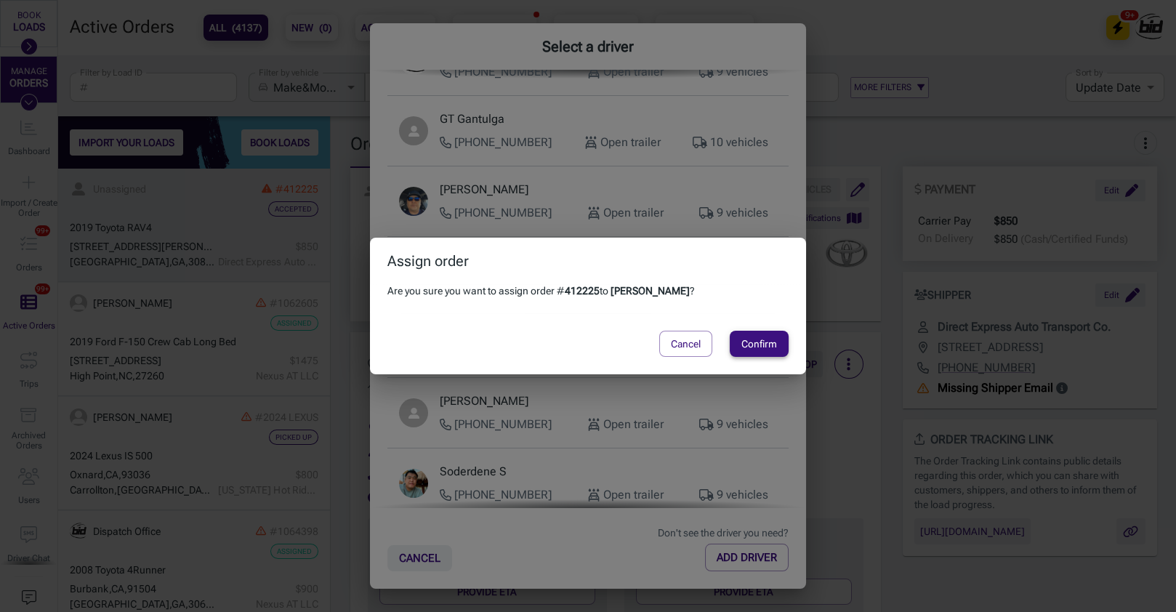
click at [764, 334] on button "Confirm" at bounding box center [759, 344] width 59 height 26
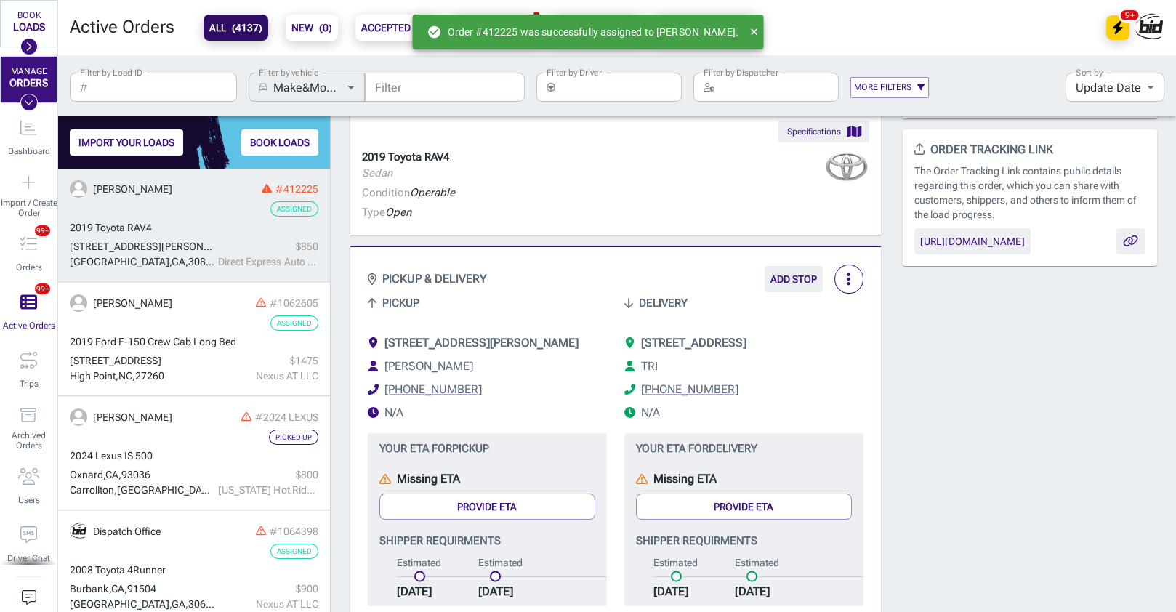
scroll to position [320, 0]
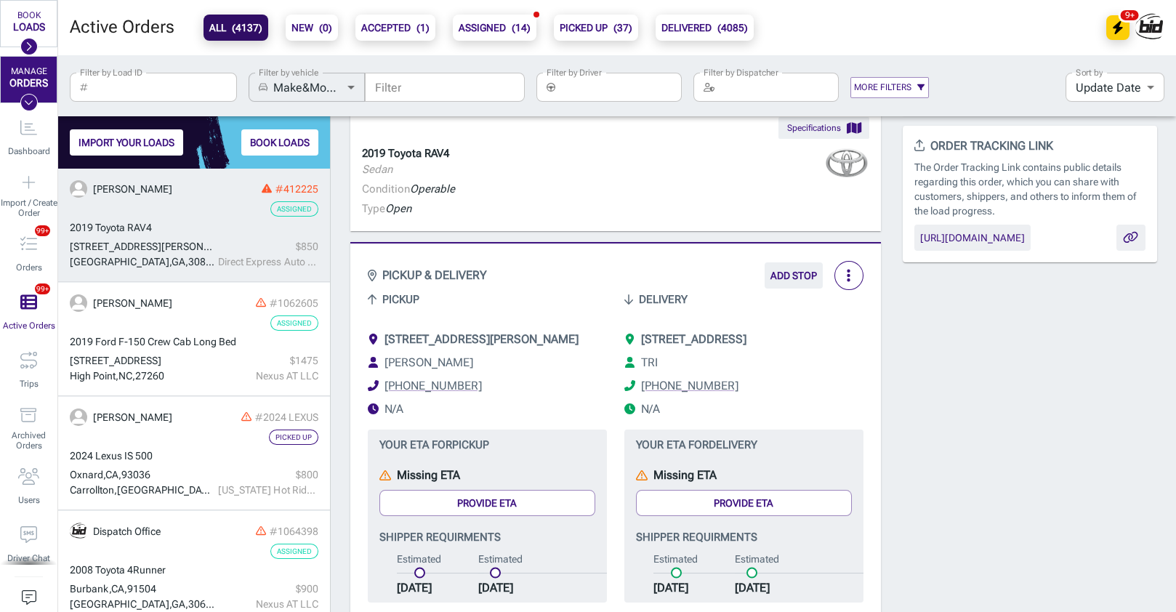
click at [388, 444] on div "Your ETA for Pickup Missing ETA Provide ETA [PERSON_NAME] requirments Estimated…" at bounding box center [478, 507] width 257 height 190
click at [536, 269] on div "PICKUP & DELIVERY ADD STOP" at bounding box center [616, 275] width 496 height 29
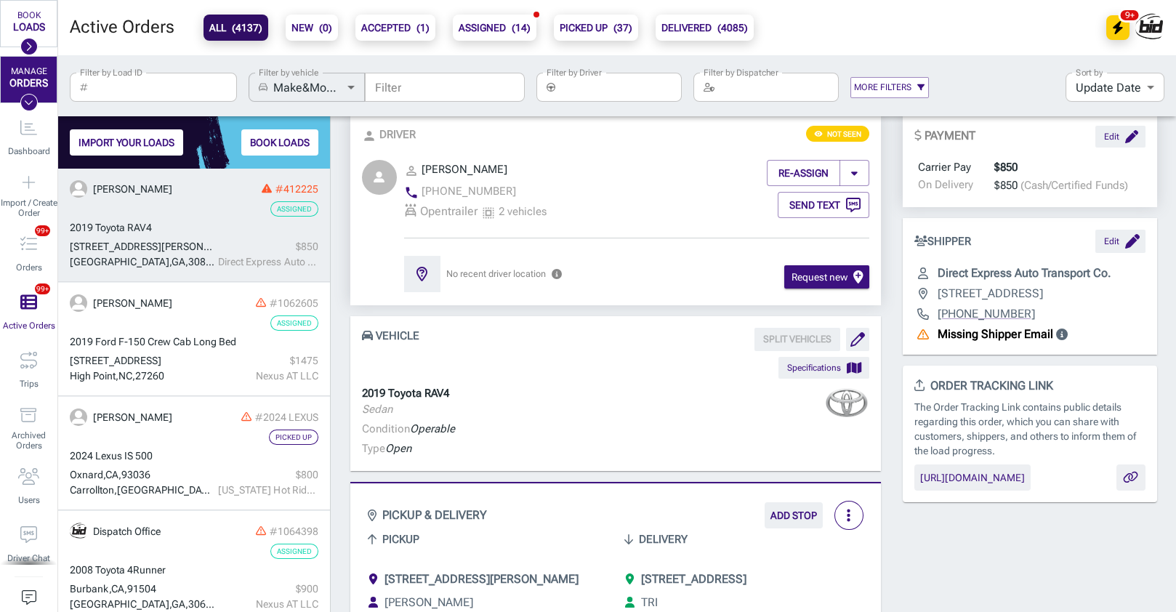
scroll to position [240, 0]
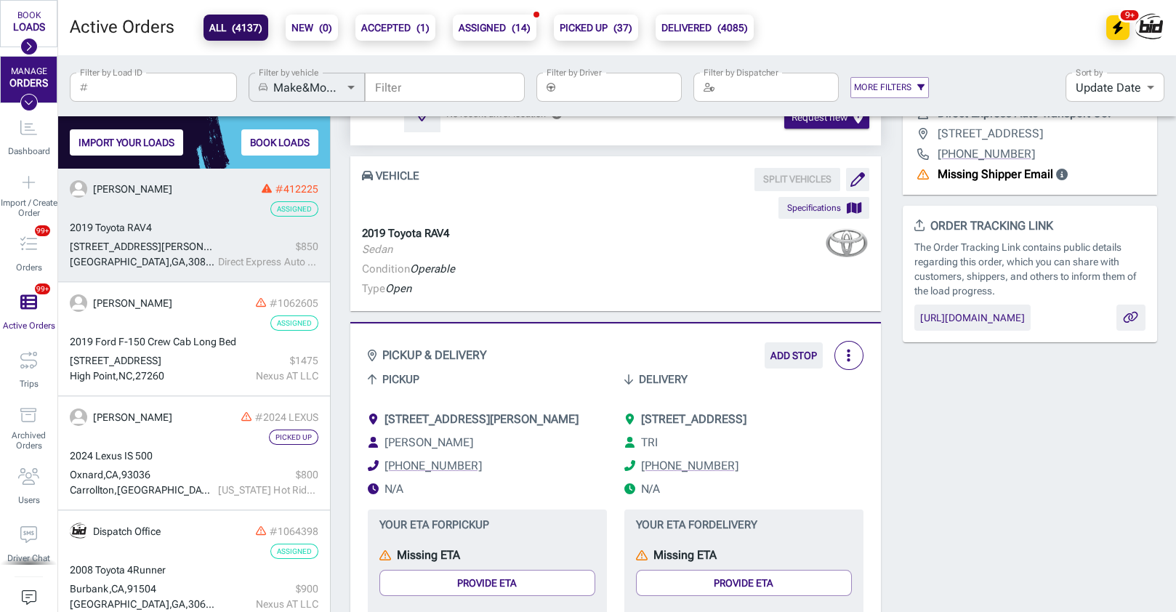
click at [566, 267] on div "Condition Operable Type Open" at bounding box center [615, 280] width 507 height 39
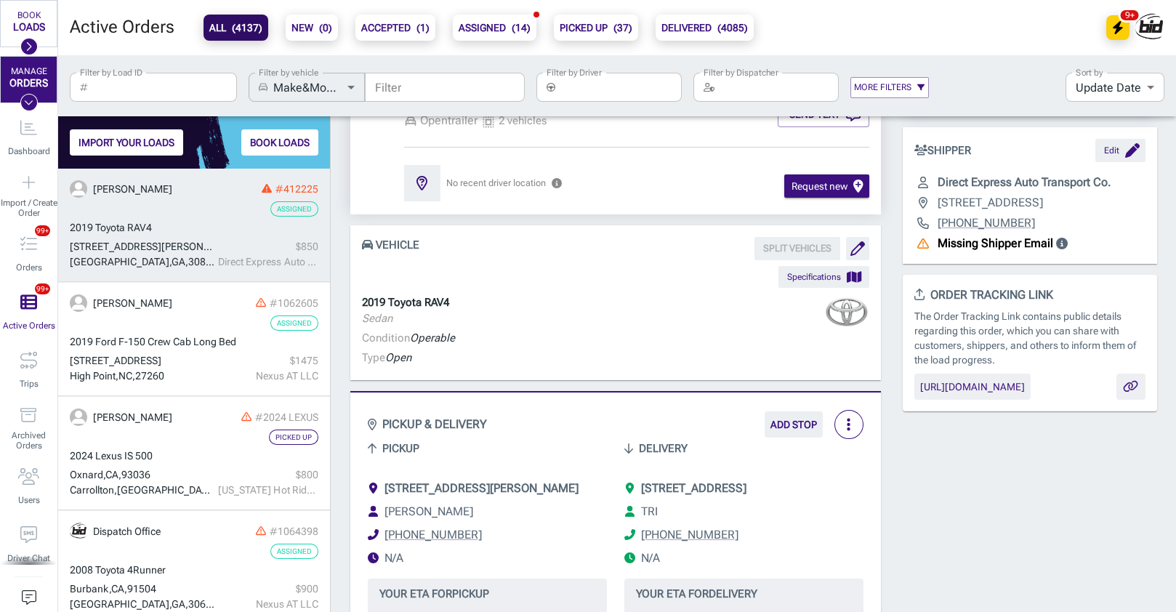
scroll to position [0, 0]
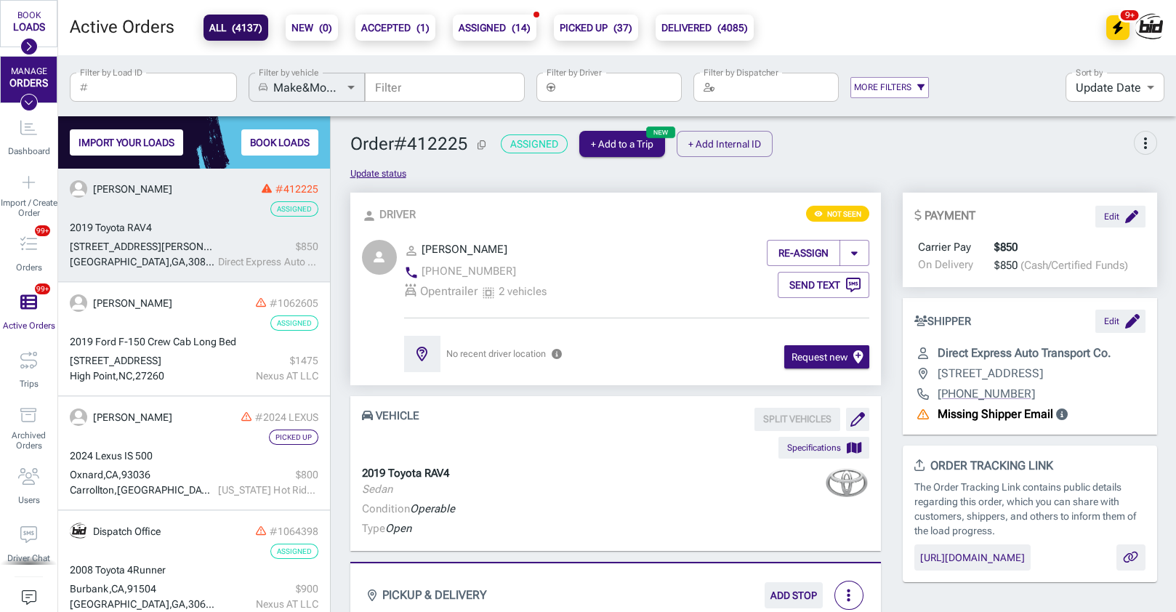
click at [346, 348] on div "person Driver remove_red_eye Not seen person_outline [PERSON_NAME] phone [PHONE…" at bounding box center [615, 289] width 552 height 193
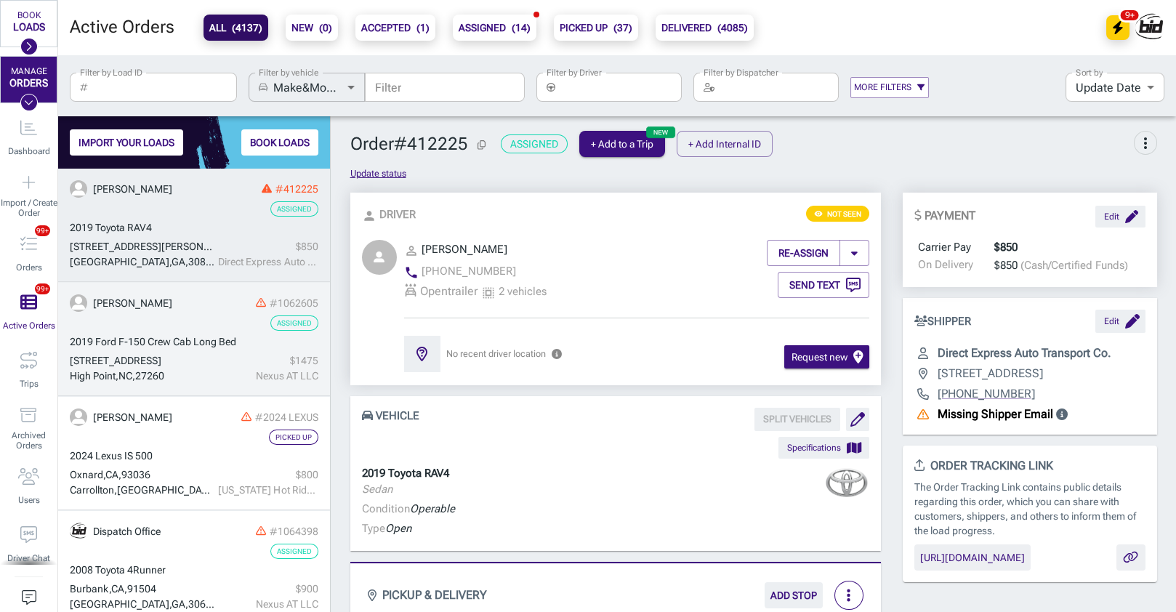
scroll to position [160, 0]
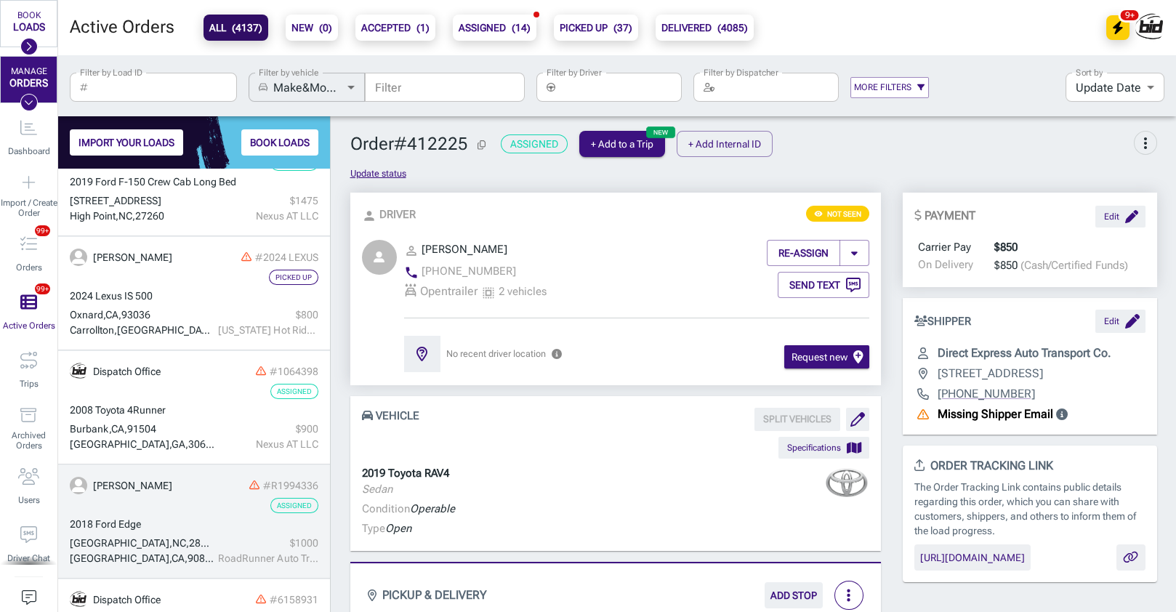
click at [189, 539] on div "[GEOGRAPHIC_DATA] , [GEOGRAPHIC_DATA] , 28584" at bounding box center [142, 543] width 145 height 15
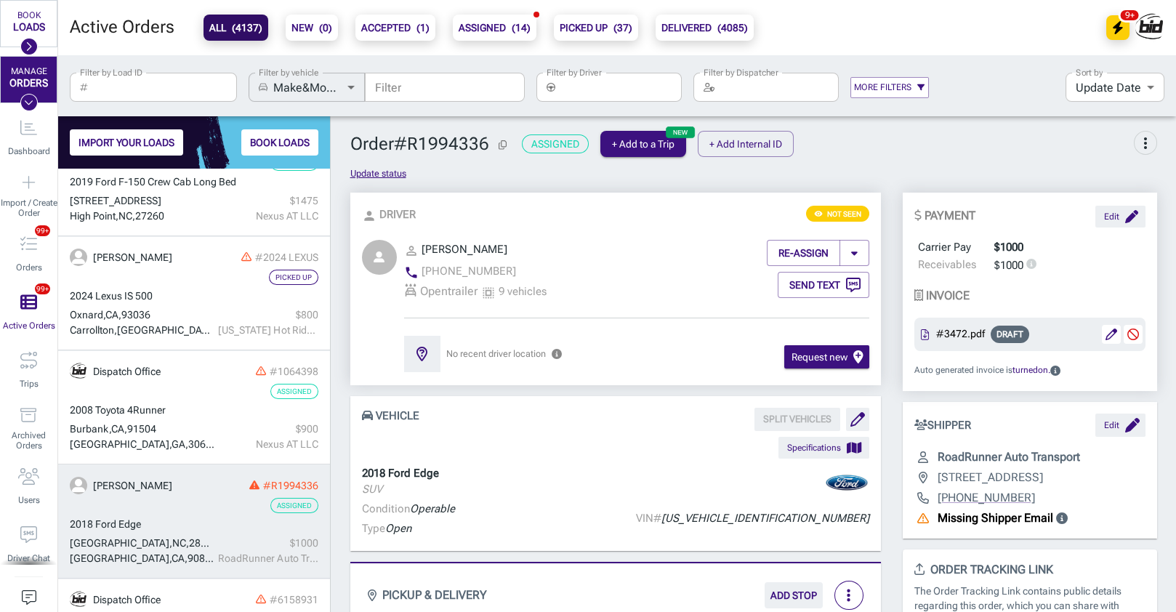
scroll to position [240, 0]
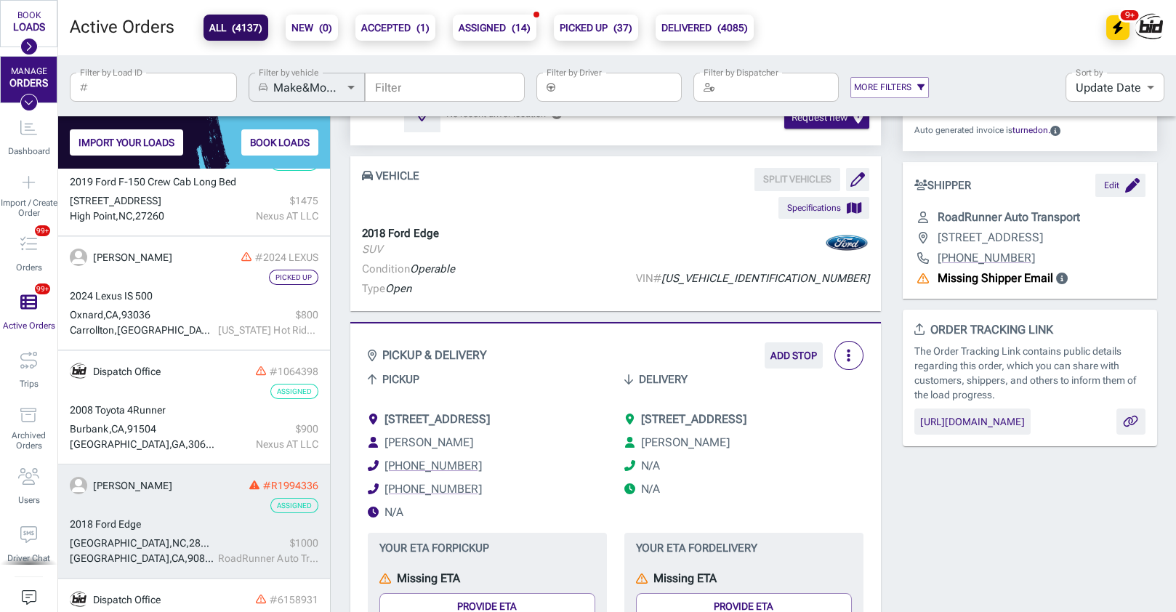
click at [452, 420] on span "[STREET_ADDRESS]" at bounding box center [437, 419] width 105 height 14
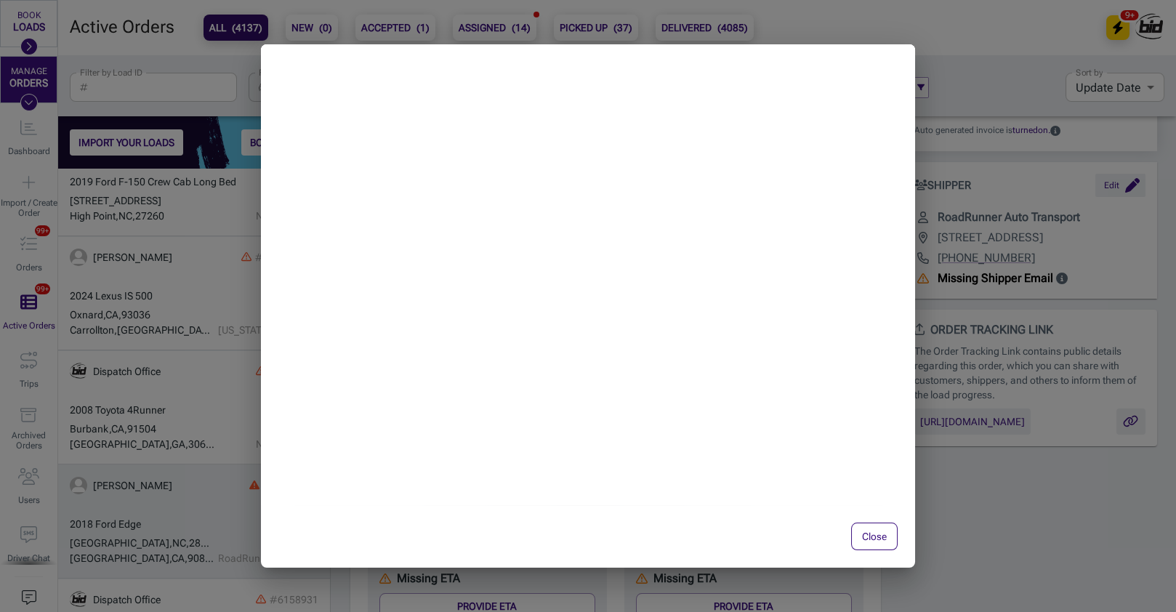
click at [872, 536] on button "Close" at bounding box center [874, 537] width 47 height 28
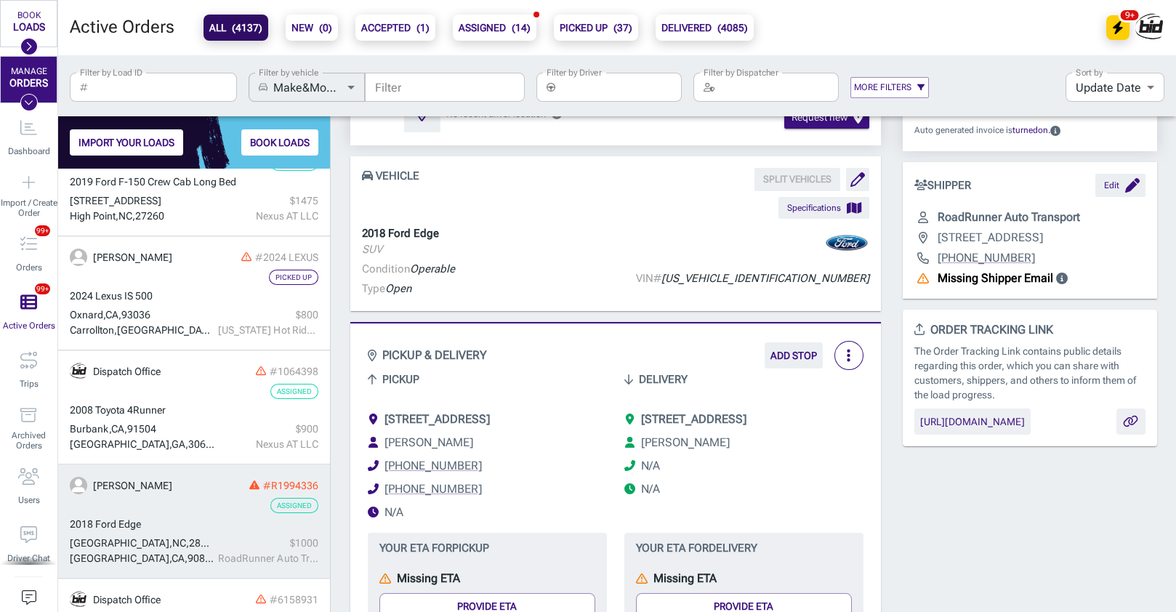
click at [445, 95] on input "Filter" at bounding box center [445, 87] width 160 height 29
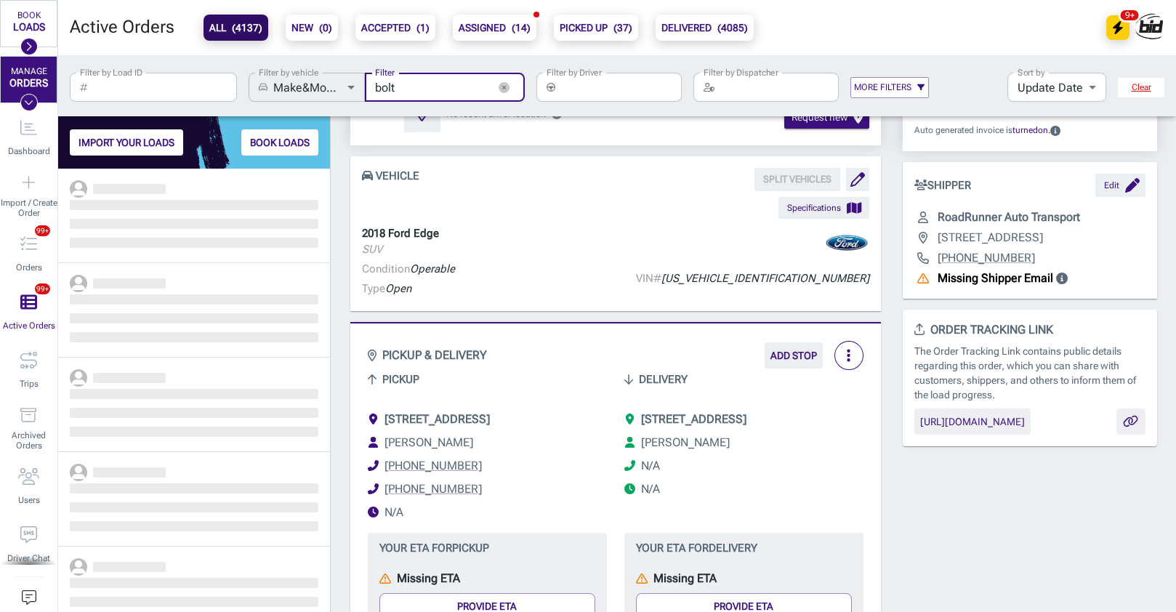
type input "bolt"
click at [546, 218] on div "VEHICLE SPLIT VEHICLES Specifications" at bounding box center [615, 193] width 531 height 51
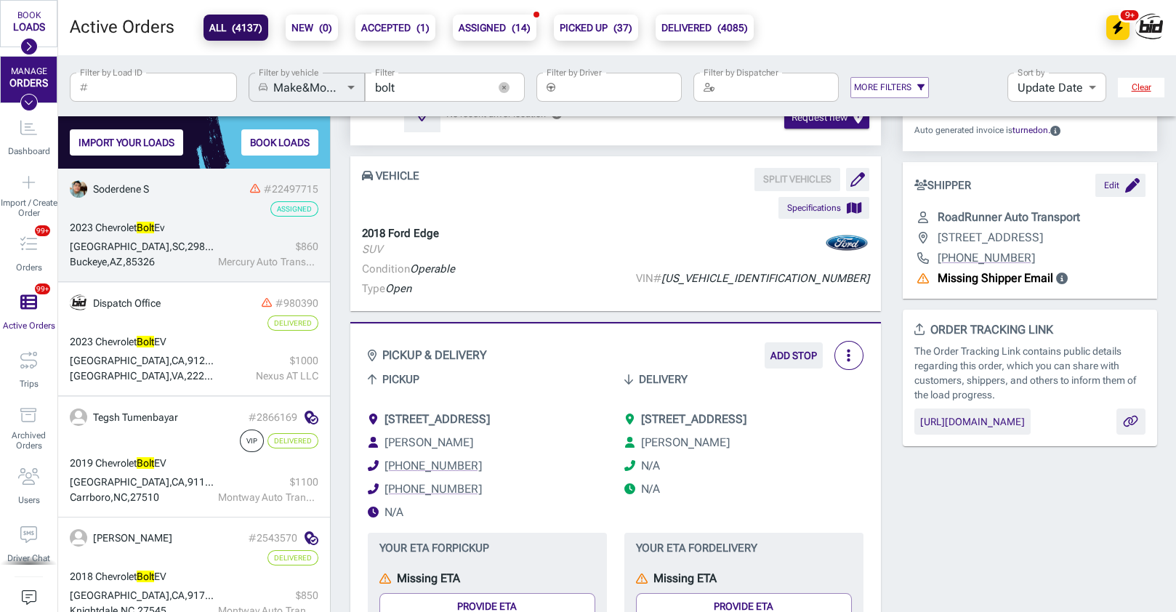
click at [209, 252] on div "[GEOGRAPHIC_DATA] , [GEOGRAPHIC_DATA] , 29860" at bounding box center [142, 246] width 145 height 15
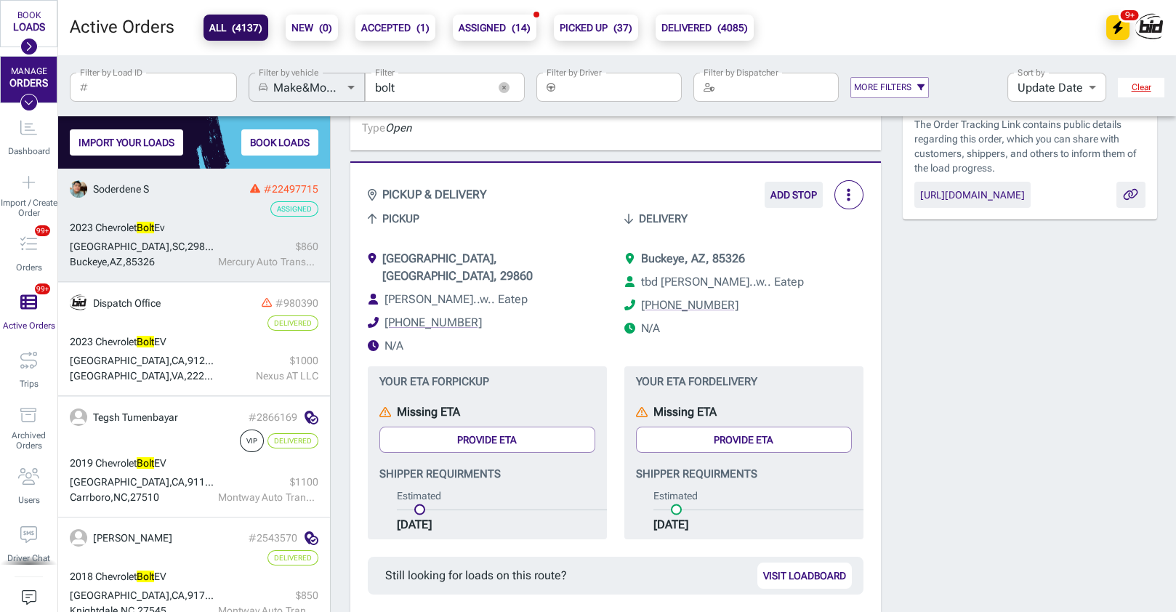
scroll to position [400, 0]
click at [727, 255] on span "Buckeye, AZ, 85326" at bounding box center [693, 259] width 104 height 14
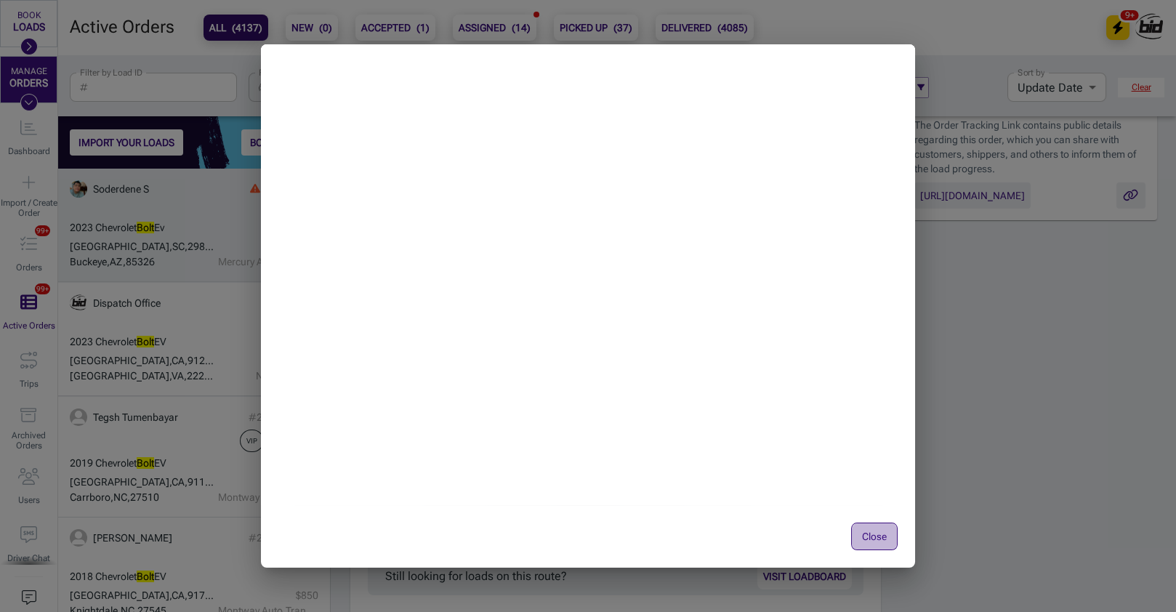
click at [888, 545] on button "Close" at bounding box center [874, 537] width 47 height 28
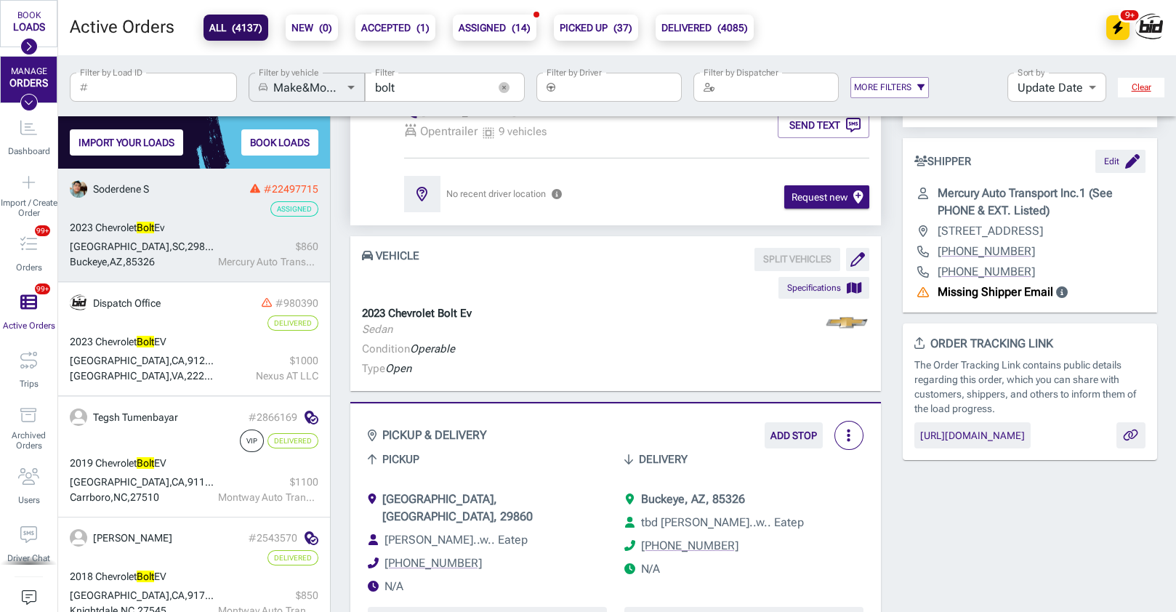
scroll to position [0, 0]
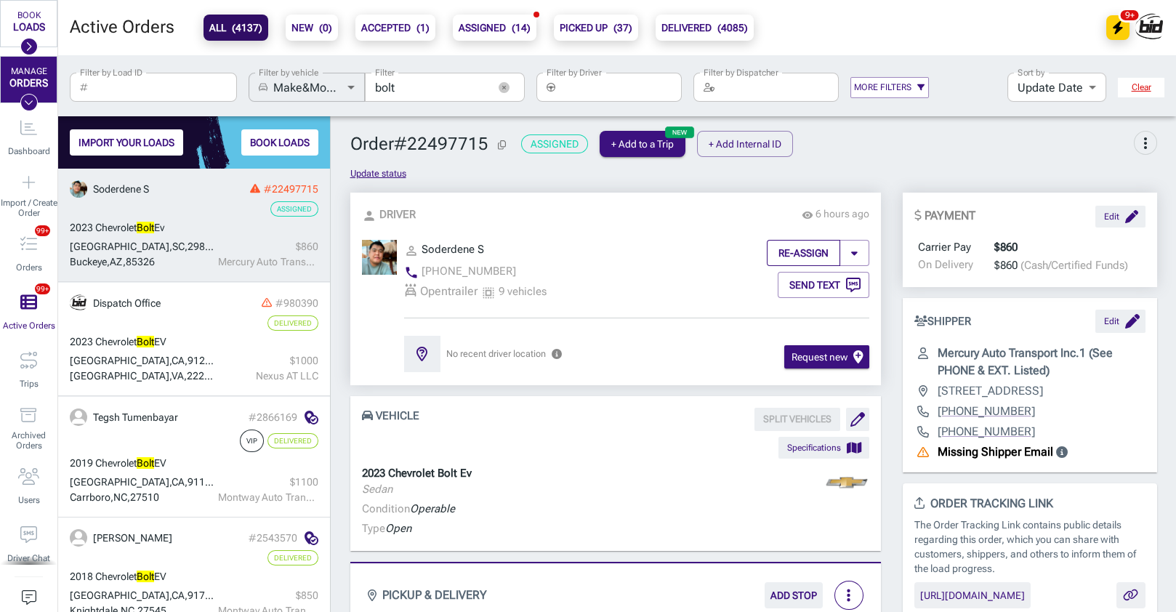
click at [803, 246] on button "RE-ASSIGN" at bounding box center [803, 253] width 73 height 26
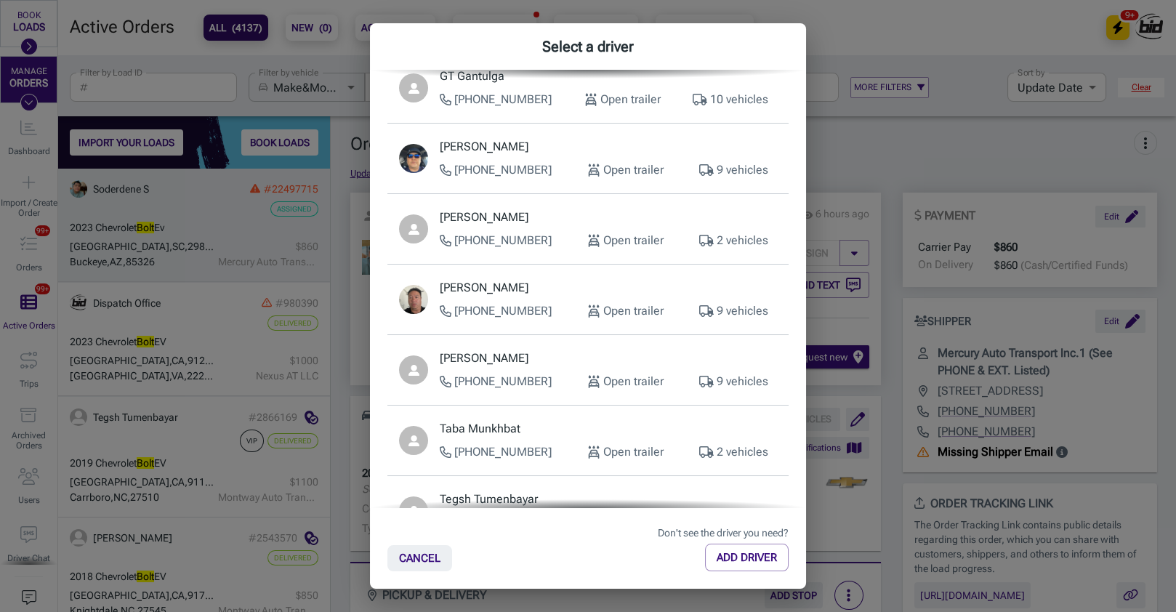
scroll to position [252, 0]
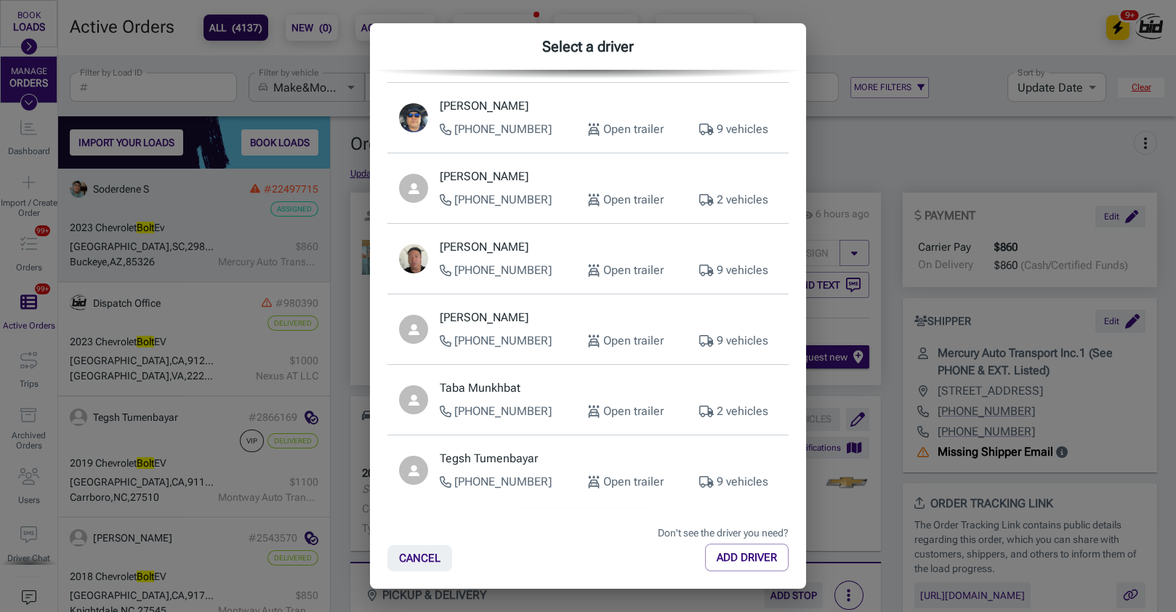
click at [527, 342] on p "[PHONE_NUMBER]" at bounding box center [496, 340] width 112 height 17
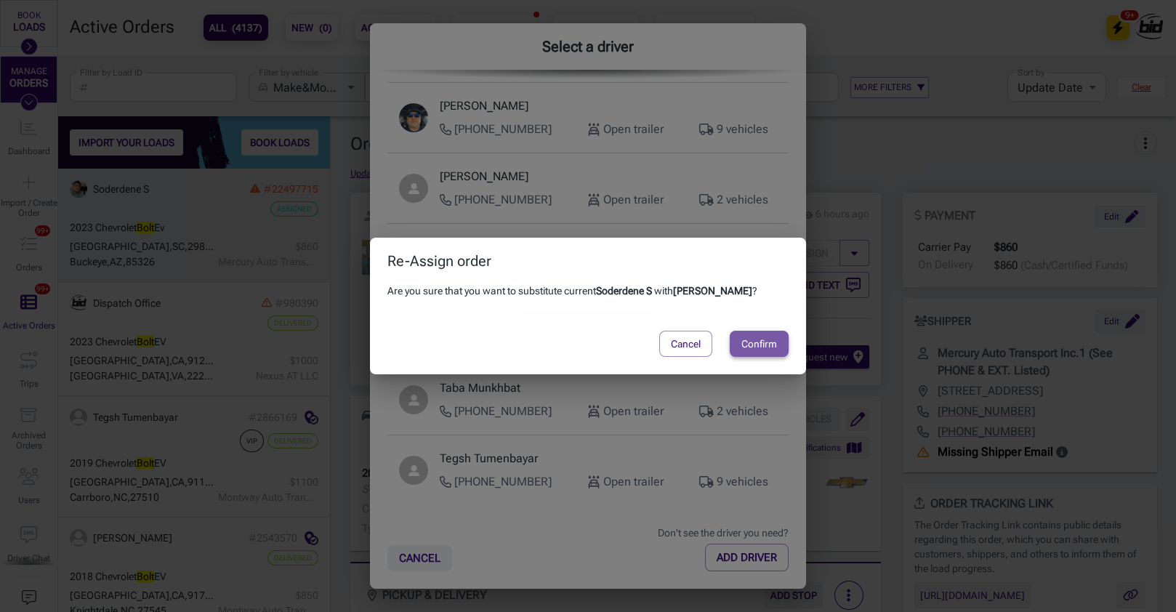
click at [787, 341] on button "Confirm" at bounding box center [759, 344] width 59 height 26
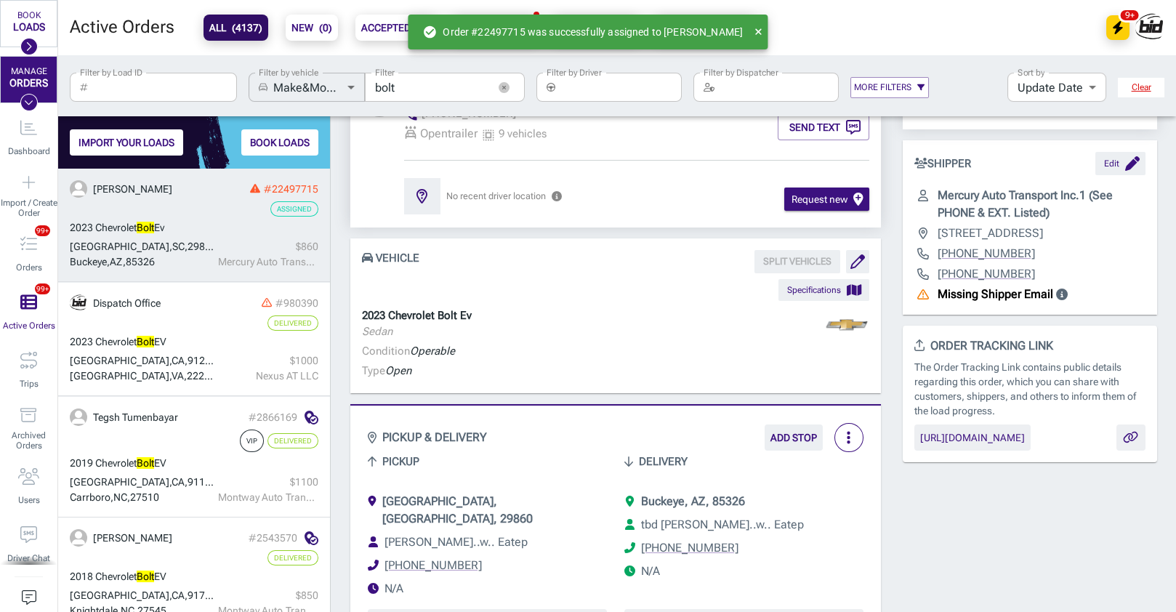
scroll to position [160, 0]
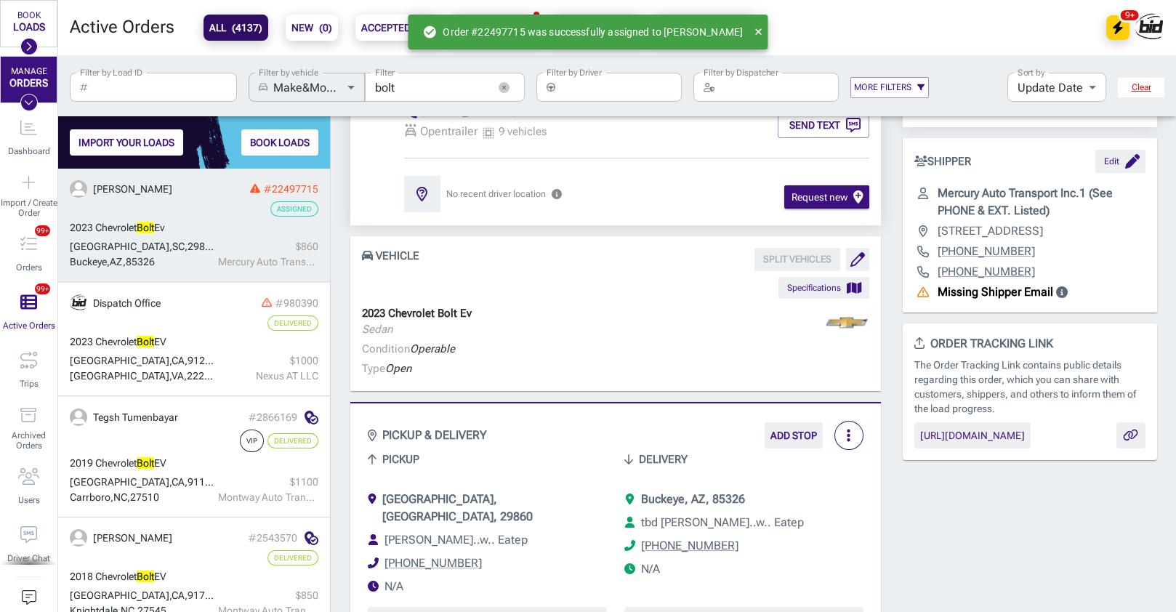
click at [556, 447] on div "Pickup" at bounding box center [478, 462] width 257 height 58
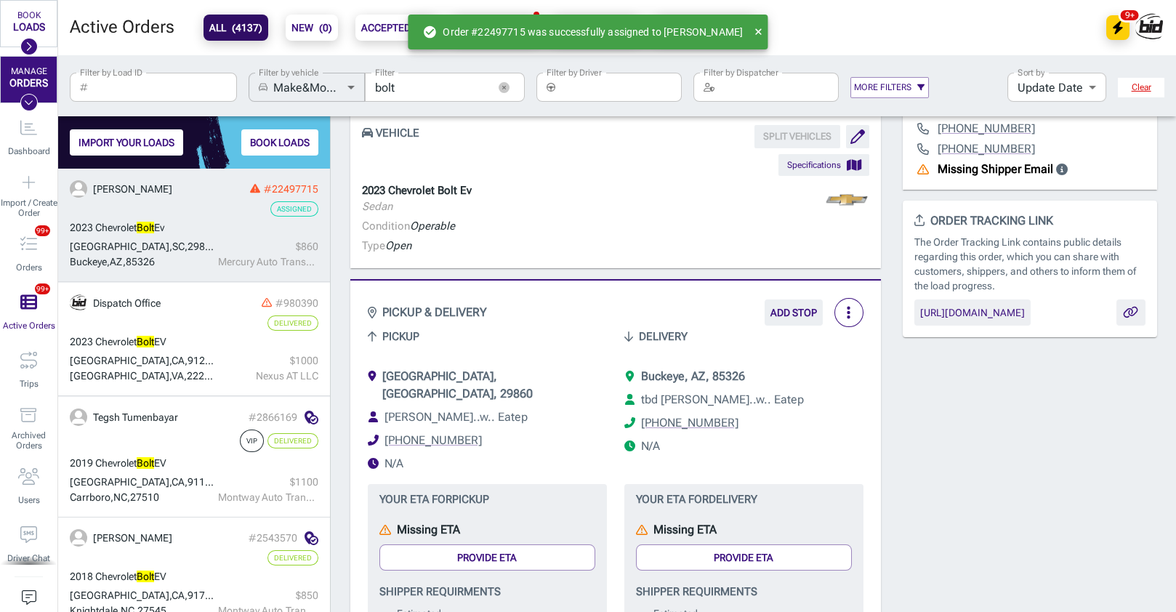
scroll to position [400, 0]
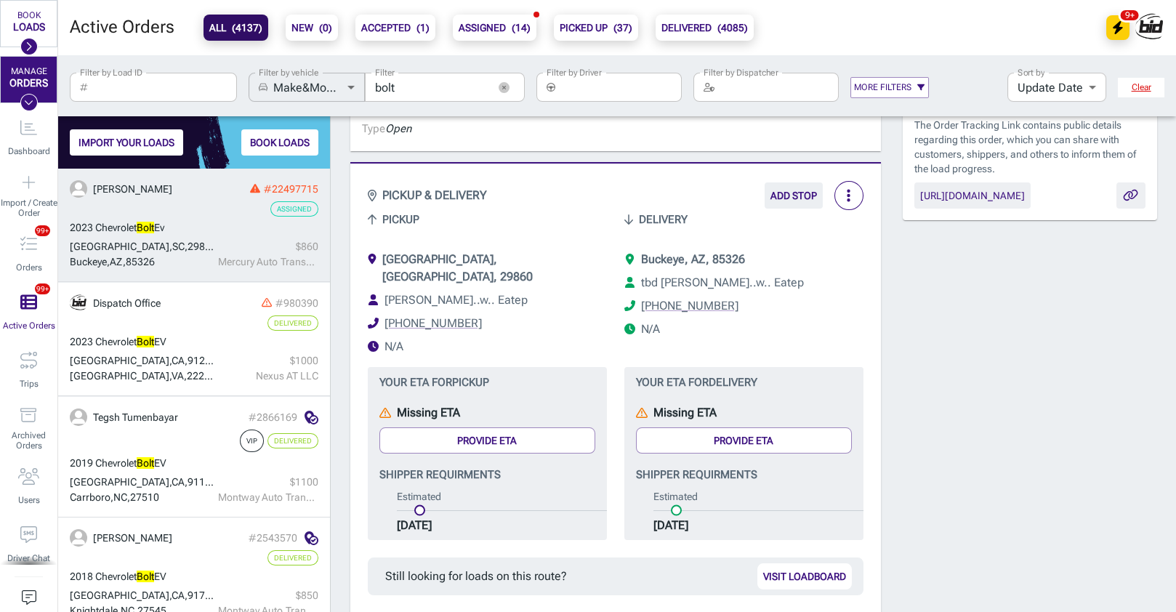
click at [501, 350] on div "Your ETA for Pickup Missing ETA Provide ETA [PERSON_NAME] requirments Estimated…" at bounding box center [478, 445] width 257 height 190
click at [502, 89] on icon "button" at bounding box center [504, 87] width 11 height 11
click at [459, 89] on input "Filter" at bounding box center [445, 87] width 160 height 29
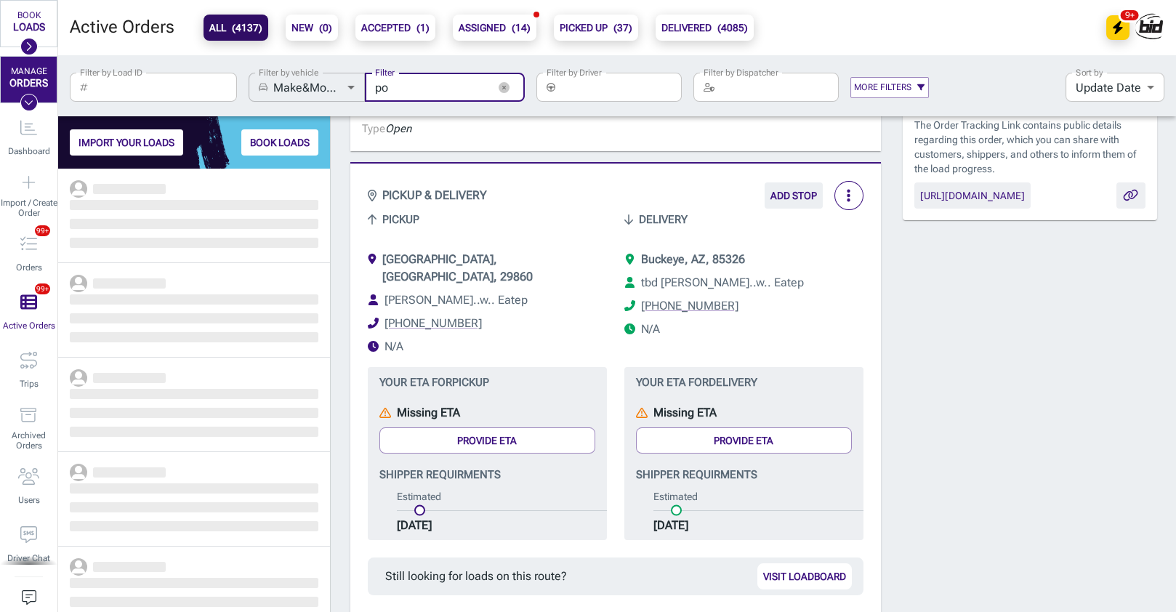
scroll to position [443, 272]
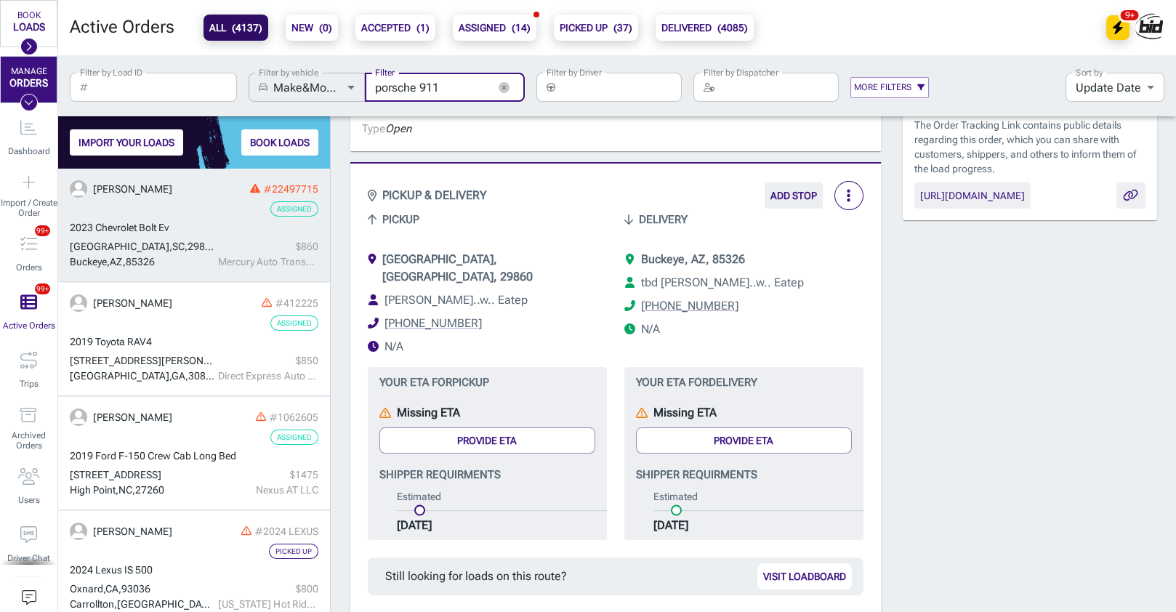
type input "porsche 911"
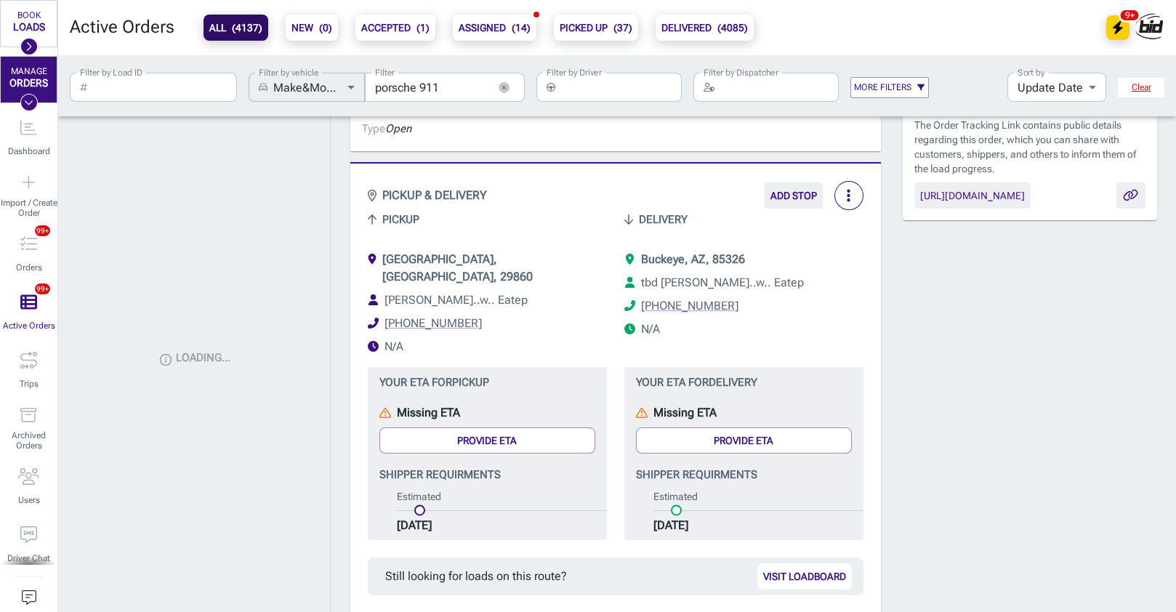
click at [560, 236] on div "[GEOGRAPHIC_DATA], [GEOGRAPHIC_DATA], 29860 [PERSON_NAME]..w.. Eatep [PHONE_NUM…" at bounding box center [478, 300] width 257 height 134
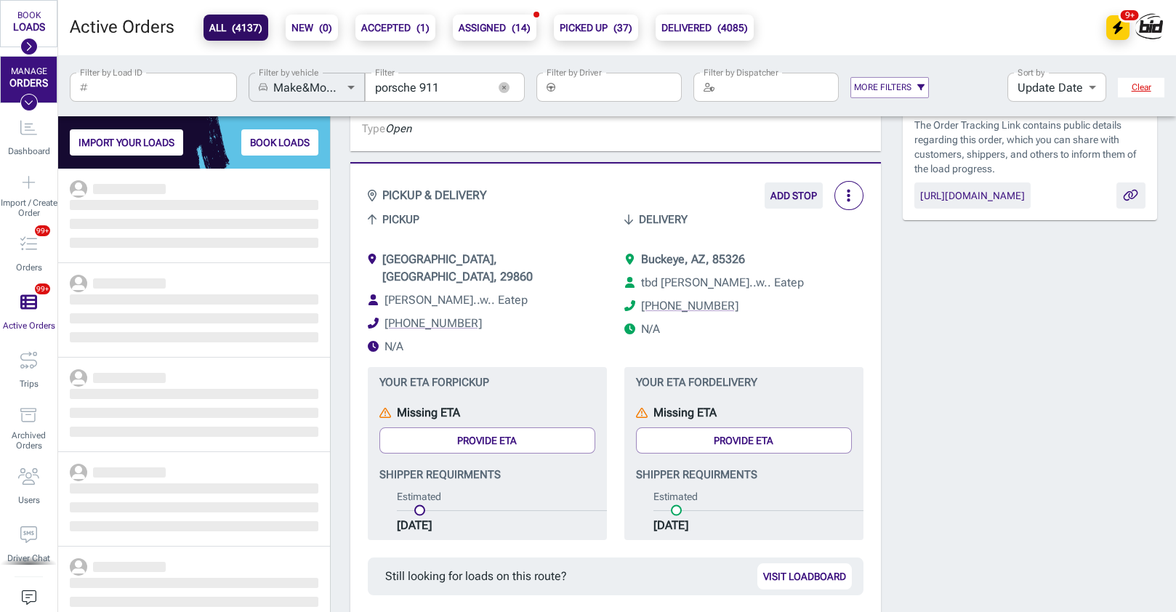
scroll to position [443, 272]
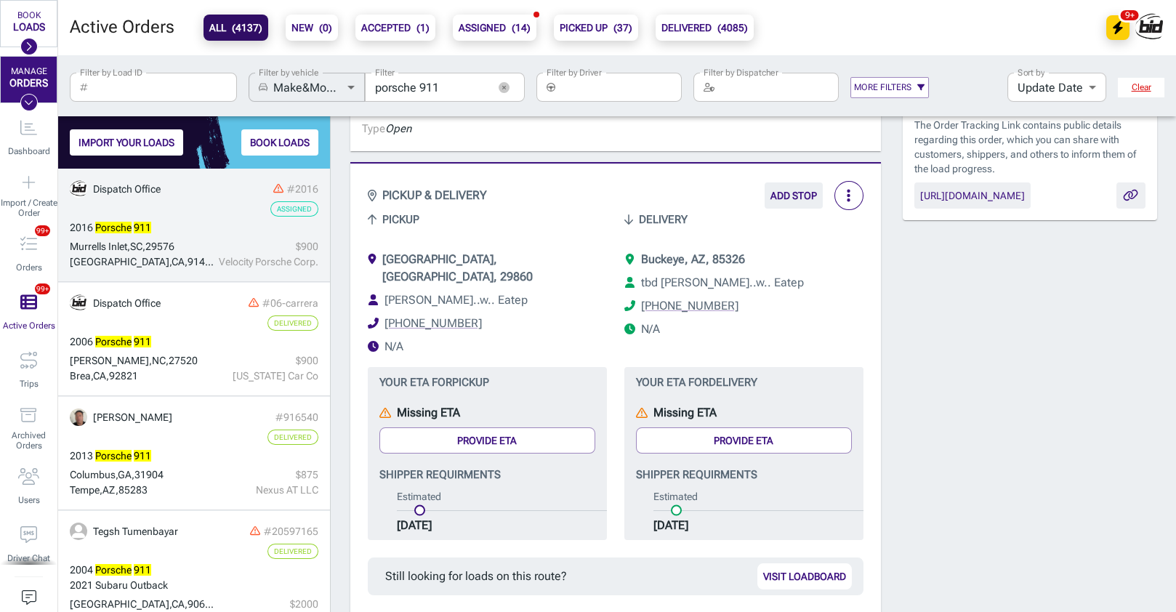
click at [244, 252] on div "$ 900" at bounding box center [268, 246] width 100 height 15
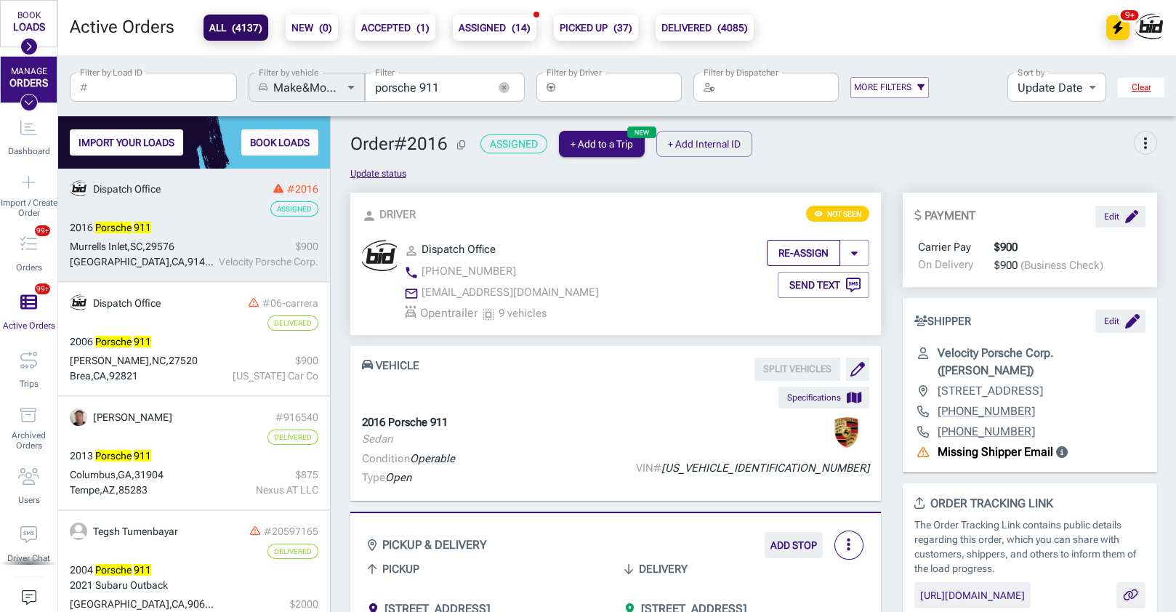
click at [810, 248] on button "RE-ASSIGN" at bounding box center [803, 253] width 73 height 26
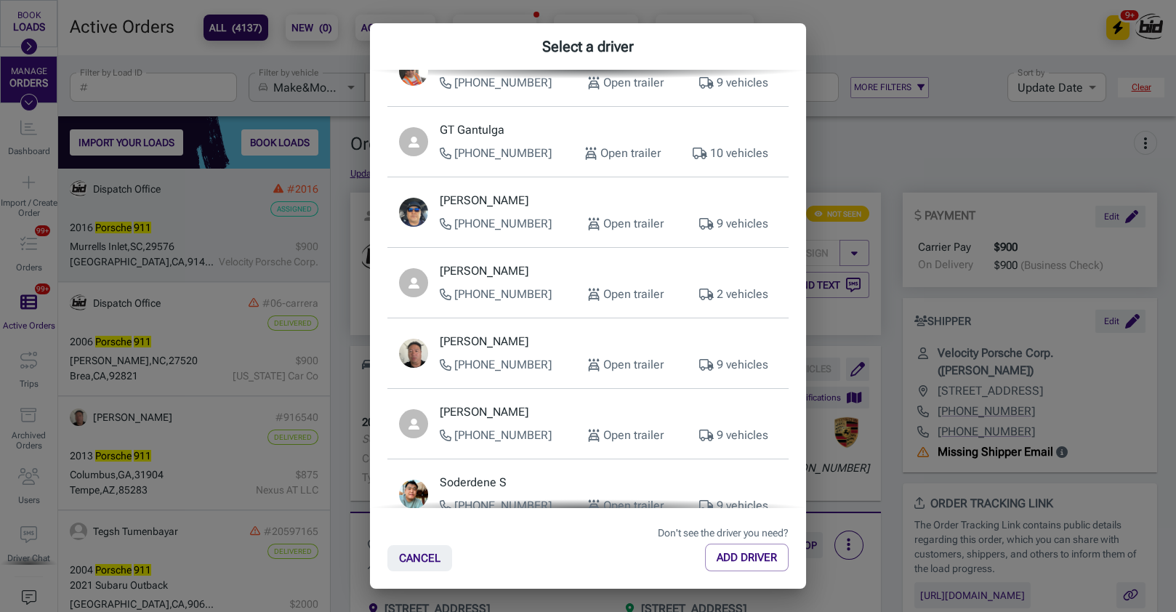
scroll to position [168, 0]
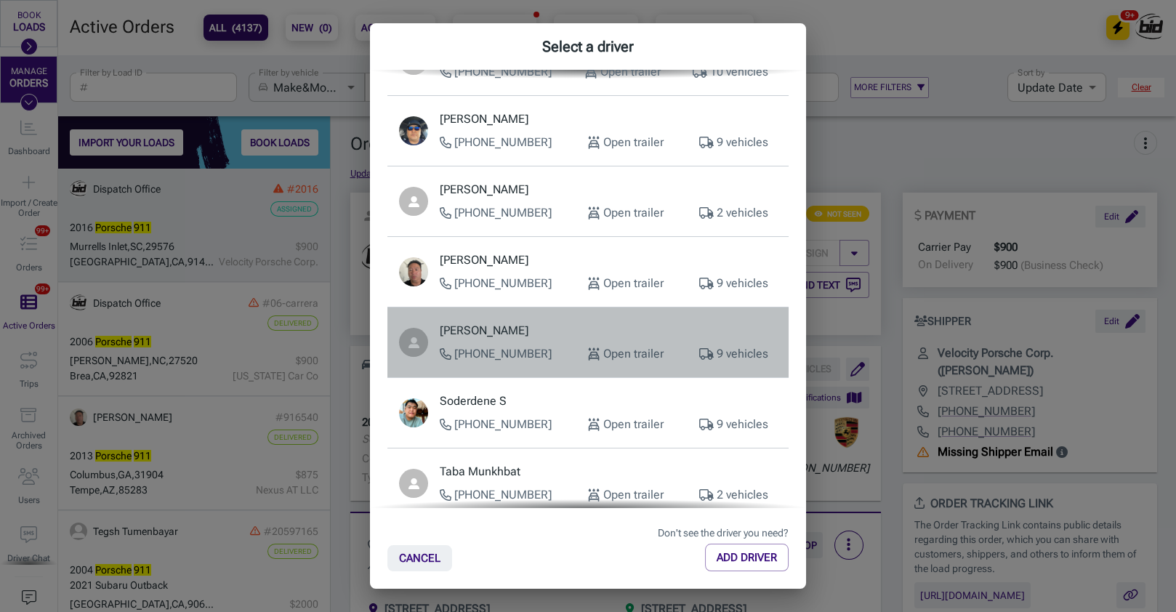
click at [516, 355] on p "[PHONE_NUMBER]" at bounding box center [496, 353] width 112 height 17
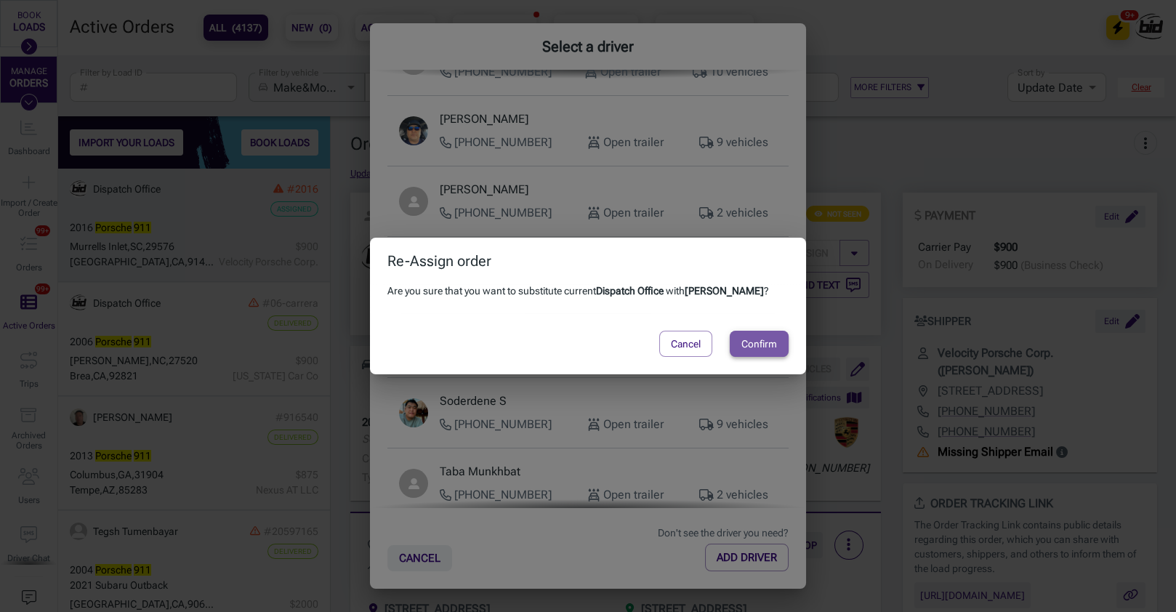
click at [764, 339] on button "Confirm" at bounding box center [759, 344] width 59 height 26
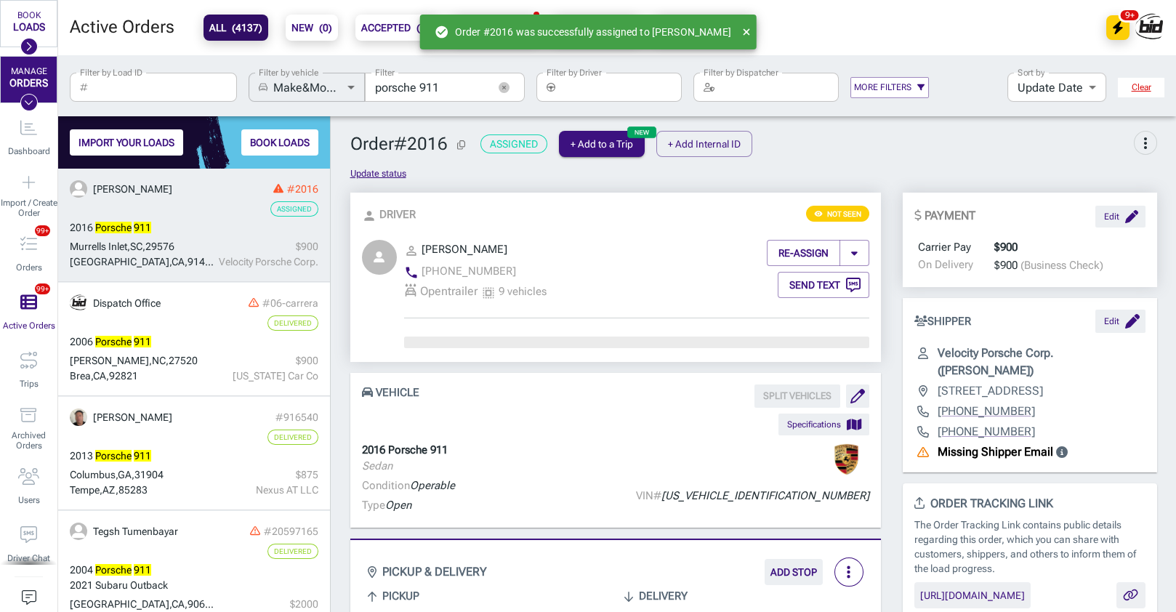
scroll to position [238, 0]
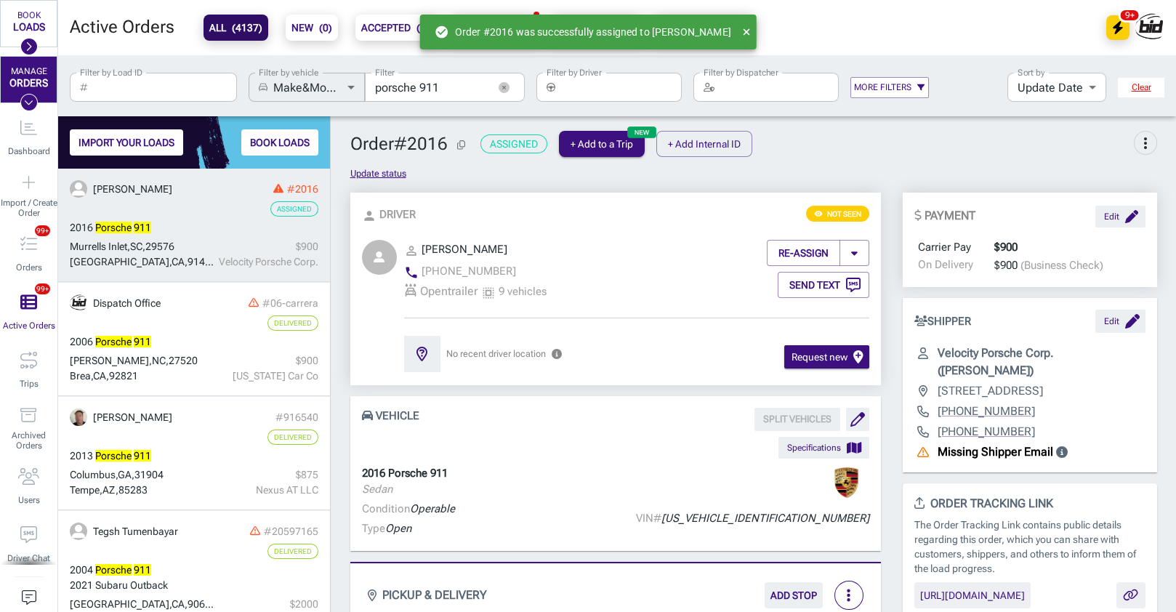
click at [342, 458] on div "VEHICLE SPLIT VEHICLES Specifications 2016 Porsche 911 Sedan Condition Operable…" at bounding box center [615, 473] width 552 height 155
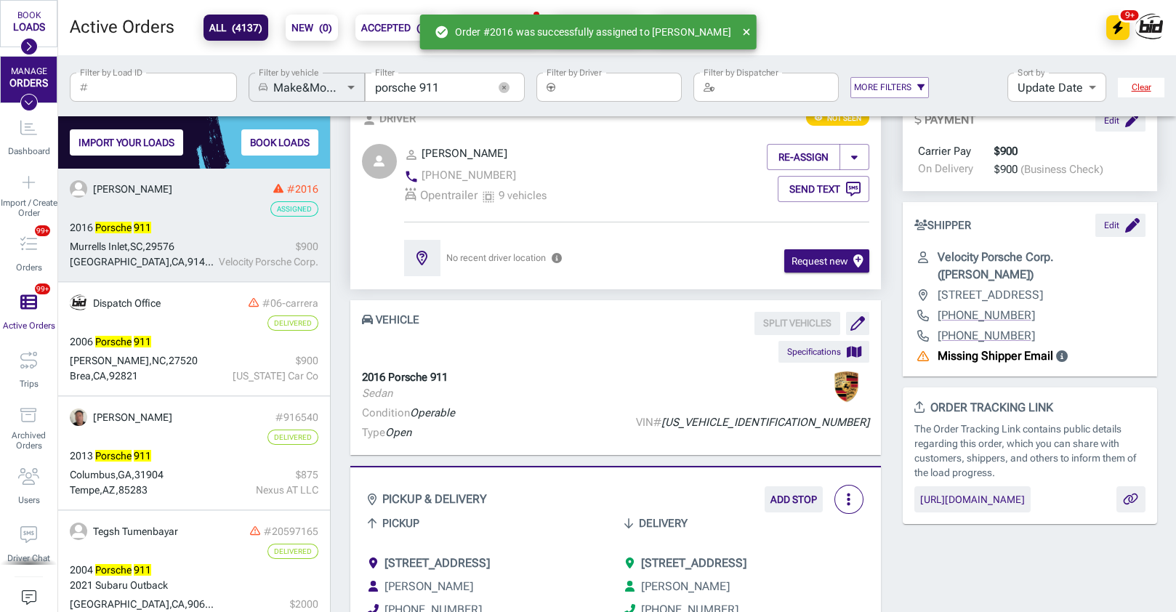
scroll to position [320, 0]
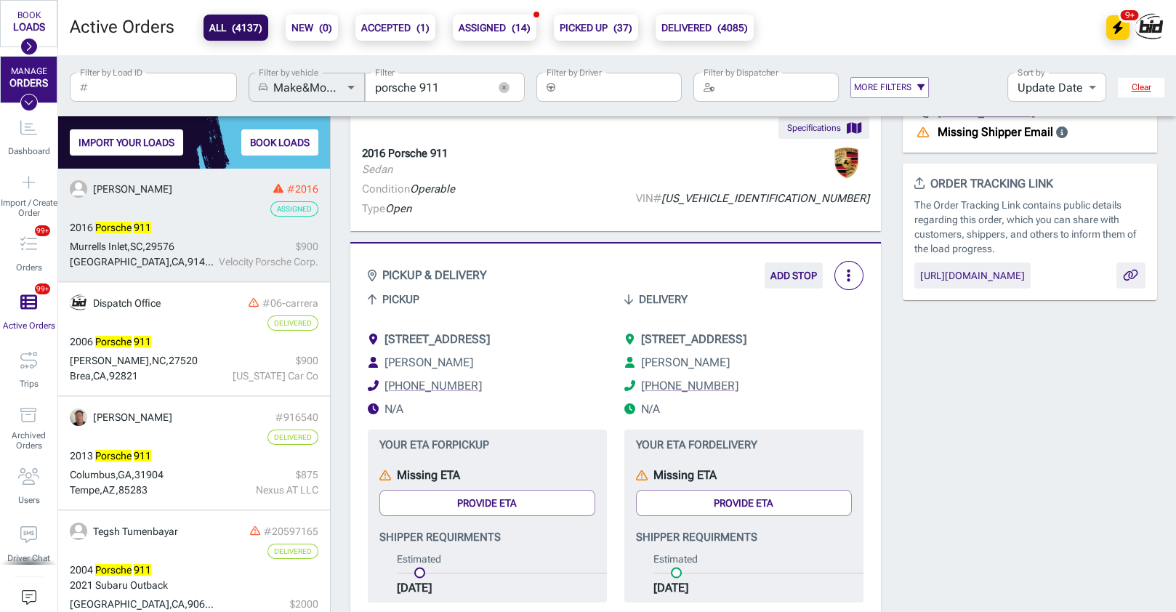
click at [494, 394] on ul "[STREET_ADDRESS] [PERSON_NAME] [PHONE_NUMBER] N/A" at bounding box center [487, 374] width 239 height 87
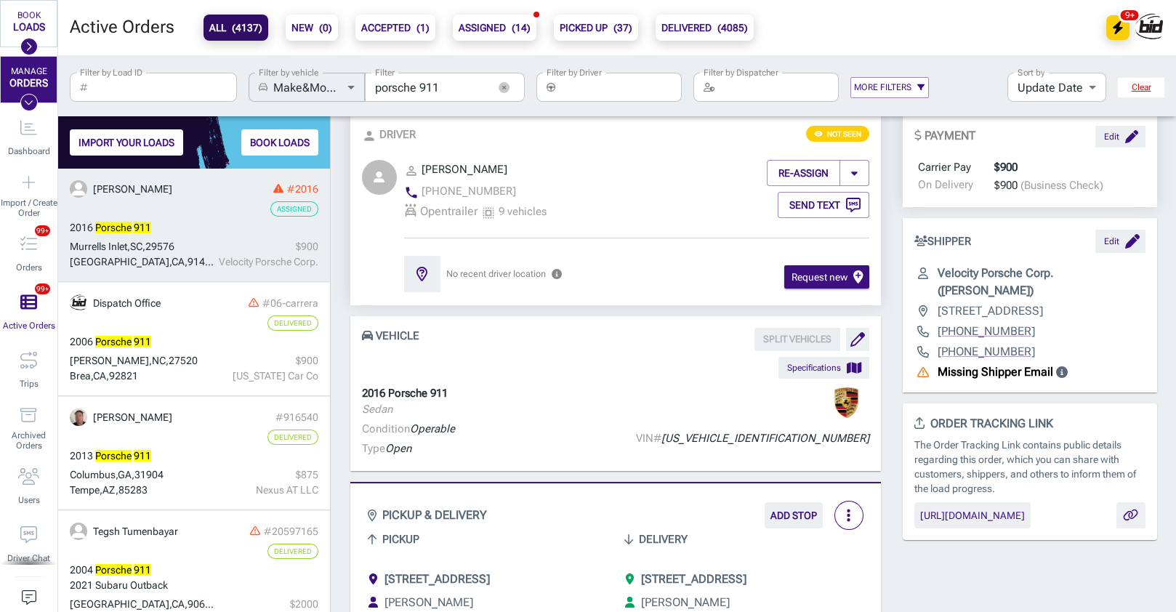
scroll to position [0, 0]
